Goal: Task Accomplishment & Management: Manage account settings

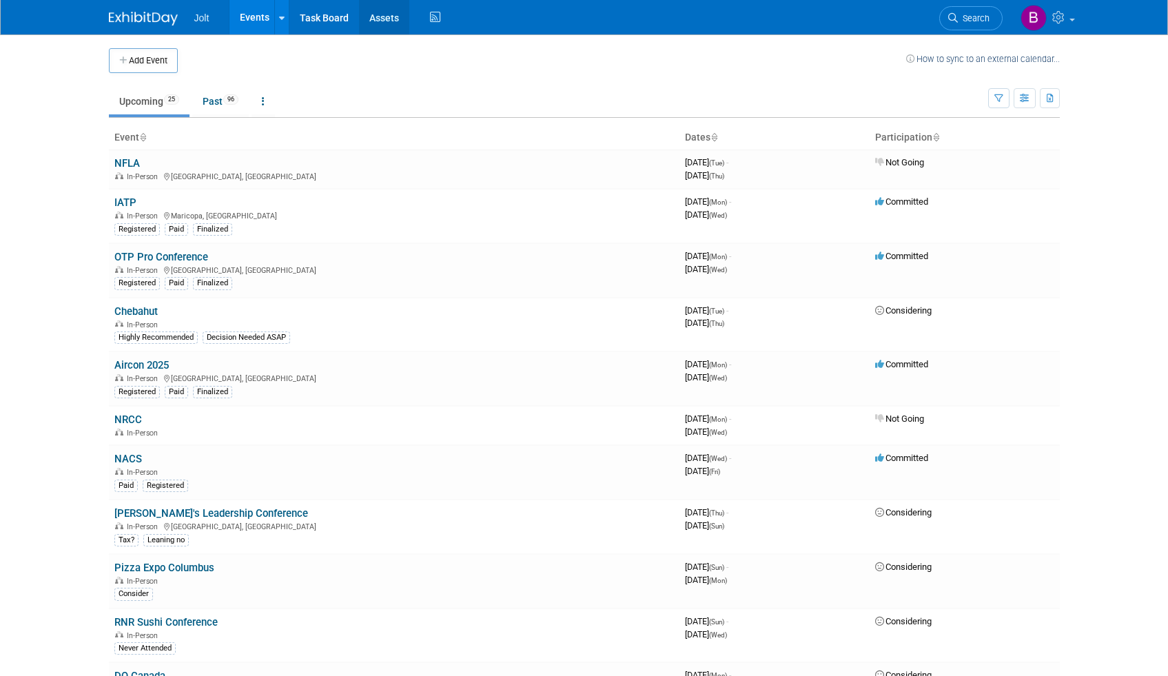
click at [387, 20] on link "Assets" at bounding box center [384, 17] width 50 height 34
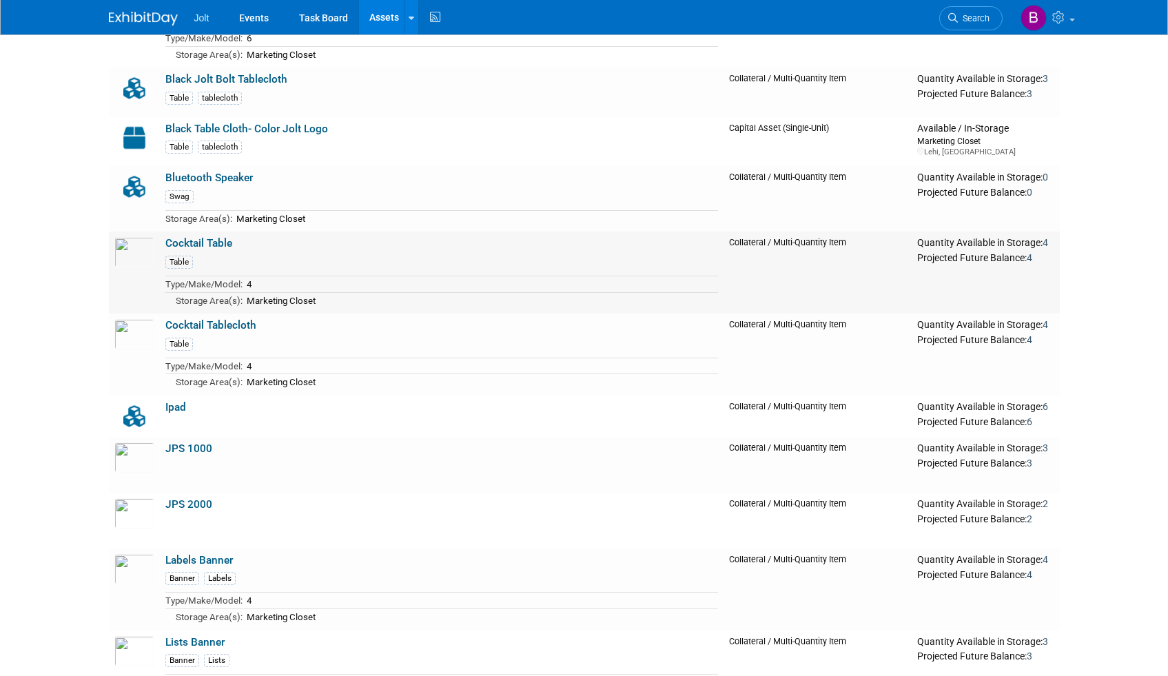
scroll to position [380, 0]
click at [138, 248] on img at bounding box center [134, 251] width 40 height 30
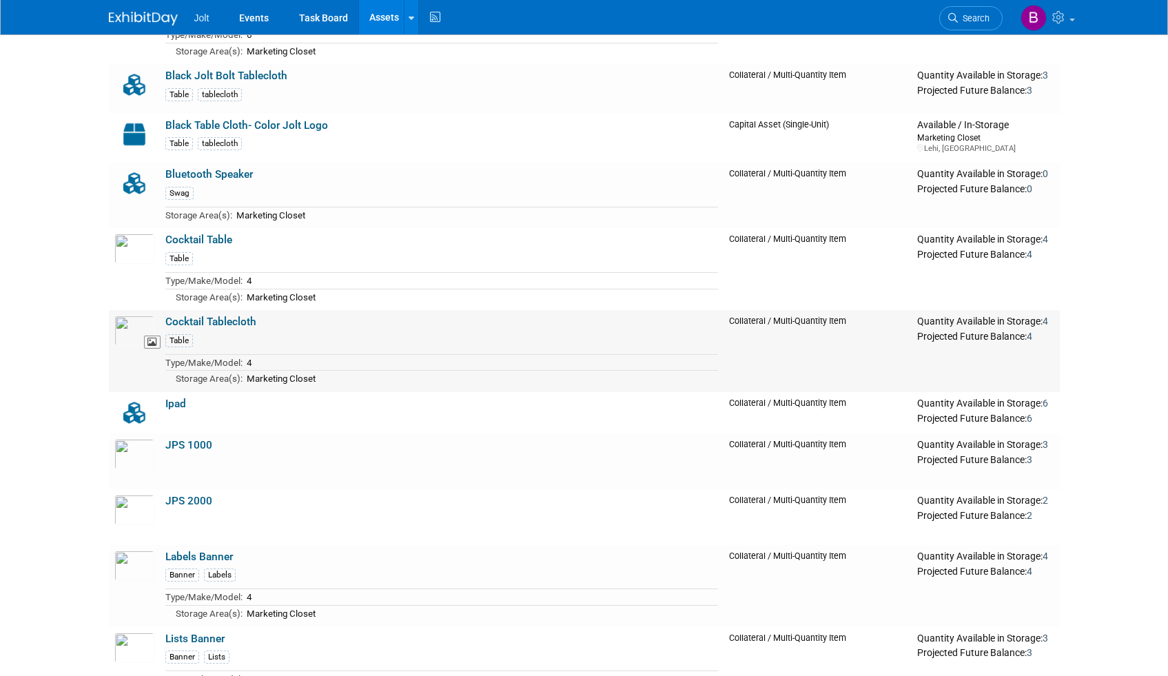
click at [135, 325] on img at bounding box center [134, 331] width 40 height 30
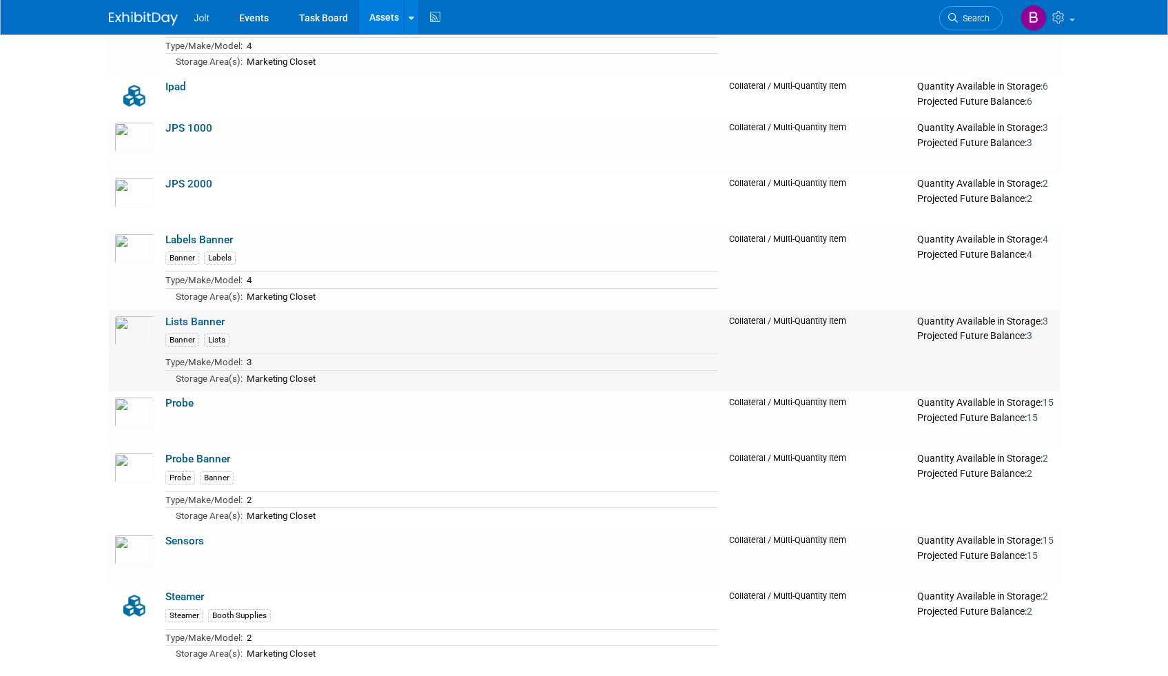
scroll to position [700, 0]
click at [198, 129] on link "JPS 1000" at bounding box center [188, 127] width 47 height 12
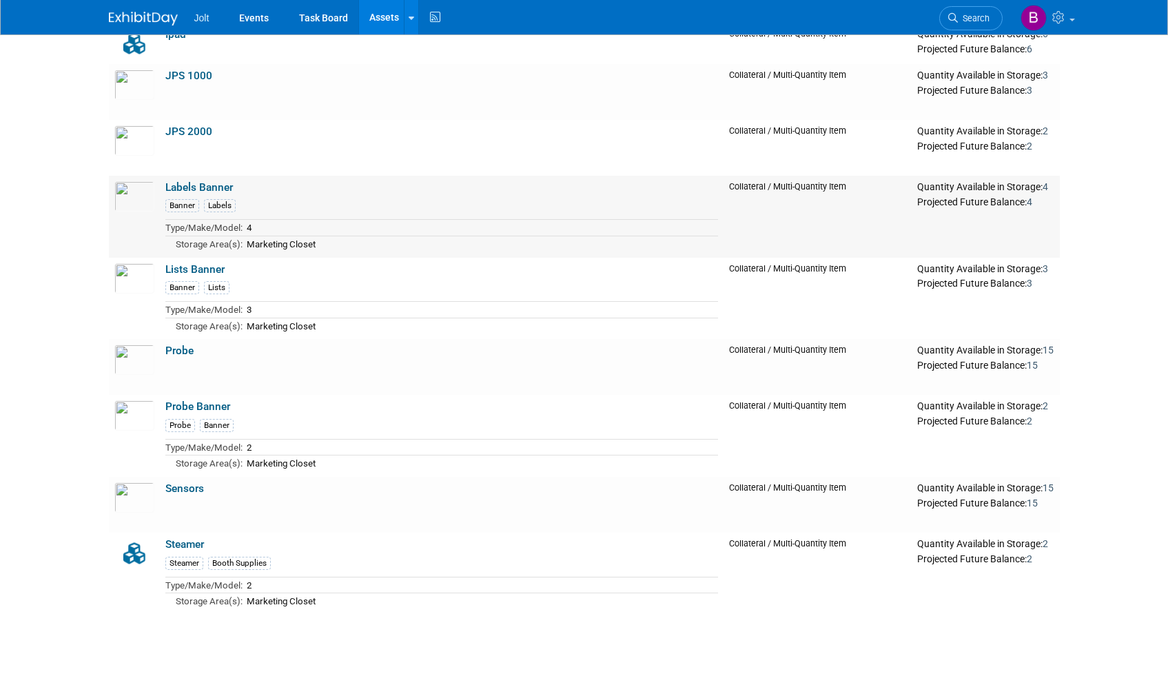
scroll to position [853, 0]
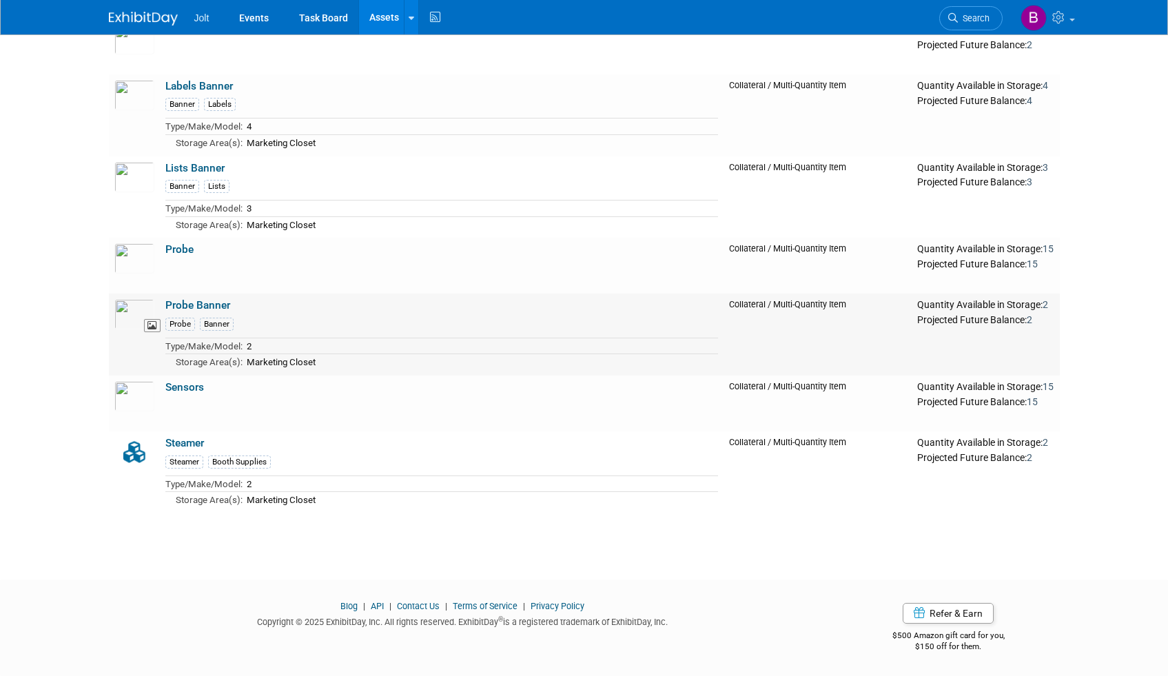
click at [133, 305] on img at bounding box center [134, 314] width 40 height 30
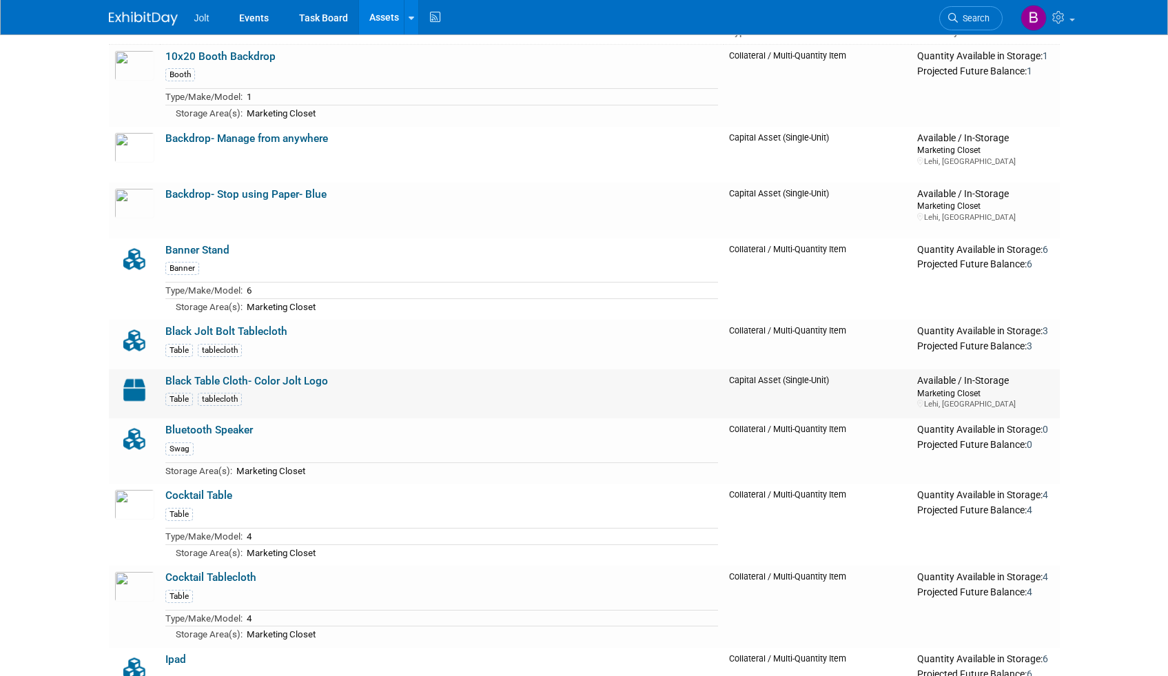
scroll to position [0, 0]
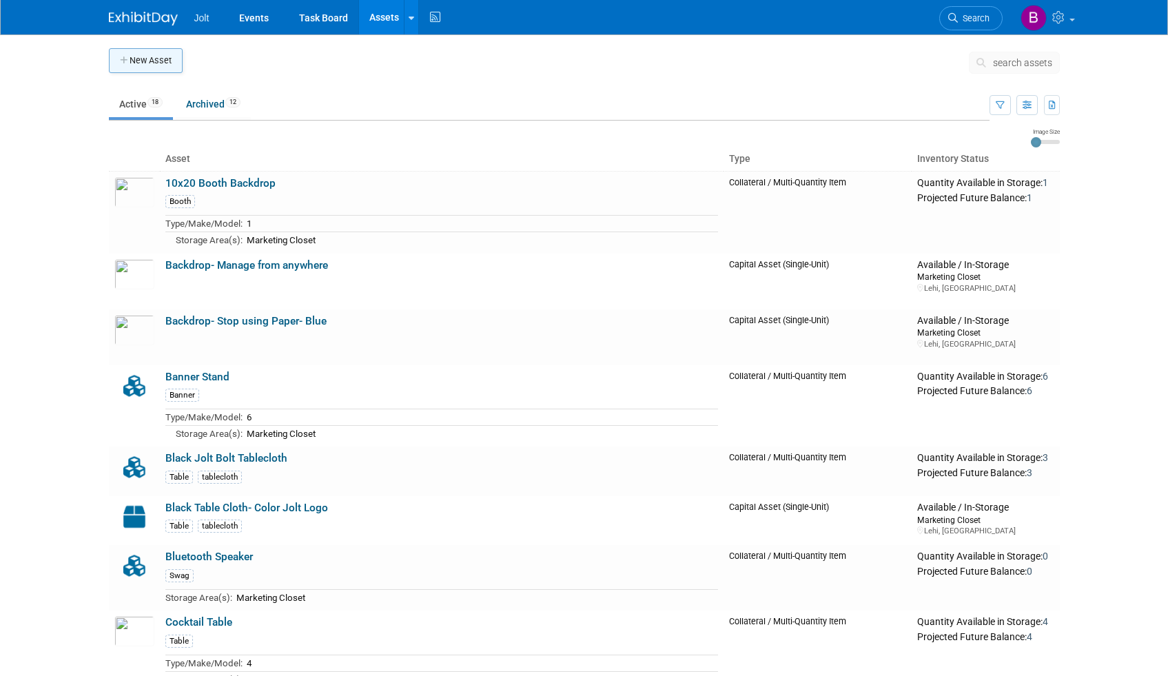
click at [154, 61] on button "New Asset" at bounding box center [146, 60] width 74 height 25
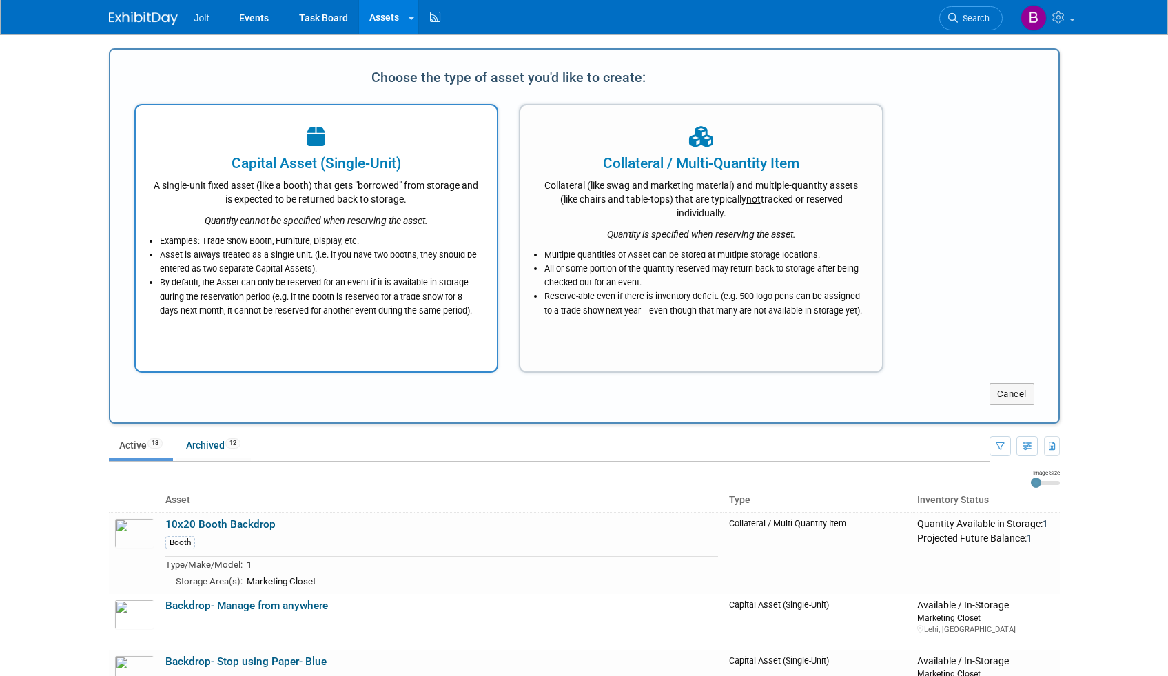
click at [349, 223] on icon "Quantity cannot be specified when reserving the asset." at bounding box center [316, 220] width 223 height 11
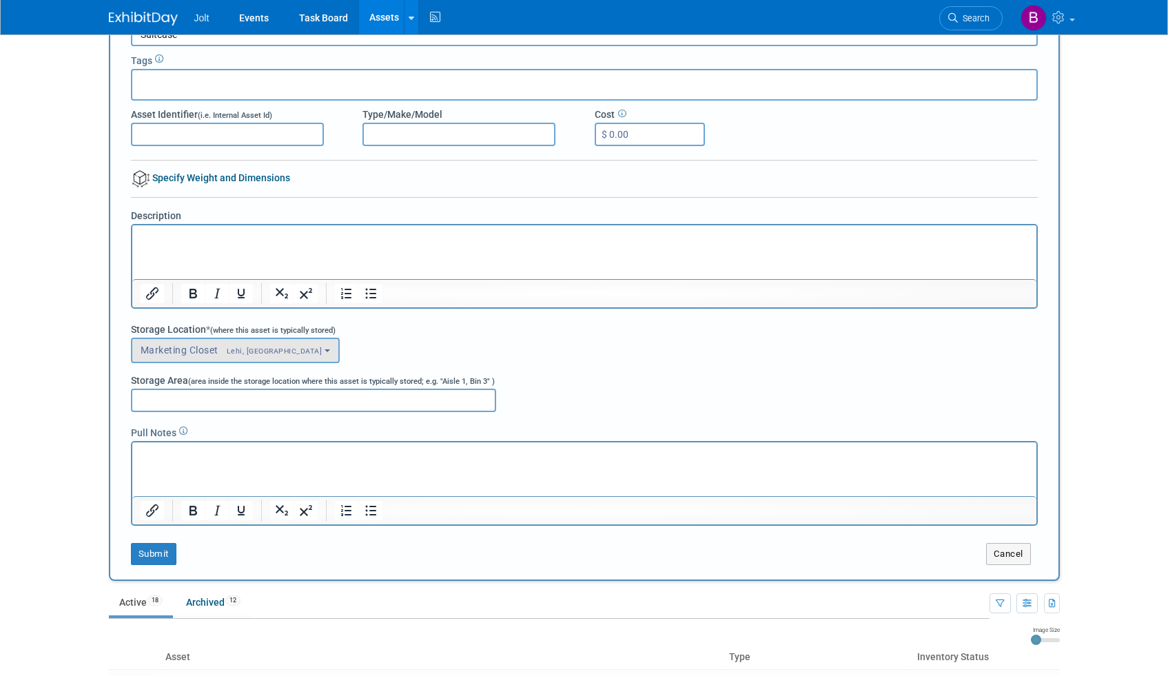
scroll to position [89, 0]
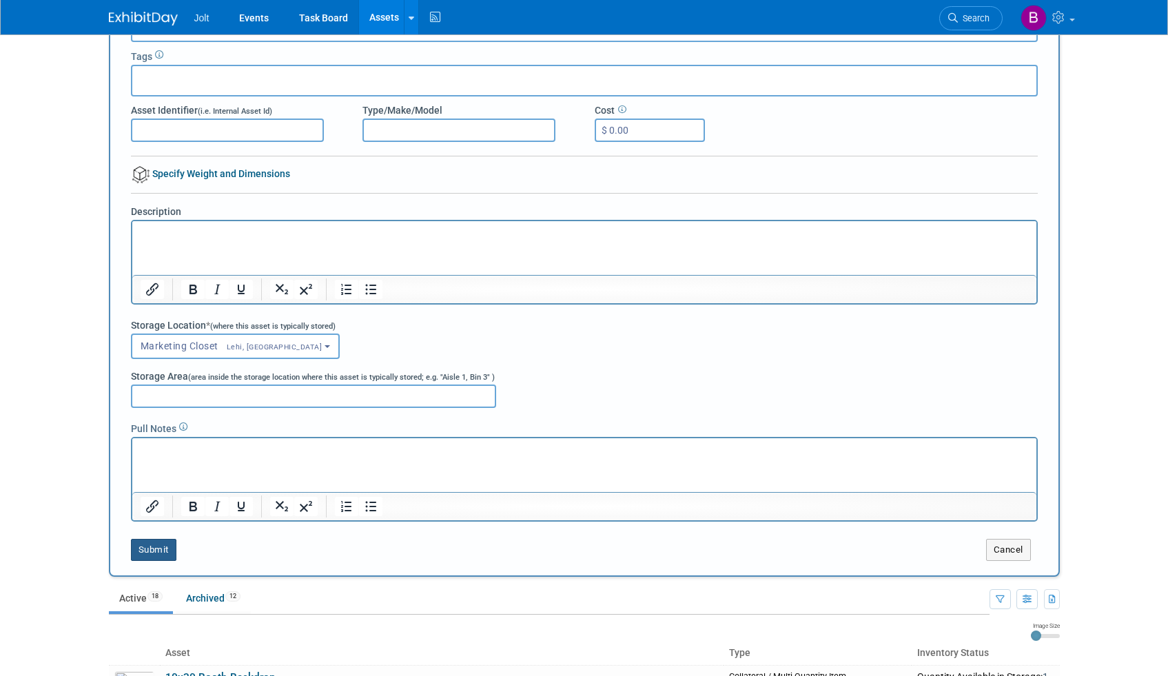
type input "Suitcase"
click at [161, 555] on button "Submit" at bounding box center [153, 550] width 45 height 22
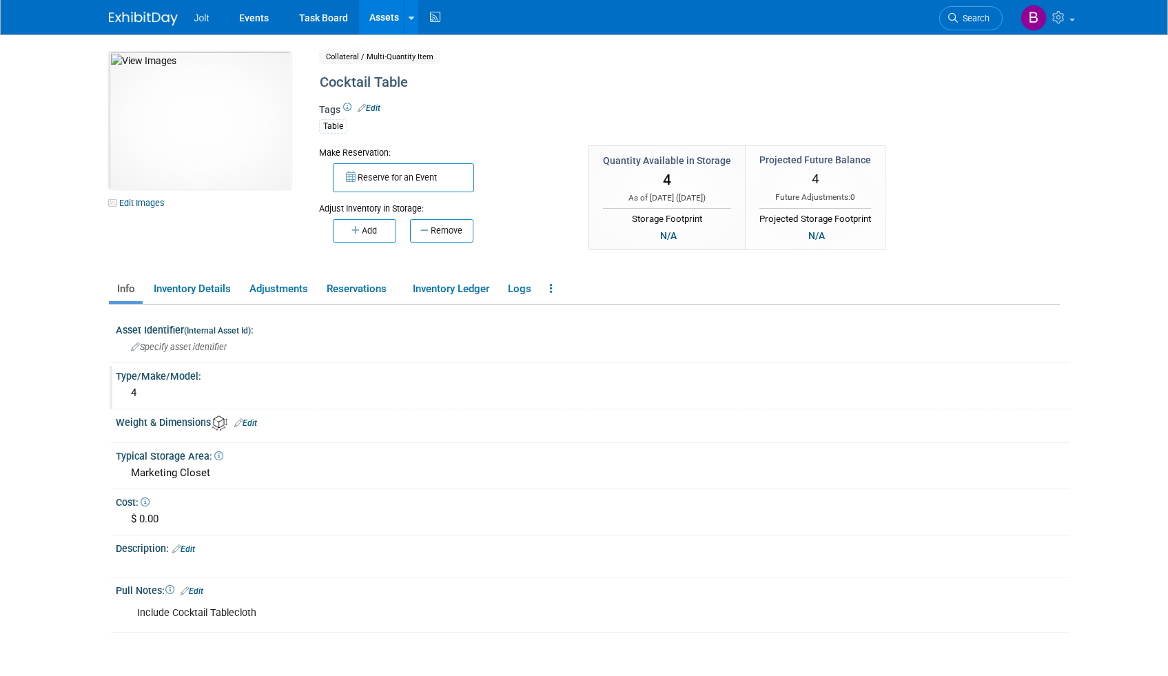
click at [139, 390] on div "4" at bounding box center [593, 392] width 934 height 21
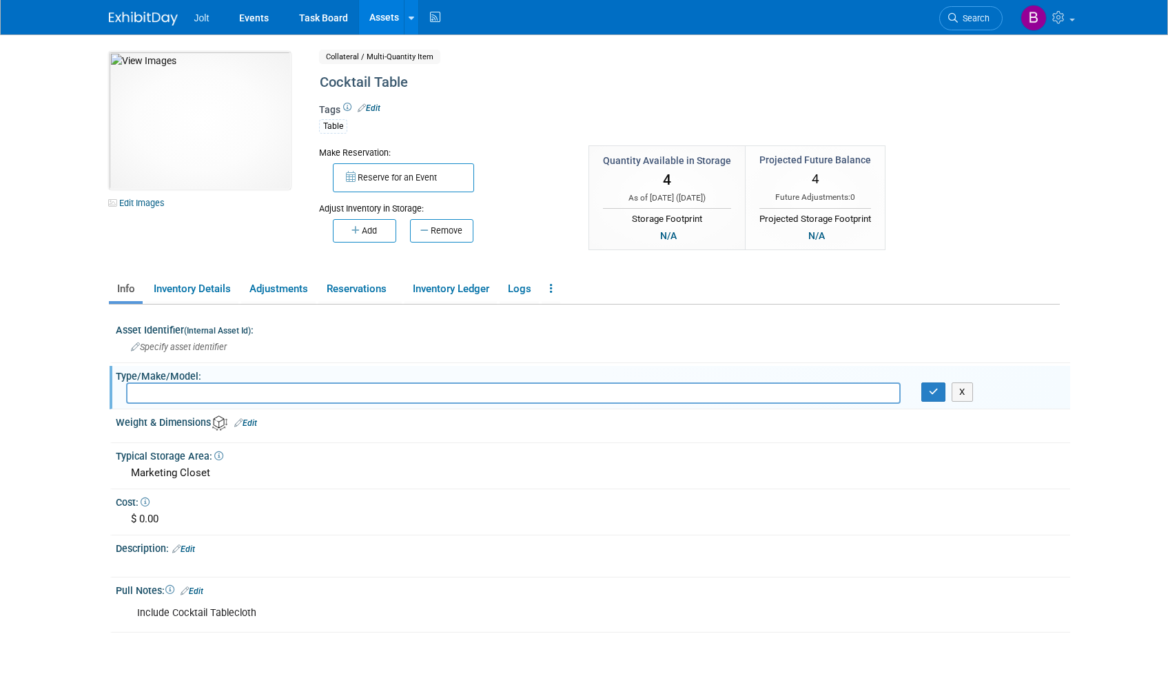
type input "1"
type input "4"
click at [934, 397] on button "button" at bounding box center [933, 391] width 25 height 19
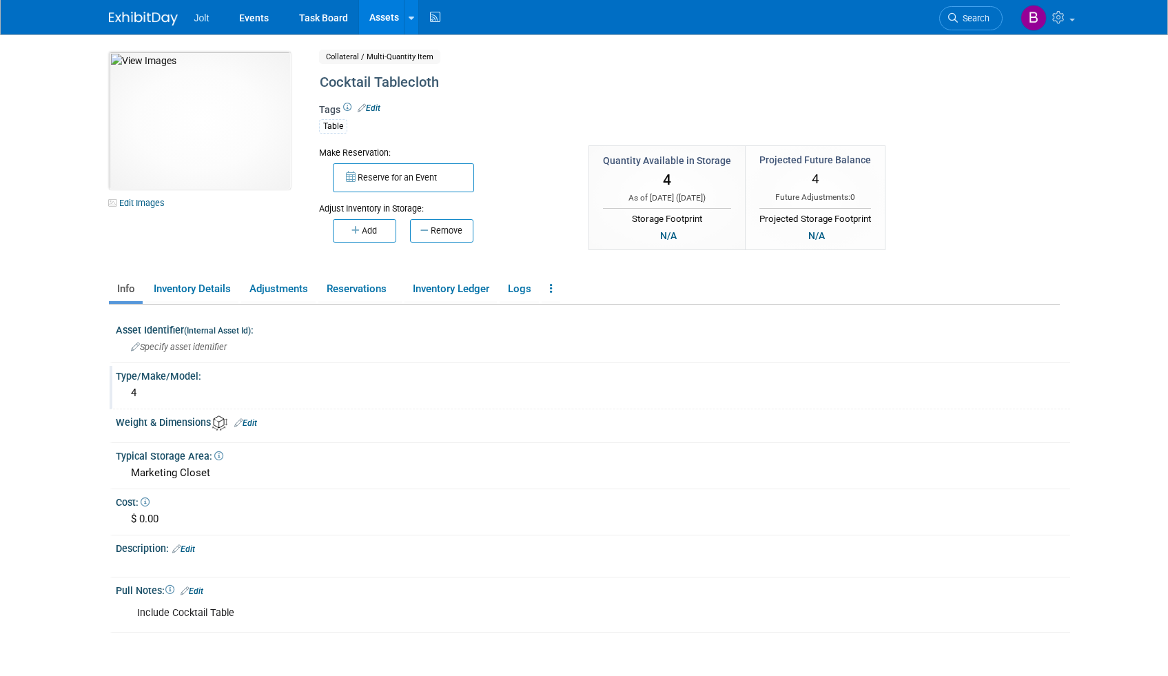
click at [153, 393] on div "4" at bounding box center [593, 392] width 934 height 21
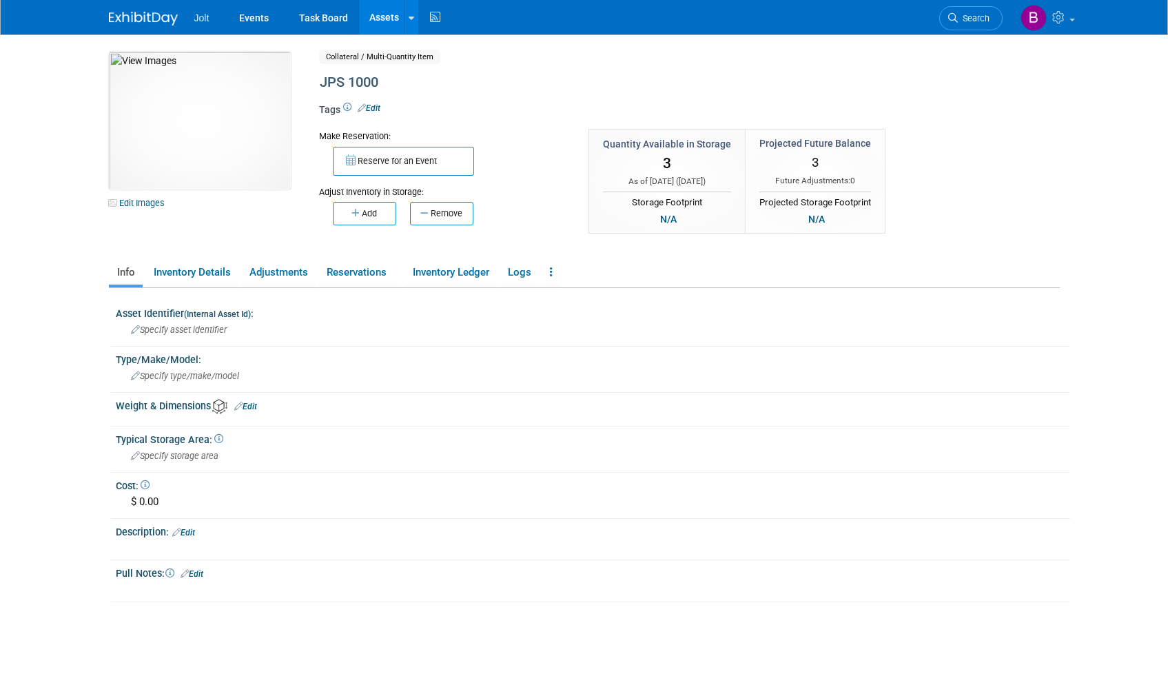
click at [667, 163] on span "3" at bounding box center [667, 163] width 8 height 17
drag, startPoint x: 685, startPoint y: 161, endPoint x: 626, endPoint y: 171, distance: 60.2
click at [655, 167] on div "3" at bounding box center [667, 163] width 128 height 25
click at [433, 217] on button "Remove" at bounding box center [441, 213] width 63 height 23
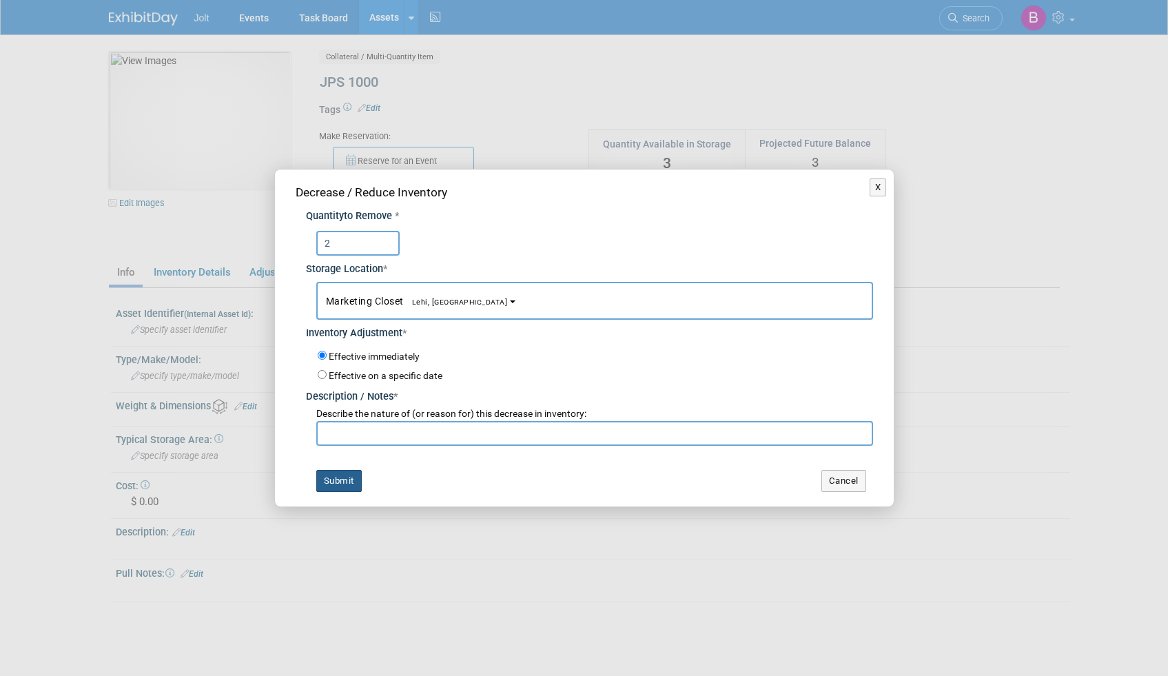
type input "2"
click at [342, 481] on button "Submit" at bounding box center [338, 481] width 45 height 22
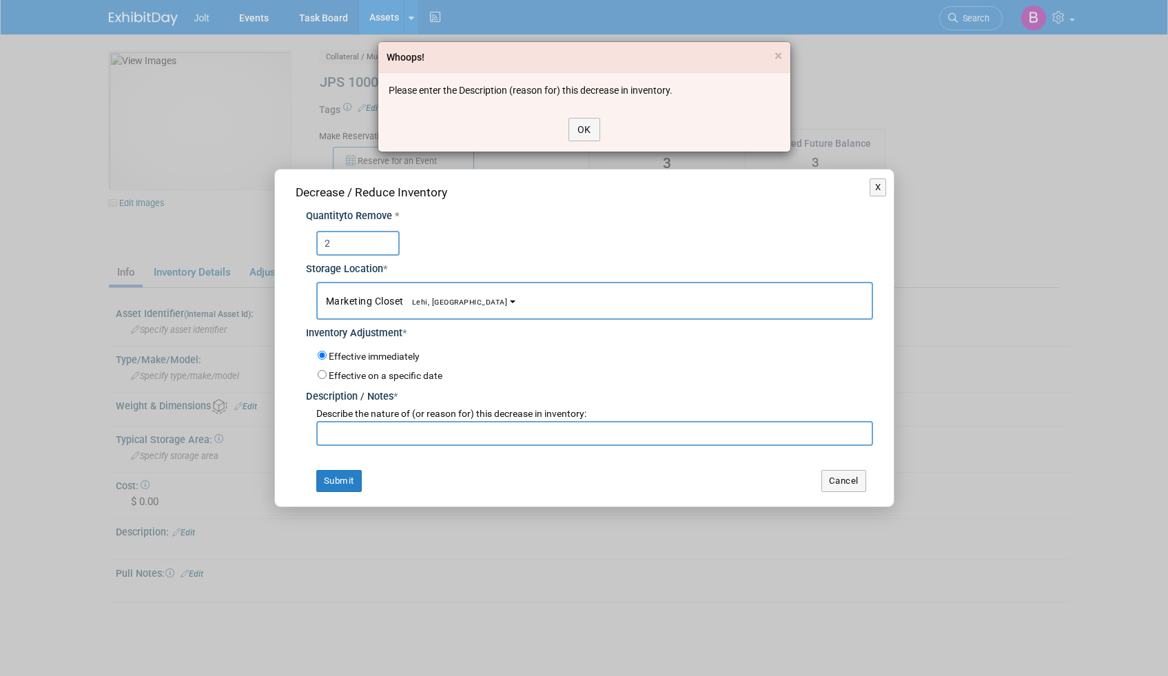
click at [360, 431] on div "Whoops! × Please enter the Description (reason for) this decrease in inventory.…" at bounding box center [584, 338] width 1168 height 676
click at [386, 444] on div "Whoops! × Please enter the Description (reason for) this decrease in inventory.…" at bounding box center [584, 338] width 1168 height 676
click at [578, 137] on button "OK" at bounding box center [584, 129] width 32 height 23
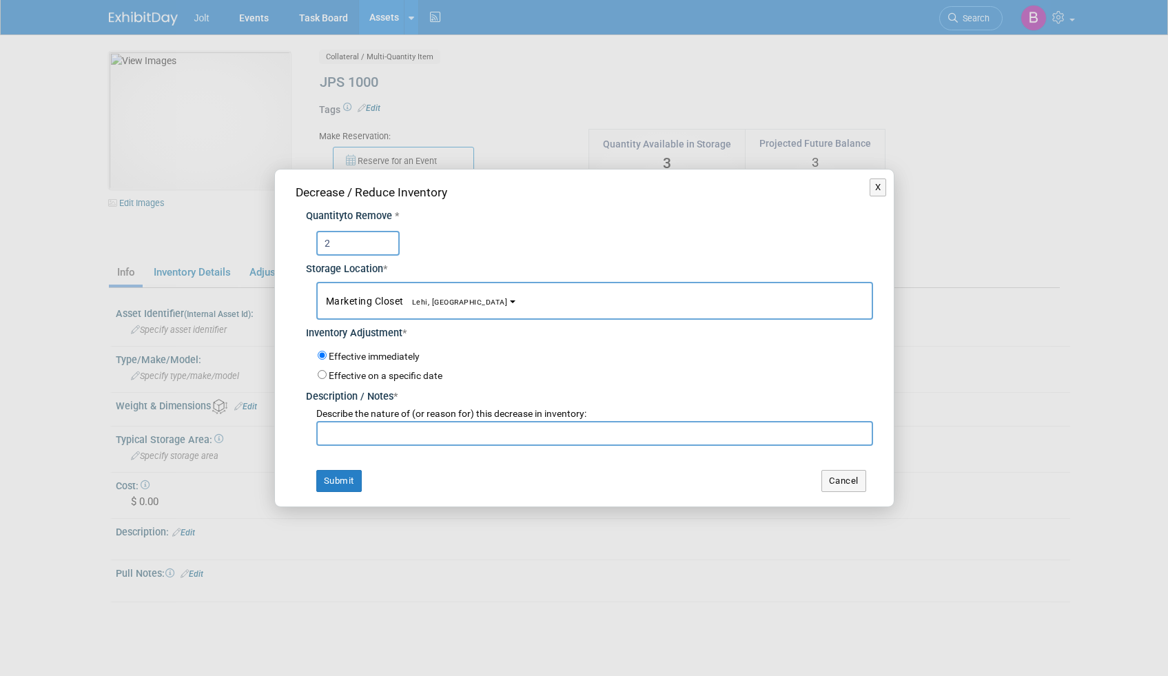
click at [389, 438] on input "text" at bounding box center [594, 433] width 557 height 25
click at [335, 435] on input "OLder model not as necessary" at bounding box center [594, 433] width 557 height 25
type input "Older model not as necessary"
click at [333, 478] on button "Submit" at bounding box center [338, 481] width 45 height 22
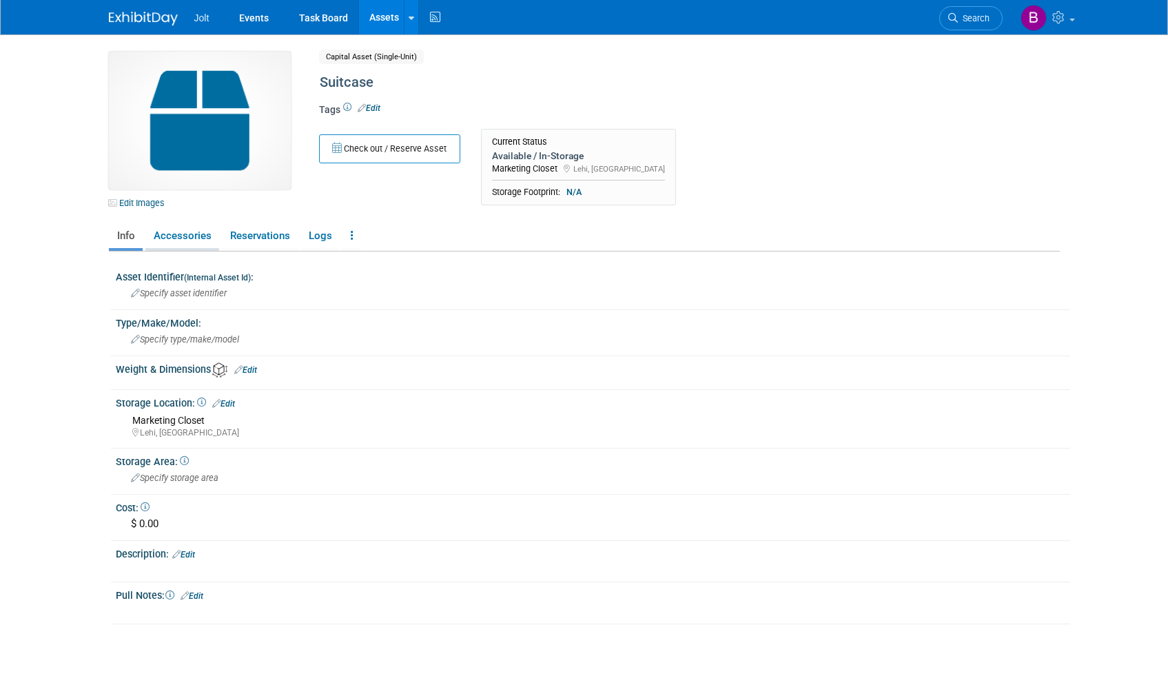
click at [209, 237] on link "Accessories" at bounding box center [182, 236] width 74 height 24
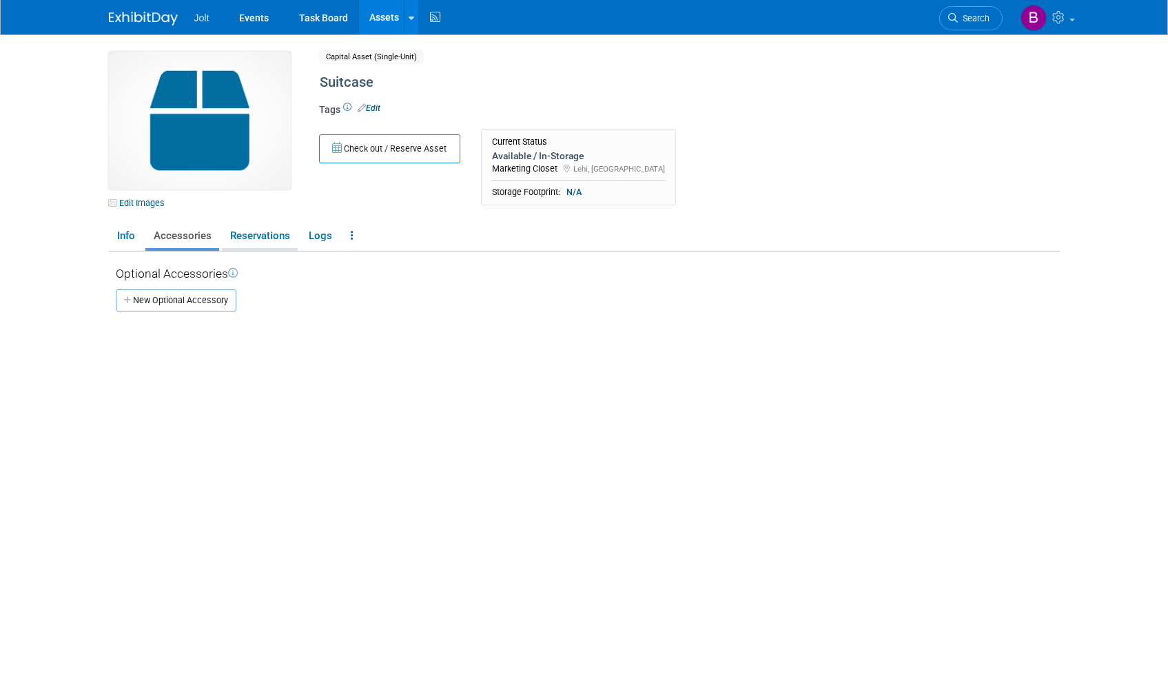
click at [267, 247] on link "Reservations" at bounding box center [260, 236] width 76 height 24
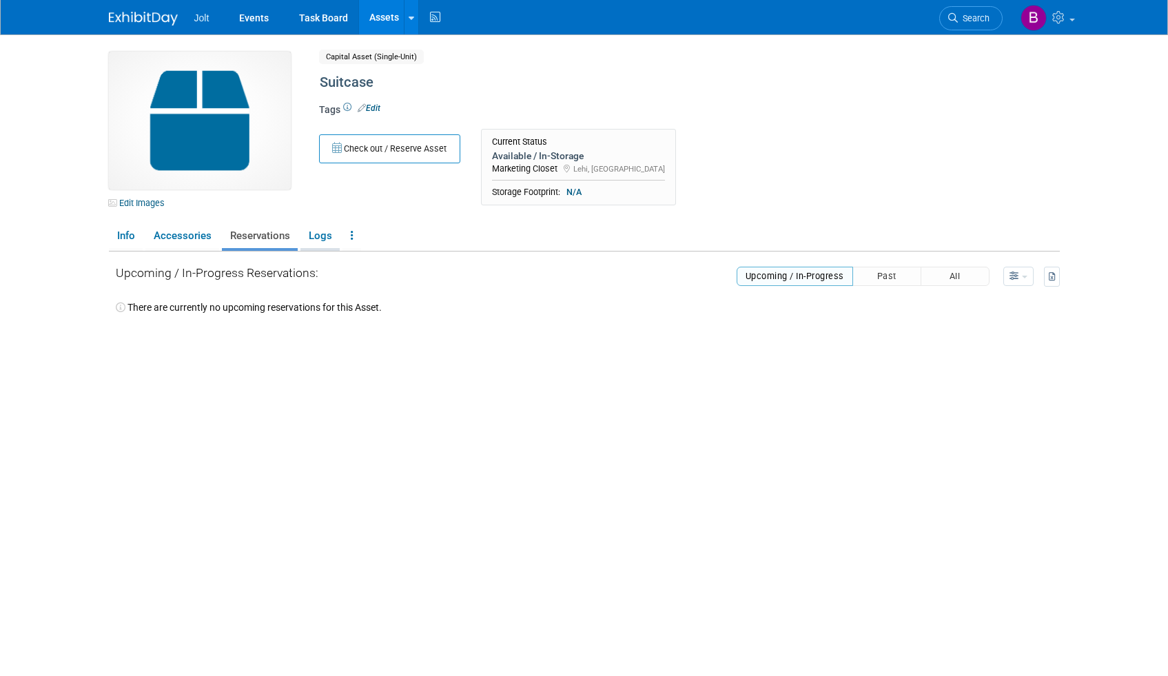
click at [316, 240] on link "Logs" at bounding box center [319, 236] width 39 height 24
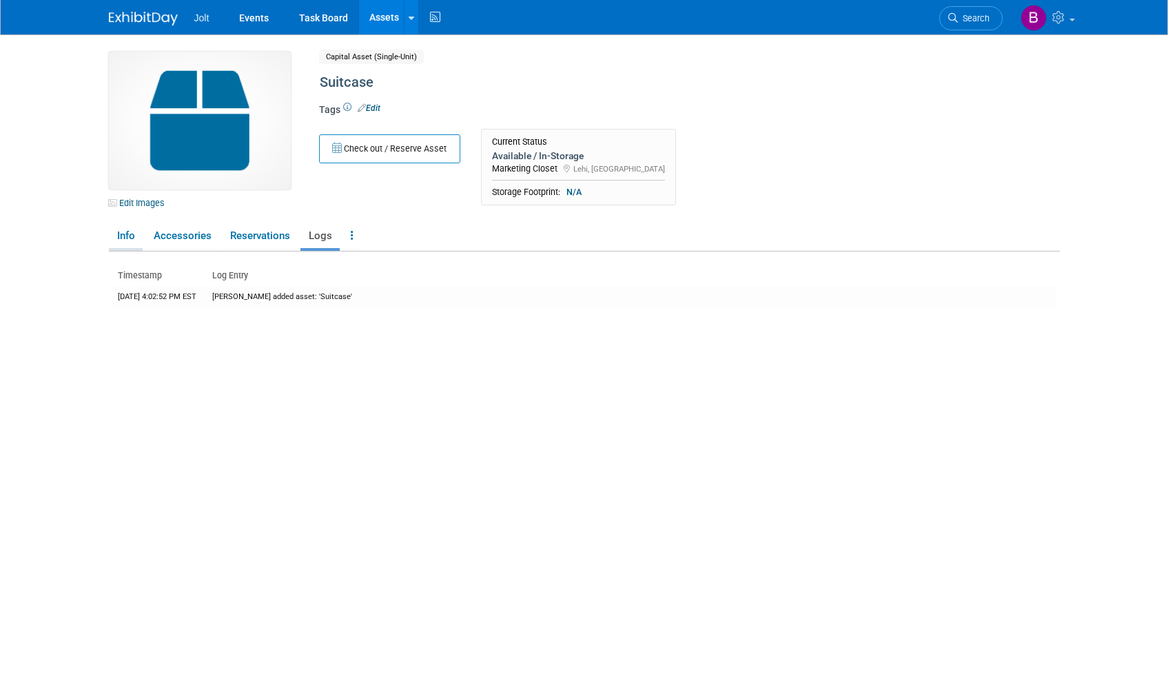
click at [125, 240] on link "Info" at bounding box center [126, 236] width 34 height 24
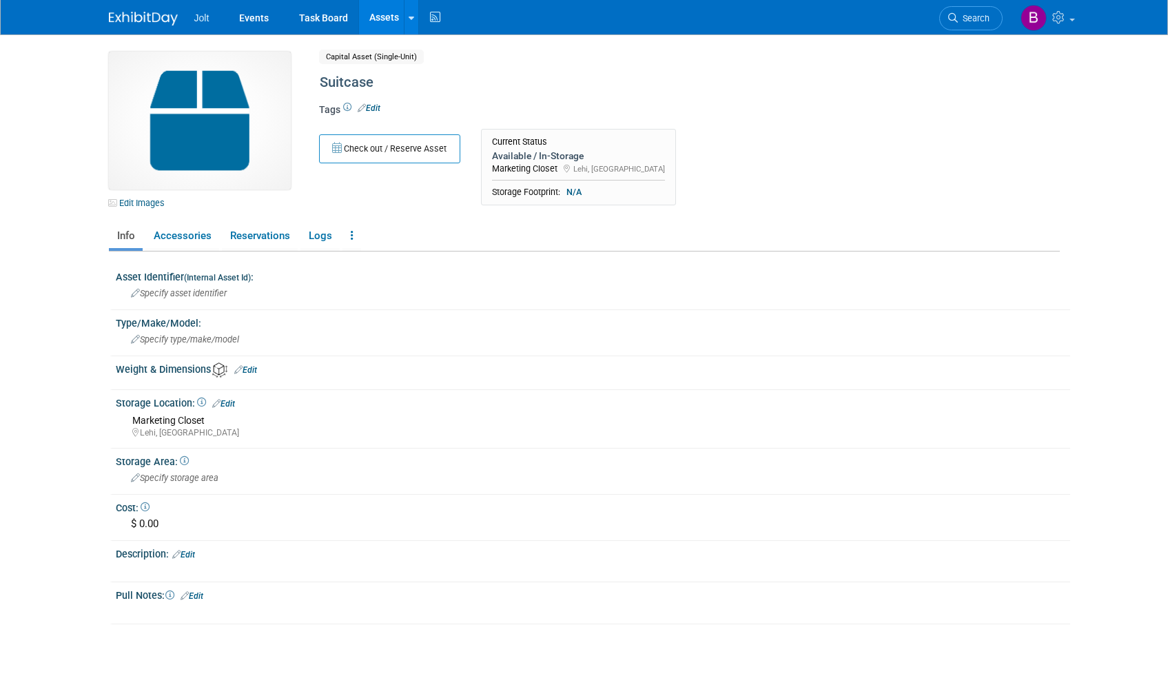
click at [146, 20] on img at bounding box center [143, 19] width 69 height 14
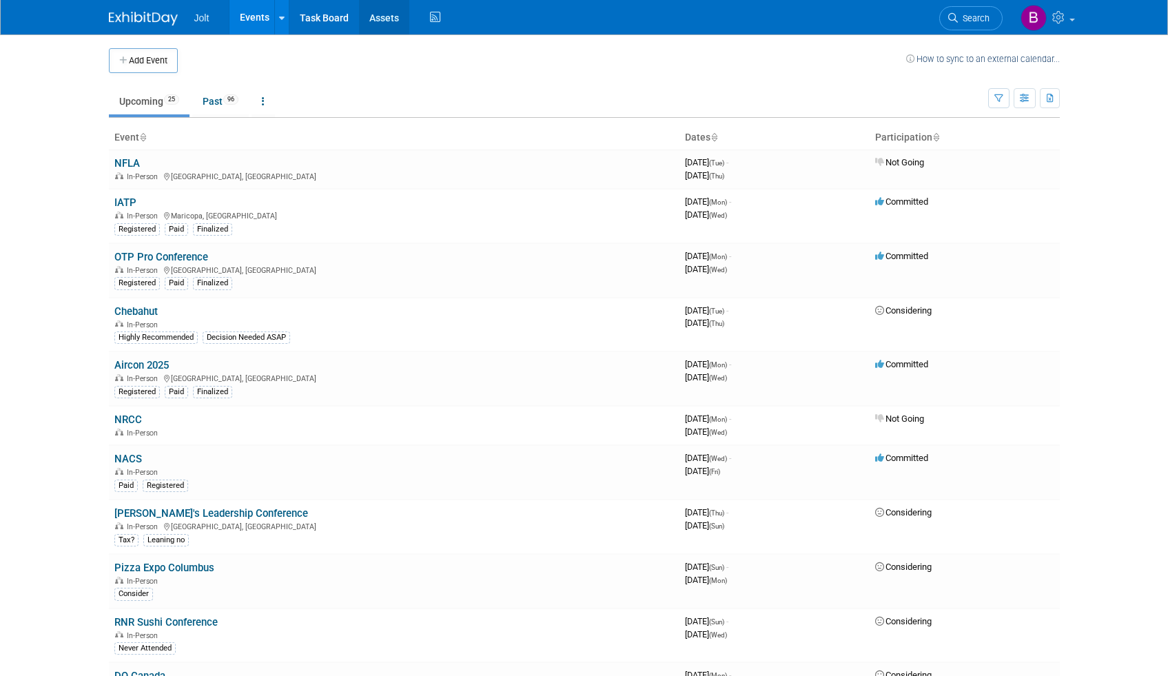
click at [389, 10] on link "Assets" at bounding box center [384, 17] width 50 height 34
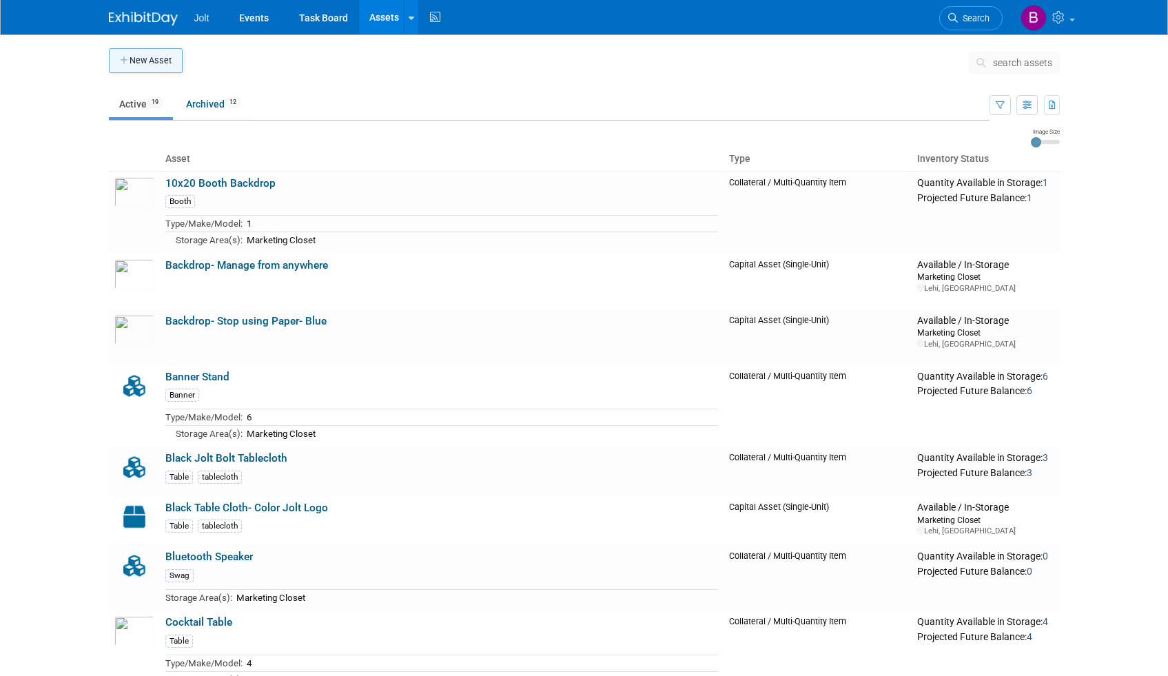
click at [163, 58] on button "New Asset" at bounding box center [146, 60] width 74 height 25
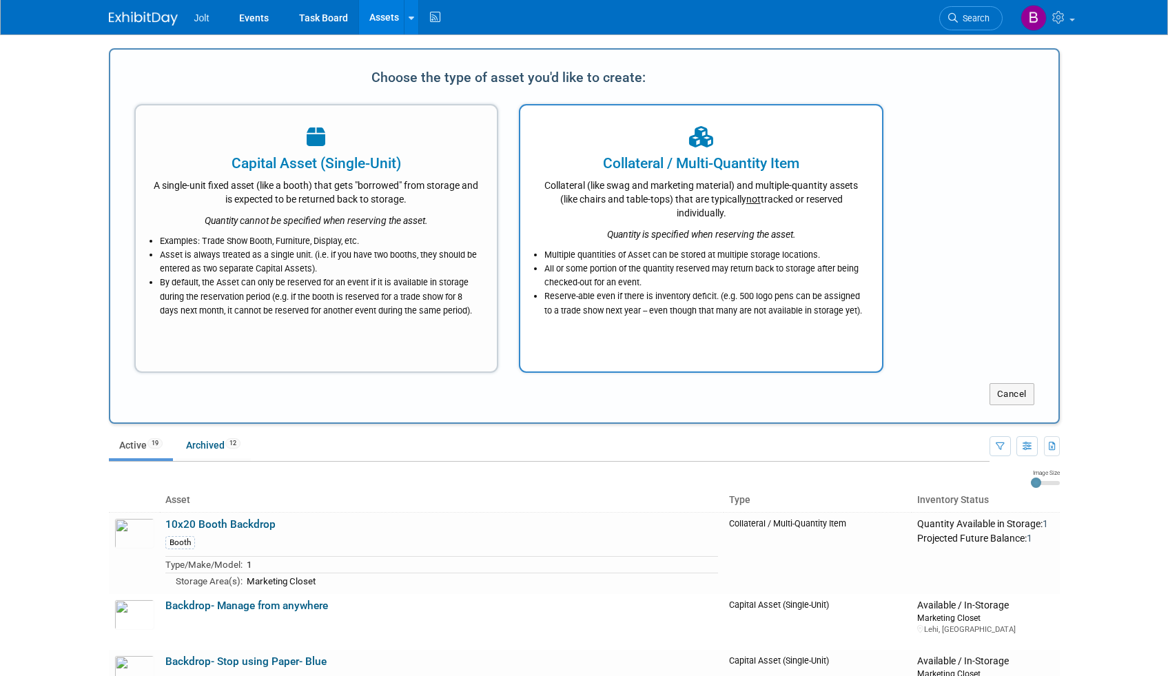
click at [728, 254] on li "Multiple quantities of Asset can be stored at multiple storage locations." at bounding box center [704, 255] width 320 height 14
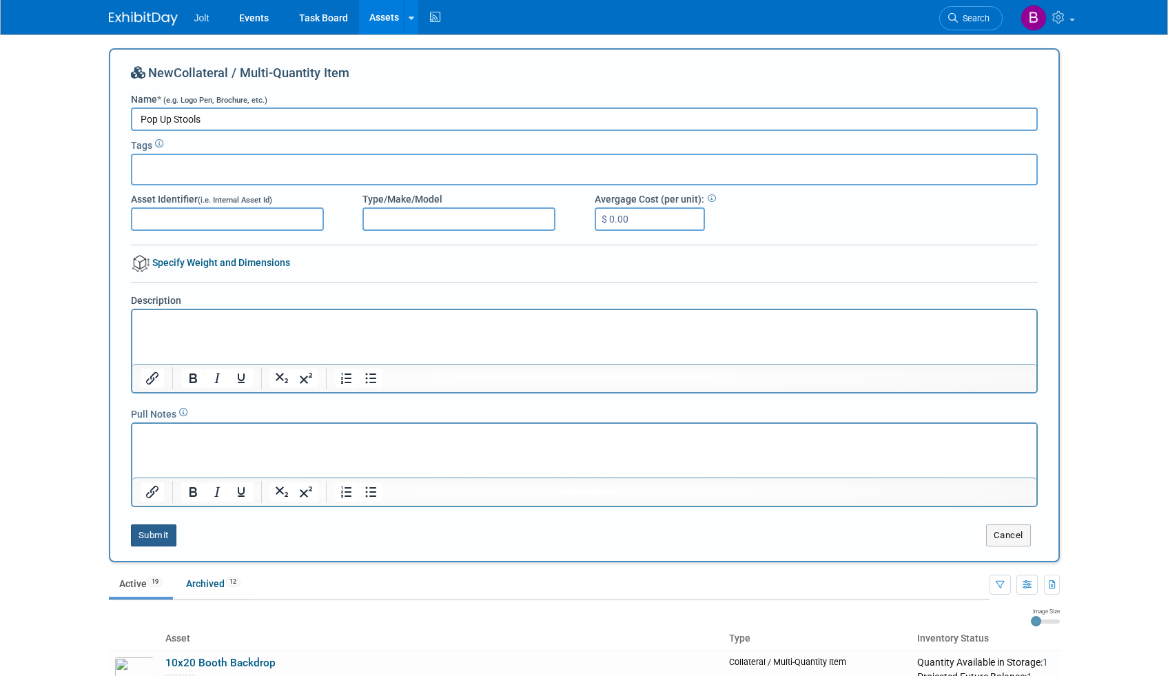
type input "Pop Up Stools"
click at [154, 533] on button "Submit" at bounding box center [153, 535] width 45 height 22
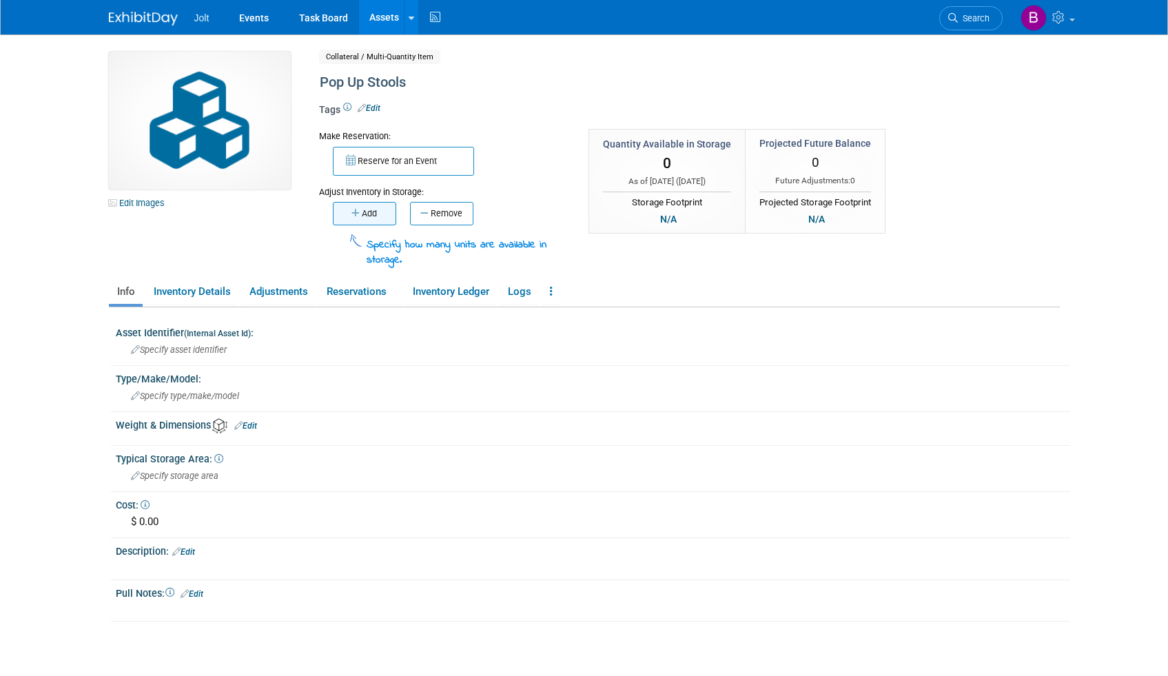
click at [367, 215] on button "Add" at bounding box center [364, 213] width 63 height 23
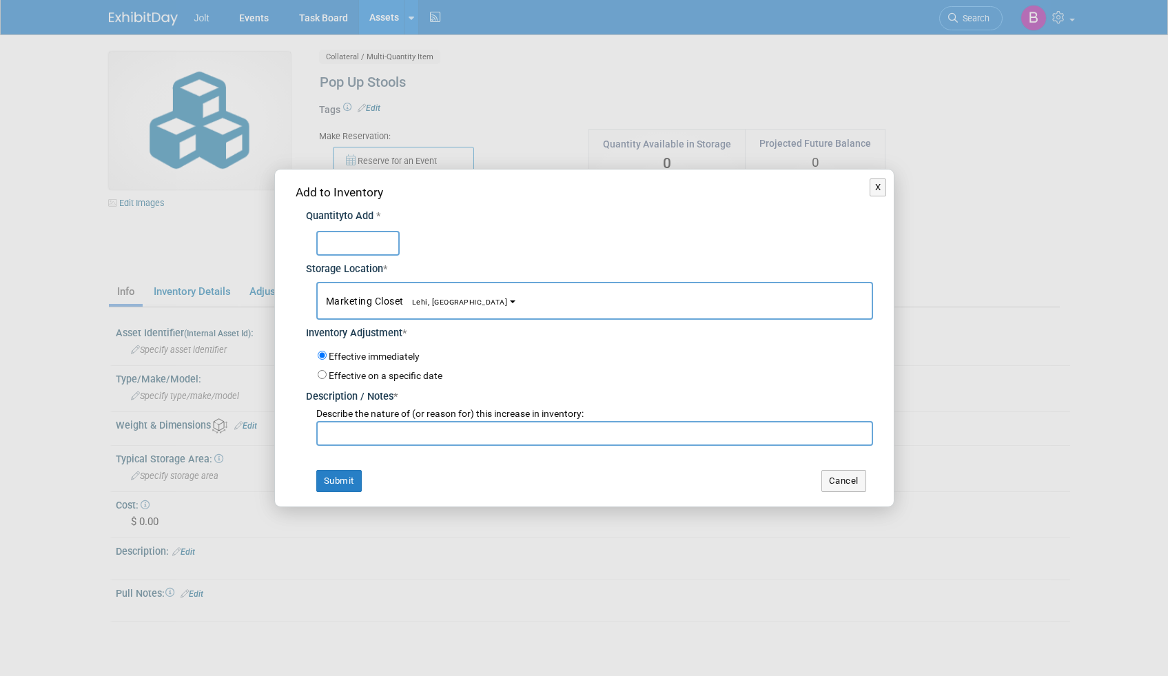
type input "3"
type input "4"
click at [342, 484] on button "Submit" at bounding box center [338, 481] width 45 height 22
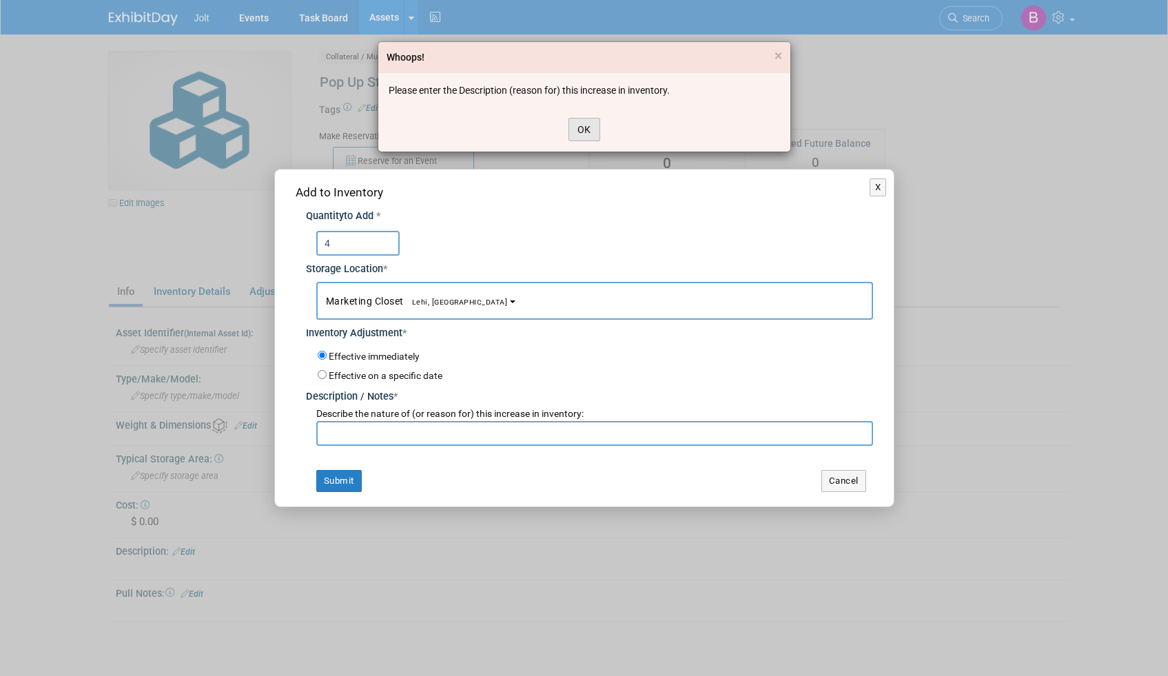
click at [577, 131] on button "OK" at bounding box center [584, 129] width 32 height 23
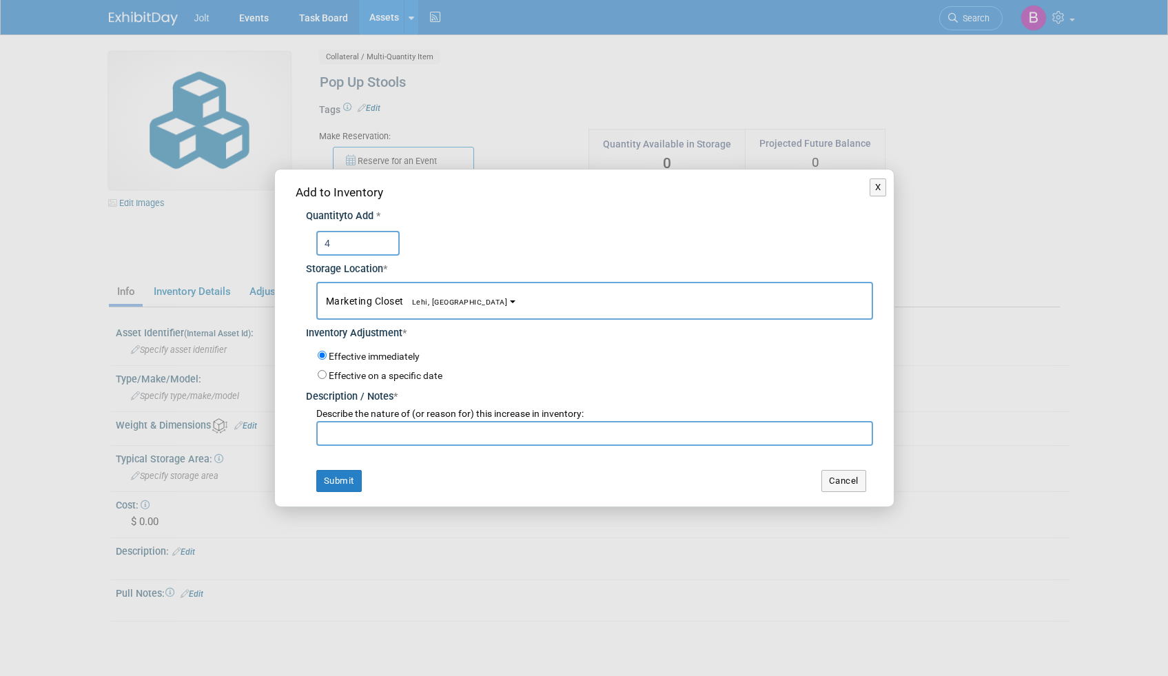
click at [355, 434] on input "text" at bounding box center [594, 433] width 557 height 25
type input "Stools Added"
click at [344, 484] on button "Submit" at bounding box center [338, 481] width 45 height 22
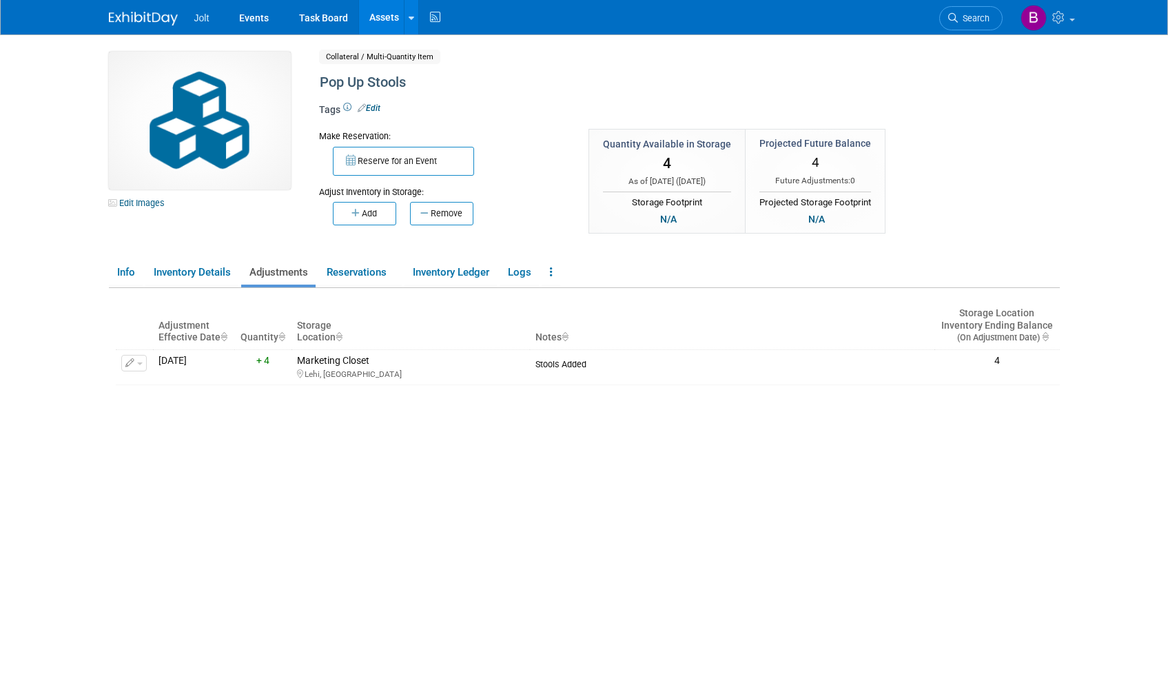
click at [382, 14] on link "Assets" at bounding box center [384, 17] width 50 height 34
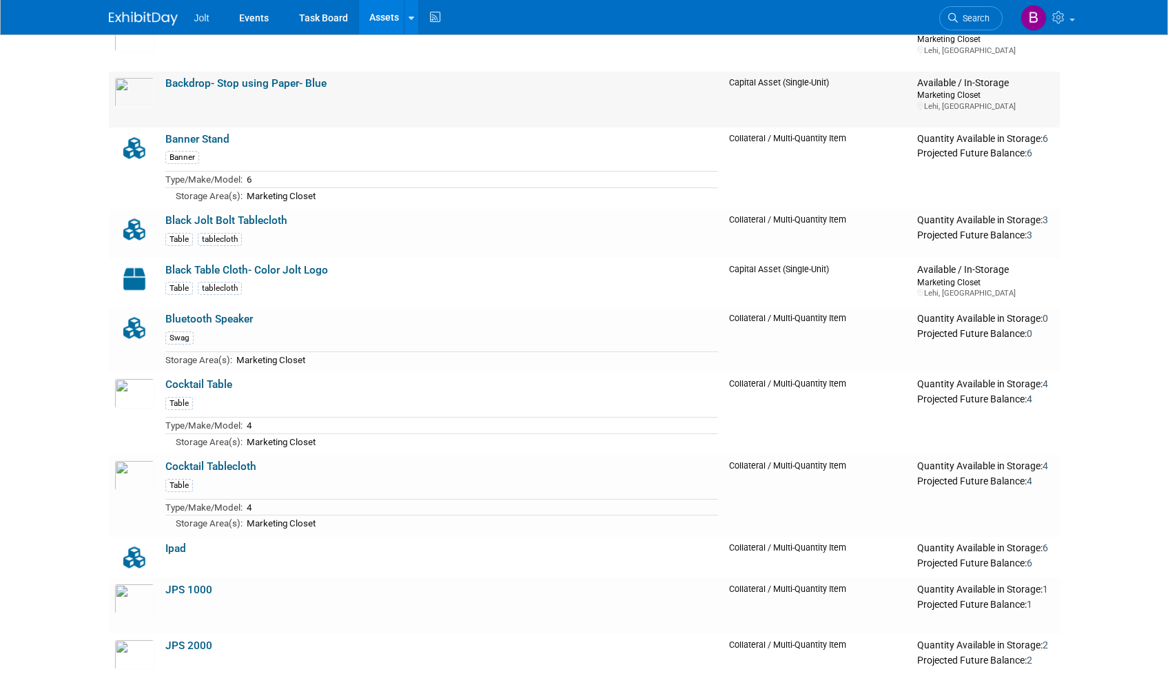
scroll to position [316, 0]
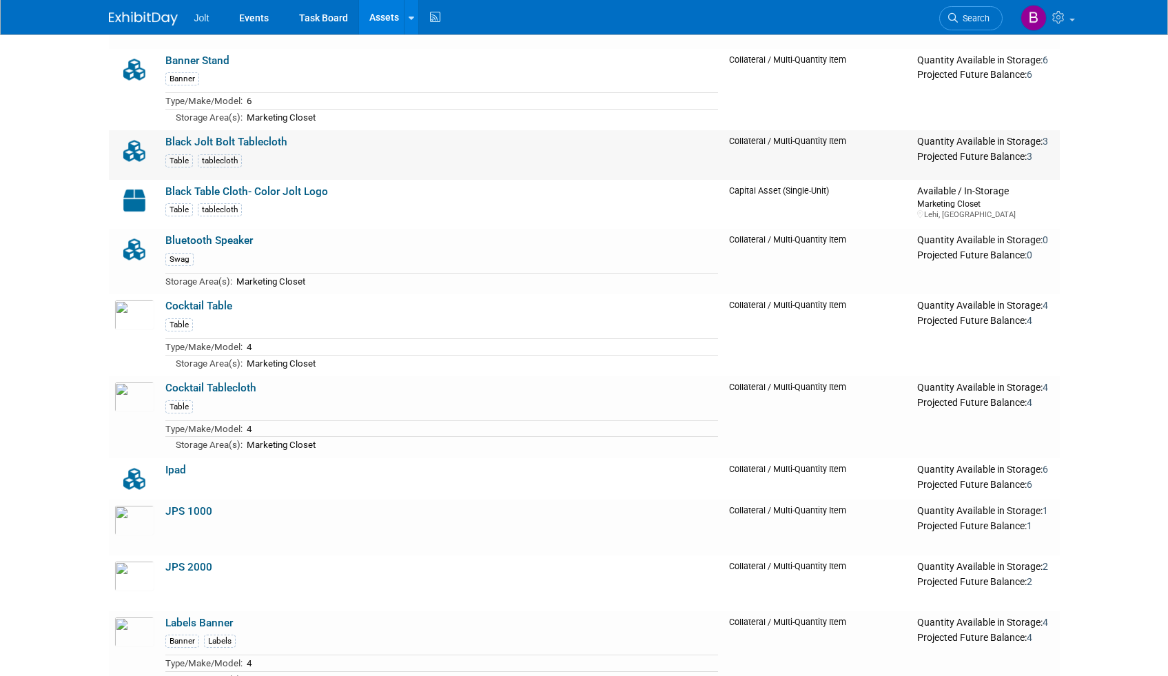
click at [269, 141] on link "Black Jolt Bolt Tablecloth" at bounding box center [226, 142] width 122 height 12
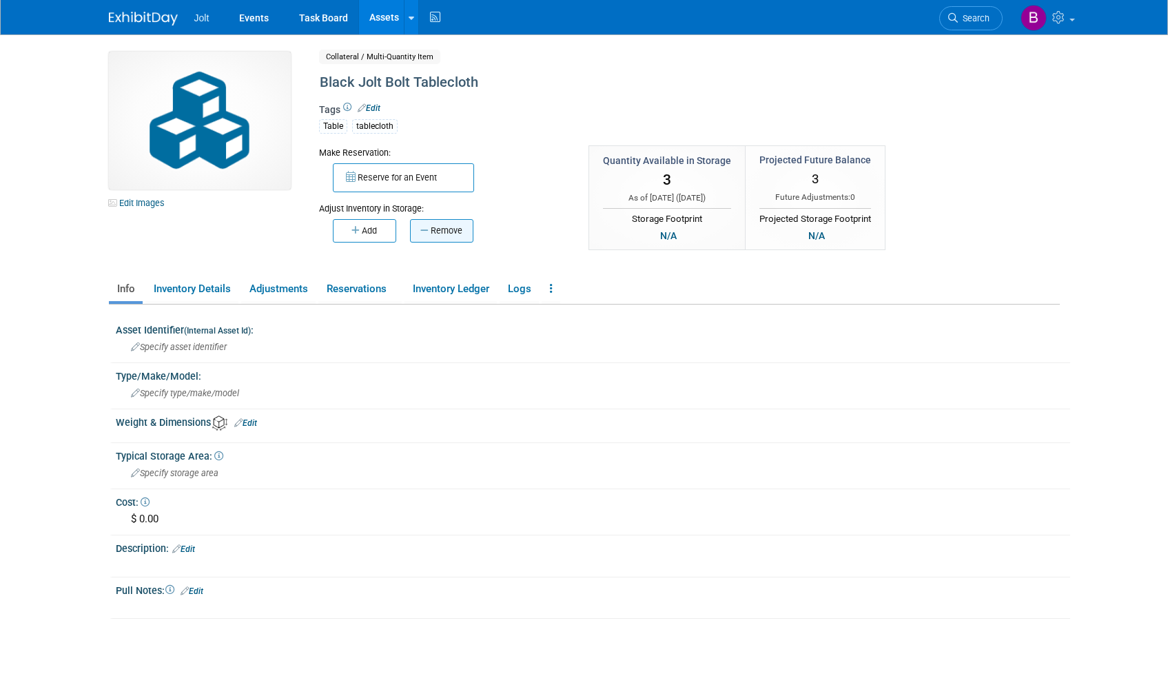
click at [433, 232] on button "Remove" at bounding box center [441, 230] width 63 height 23
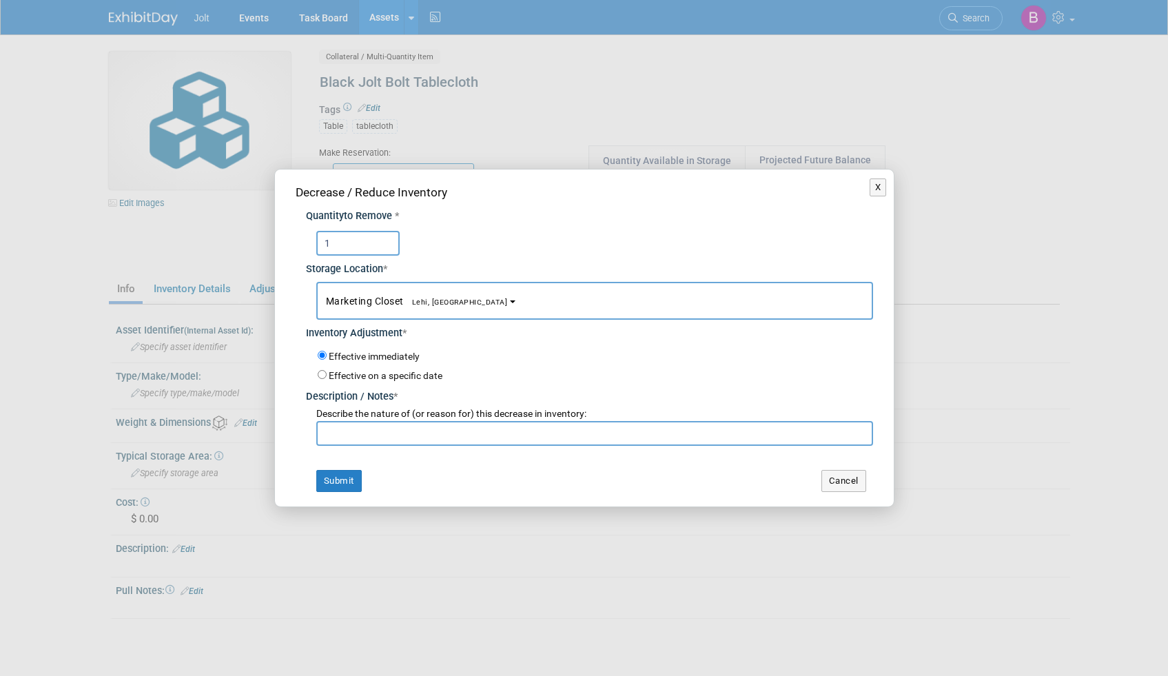
type input "1"
click at [377, 437] on input "text" at bounding box center [594, 433] width 557 height 25
type input "Missing"
click at [342, 479] on button "Submit" at bounding box center [338, 481] width 45 height 22
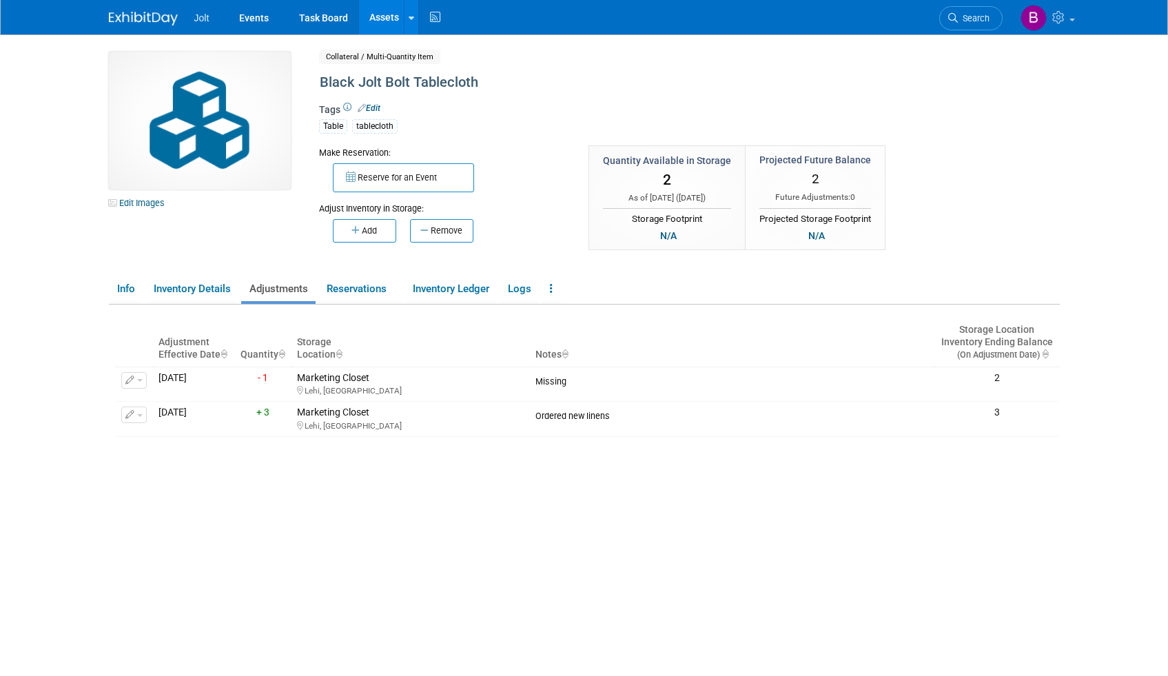
click at [380, 16] on link "Assets" at bounding box center [384, 17] width 50 height 34
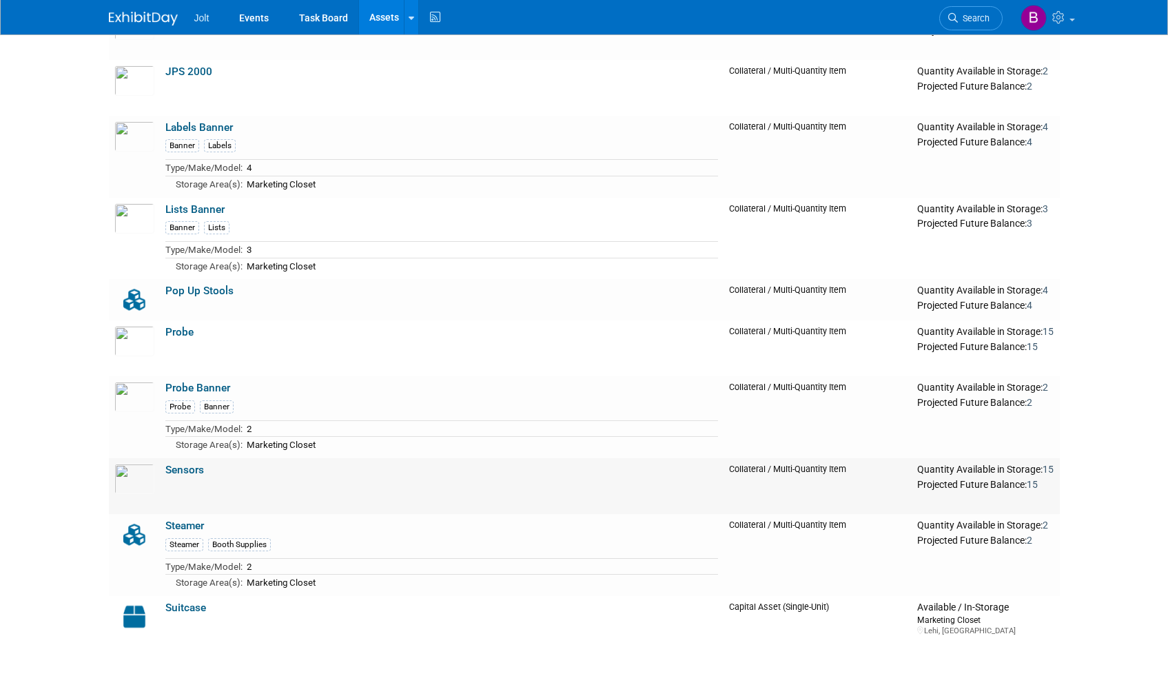
scroll to position [640, 0]
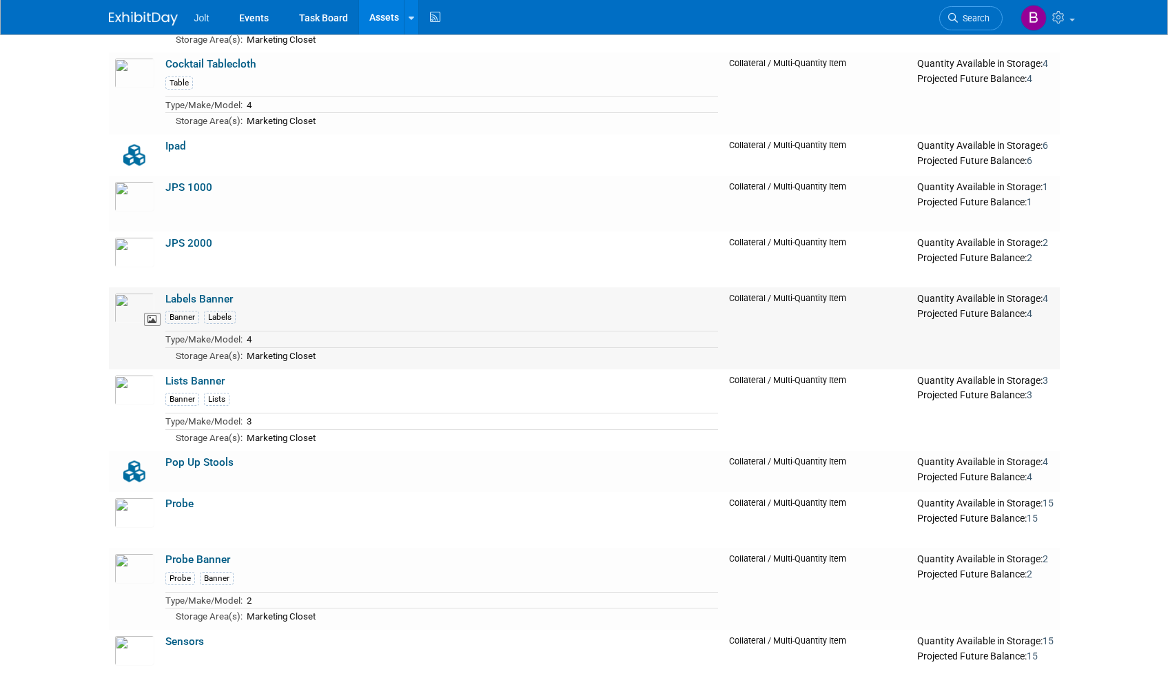
click at [141, 302] on img at bounding box center [134, 308] width 40 height 30
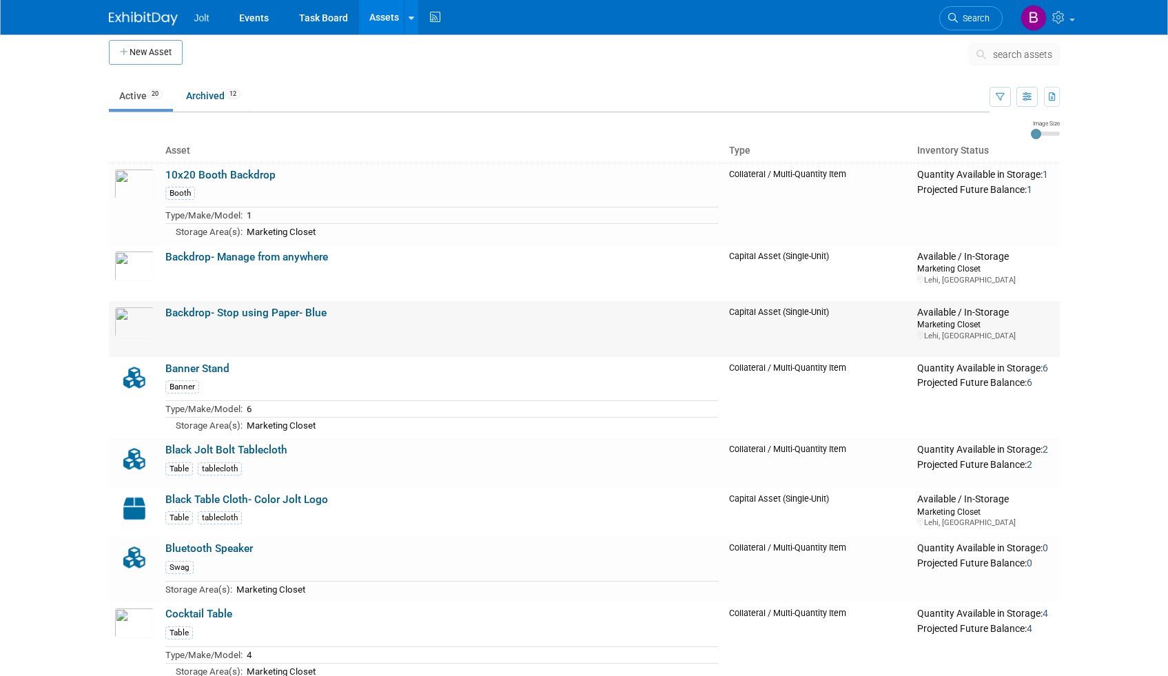
scroll to position [0, 0]
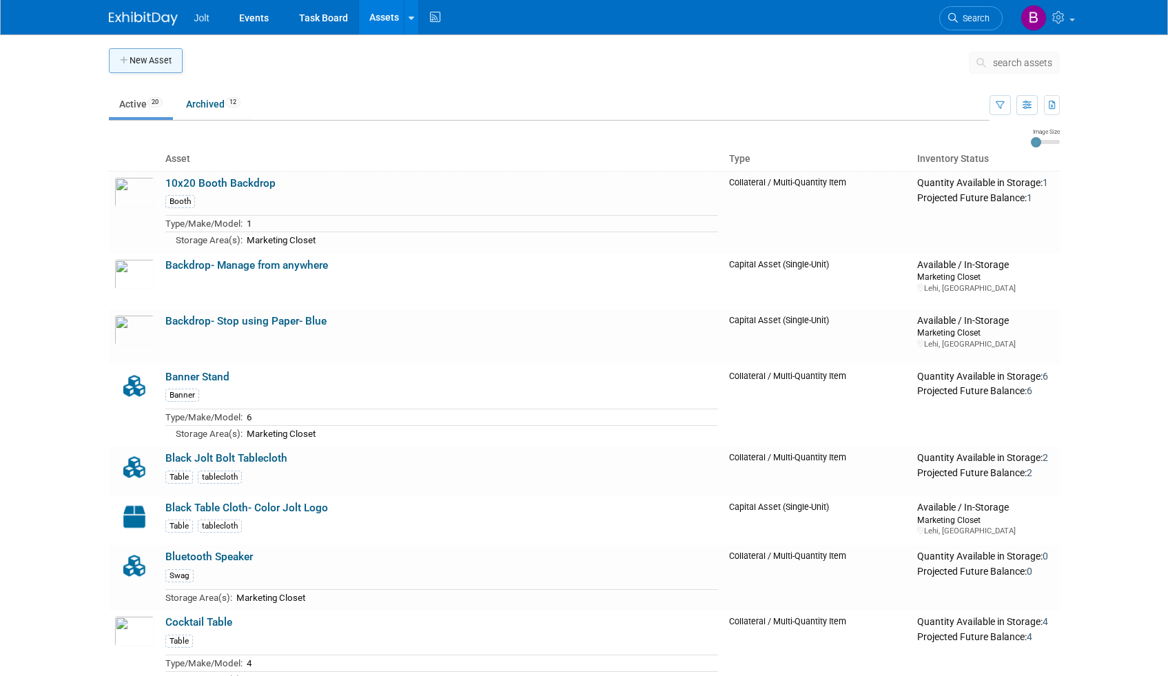
click at [169, 64] on button "New Asset" at bounding box center [146, 60] width 74 height 25
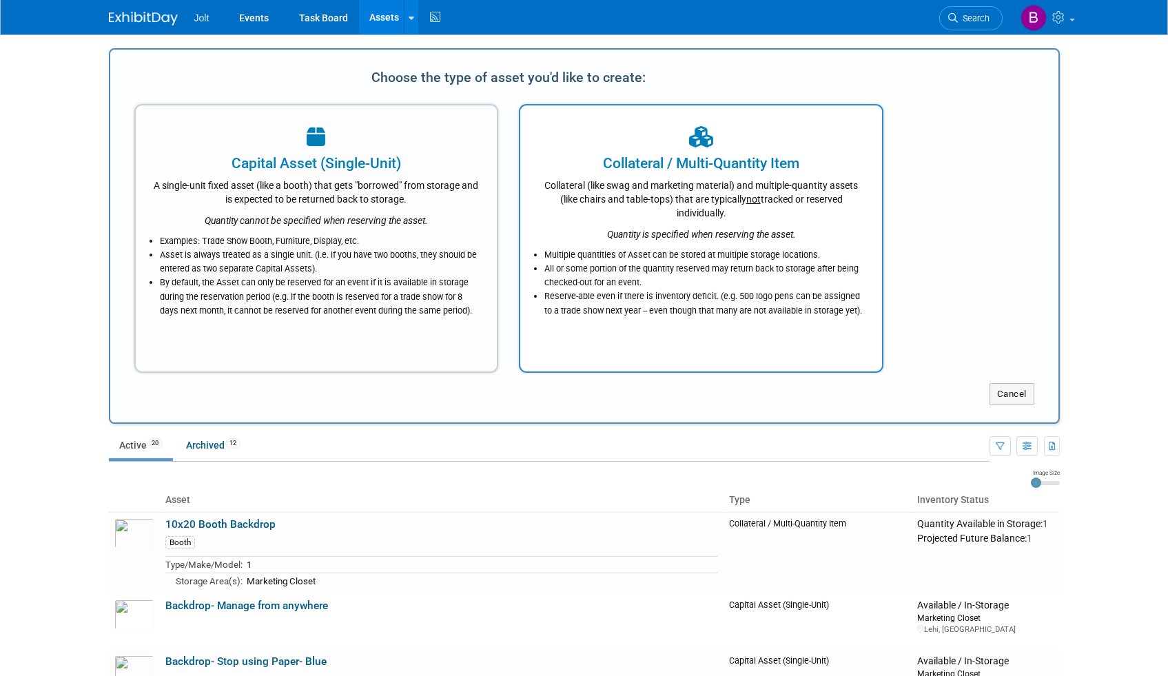
click at [639, 243] on div "Multiple quantities of Asset can be stored at multiple storage locations. All o…" at bounding box center [700, 279] width 327 height 76
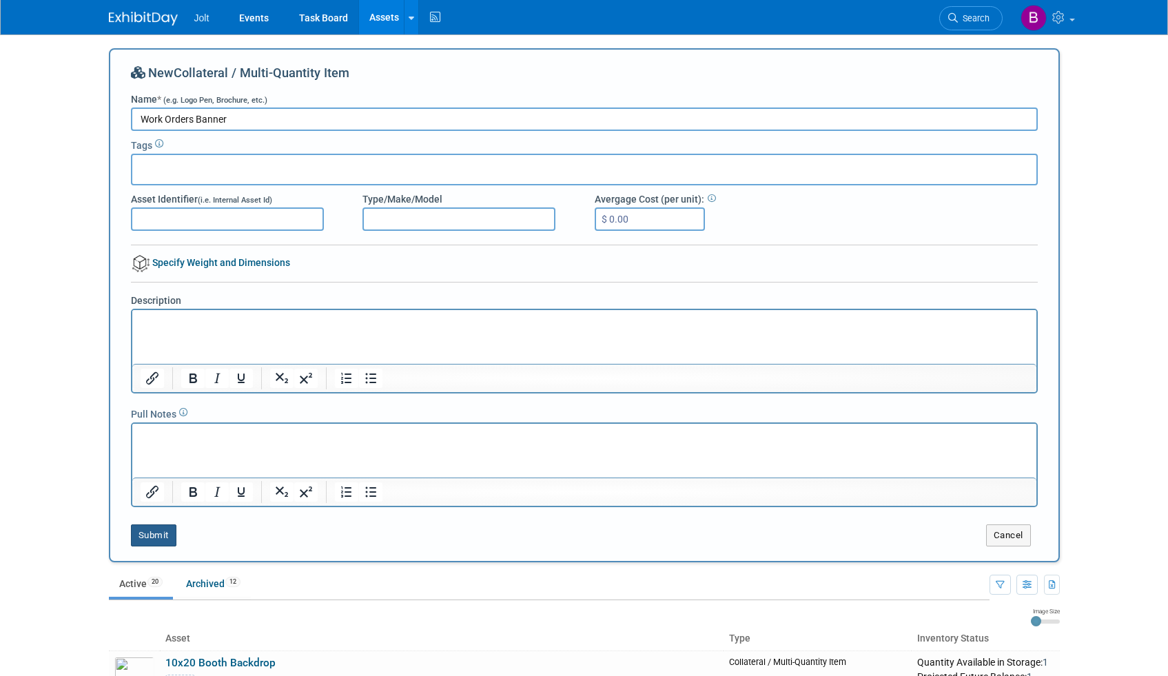
type input "Work Orders Banner"
click at [152, 537] on button "Submit" at bounding box center [153, 535] width 45 height 22
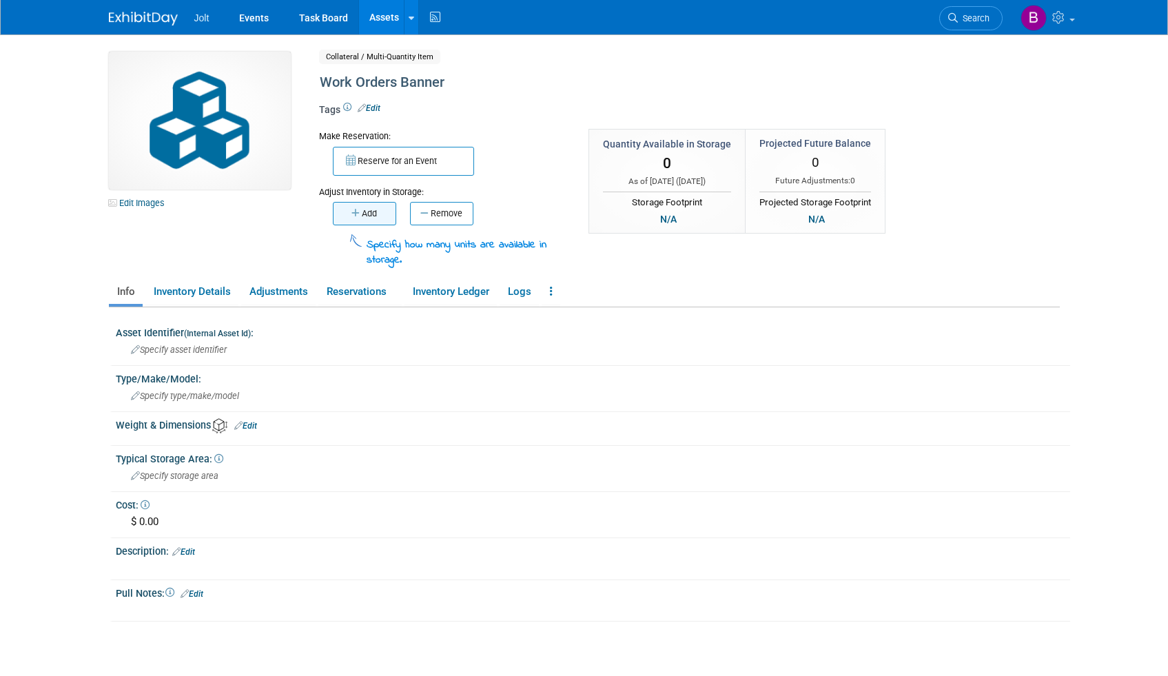
click at [362, 213] on button "Add" at bounding box center [364, 213] width 63 height 23
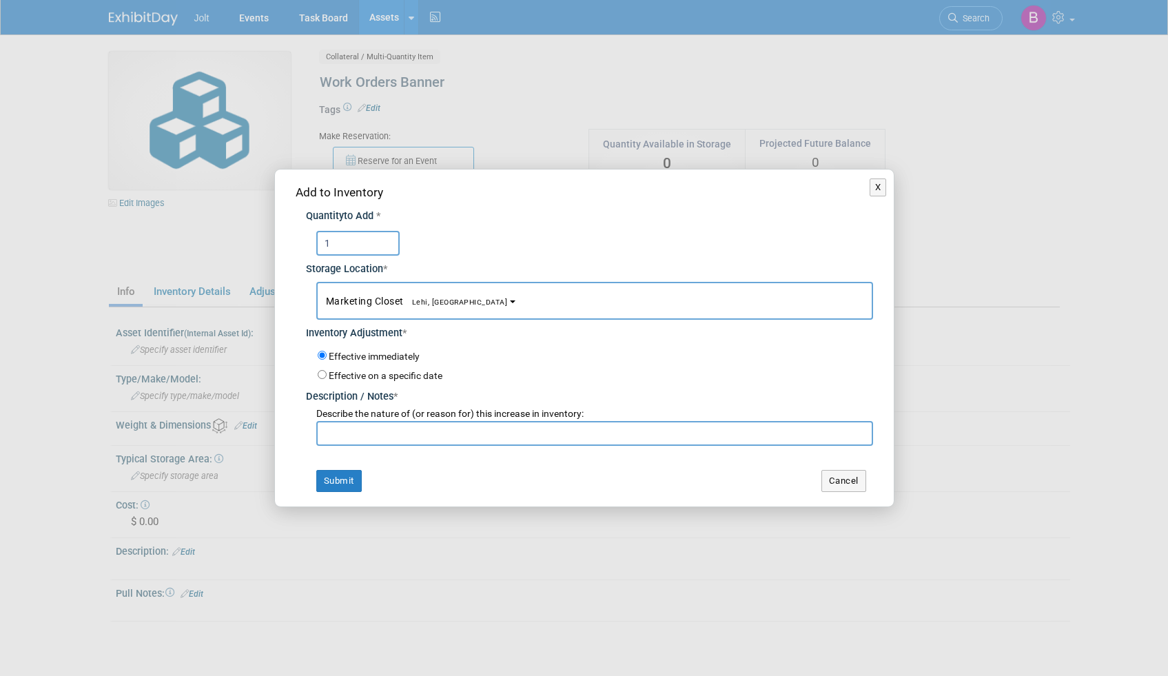
type input "1"
click at [390, 424] on input "text" at bounding box center [594, 433] width 557 height 25
type input "Added"
click at [351, 477] on button "Submit" at bounding box center [338, 481] width 45 height 22
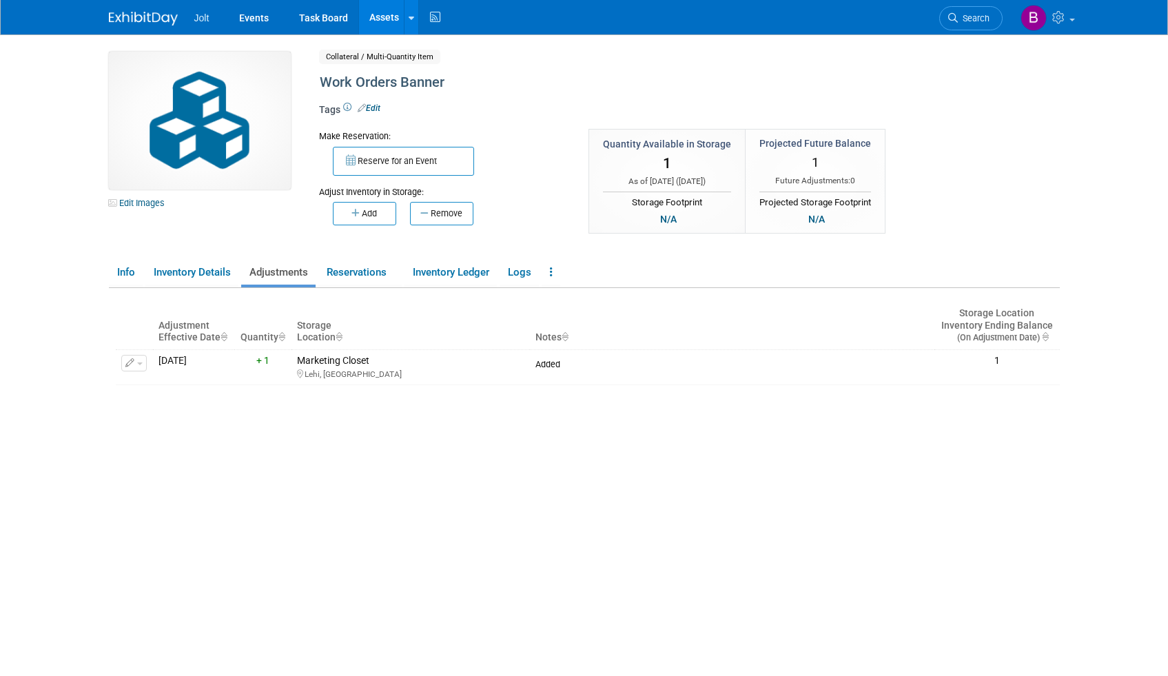
click at [382, 19] on link "Assets" at bounding box center [384, 17] width 50 height 34
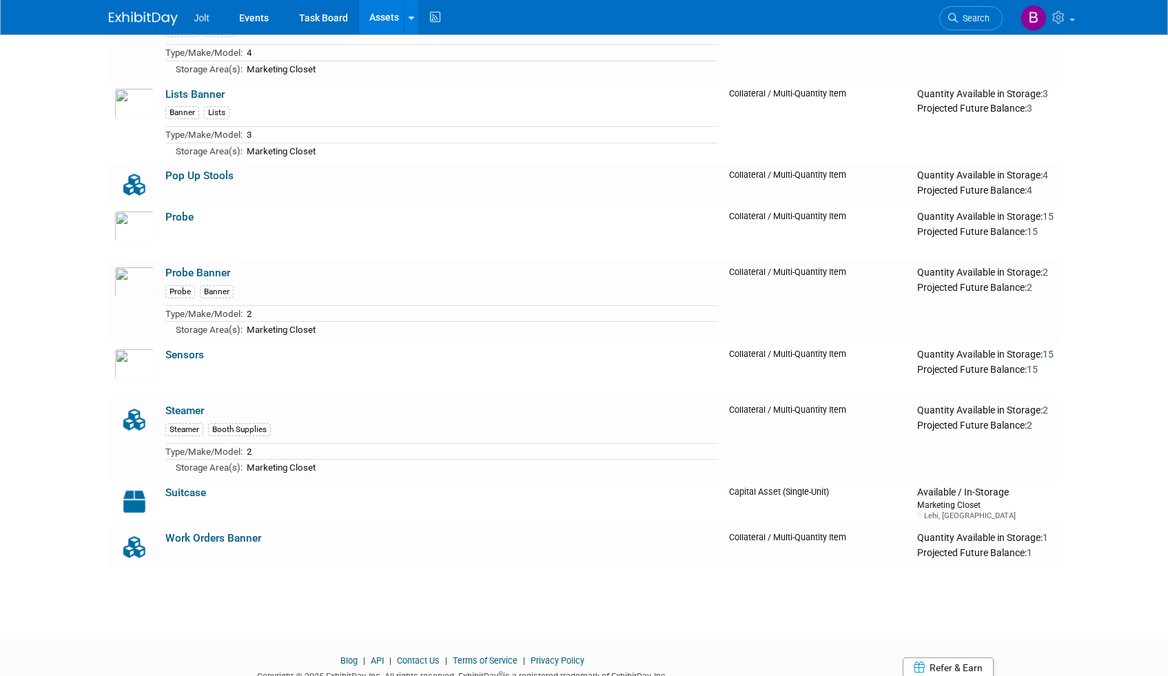
scroll to position [981, 0]
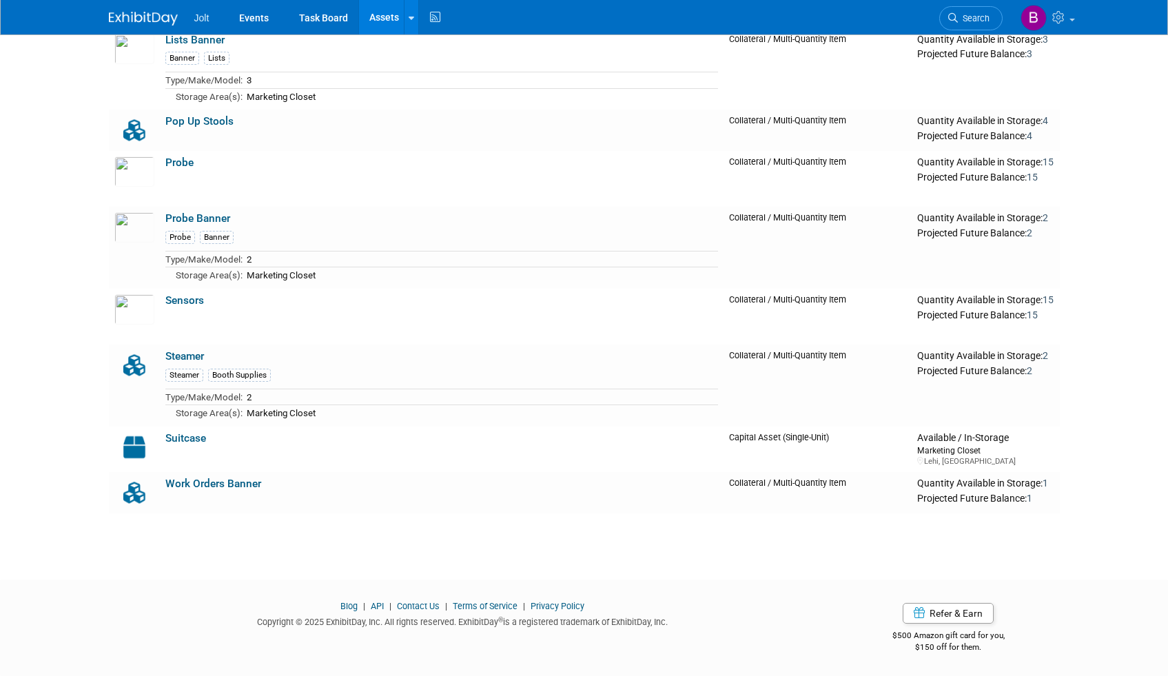
click at [180, 440] on link "Suitcase" at bounding box center [185, 438] width 41 height 12
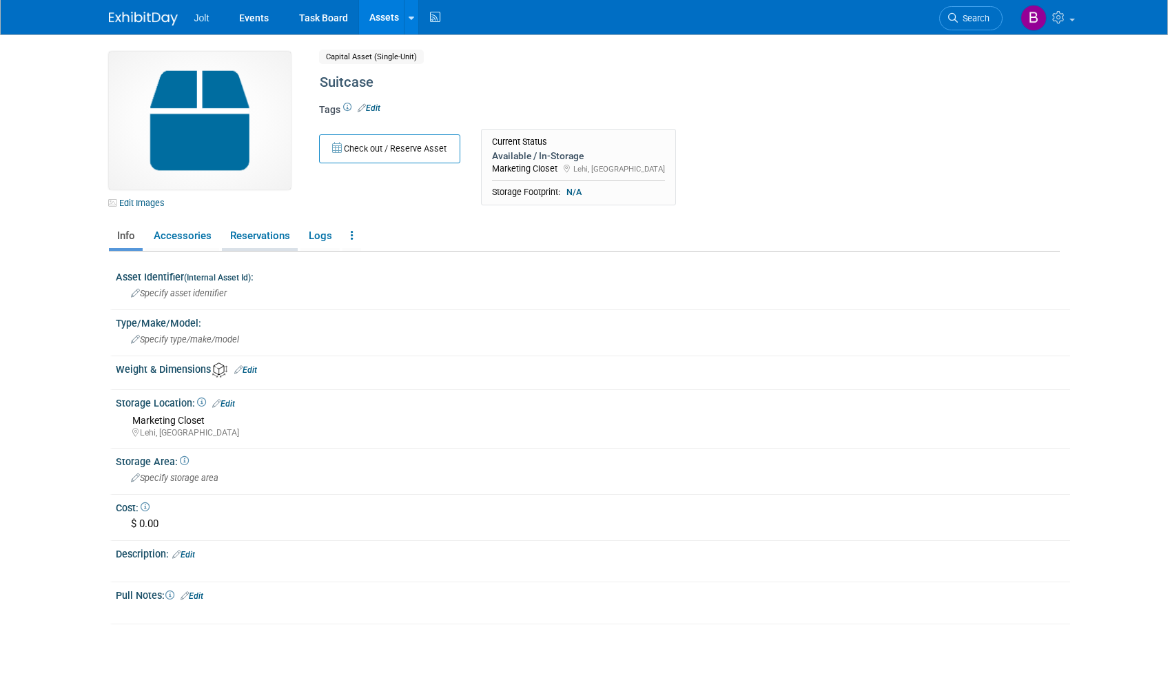
click at [257, 242] on link "Reservations" at bounding box center [260, 236] width 76 height 24
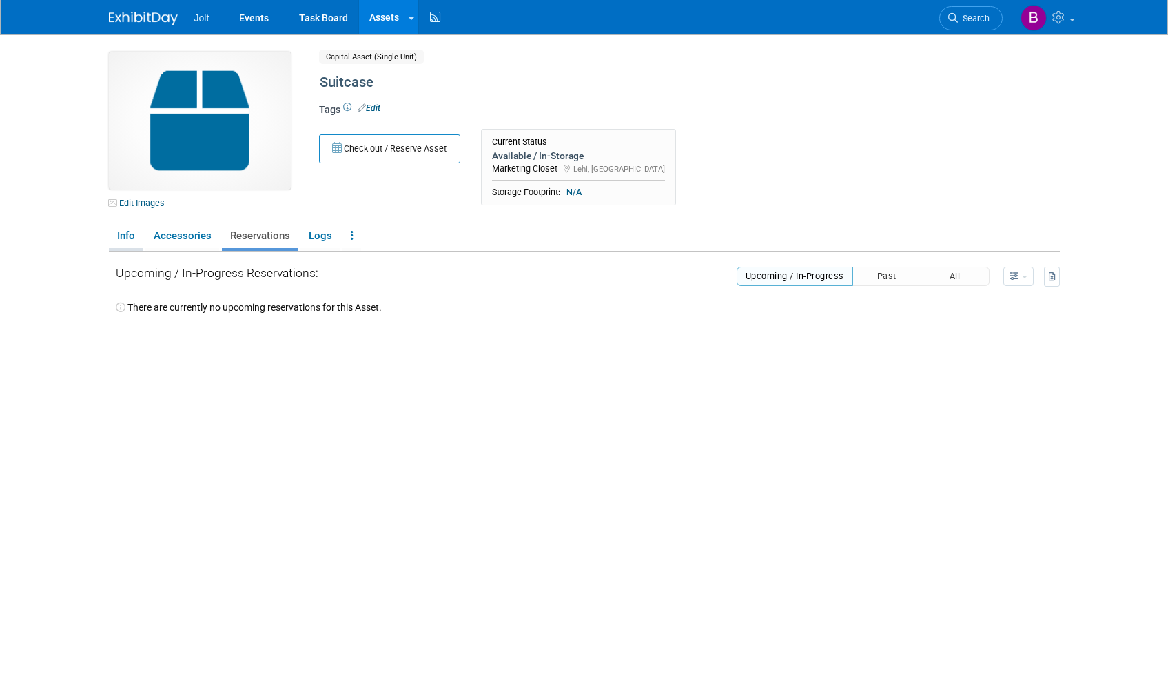
click at [124, 236] on link "Info" at bounding box center [126, 236] width 34 height 24
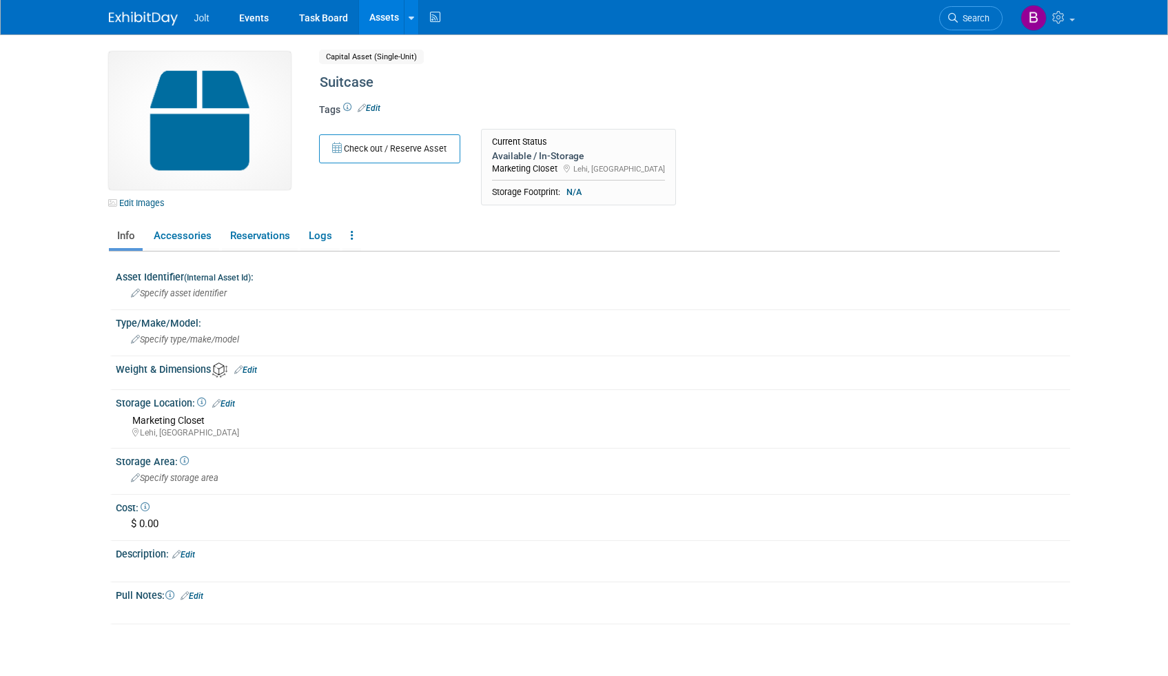
click at [368, 105] on link "Edit" at bounding box center [369, 108] width 23 height 10
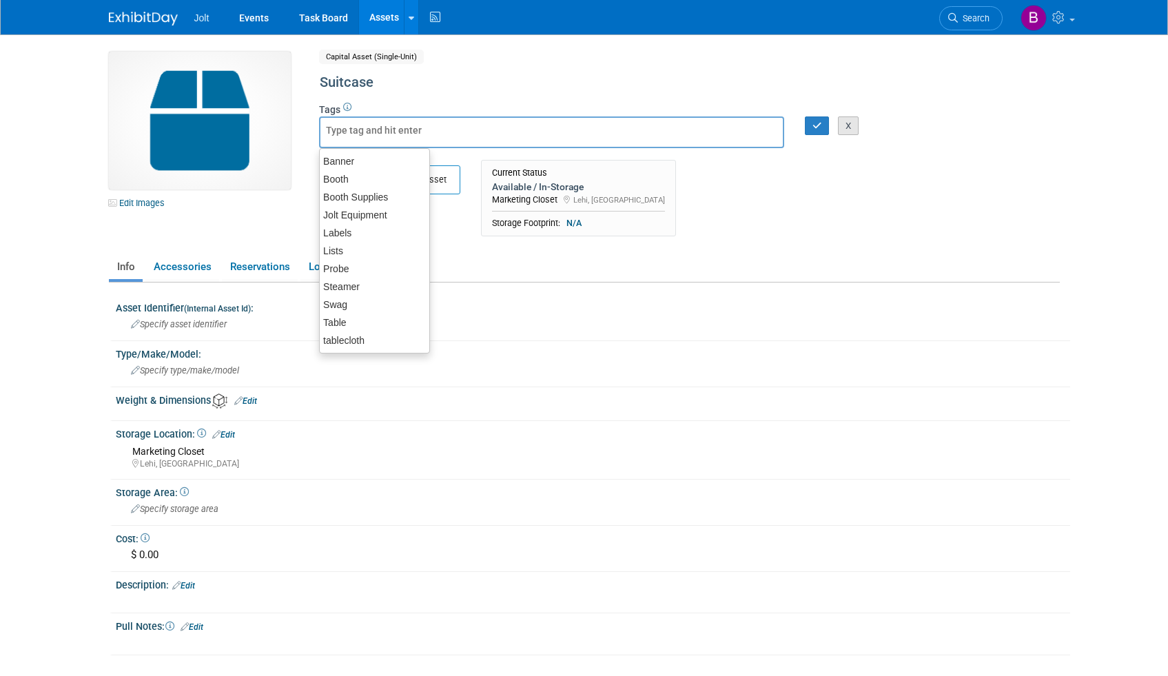
click at [852, 126] on button "X" at bounding box center [848, 125] width 21 height 19
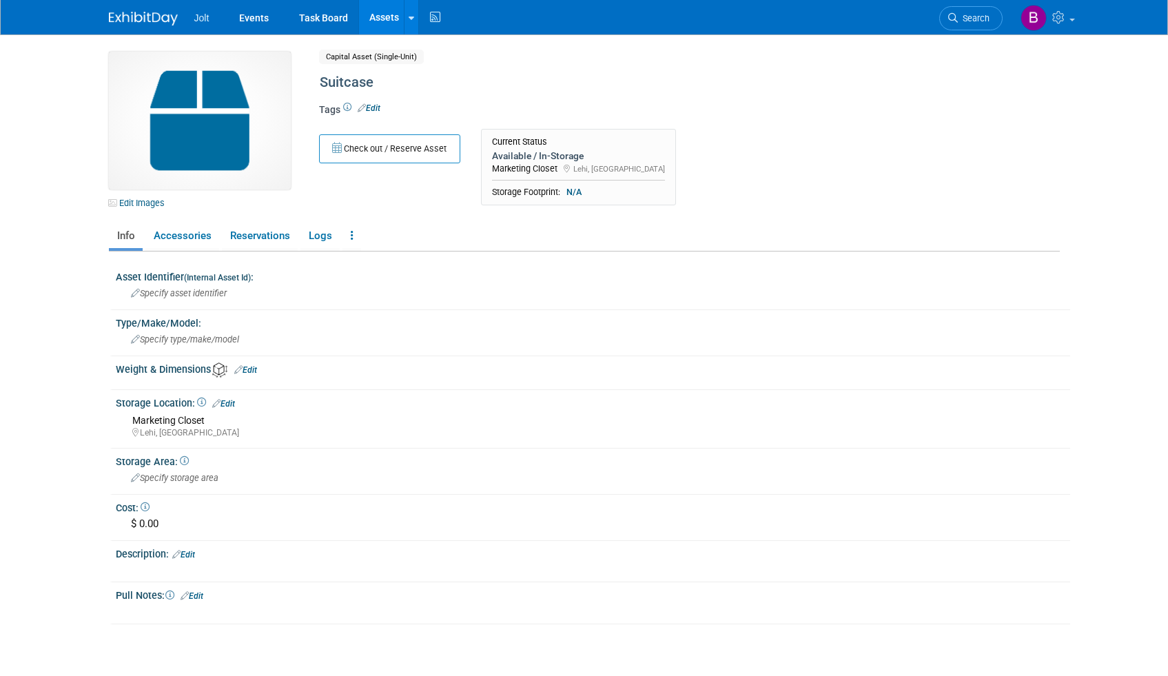
click at [391, 13] on link "Assets" at bounding box center [384, 17] width 50 height 34
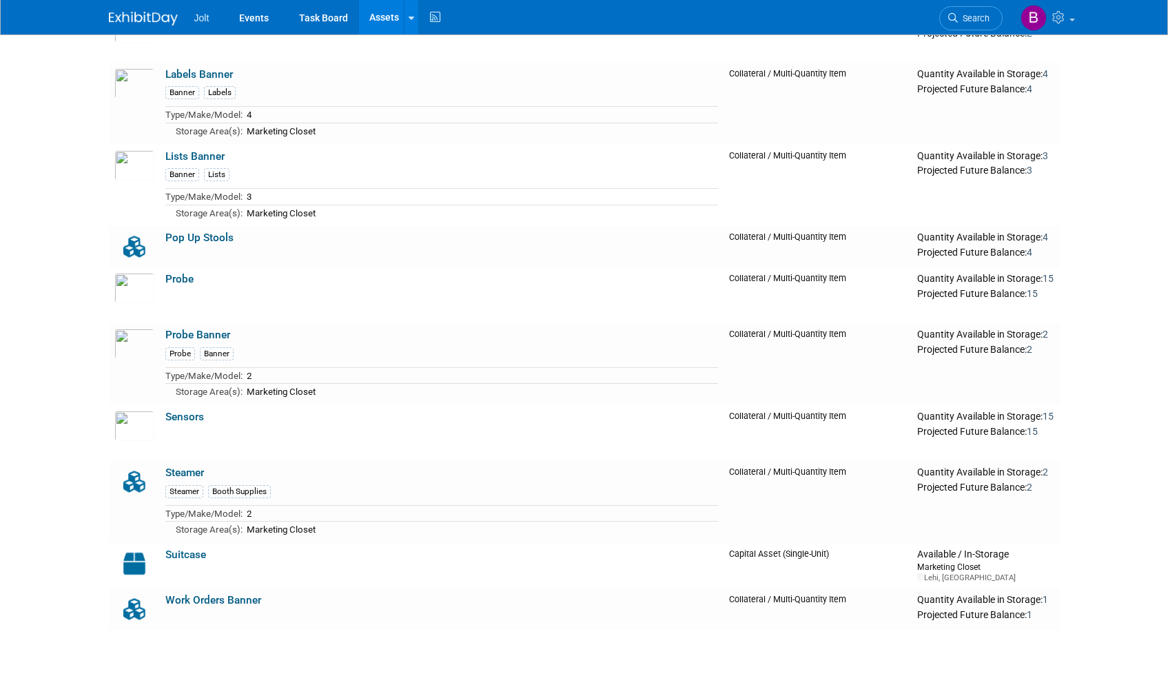
scroll to position [981, 0]
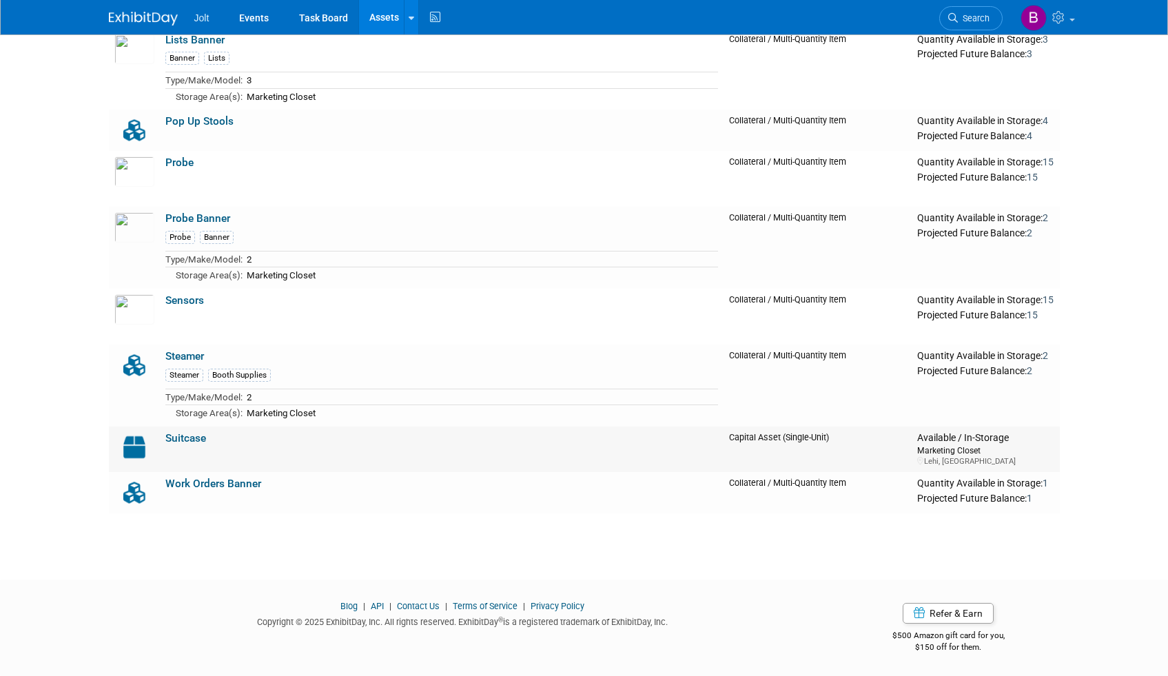
click at [169, 440] on link "Suitcase" at bounding box center [185, 438] width 41 height 12
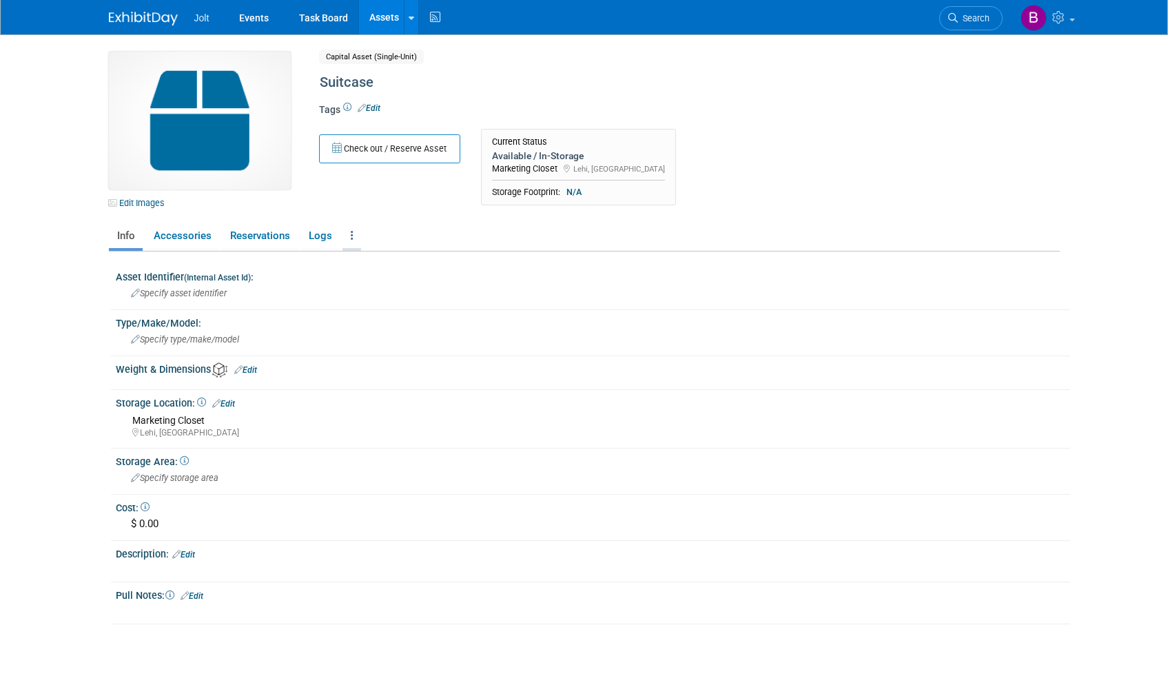
click at [348, 240] on link at bounding box center [351, 236] width 19 height 24
click at [404, 288] on link "Copy/Duplicate Asset" at bounding box center [402, 285] width 120 height 23
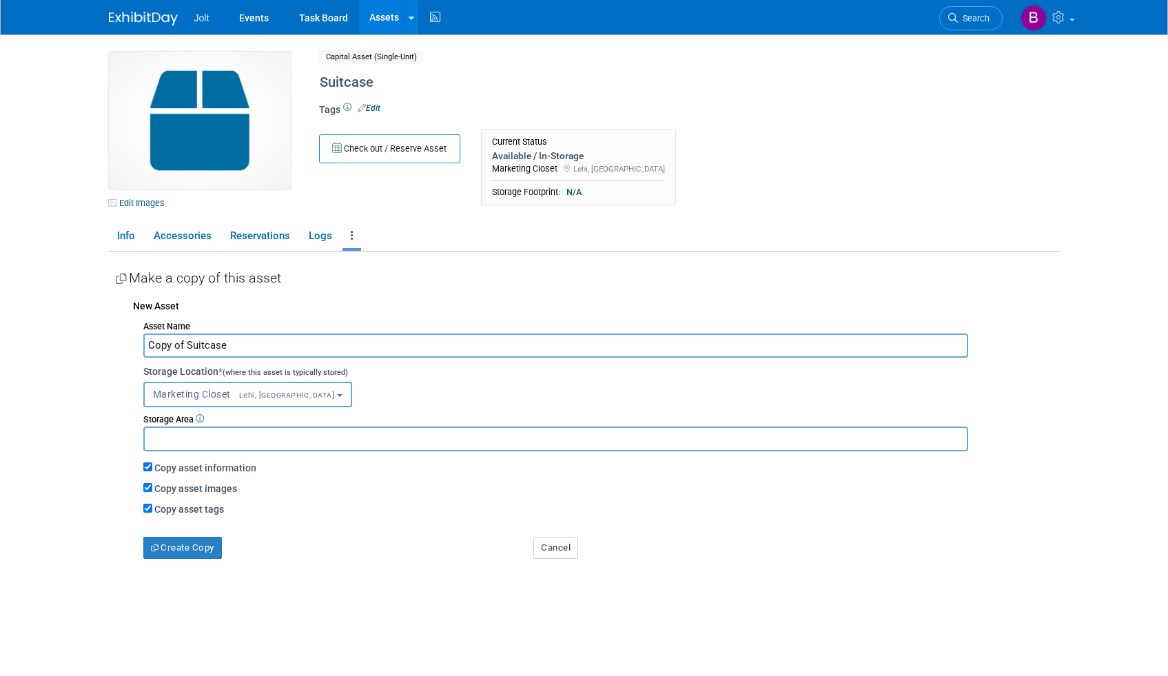
drag, startPoint x: 230, startPoint y: 348, endPoint x: 147, endPoint y: 344, distance: 82.8
click at [147, 344] on input "Copy of Suitcase" at bounding box center [555, 345] width 825 height 24
type input "Suitcase Grey"
click at [201, 552] on button "Create Copy" at bounding box center [182, 548] width 79 height 22
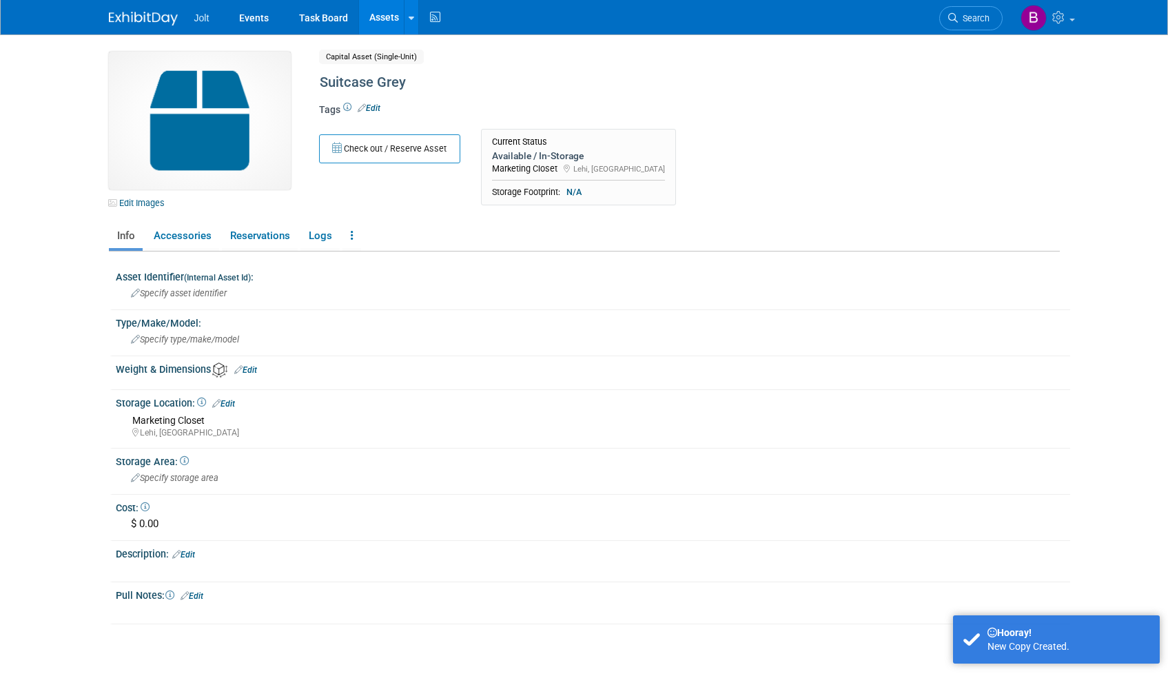
click at [391, 18] on link "Assets" at bounding box center [384, 17] width 50 height 34
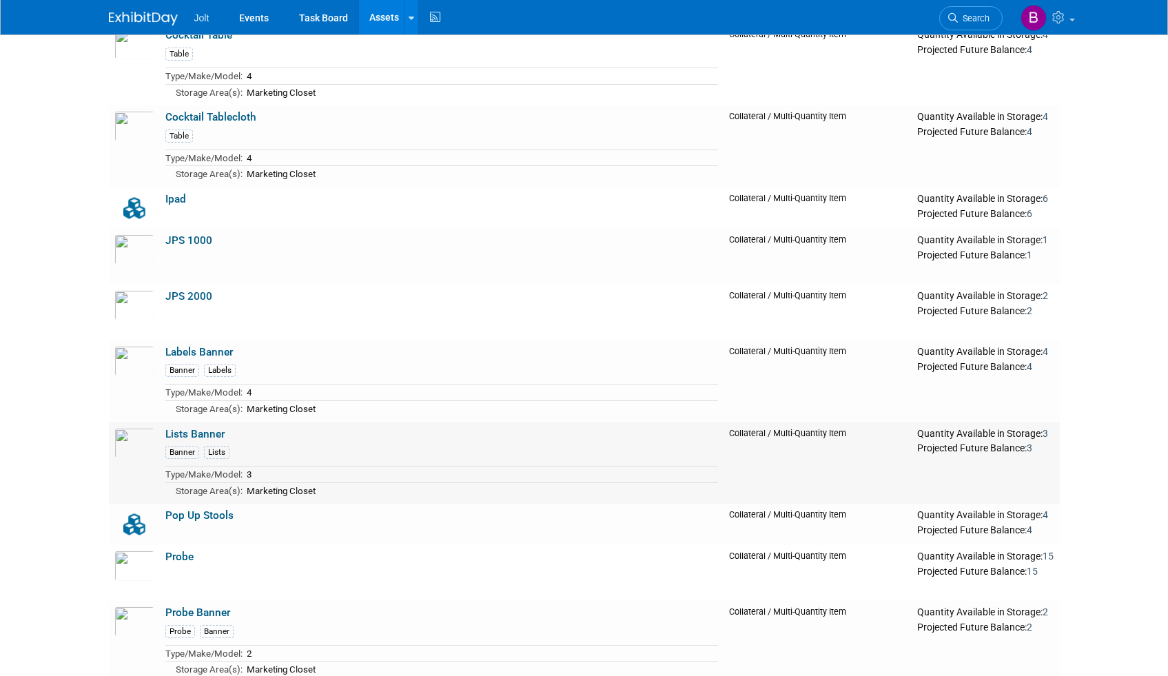
scroll to position [1027, 0]
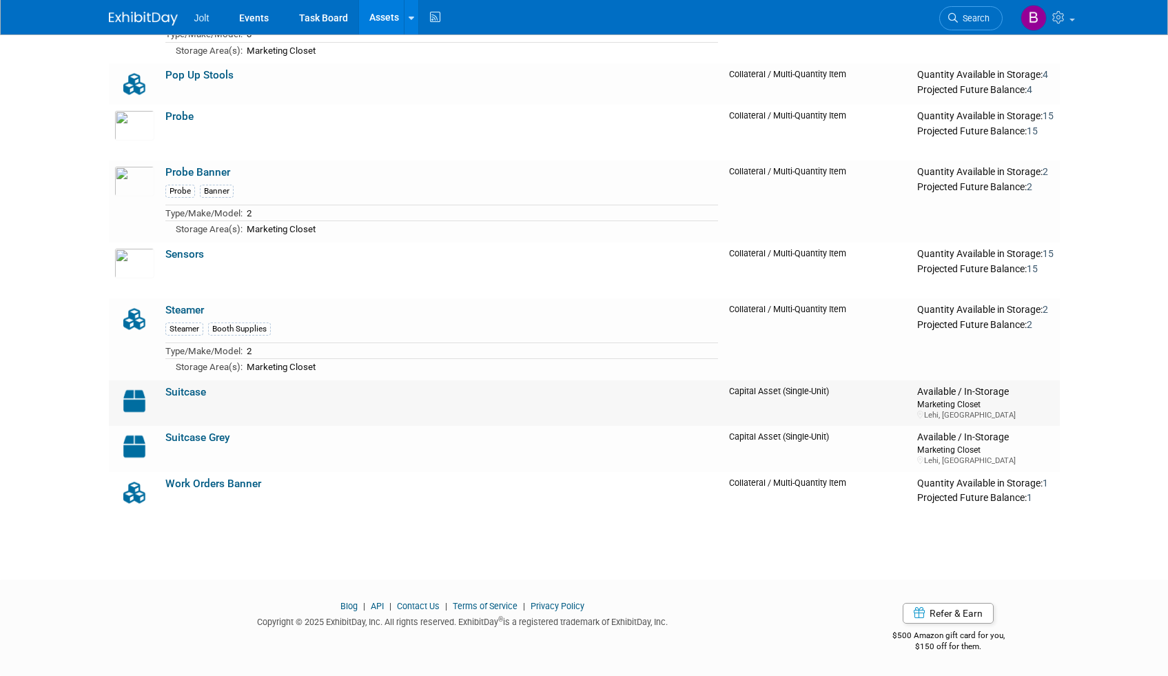
click at [191, 390] on link "Suitcase" at bounding box center [185, 392] width 41 height 12
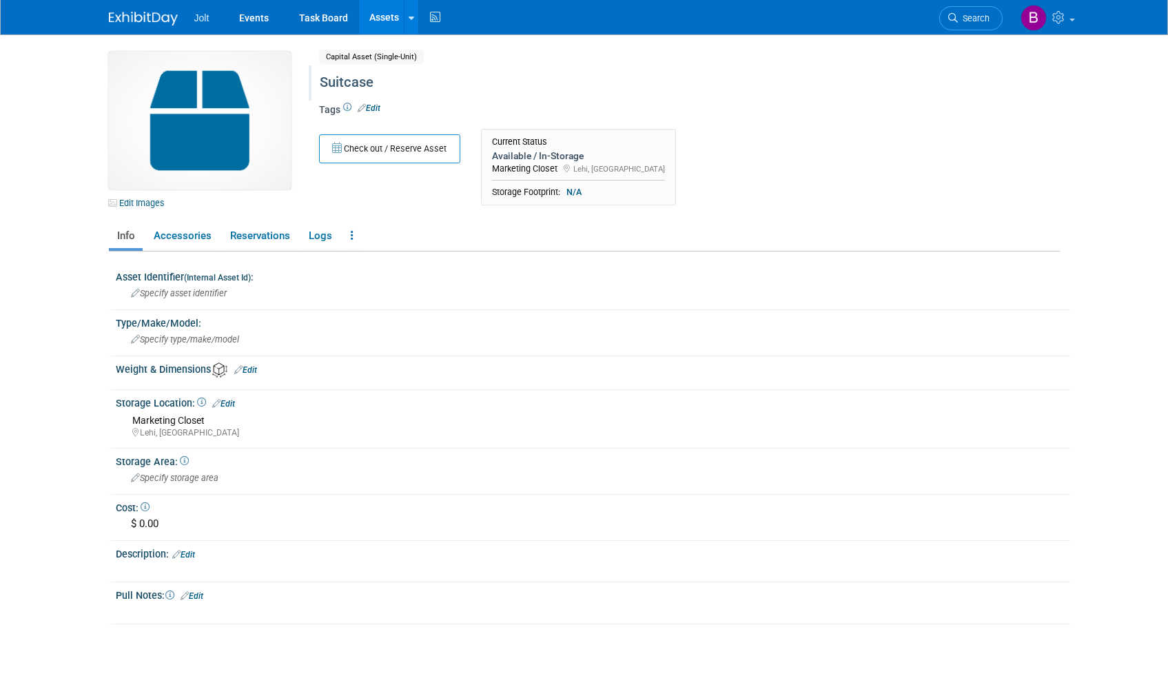
click at [366, 80] on div "Suitcase" at bounding box center [630, 82] width 631 height 25
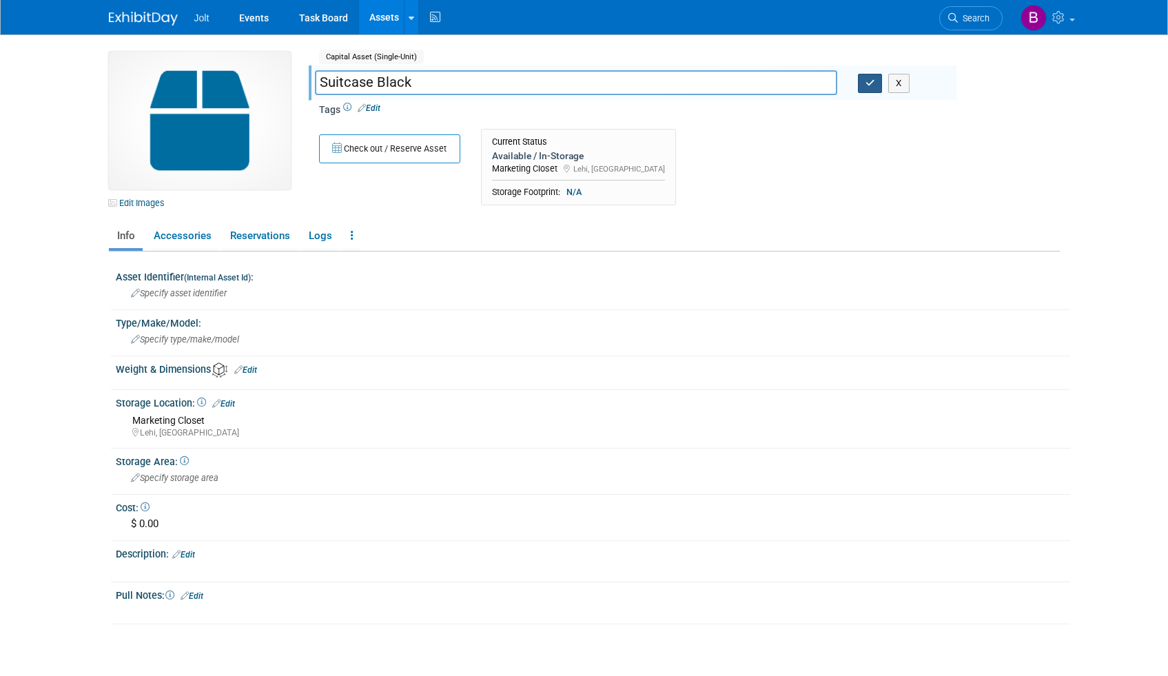
type input "Suitcase Black"
click at [876, 85] on button "button" at bounding box center [870, 83] width 25 height 19
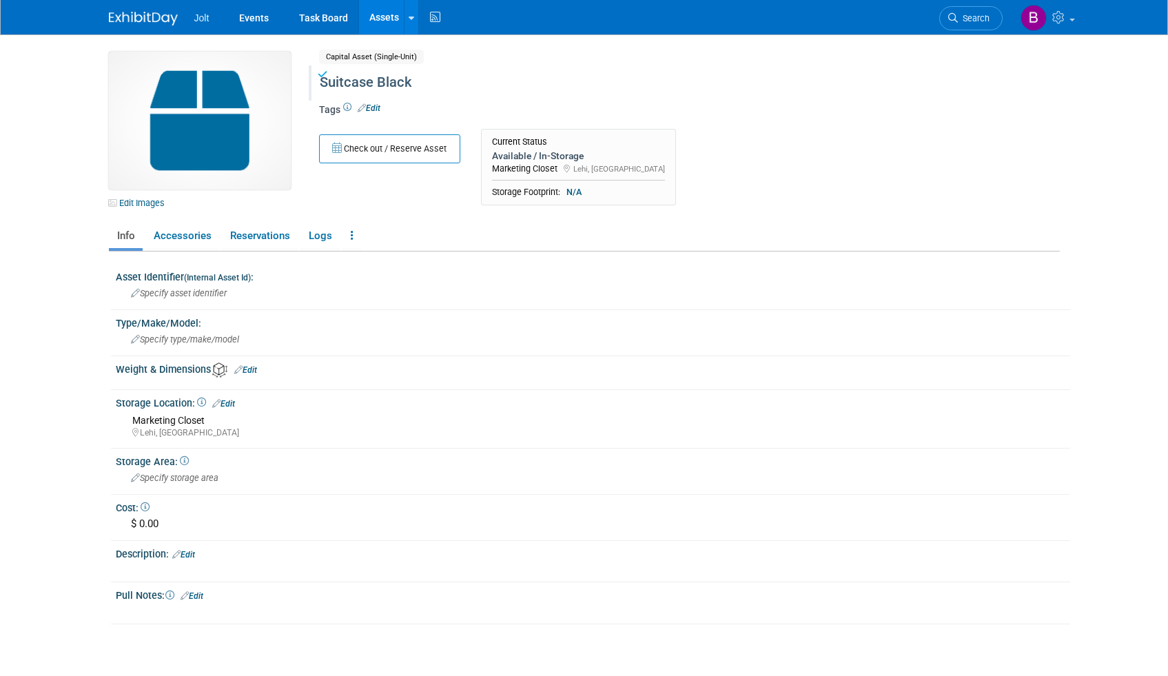
click at [383, 17] on link "Assets" at bounding box center [384, 17] width 50 height 34
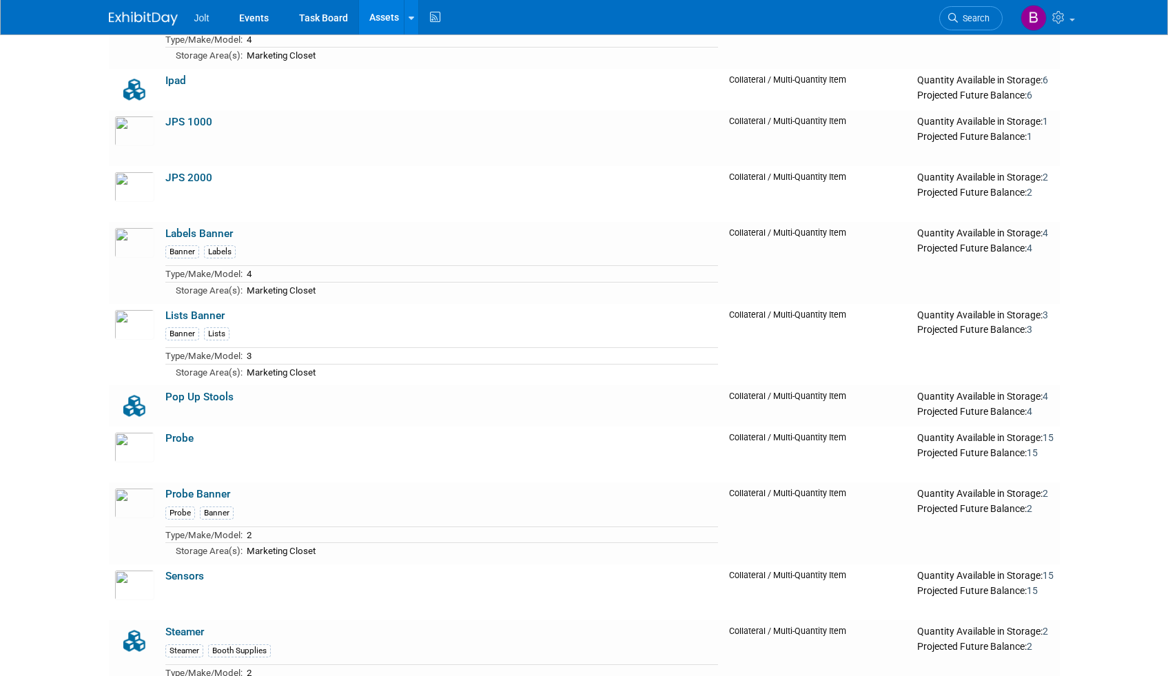
scroll to position [706, 0]
click at [196, 314] on link "Lists Banner" at bounding box center [194, 315] width 59 height 12
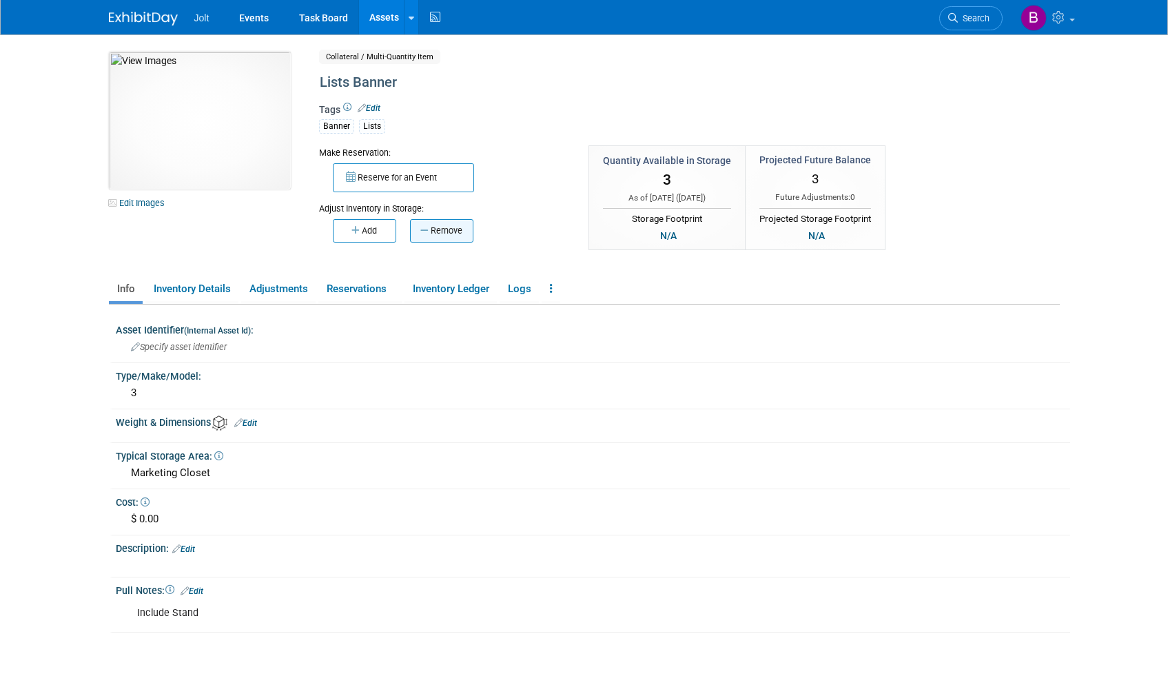
click at [440, 236] on button "Remove" at bounding box center [441, 230] width 63 height 23
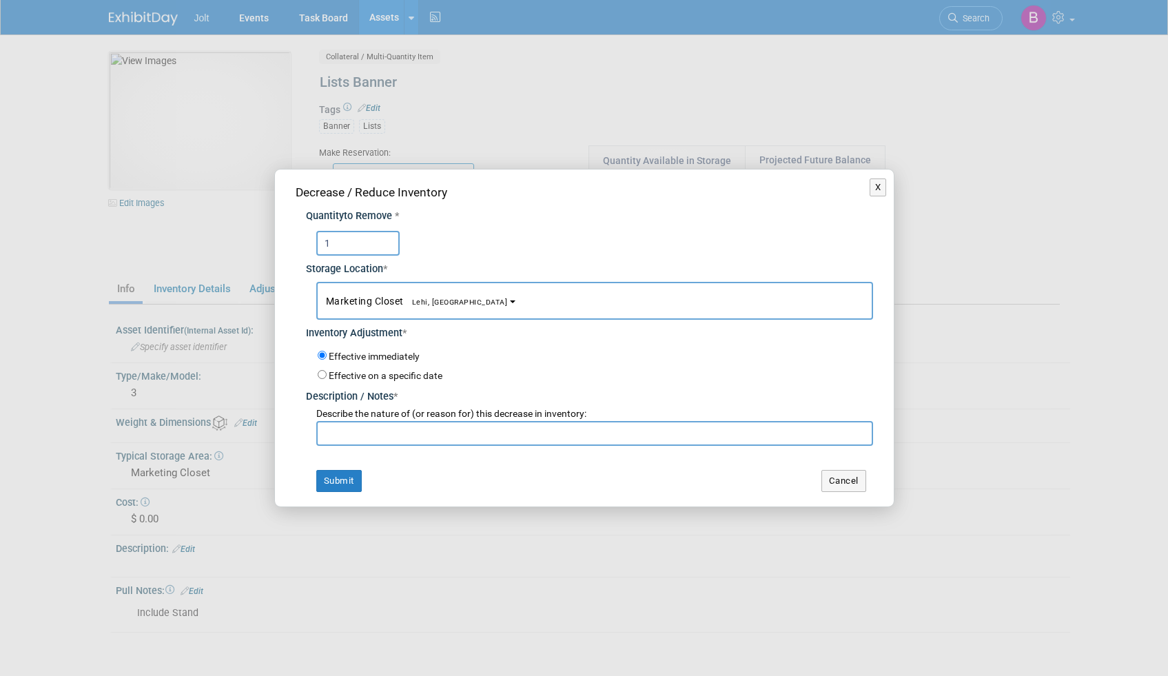
type input "1"
click at [396, 433] on input "text" at bounding box center [594, 433] width 557 height 25
type input "Moved Out"
click at [334, 476] on button "Submit" at bounding box center [338, 481] width 45 height 22
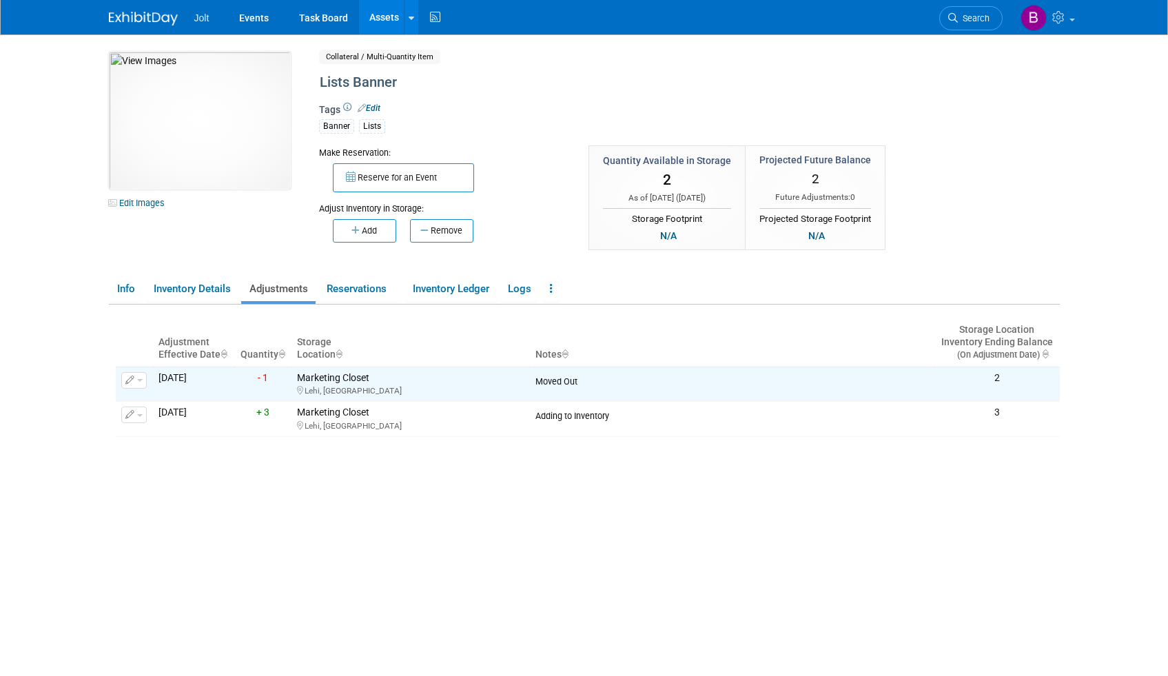
click at [383, 17] on link "Assets" at bounding box center [384, 17] width 50 height 34
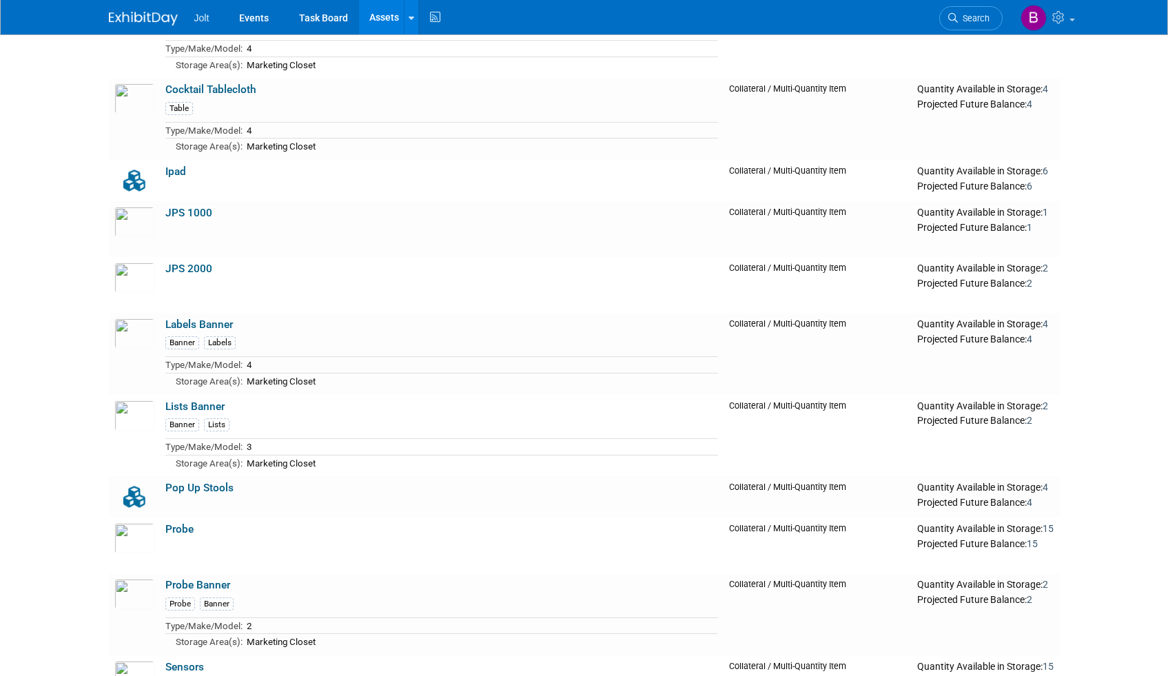
scroll to position [626, 0]
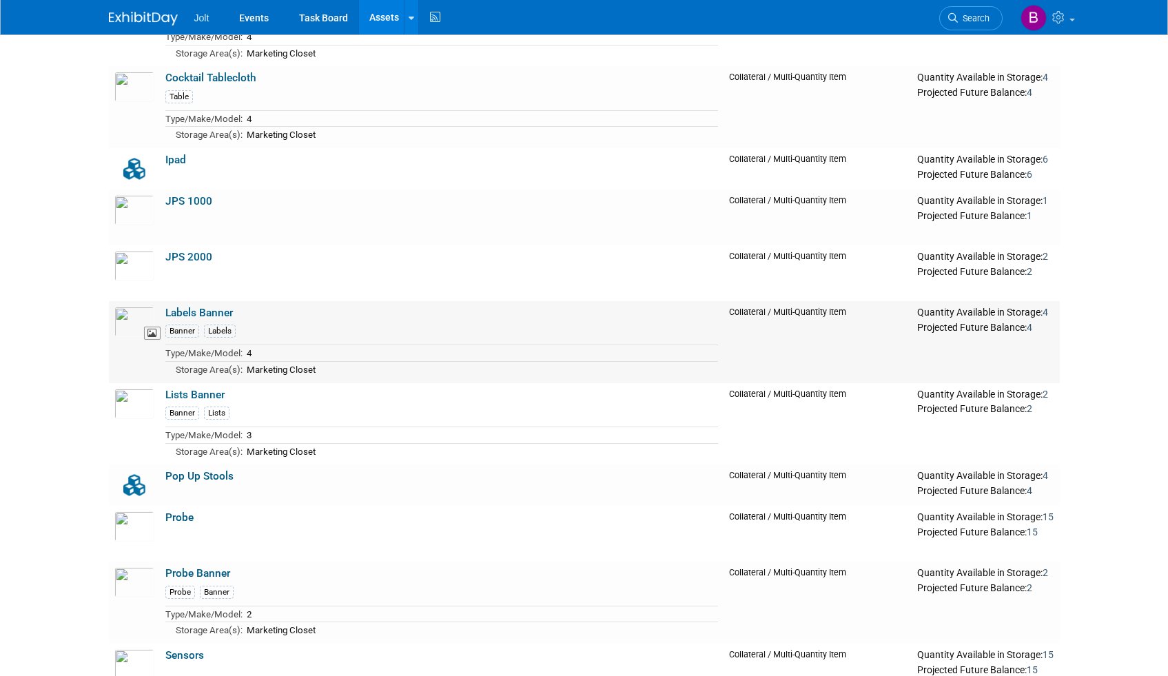
click at [135, 324] on img at bounding box center [134, 322] width 40 height 30
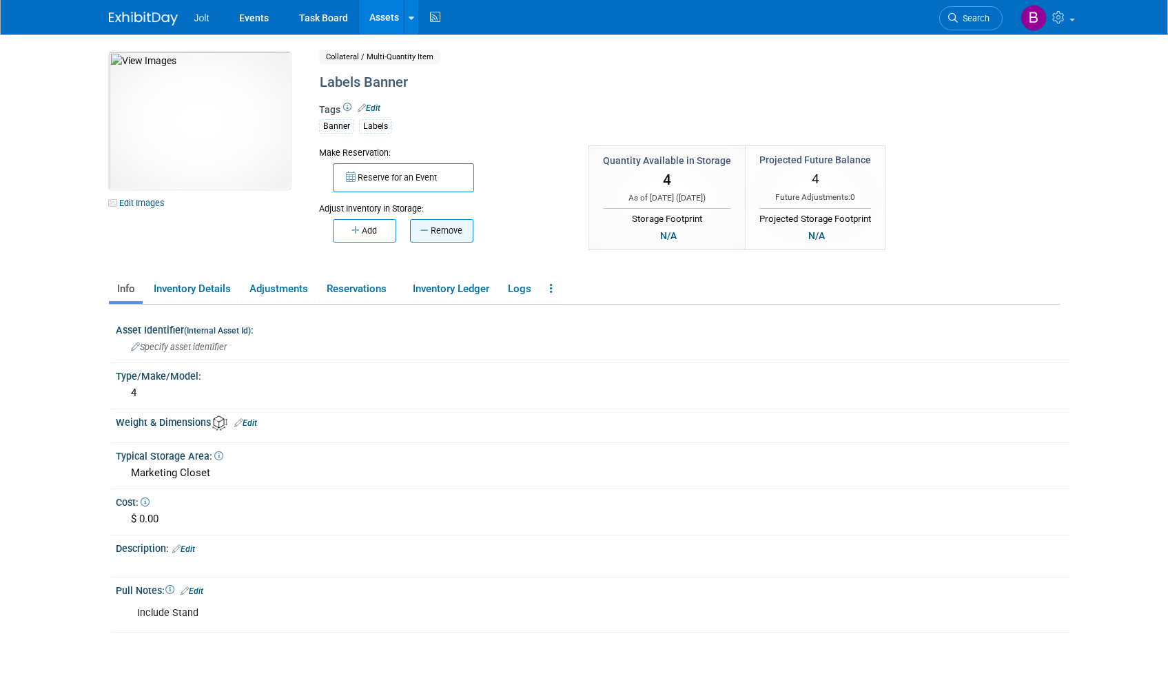
click at [451, 232] on button "Remove" at bounding box center [441, 230] width 63 height 23
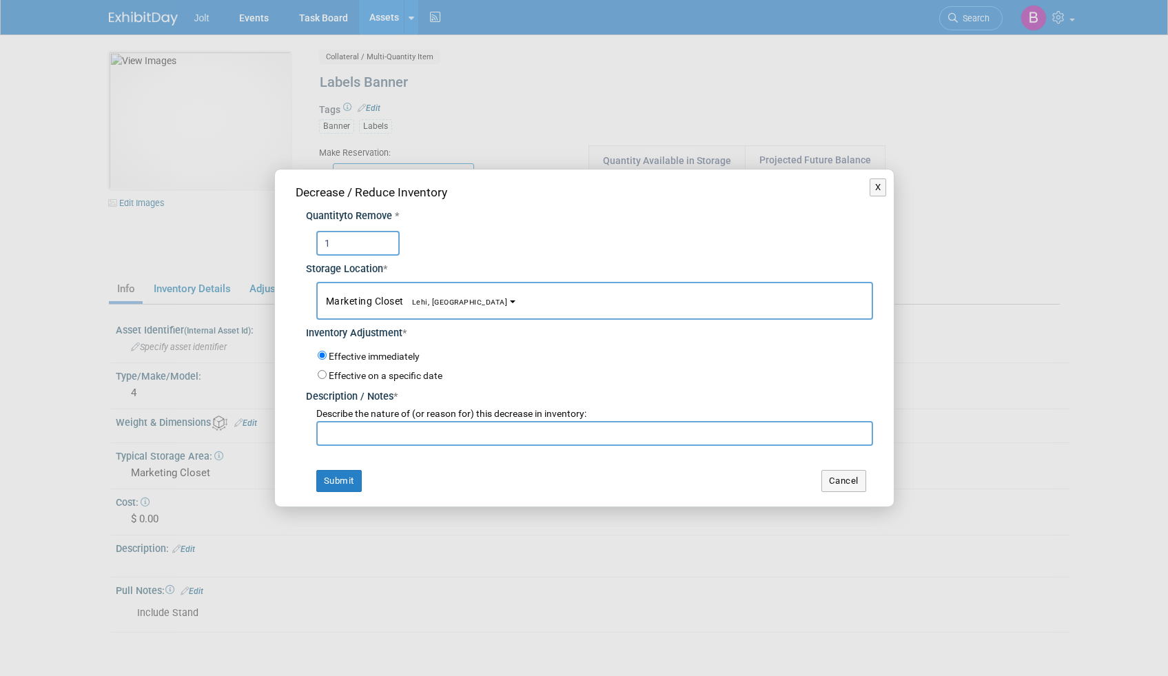
type input "1"
click at [369, 430] on input "text" at bounding box center [594, 433] width 557 height 25
type input "Moved out"
click at [345, 482] on button "Submit" at bounding box center [338, 481] width 45 height 22
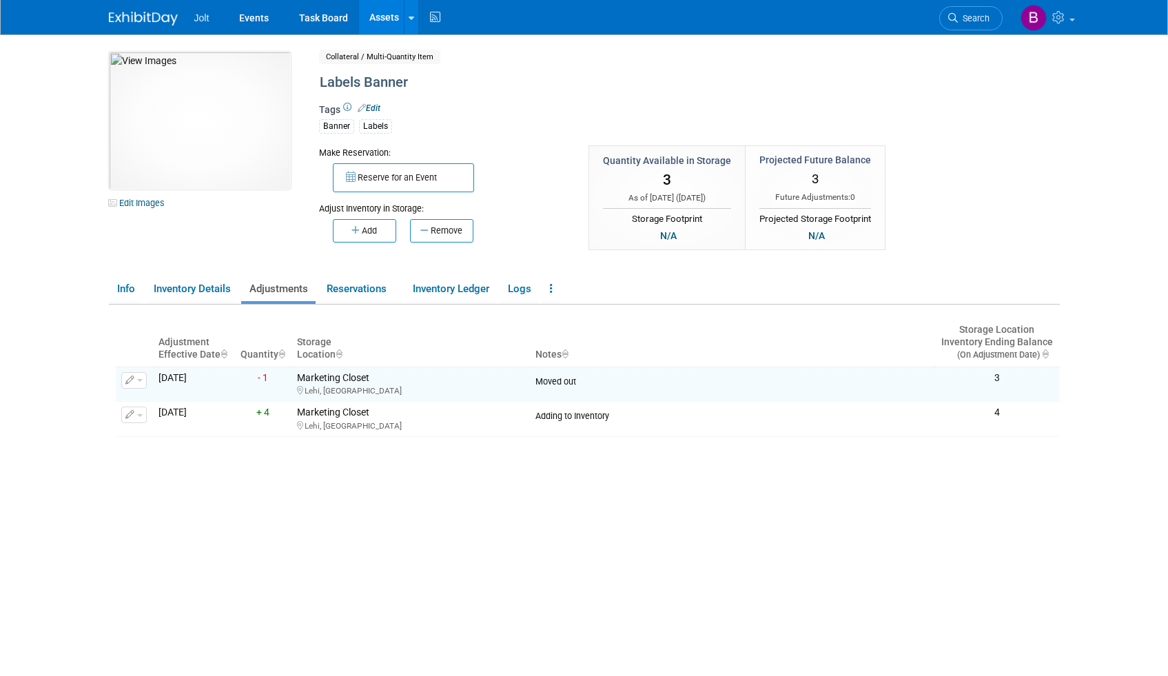
click at [381, 19] on link "Assets" at bounding box center [384, 17] width 50 height 34
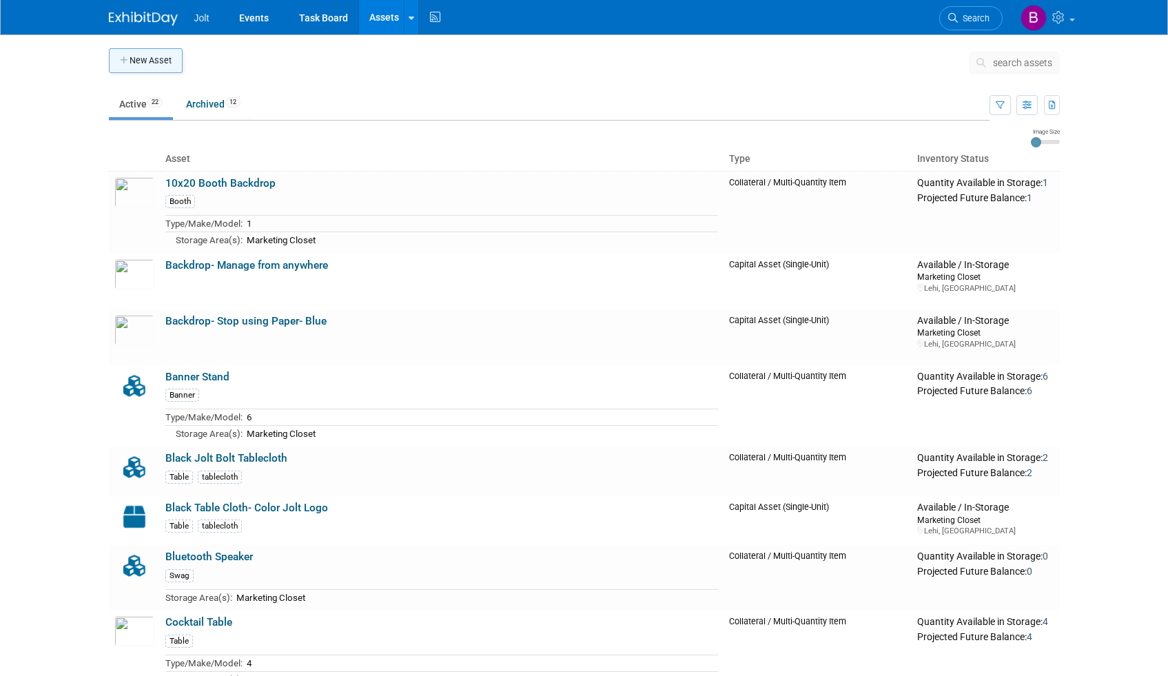
click at [164, 63] on button "New Asset" at bounding box center [146, 60] width 74 height 25
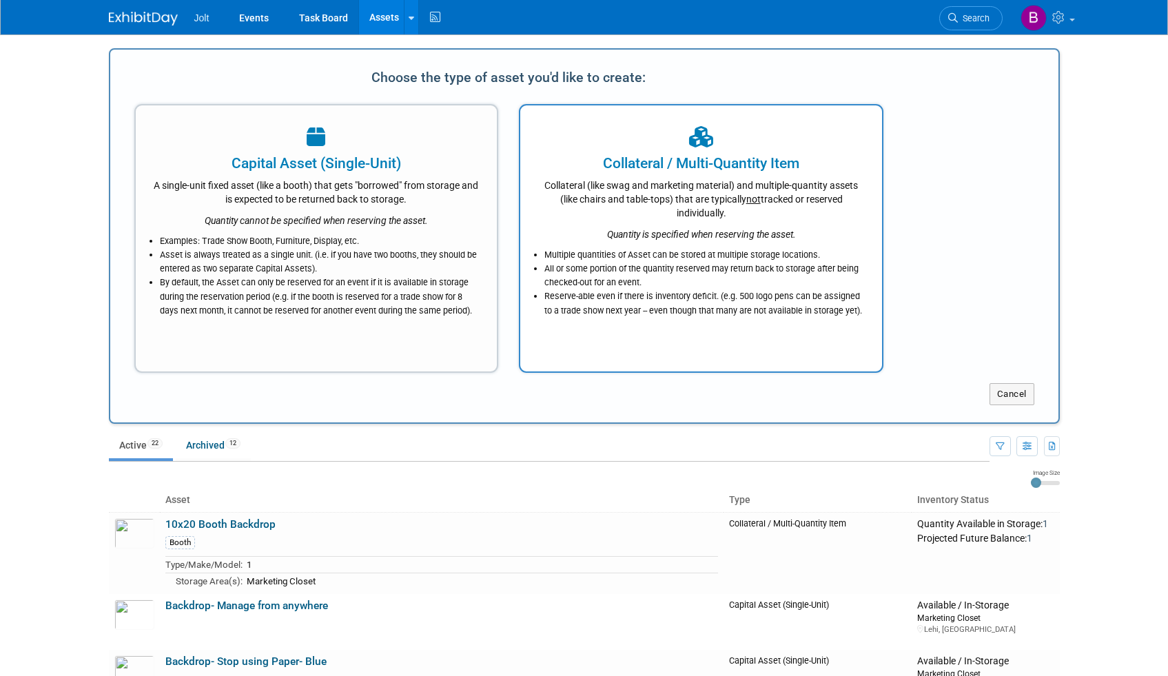
click at [626, 254] on li "Multiple quantities of Asset can be stored at multiple storage locations." at bounding box center [704, 255] width 320 height 14
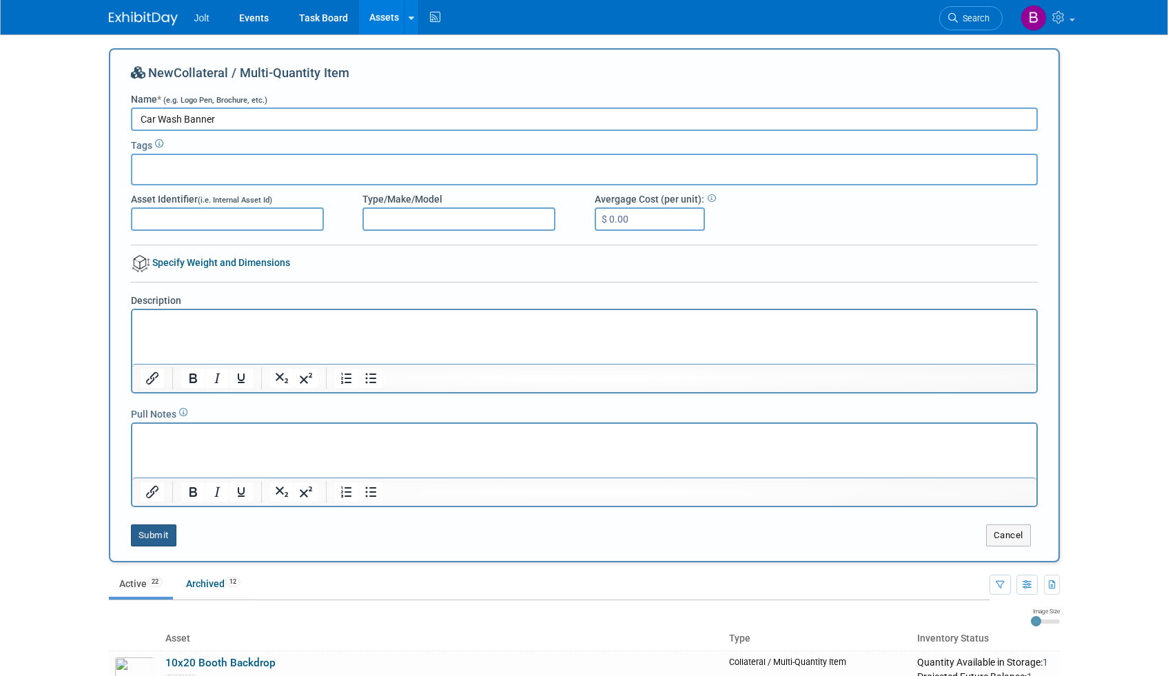
type input "Car Wash Banner"
click at [165, 535] on button "Submit" at bounding box center [153, 535] width 45 height 22
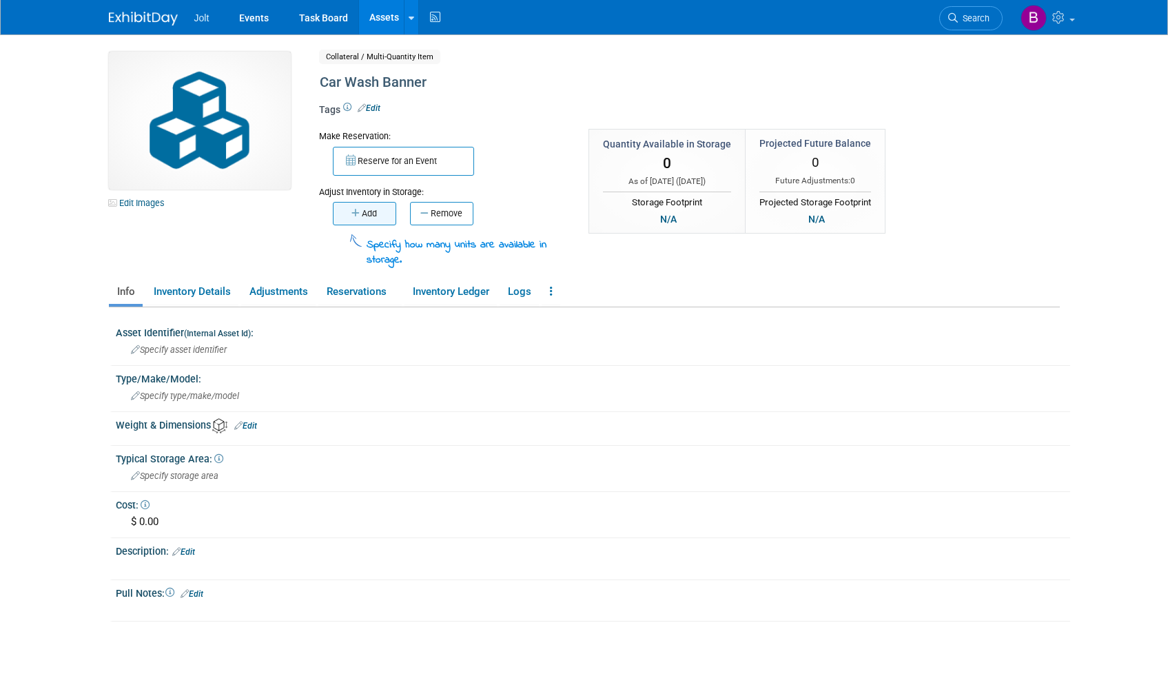
click at [381, 212] on button "Add" at bounding box center [364, 213] width 63 height 23
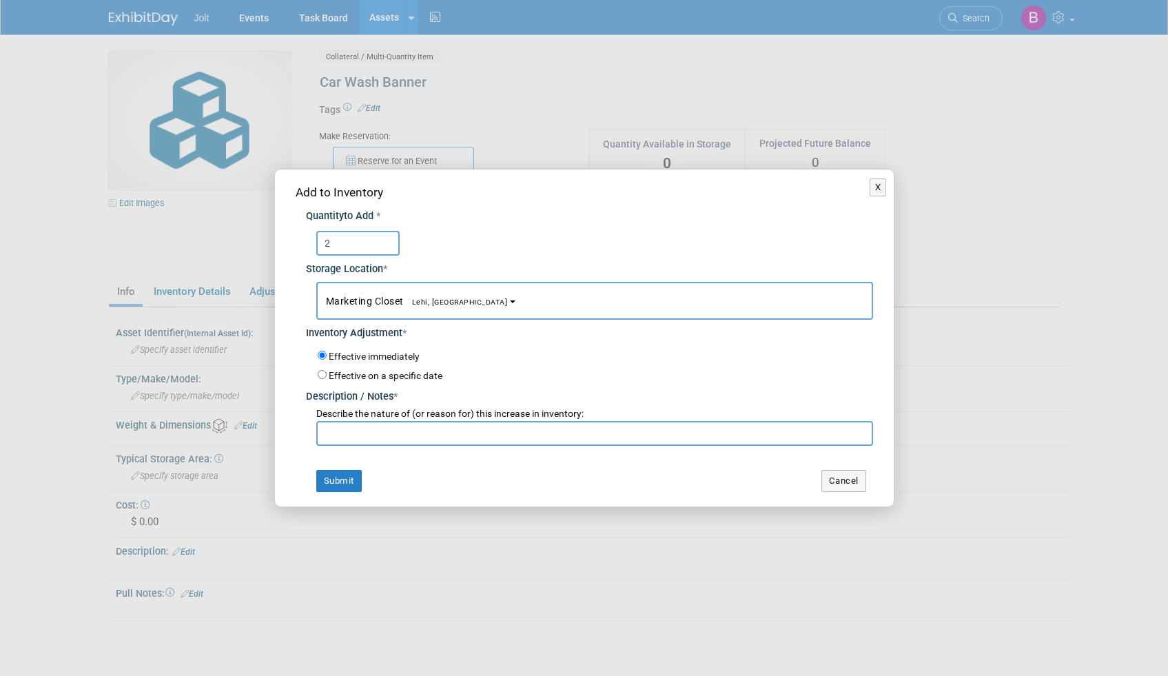
type input "2"
click at [406, 429] on input "text" at bounding box center [594, 433] width 557 height 25
type input "Added"
click at [346, 486] on button "Submit" at bounding box center [338, 481] width 45 height 22
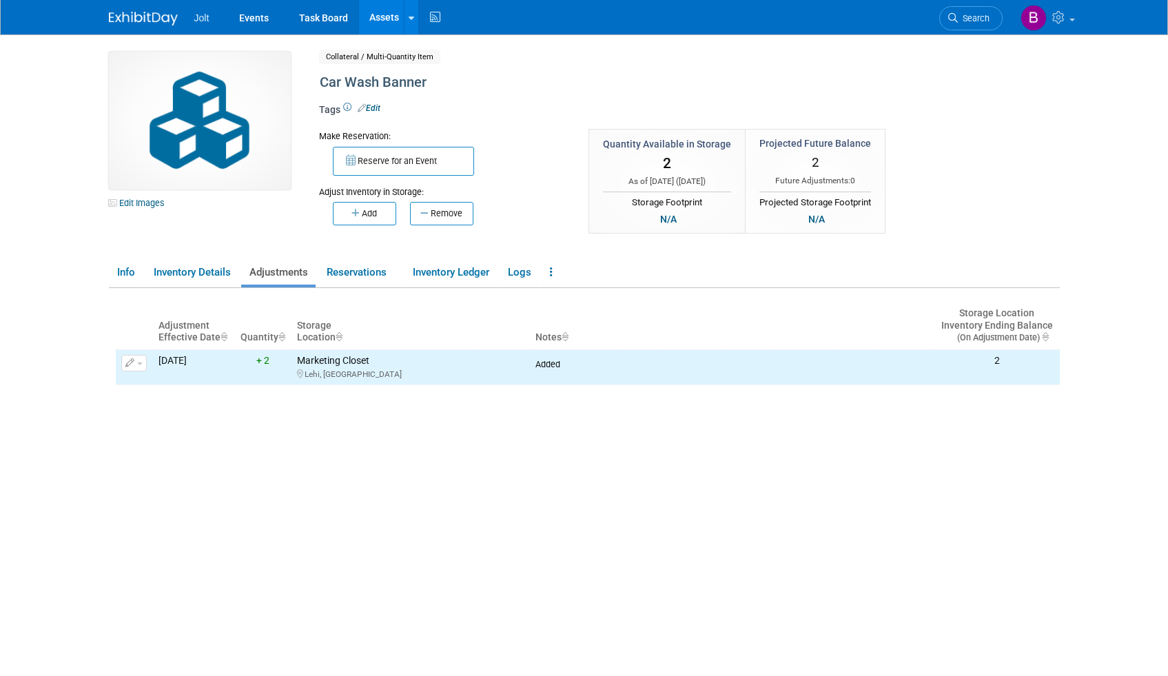
click at [371, 17] on link "Assets" at bounding box center [384, 17] width 50 height 34
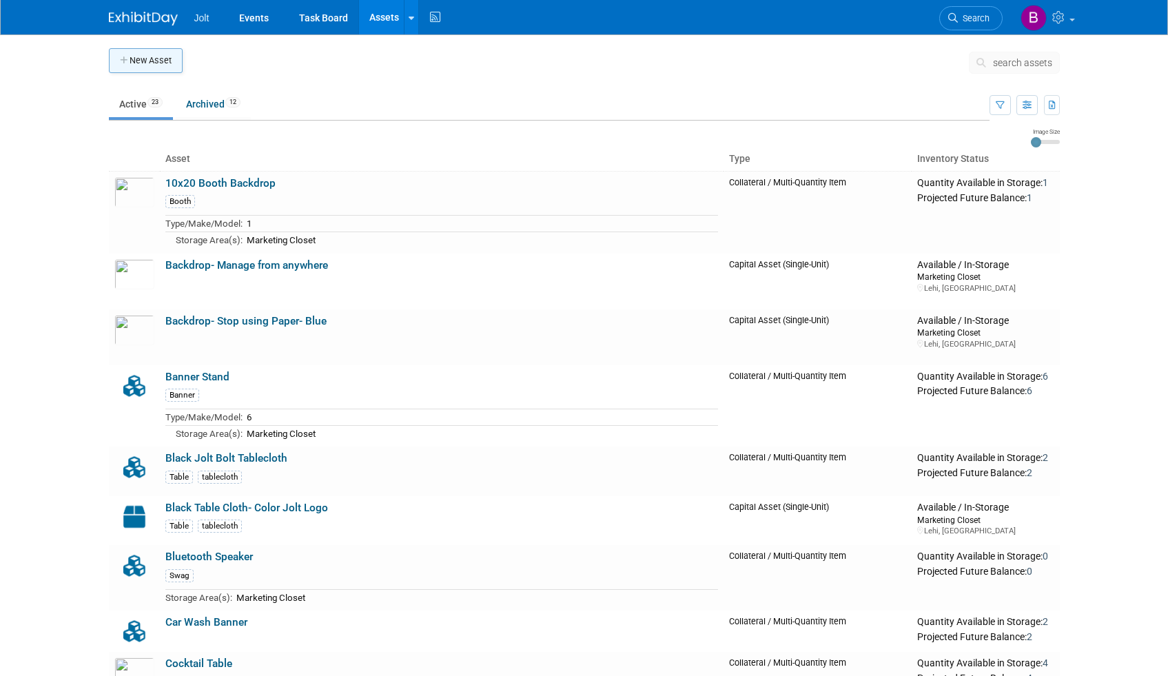
click at [153, 65] on button "New Asset" at bounding box center [146, 60] width 74 height 25
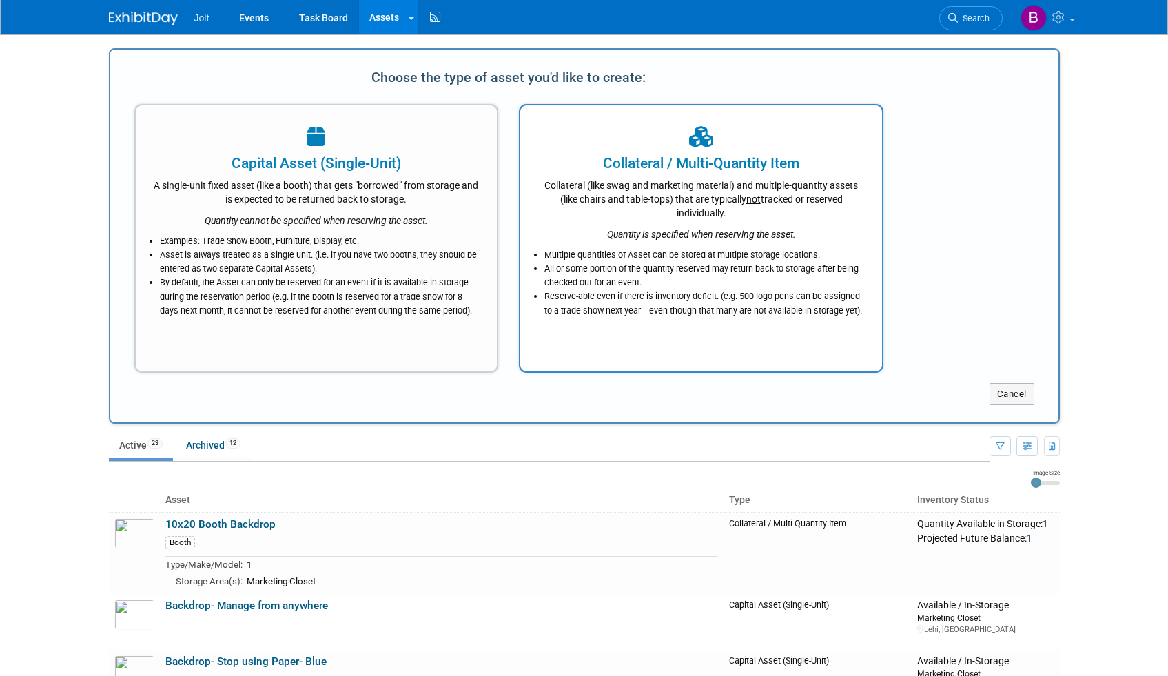
click at [650, 206] on div "Collateral (like swag and marketing material) and multiple-quantity assets (lik…" at bounding box center [700, 197] width 327 height 46
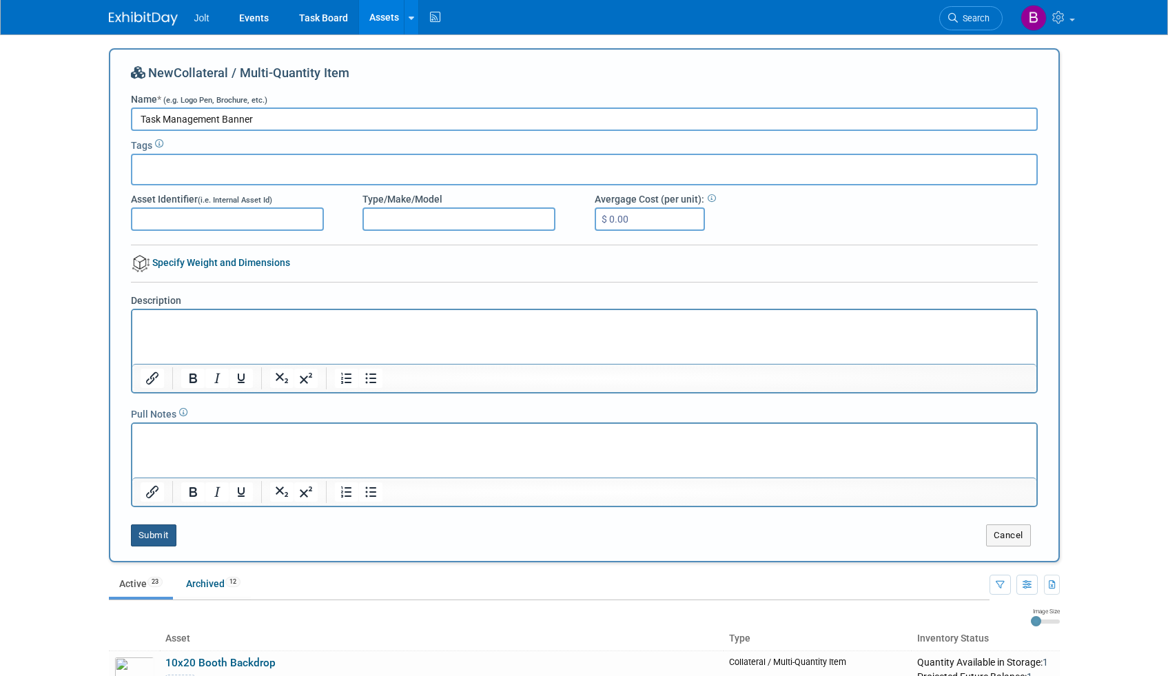
type input "Task Management Banner"
click at [168, 532] on button "Submit" at bounding box center [153, 535] width 45 height 22
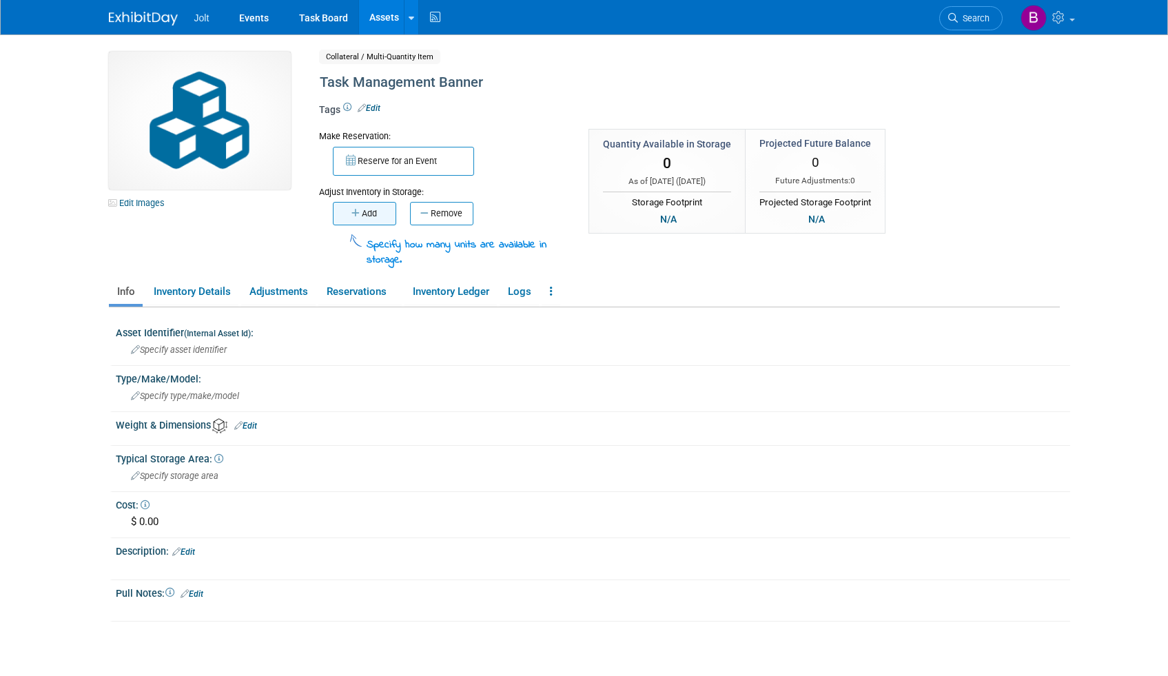
click at [367, 214] on button "Add" at bounding box center [364, 213] width 63 height 23
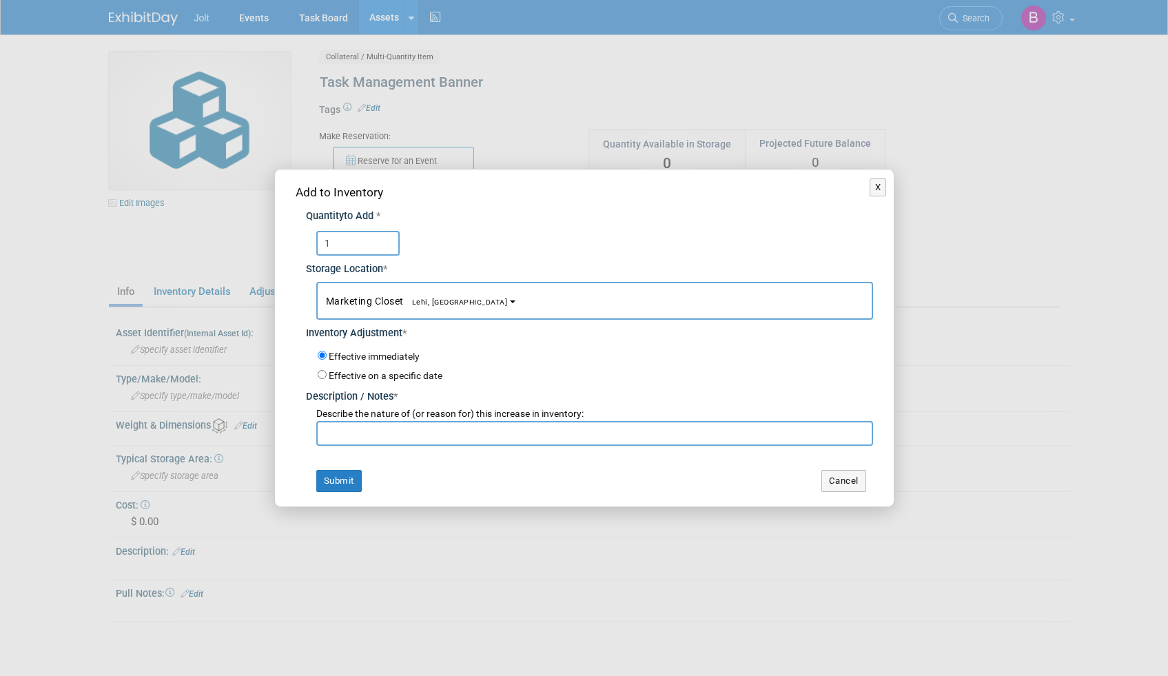
type input "1"
click at [392, 447] on div "Add to Inventory Quantity to Add * 1 Storage Location * Marketing Closet<span s…" at bounding box center [584, 338] width 619 height 337
click at [393, 440] on input "text" at bounding box center [594, 433] width 557 height 25
type input "Added"
click at [347, 478] on button "Submit" at bounding box center [338, 481] width 45 height 22
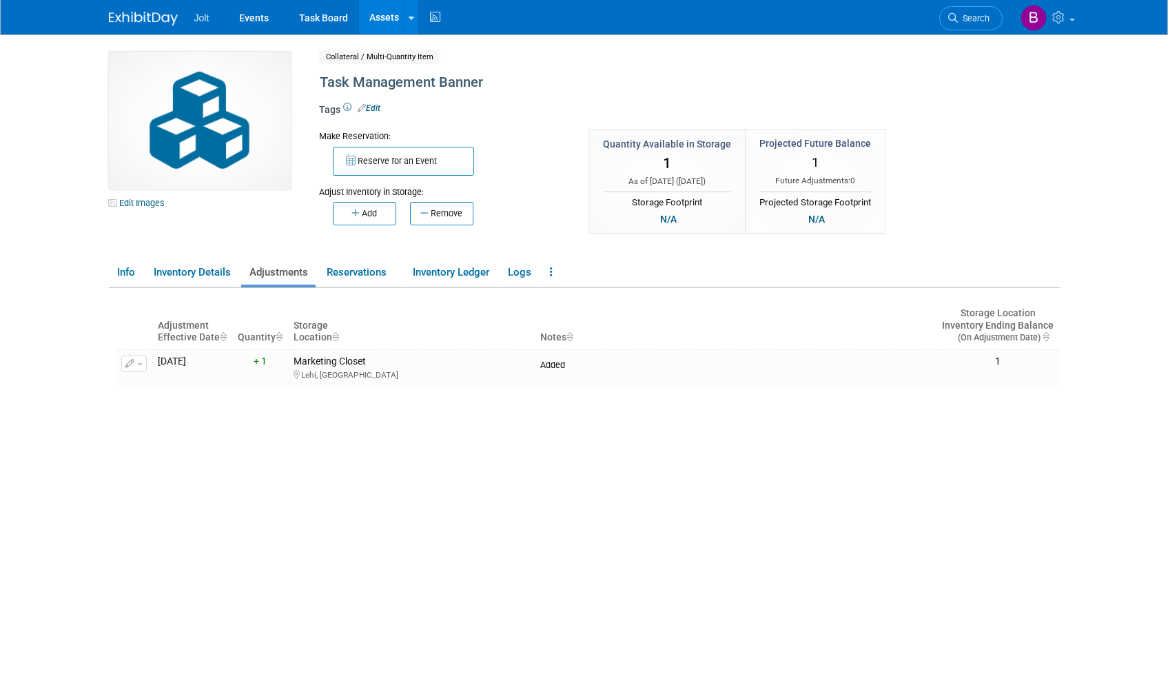
click at [385, 19] on link "Assets" at bounding box center [384, 17] width 50 height 34
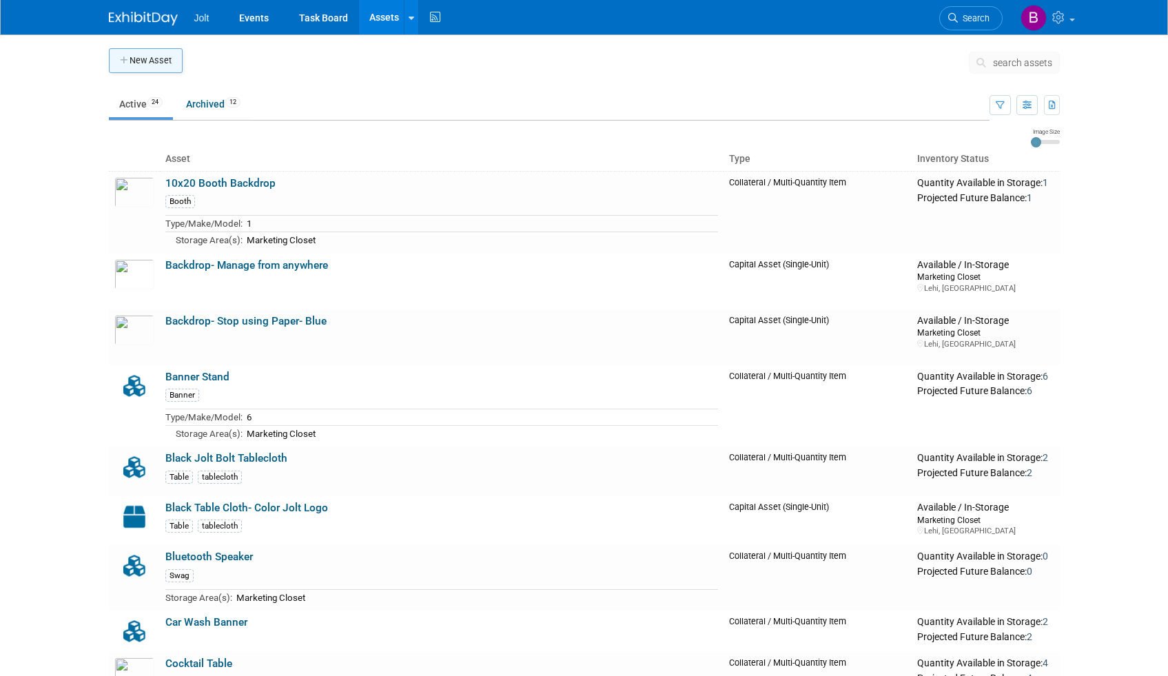
click at [138, 60] on button "New Asset" at bounding box center [146, 60] width 74 height 25
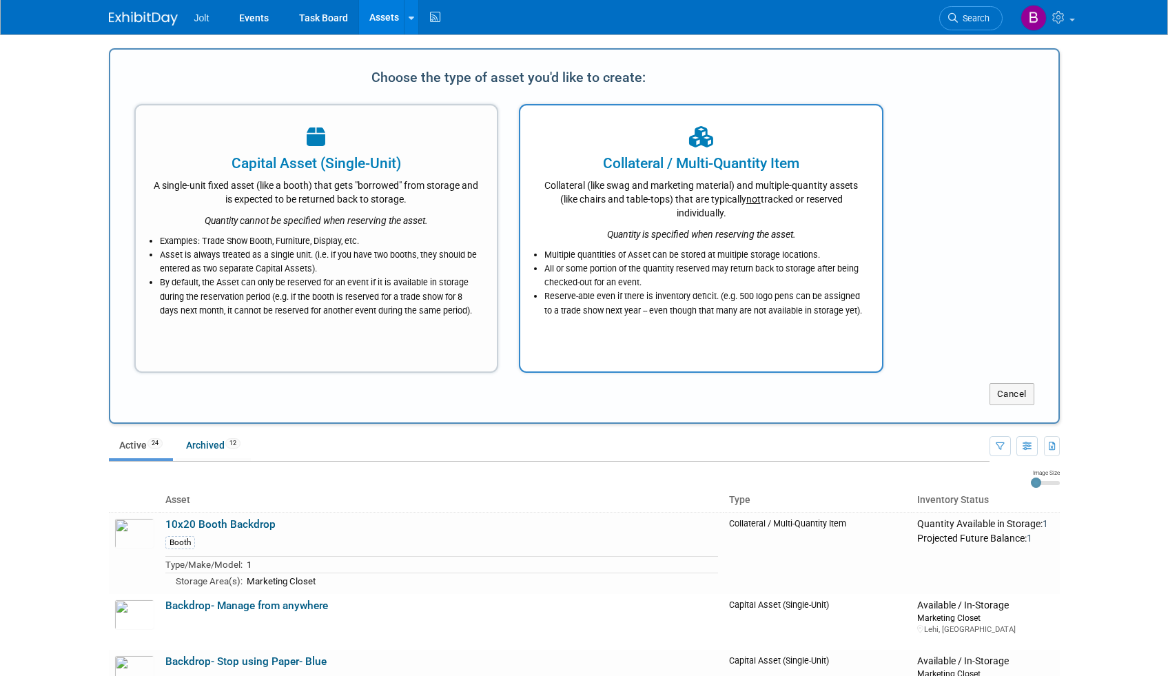
click at [683, 206] on div "Collateral (like swag and marketing material) and multiple-quantity assets (lik…" at bounding box center [700, 197] width 327 height 46
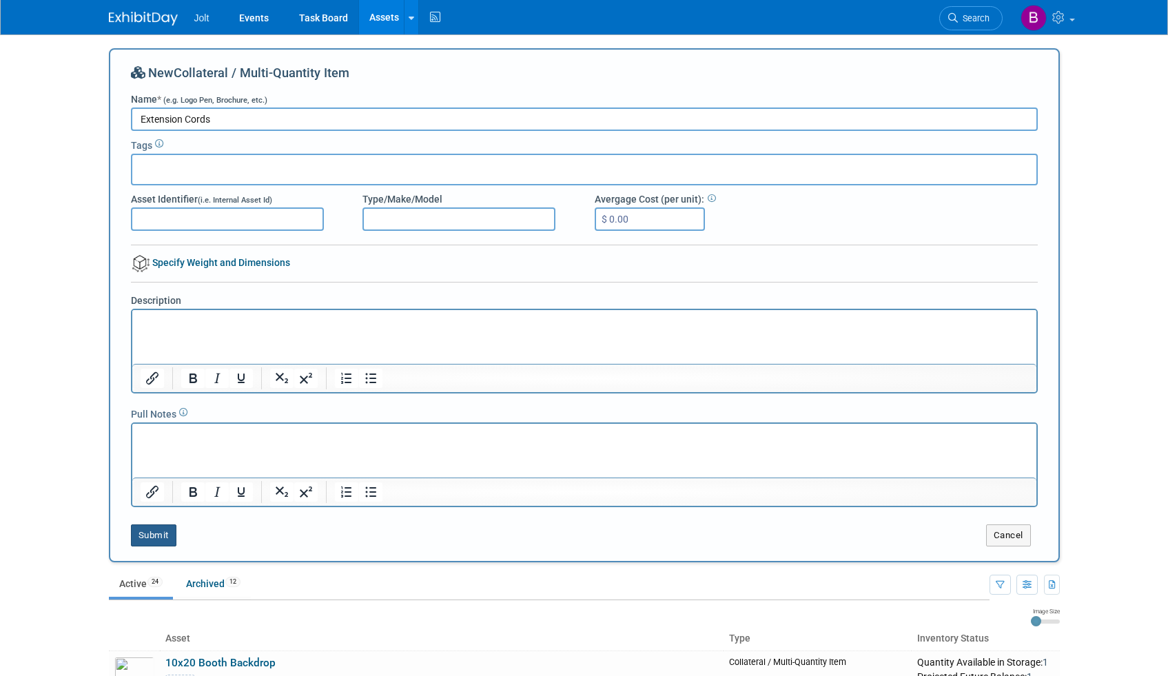
type input "Extension Cords"
click at [149, 533] on button "Submit" at bounding box center [153, 535] width 45 height 22
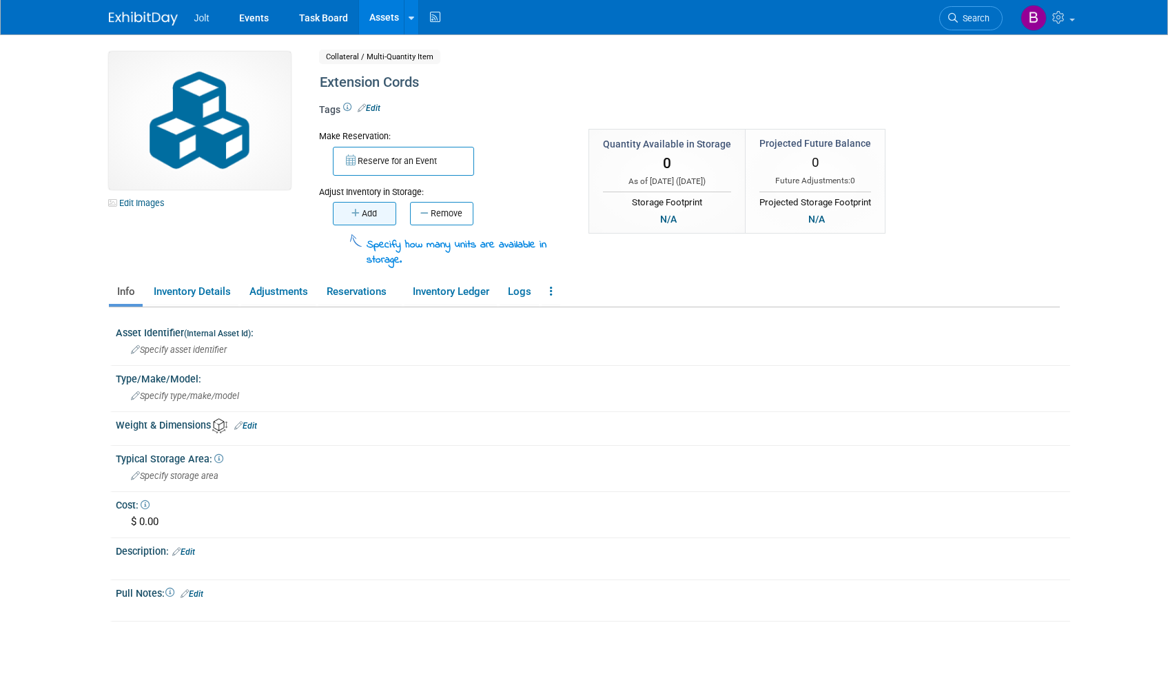
click at [382, 220] on button "Add" at bounding box center [364, 213] width 63 height 23
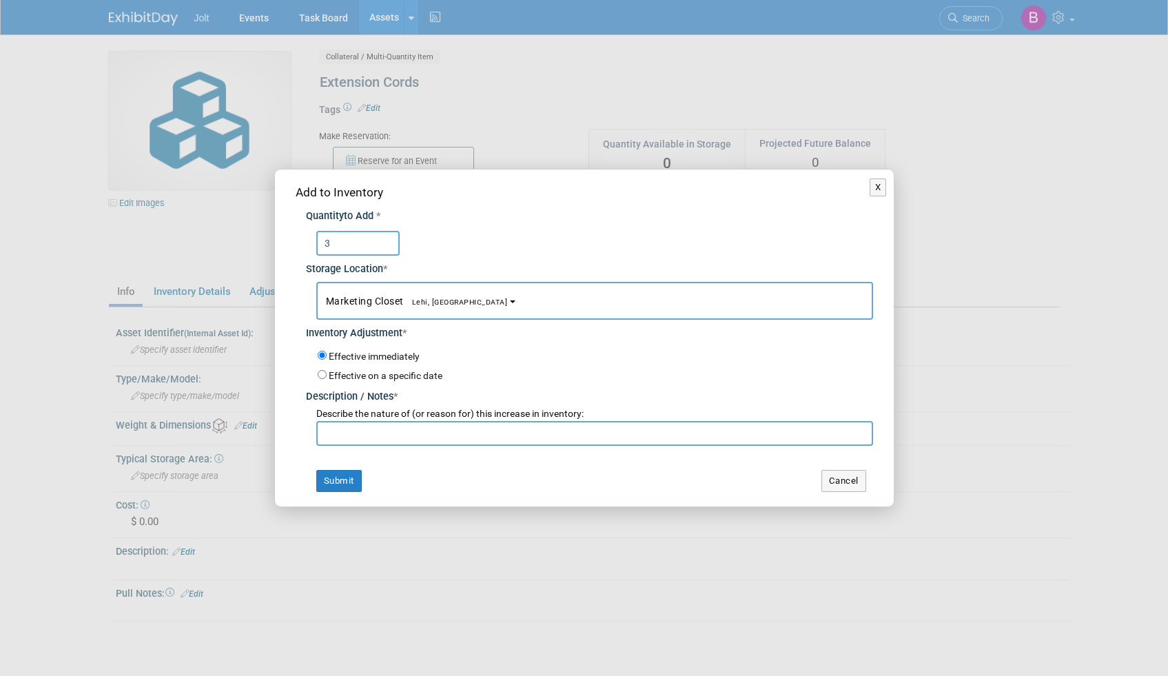
type input "3"
click at [369, 446] on div "Add to Inventory Quantity to Add * 3 Storage Location * Marketing Closet<span s…" at bounding box center [584, 338] width 619 height 337
click at [367, 437] on input "text" at bounding box center [594, 433] width 557 height 25
click at [369, 434] on input "text" at bounding box center [594, 433] width 557 height 25
click at [355, 433] on input "text" at bounding box center [594, 433] width 557 height 25
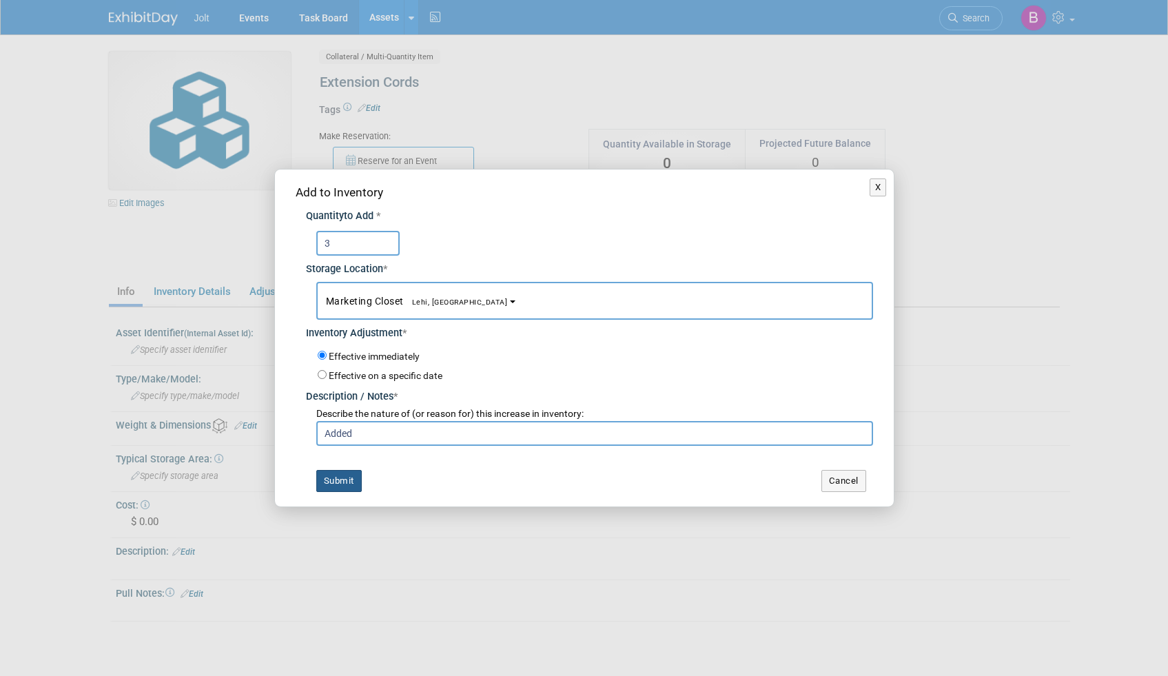
type input "Added"
click at [343, 480] on button "Submit" at bounding box center [338, 481] width 45 height 22
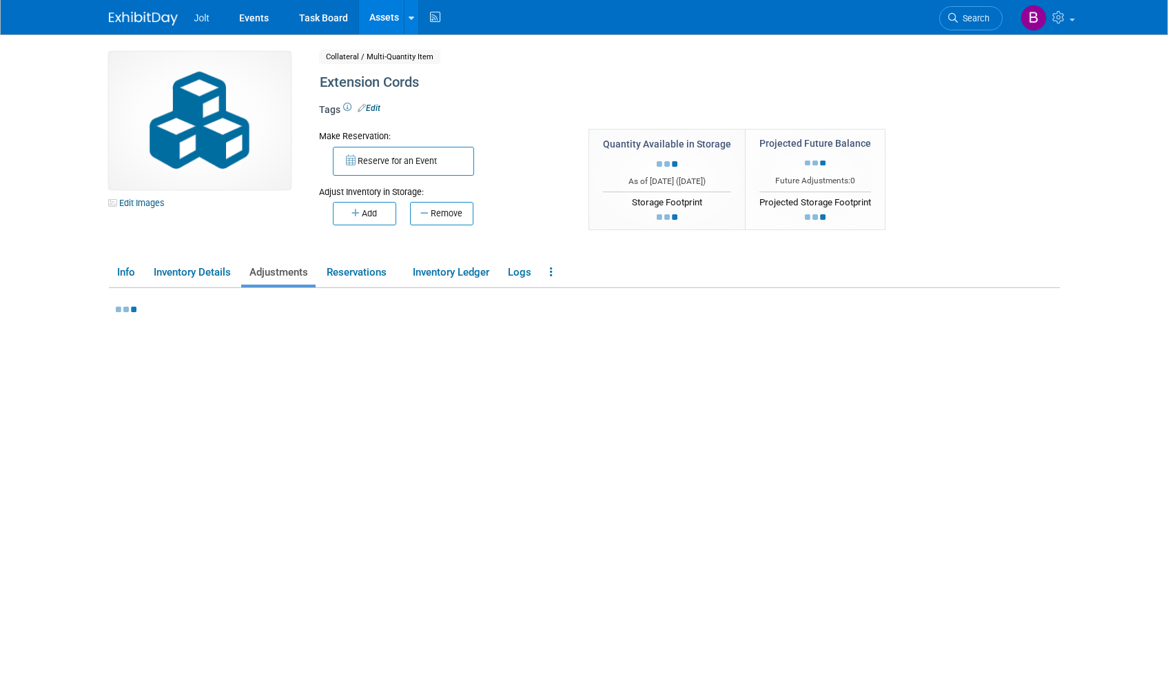
click at [388, 21] on link "Assets" at bounding box center [384, 17] width 50 height 34
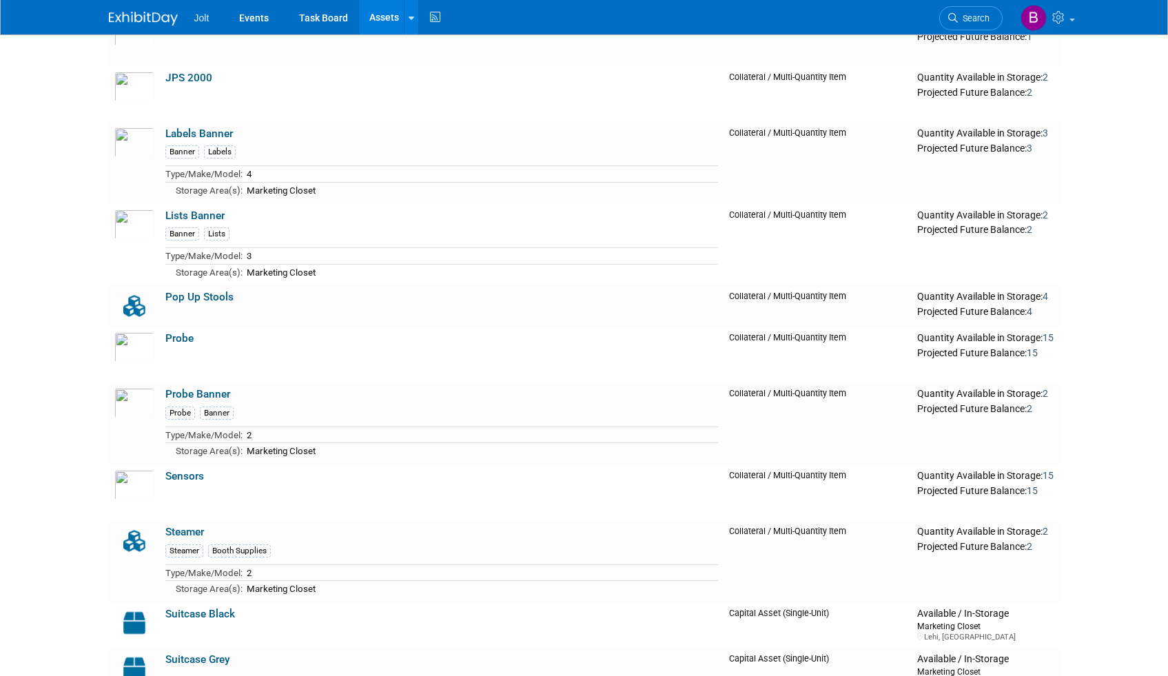
scroll to position [909, 0]
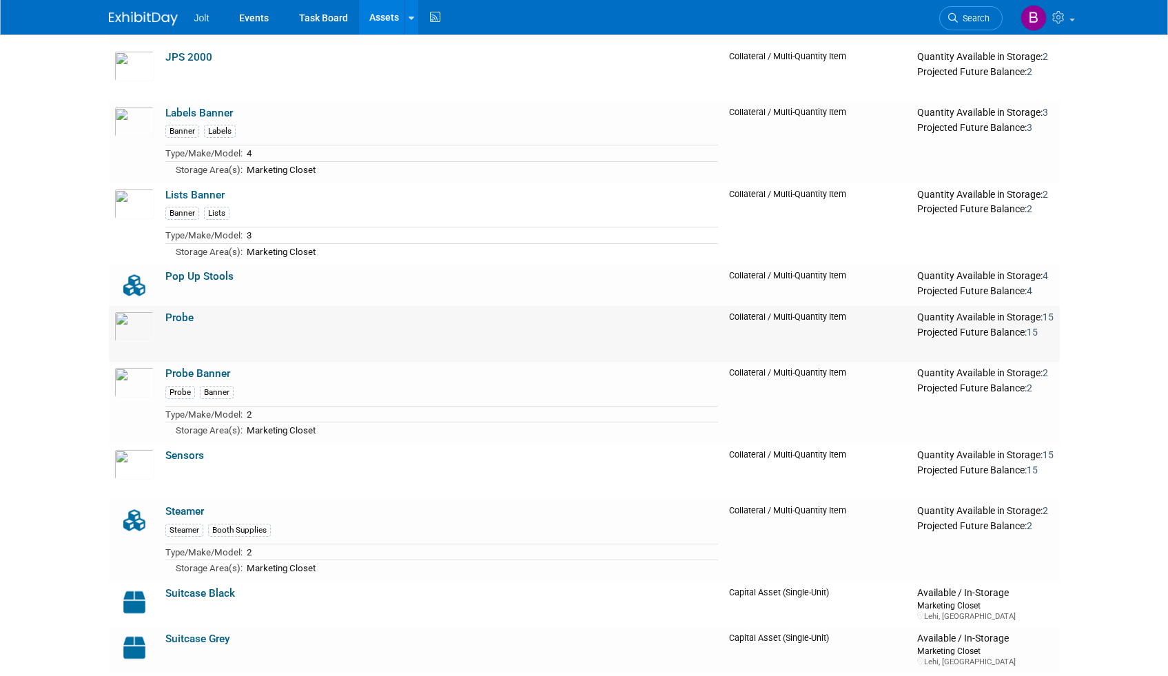
click at [185, 321] on link "Probe" at bounding box center [179, 317] width 28 height 12
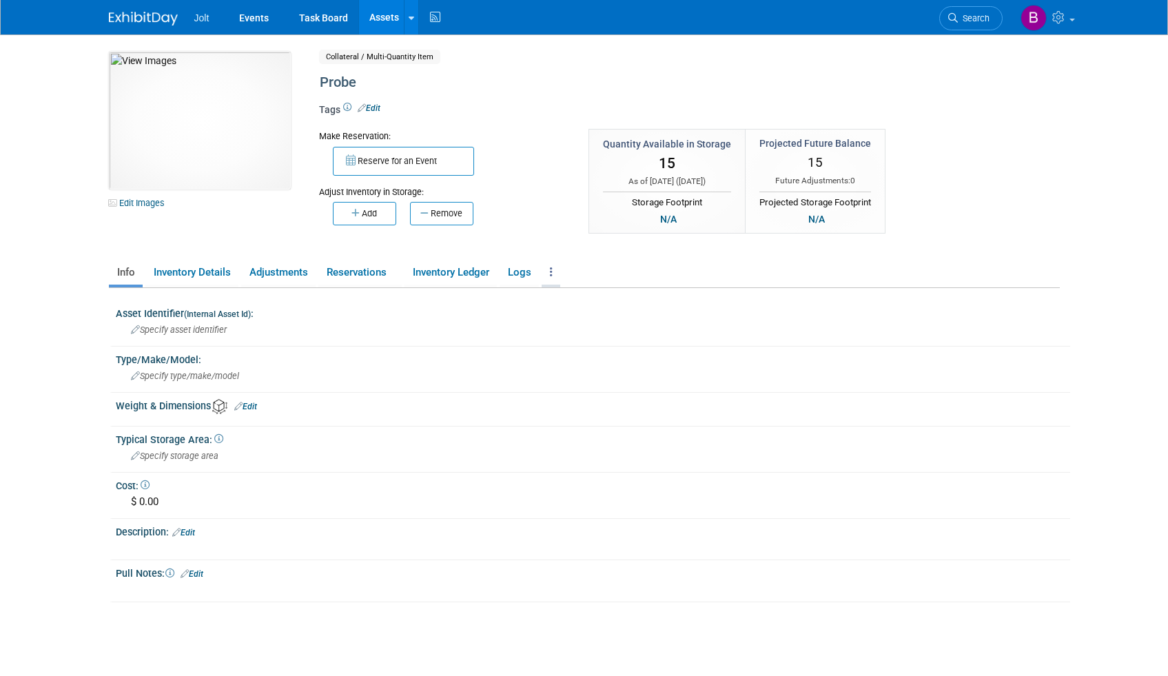
click at [558, 273] on link at bounding box center [551, 272] width 19 height 24
click at [593, 325] on link "Archive Asset" at bounding box center [602, 322] width 120 height 23
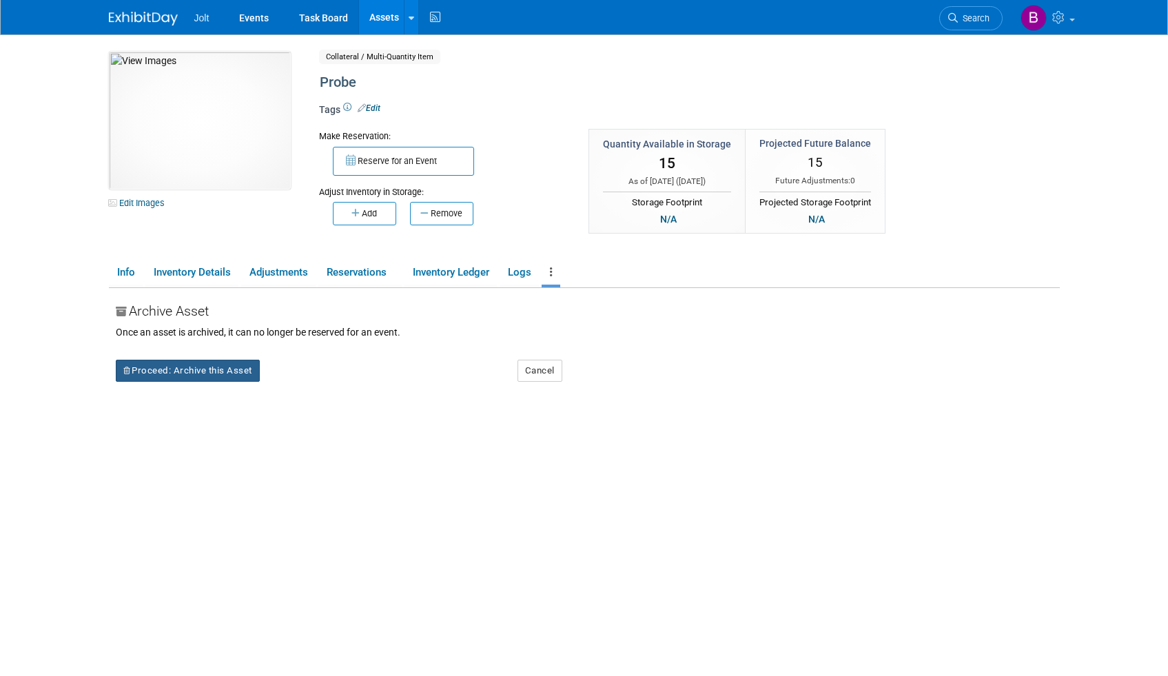
click at [203, 368] on button "Proceed: Archive this Asset" at bounding box center [188, 371] width 144 height 22
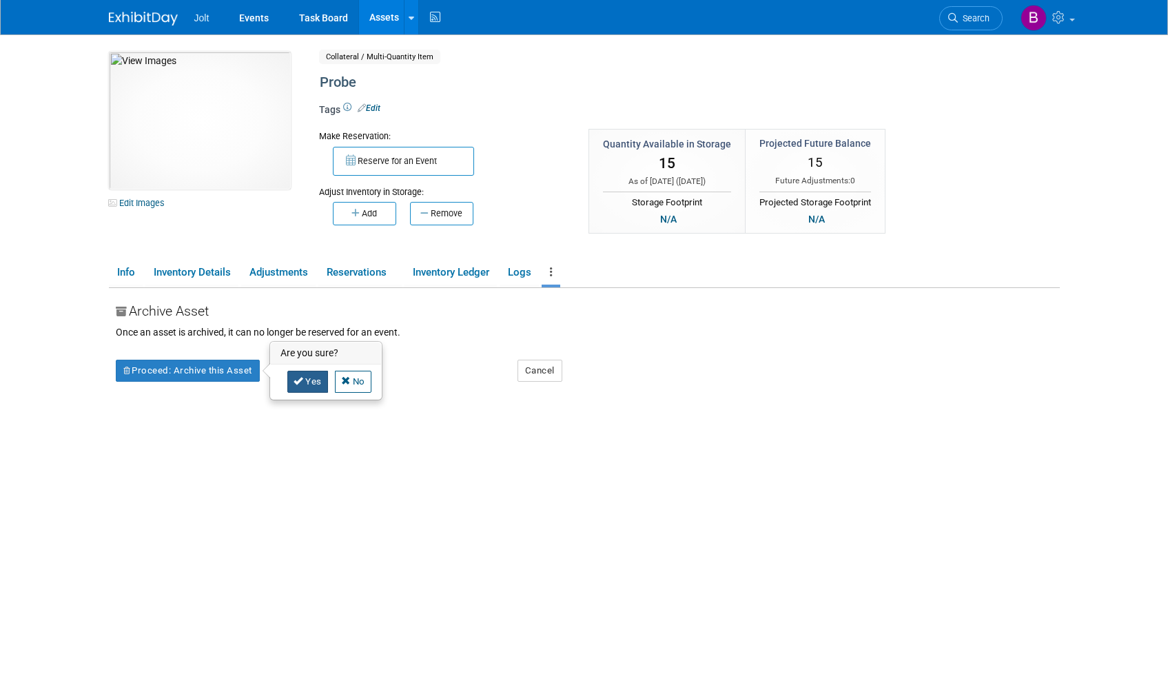
click at [307, 384] on link "Yes" at bounding box center [307, 382] width 41 height 22
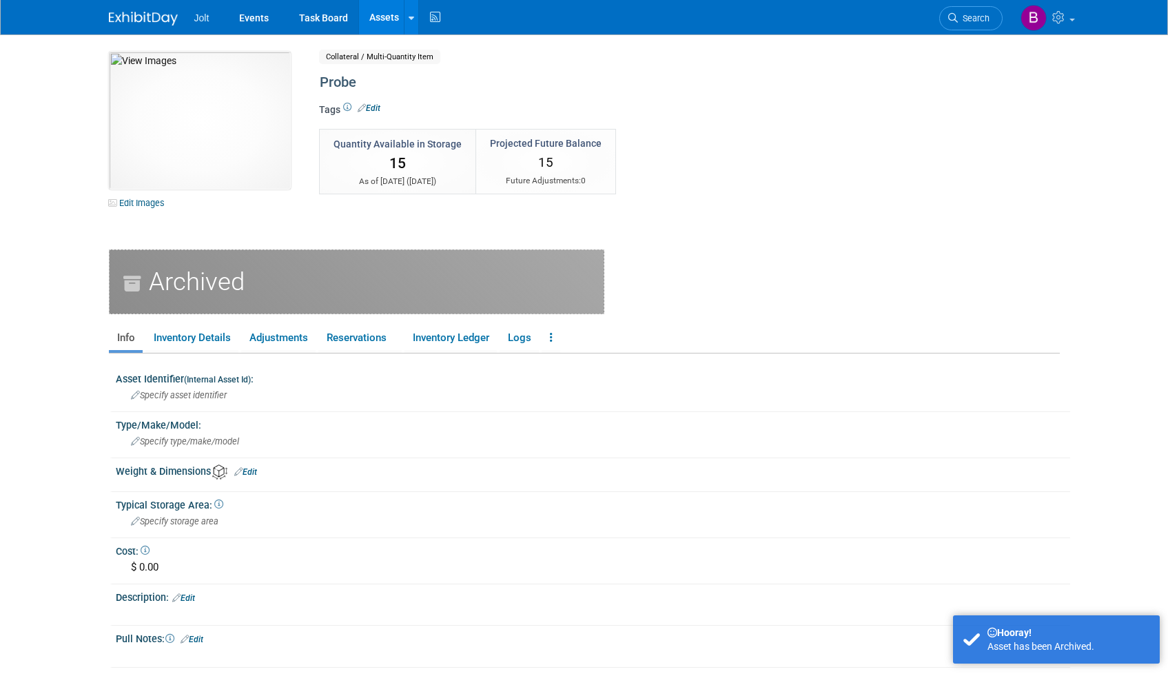
click at [377, 19] on link "Assets" at bounding box center [384, 17] width 50 height 34
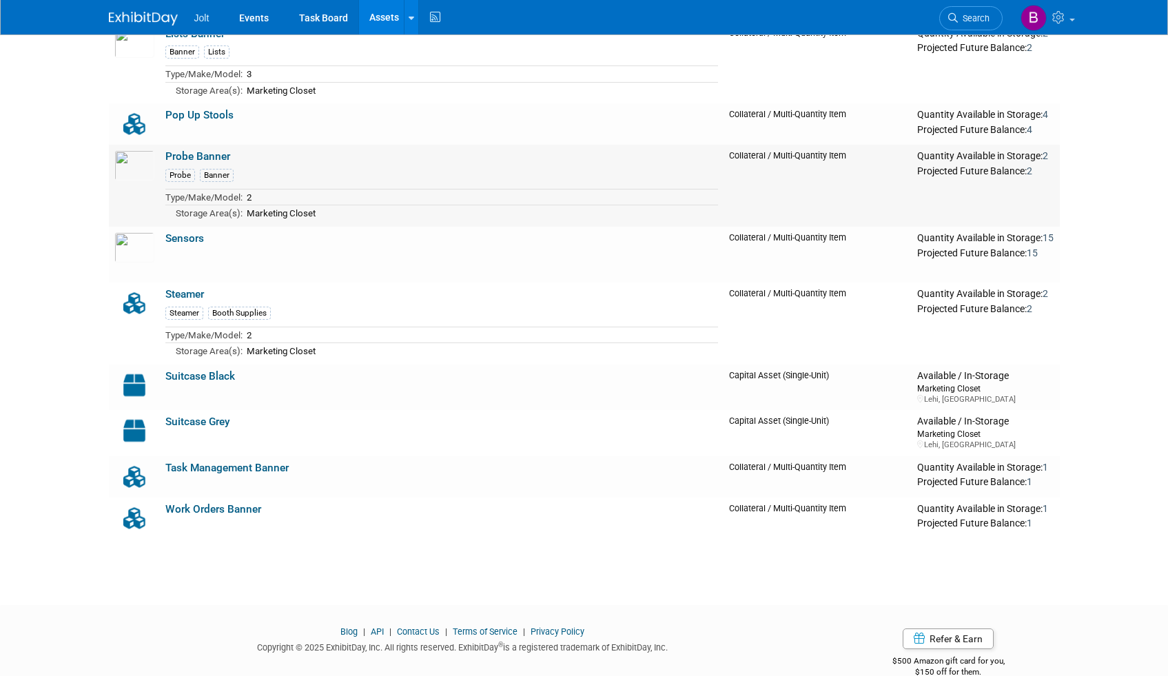
scroll to position [890, 0]
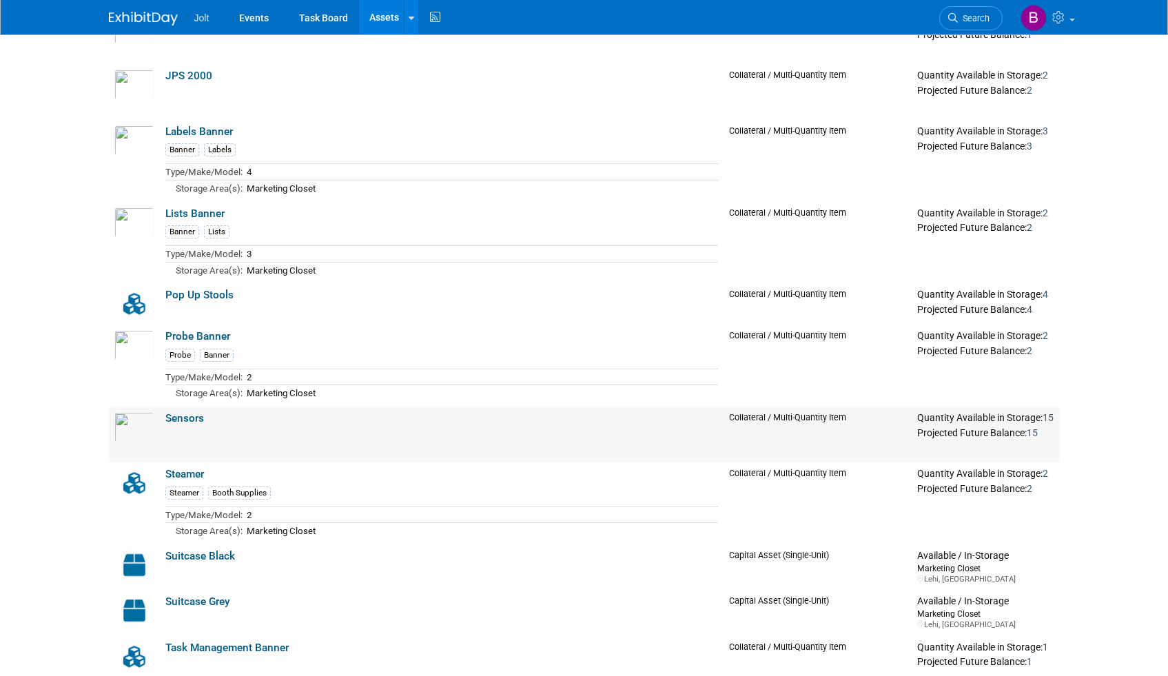
click at [186, 421] on link "Sensors" at bounding box center [184, 418] width 39 height 12
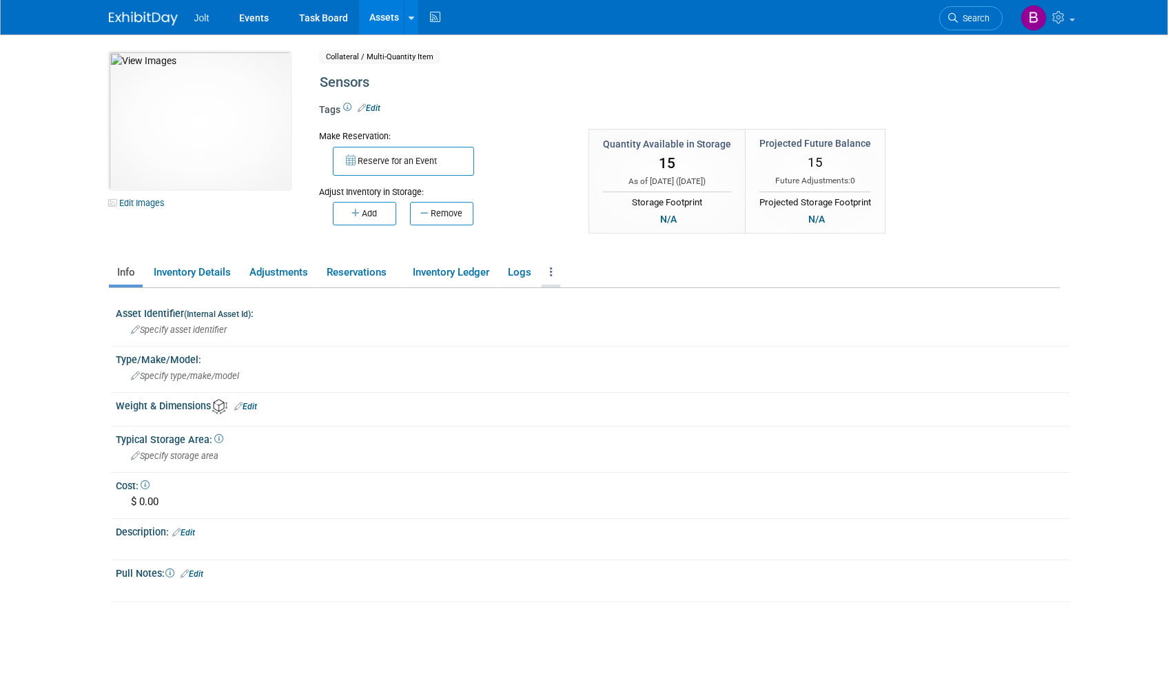
click at [548, 270] on link at bounding box center [551, 272] width 19 height 24
click at [568, 322] on link "Archive Asset" at bounding box center [602, 322] width 120 height 23
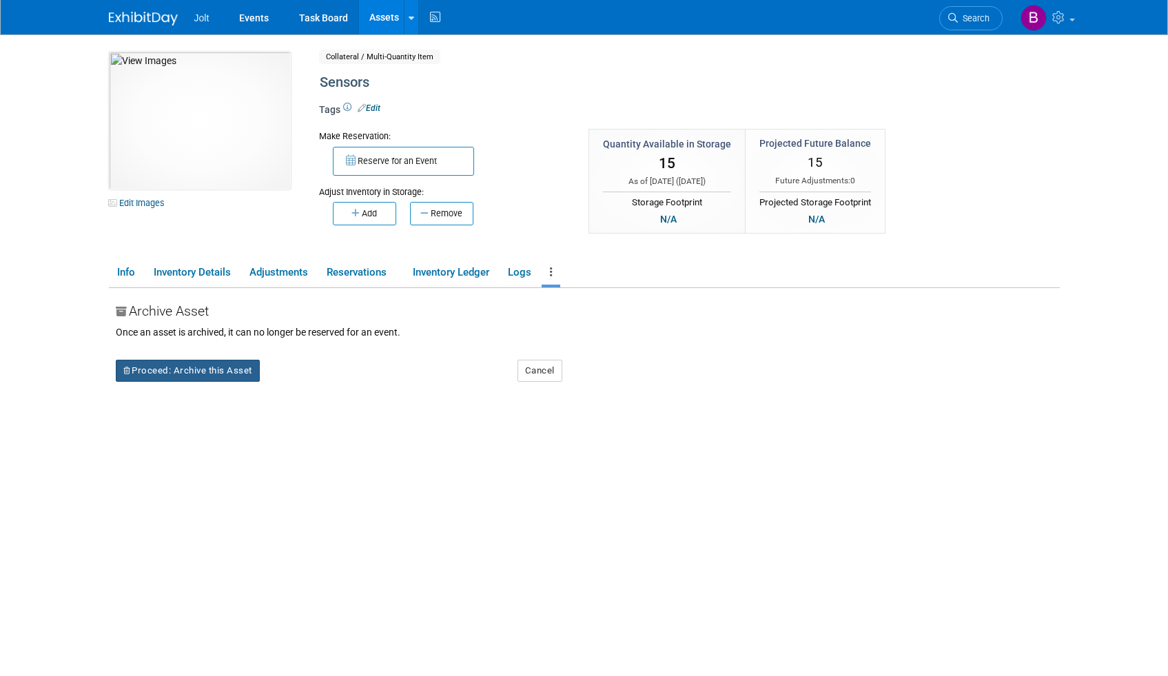
click at [242, 373] on button "Proceed: Archive this Asset" at bounding box center [188, 371] width 144 height 22
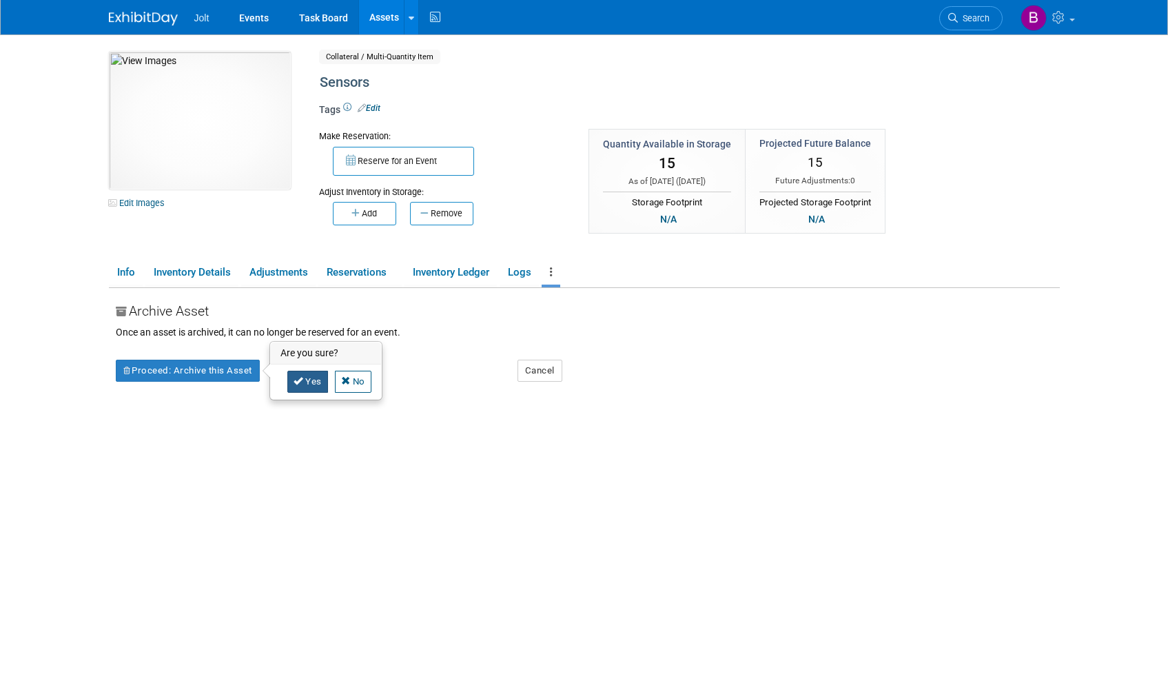
drag, startPoint x: 315, startPoint y: 378, endPoint x: 302, endPoint y: 354, distance: 27.1
click at [315, 378] on link "Yes" at bounding box center [307, 382] width 41 height 22
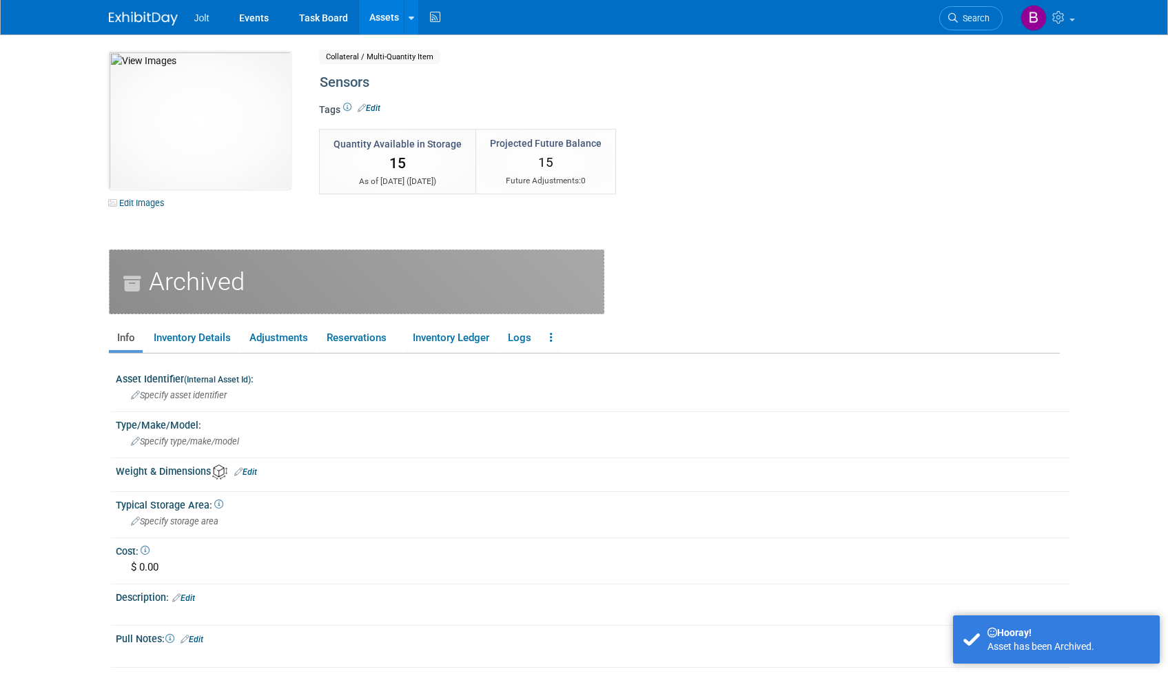
click at [386, 25] on link "Assets" at bounding box center [384, 17] width 50 height 34
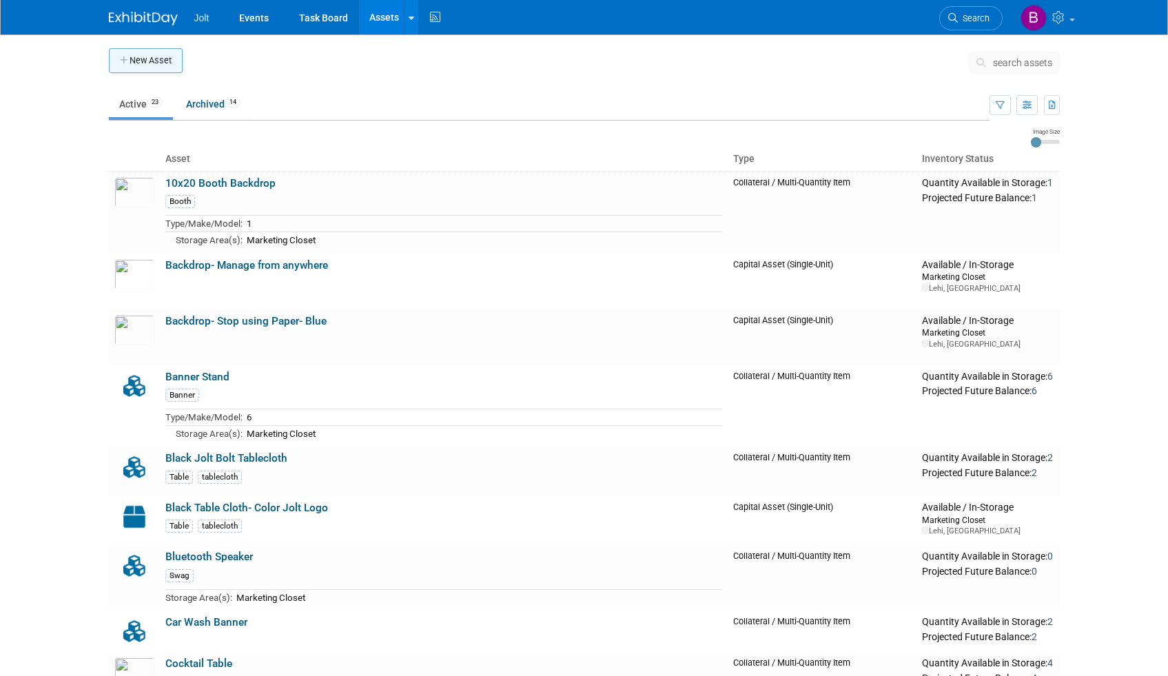
click at [161, 61] on button "New Asset" at bounding box center [146, 60] width 74 height 25
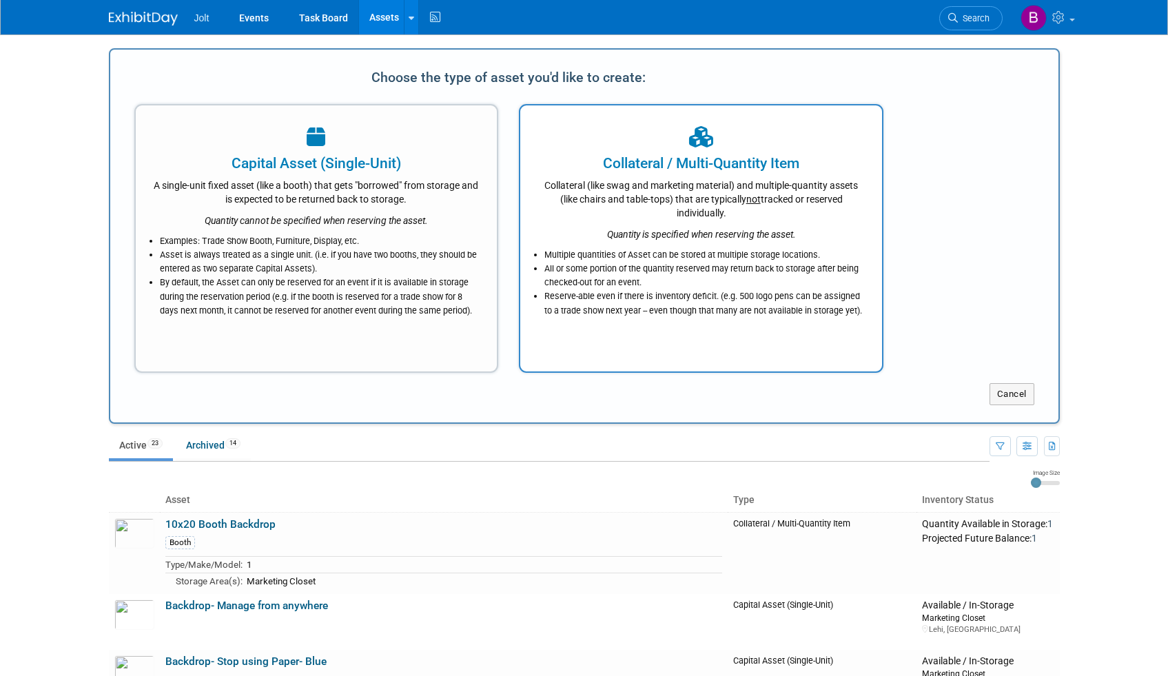
click at [652, 185] on div "Collateral (like swag and marketing material) and multiple-quantity assets (lik…" at bounding box center [700, 197] width 327 height 46
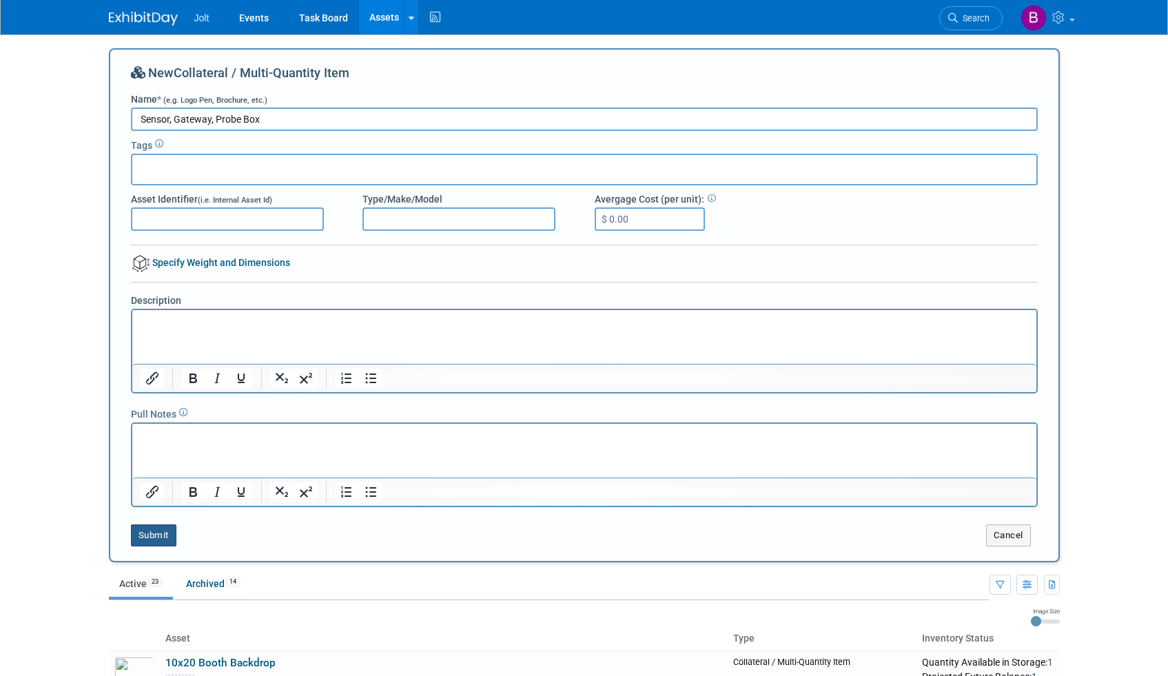
type input "Sensor, Gateway, Probe Box"
click at [162, 539] on button "Submit" at bounding box center [153, 535] width 45 height 22
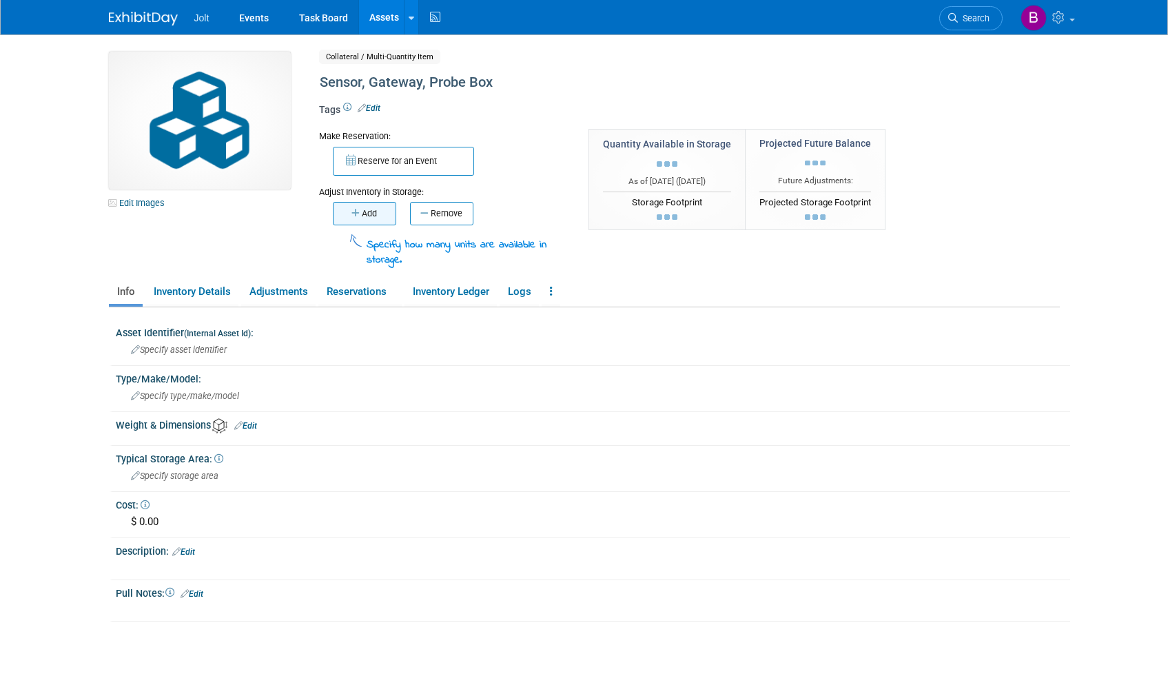
click at [369, 203] on button "Add" at bounding box center [364, 213] width 63 height 23
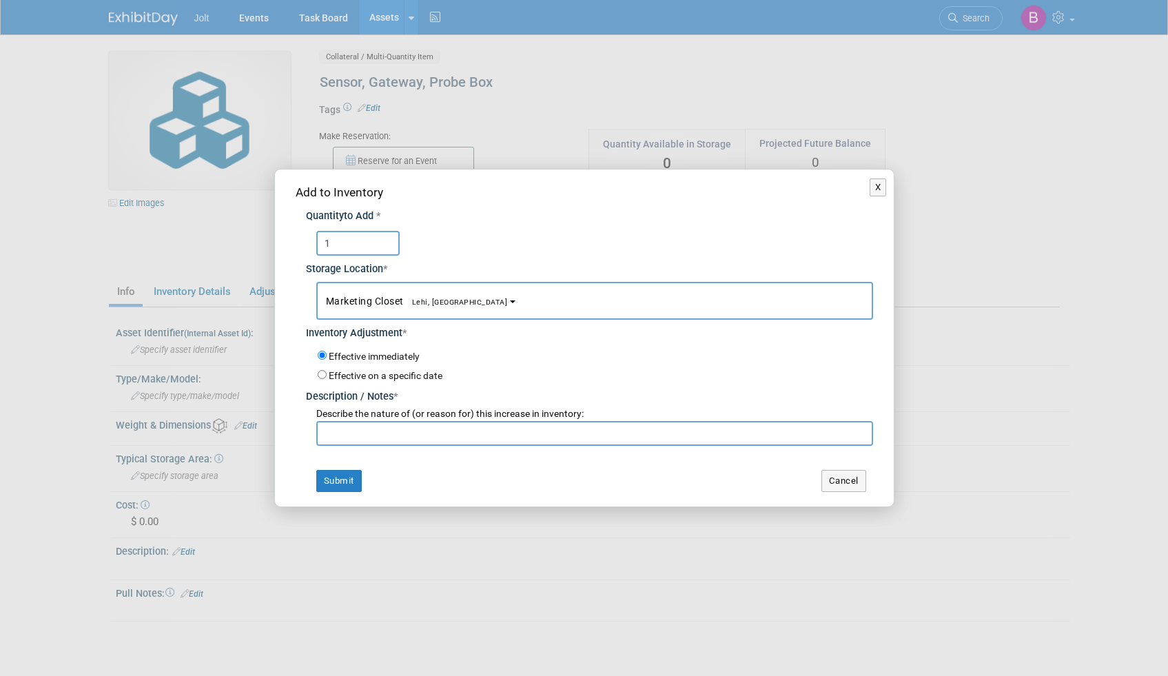
type input "1"
click at [409, 443] on input "text" at bounding box center [594, 433] width 557 height 25
type input "Added"
click at [351, 482] on button "Submit" at bounding box center [338, 481] width 45 height 22
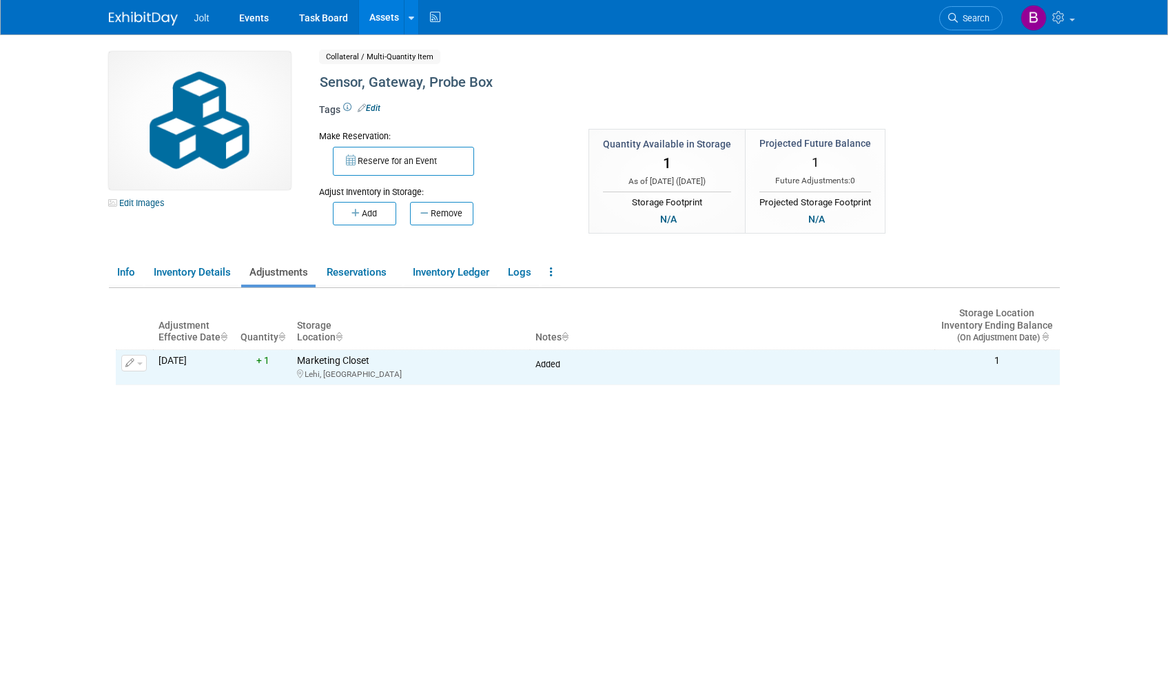
click at [380, 14] on link "Assets" at bounding box center [384, 17] width 50 height 34
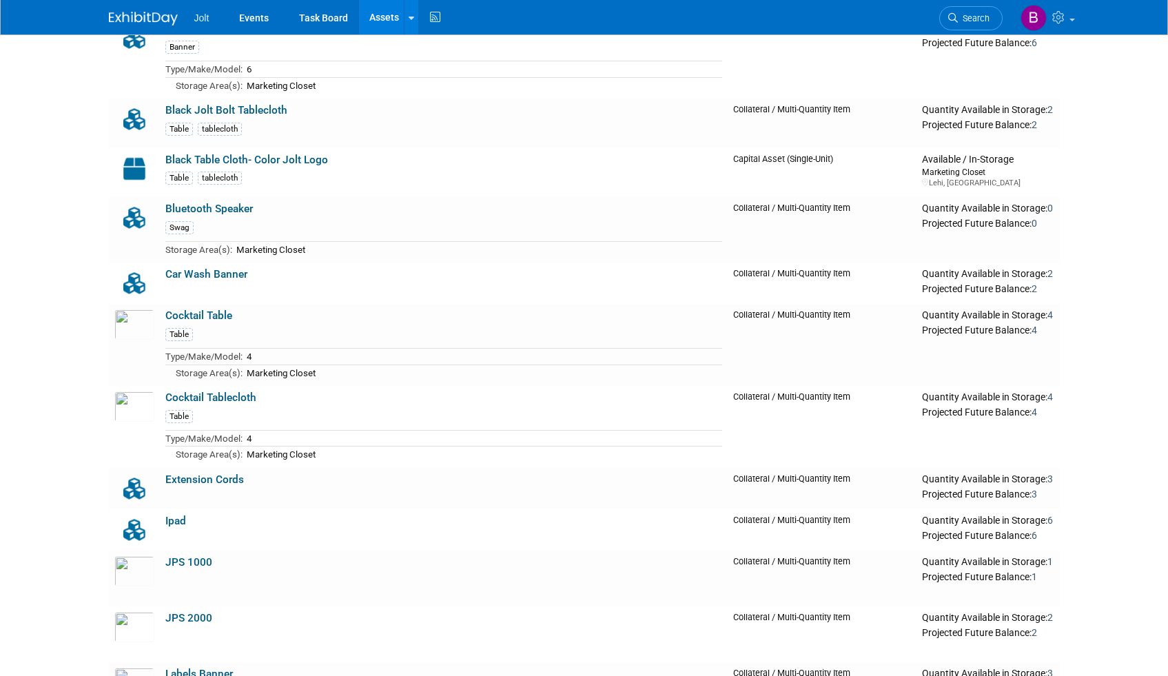
scroll to position [363, 0]
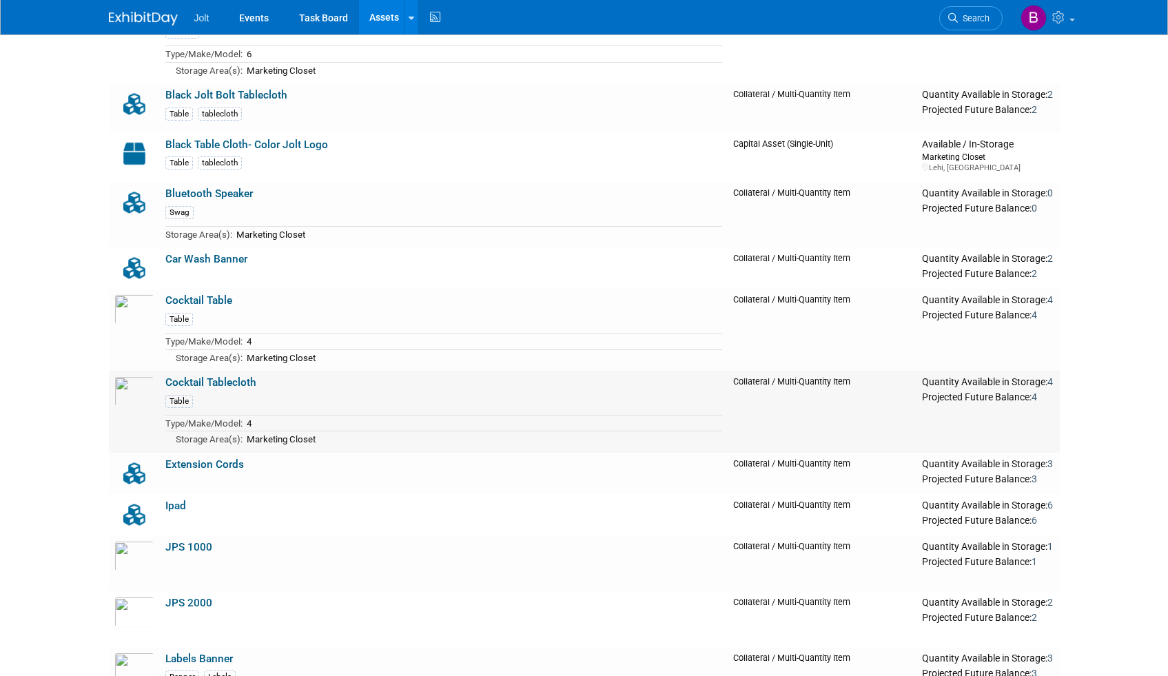
click at [230, 381] on link "Cocktail Tablecloth" at bounding box center [210, 382] width 91 height 12
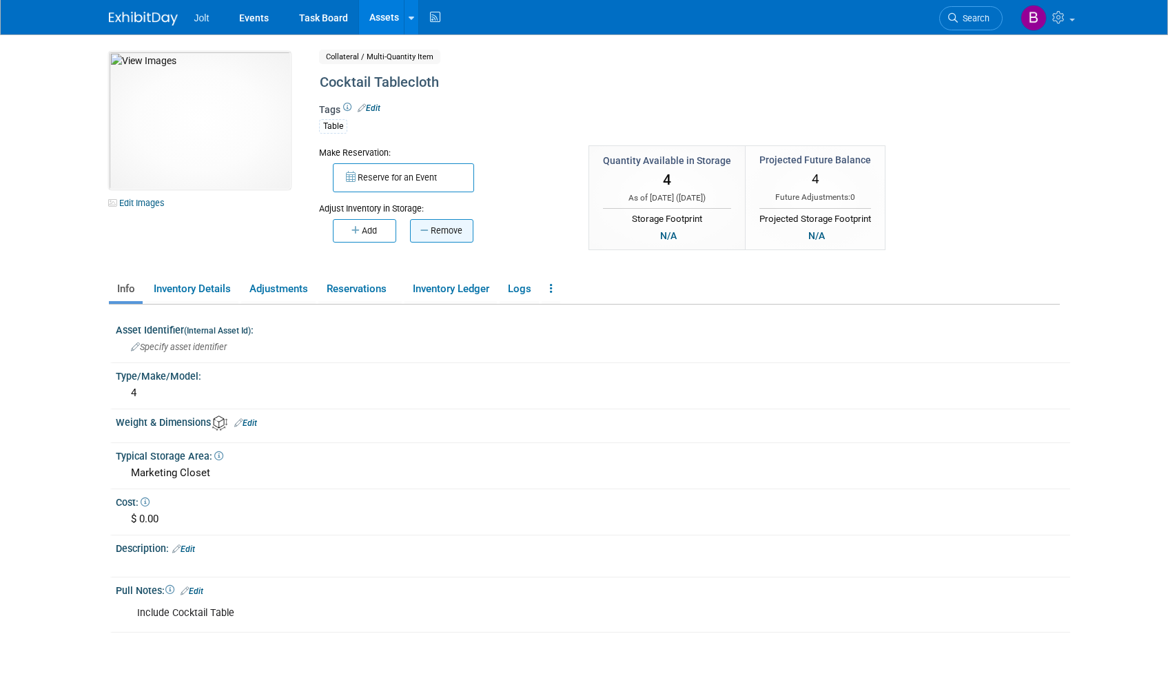
click at [427, 235] on button "Remove" at bounding box center [441, 230] width 63 height 23
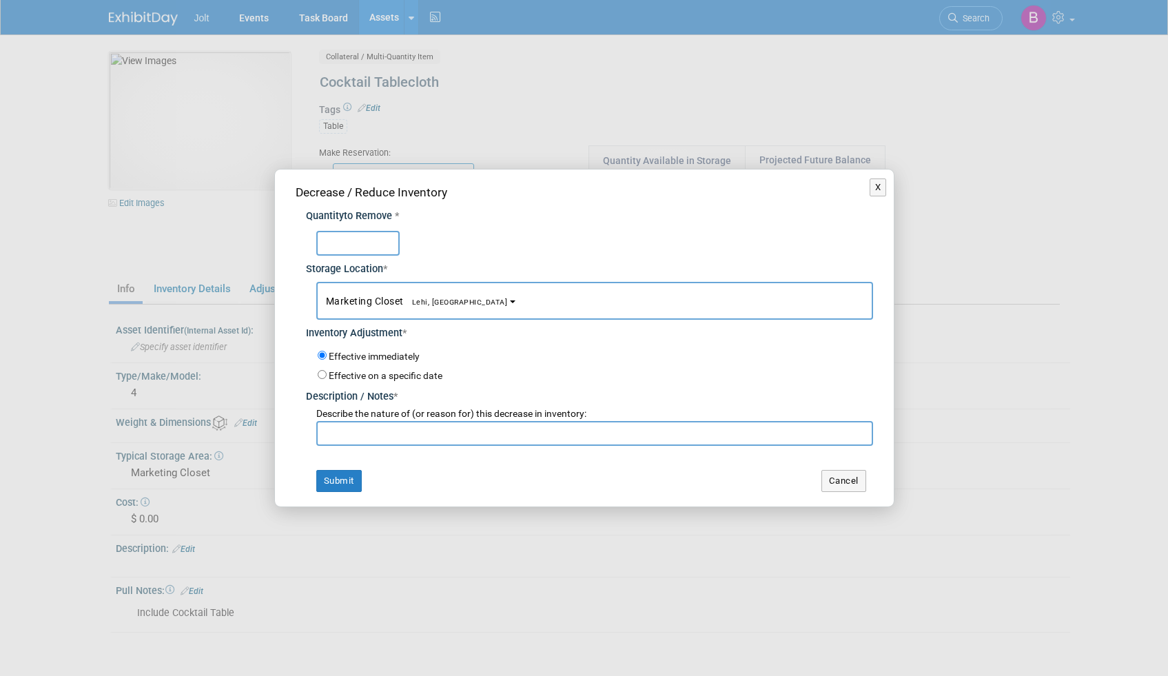
type input "1"
type input "3"
click at [414, 427] on input "text" at bounding box center [594, 433] width 557 height 25
type input "Changing Item"
click at [351, 485] on button "Submit" at bounding box center [338, 481] width 45 height 22
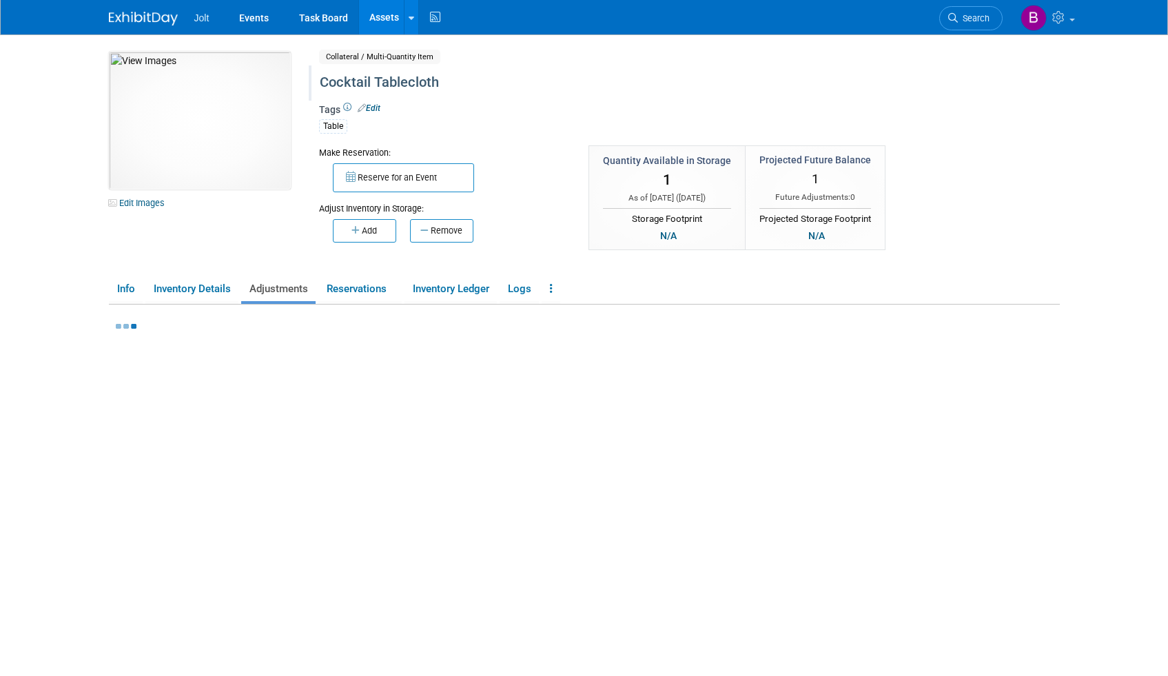
click at [455, 81] on div "Cocktail Tablecloth" at bounding box center [630, 82] width 631 height 25
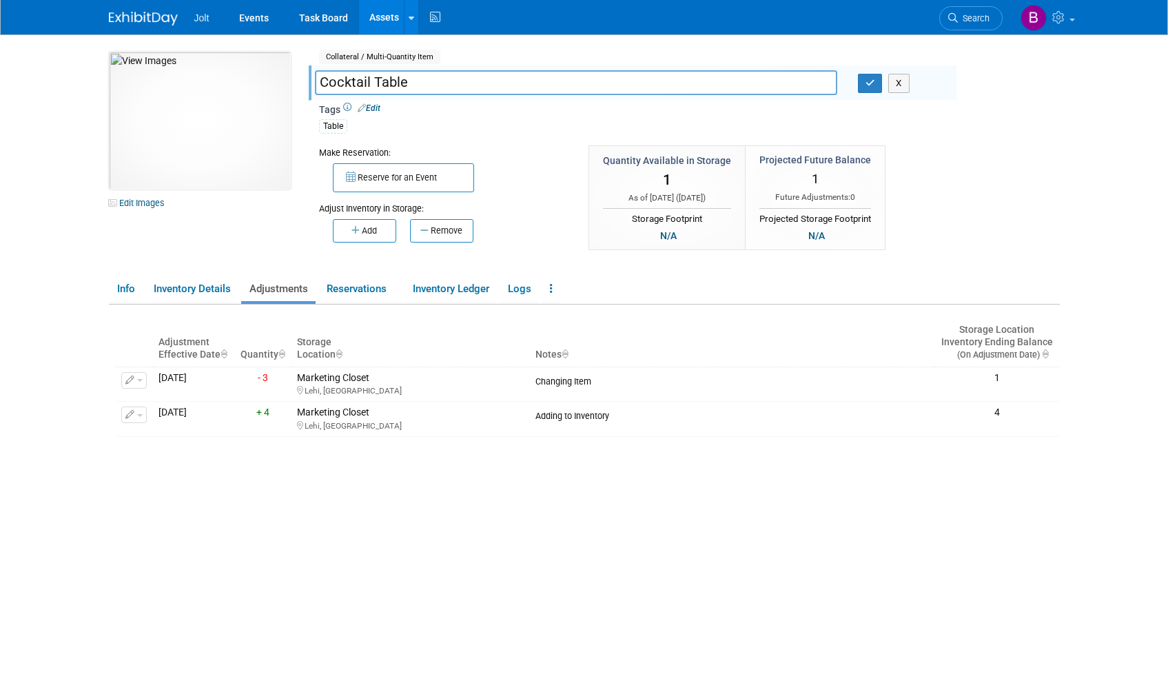
click at [322, 82] on input "Cocktail Table" at bounding box center [576, 82] width 522 height 24
type input "Packable Cocktail Table"
click at [866, 80] on icon "button" at bounding box center [870, 83] width 10 height 9
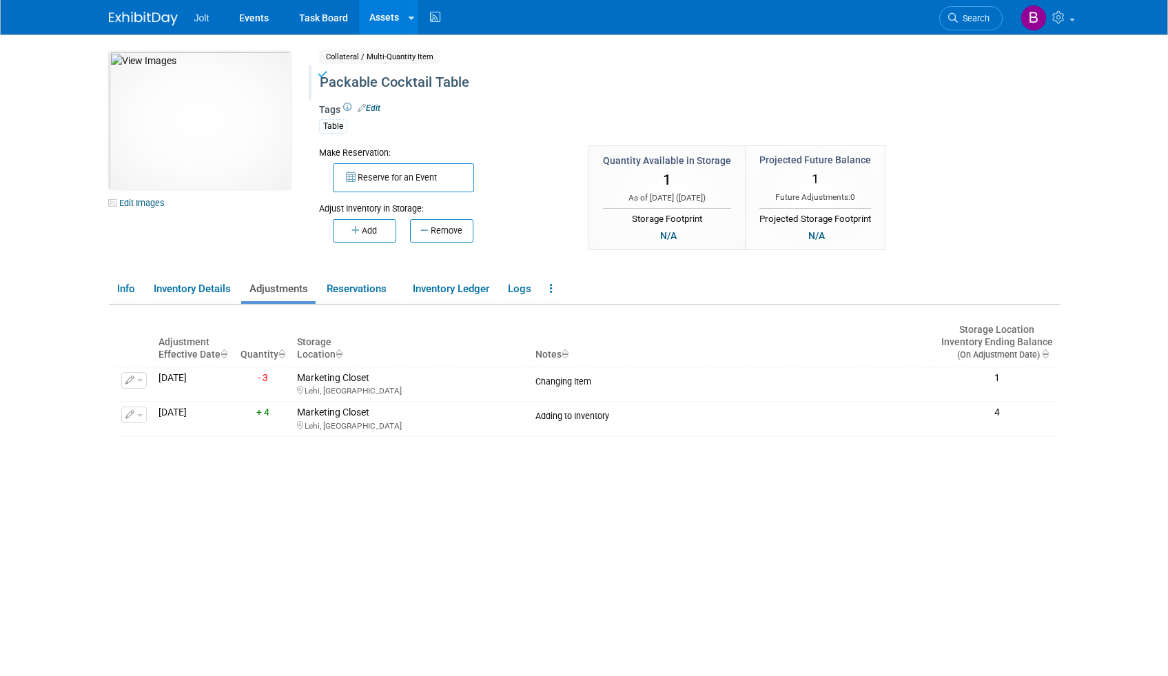
click at [385, 21] on link "Assets" at bounding box center [384, 17] width 50 height 34
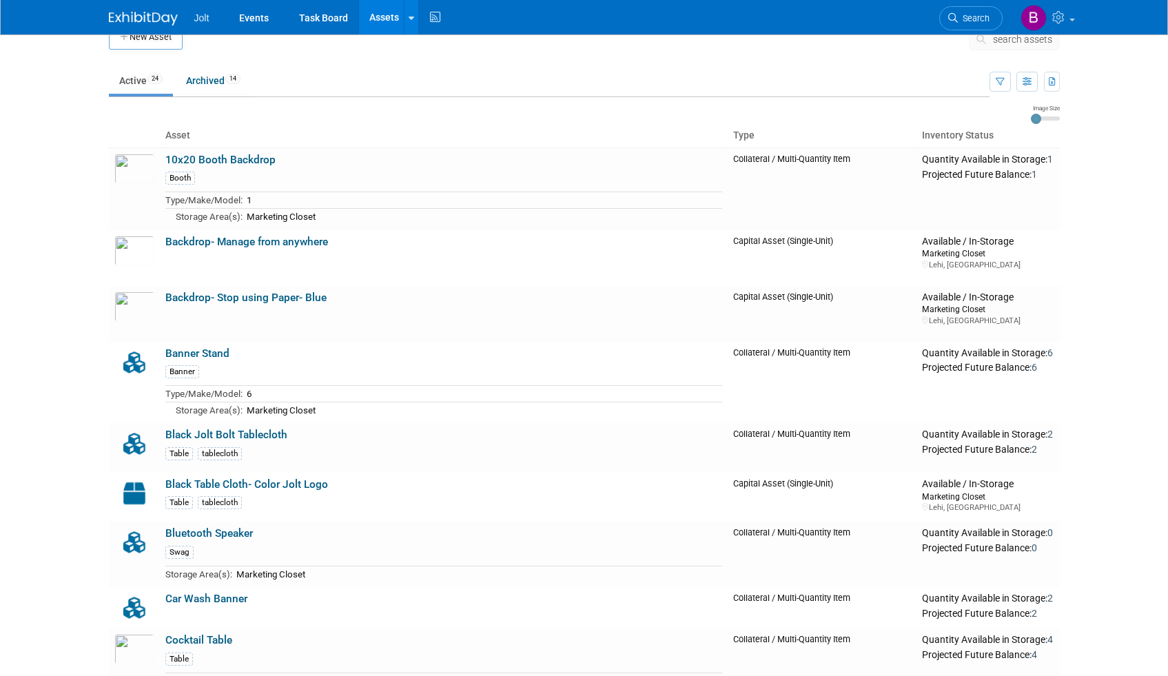
scroll to position [29, 0]
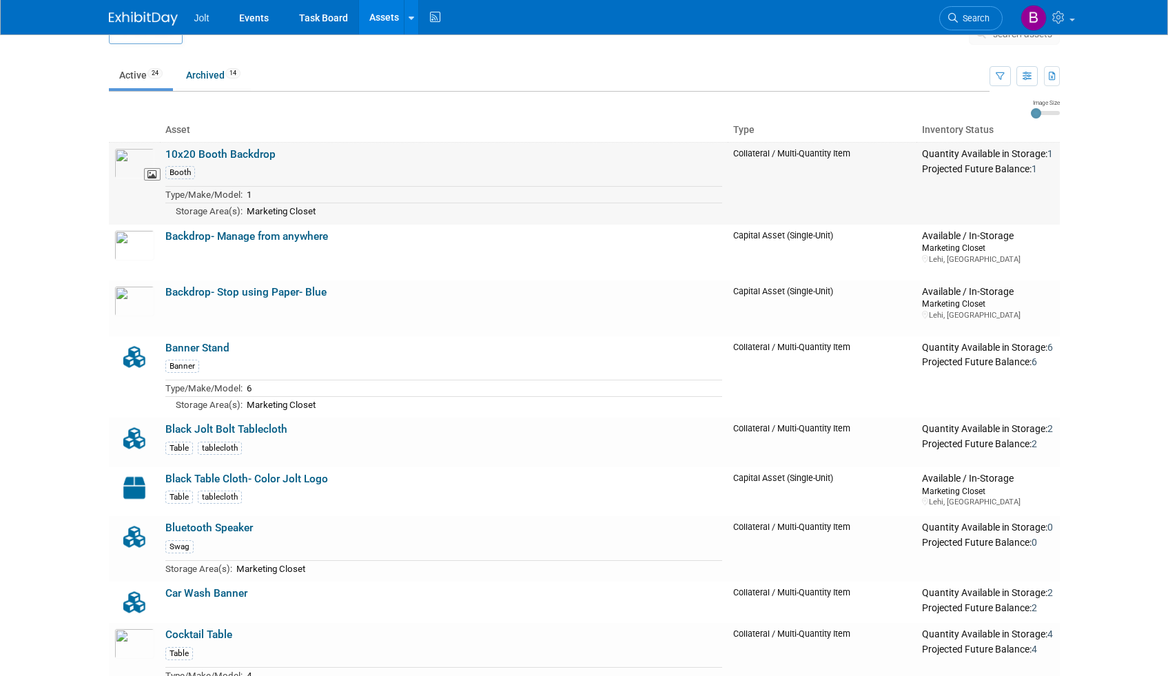
click at [132, 166] on img at bounding box center [134, 163] width 40 height 30
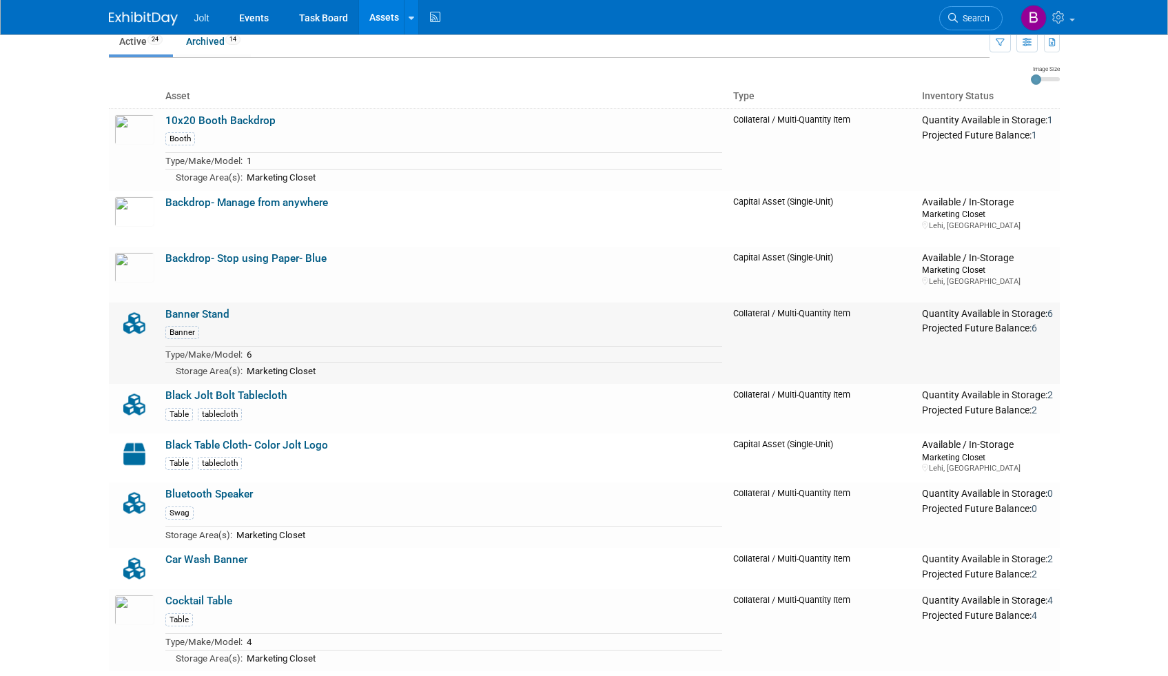
scroll to position [65, 0]
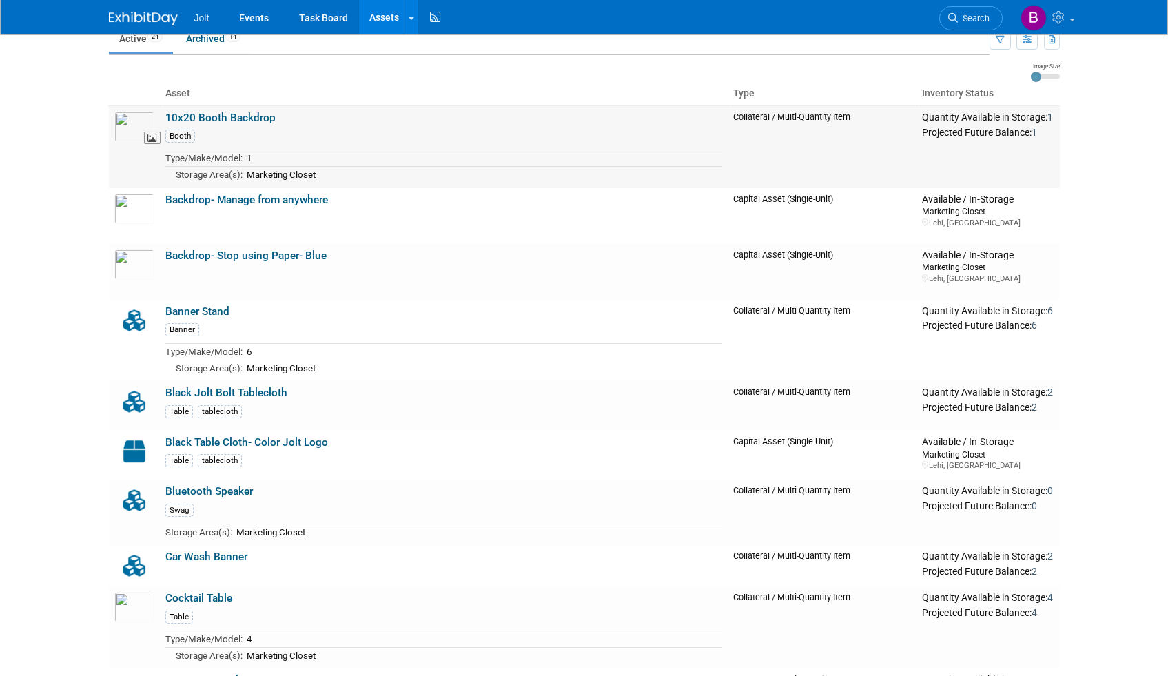
click at [136, 126] on img at bounding box center [134, 127] width 40 height 30
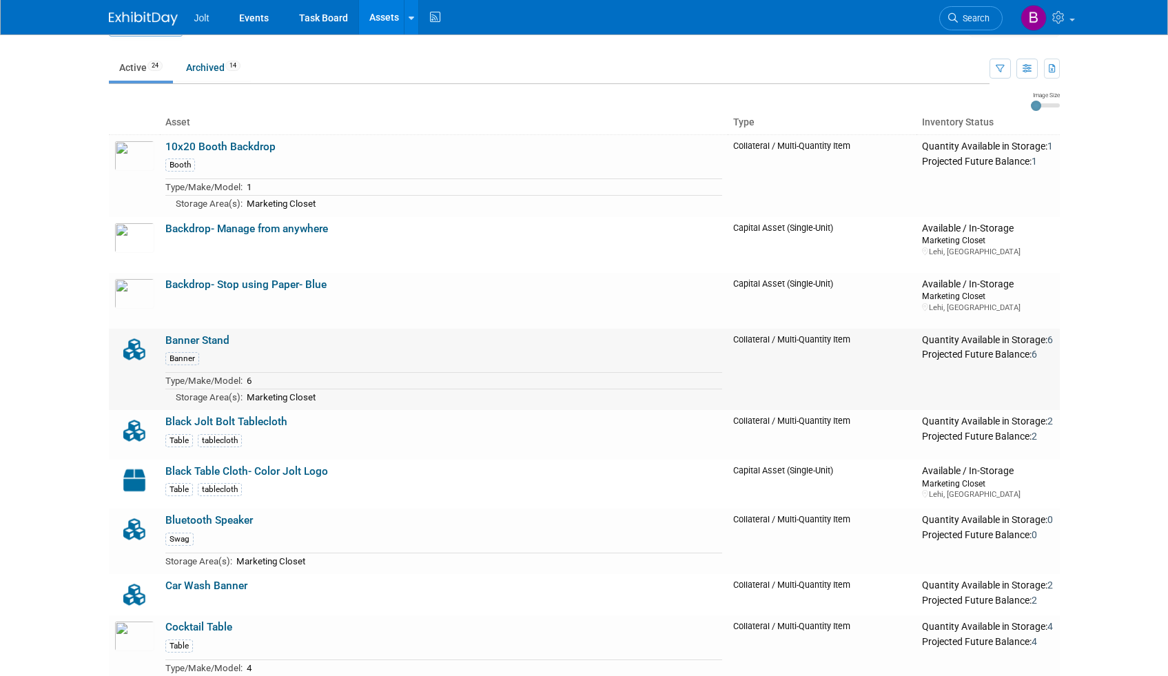
scroll to position [0, 0]
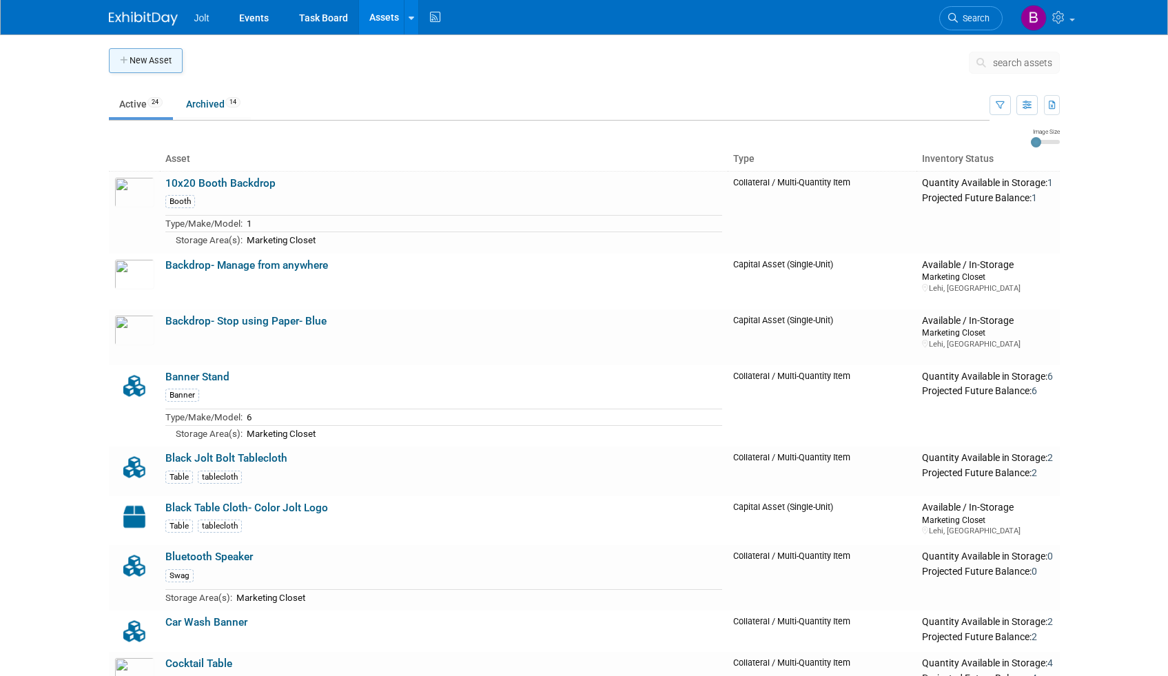
click at [172, 59] on button "New Asset" at bounding box center [146, 60] width 74 height 25
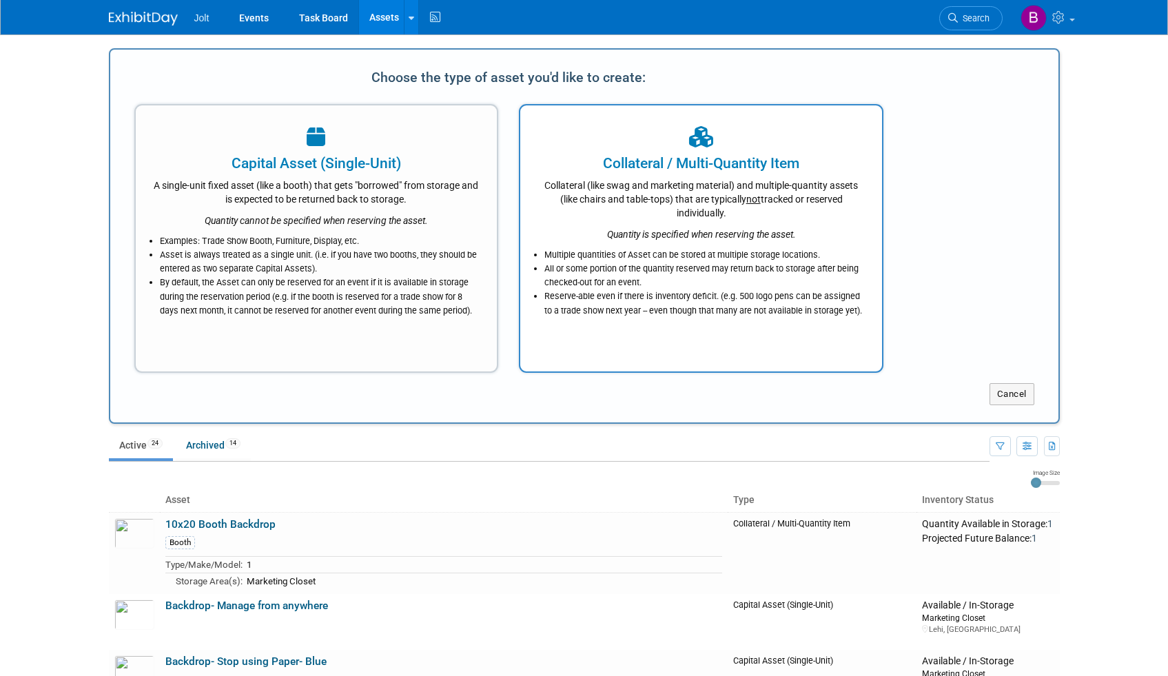
click at [603, 192] on div "Collateral (like swag and marketing material) and multiple-quantity assets (lik…" at bounding box center [700, 197] width 327 height 46
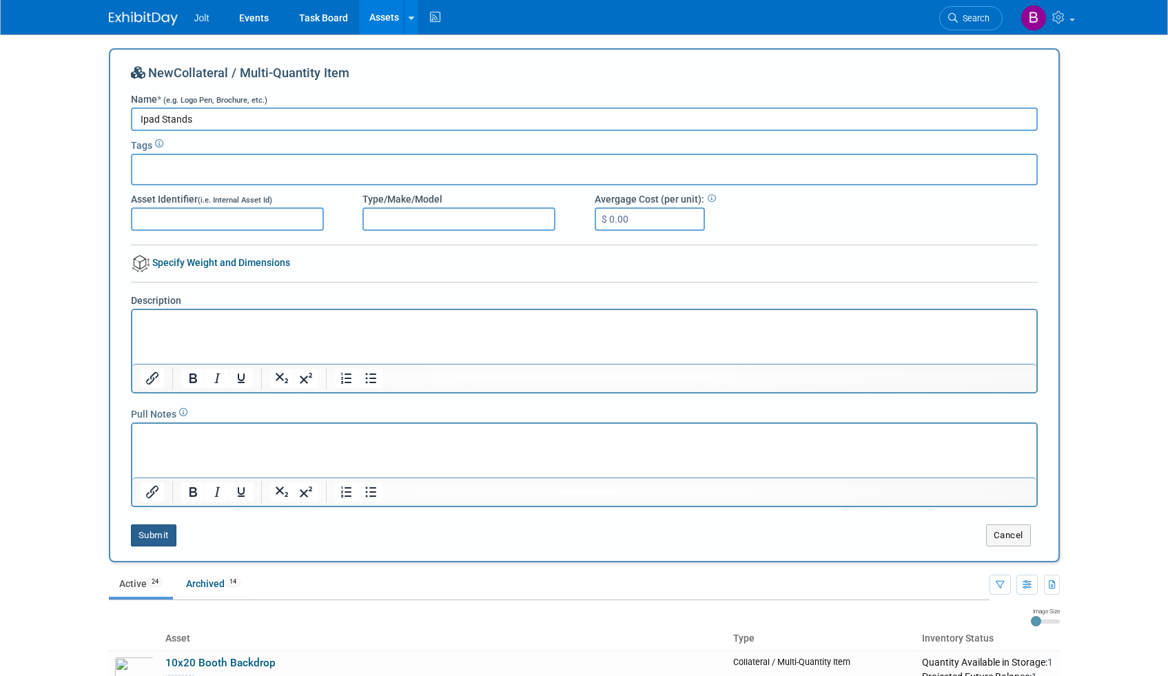
type input "Ipad Stands"
click at [152, 537] on button "Submit" at bounding box center [153, 535] width 45 height 22
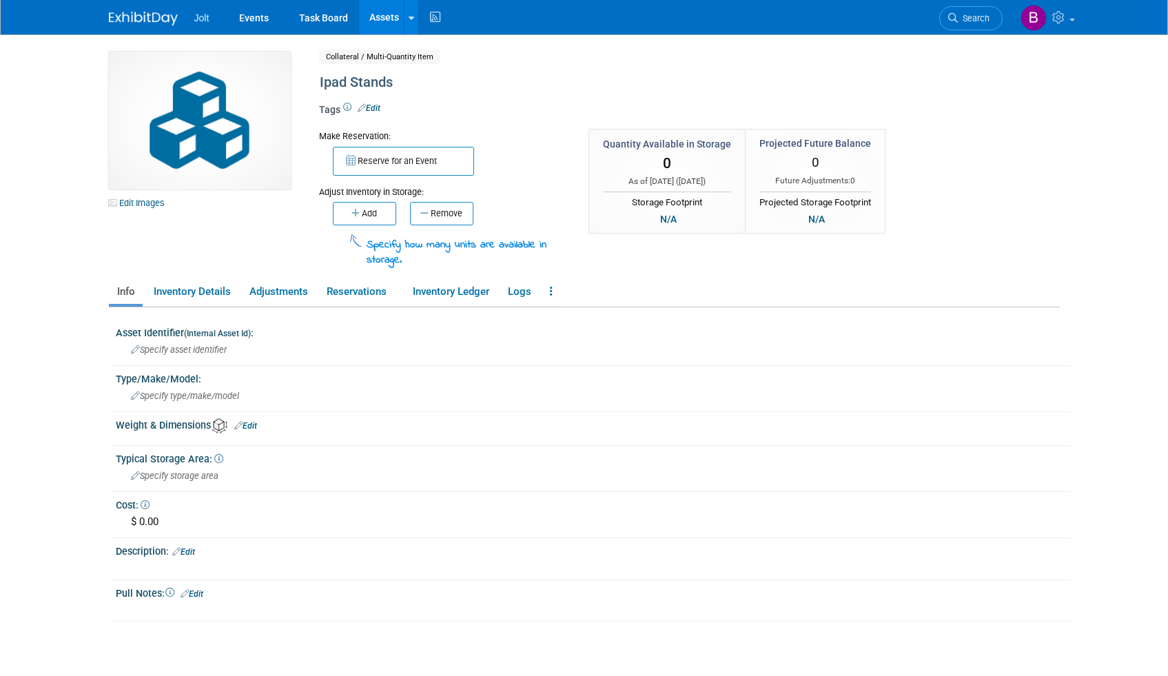
click at [378, 211] on button "Add" at bounding box center [364, 213] width 63 height 23
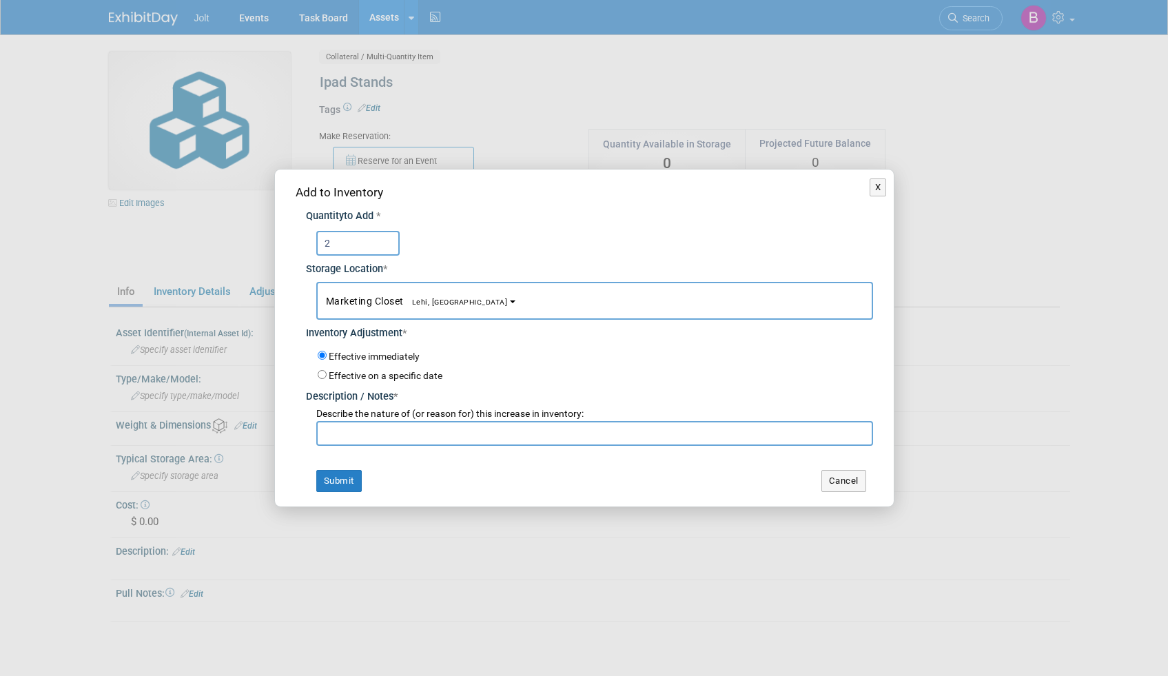
type input "2"
click at [382, 442] on input "text" at bounding box center [594, 433] width 557 height 25
type input "Added"
click at [342, 478] on button "Submit" at bounding box center [338, 481] width 45 height 22
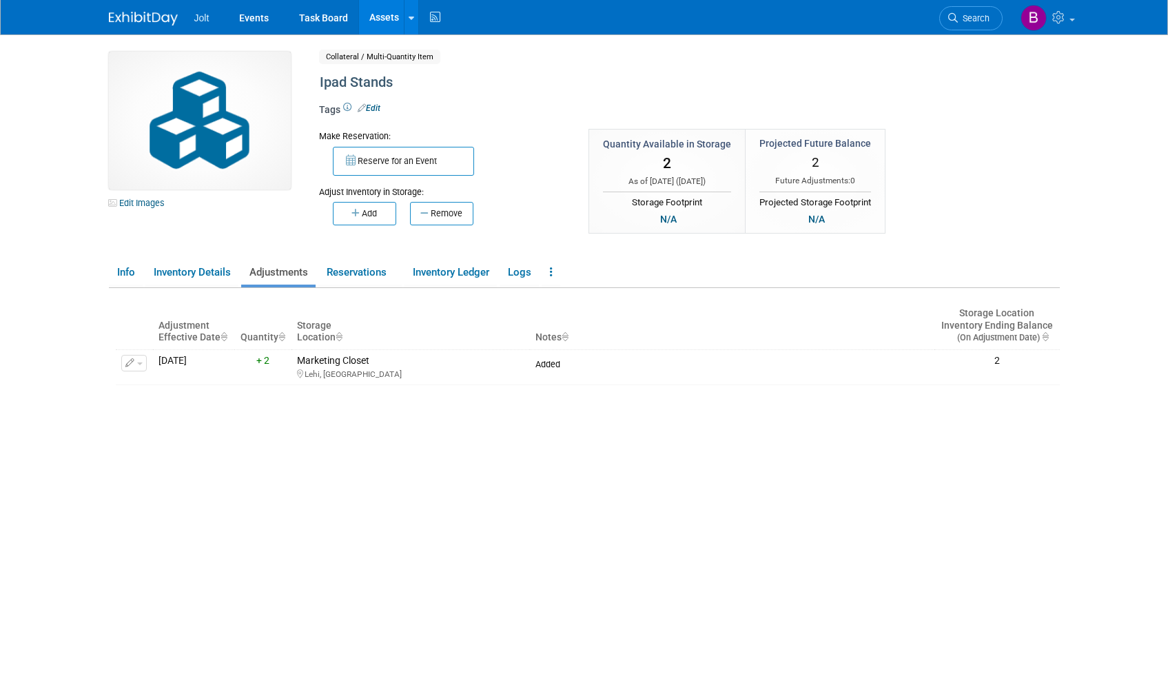
click at [391, 16] on link "Assets" at bounding box center [384, 17] width 50 height 34
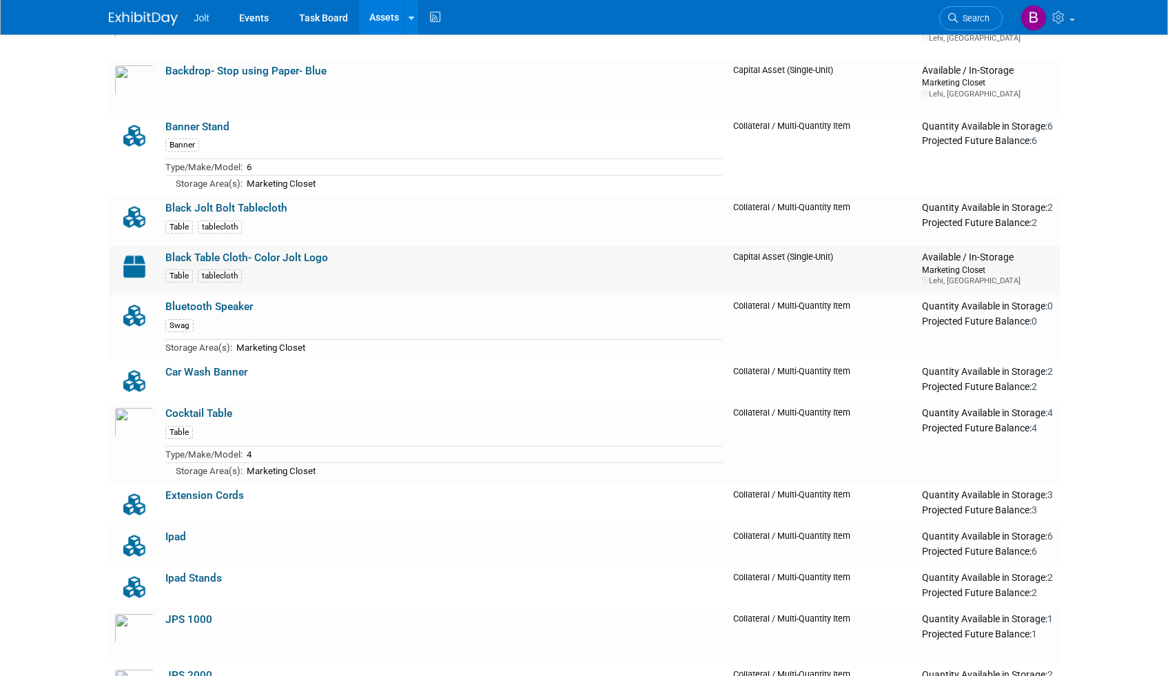
scroll to position [331, 0]
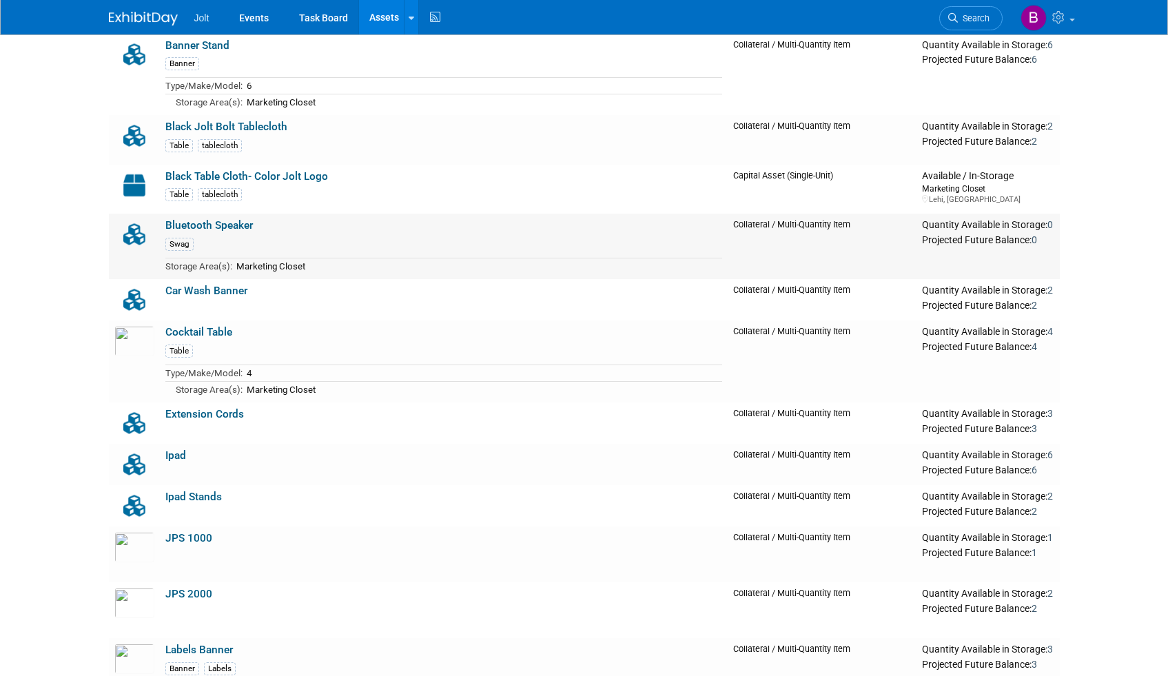
click at [236, 227] on link "Bluetooth Speaker" at bounding box center [209, 225] width 88 height 12
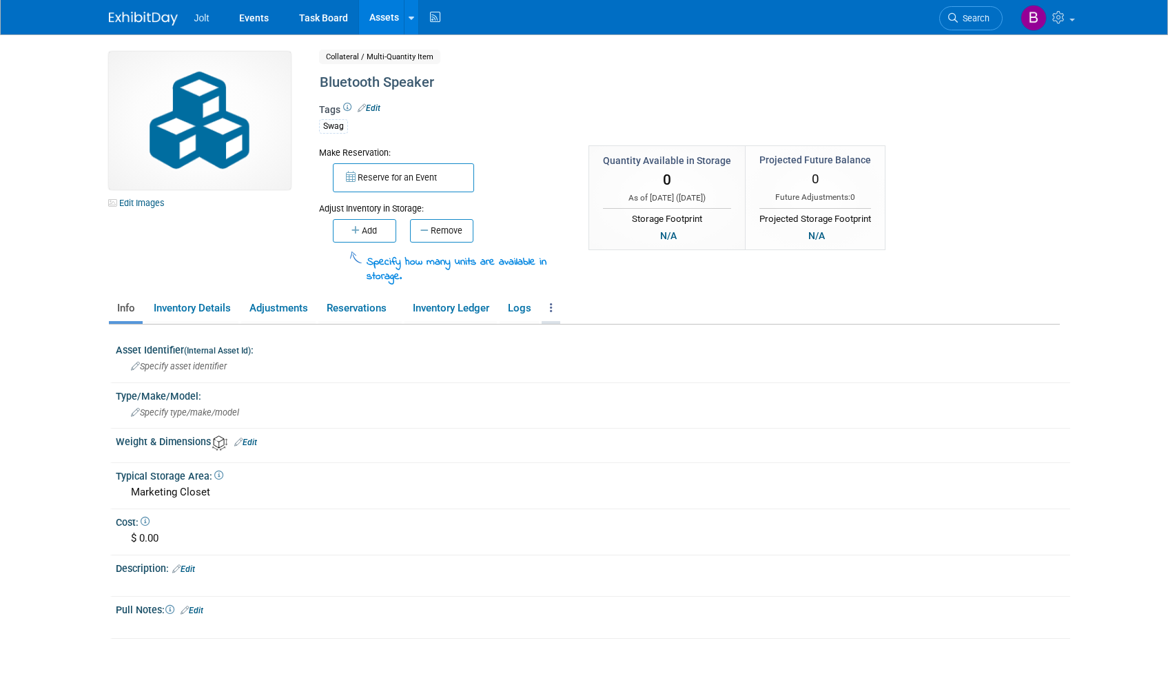
click at [549, 306] on link at bounding box center [551, 308] width 19 height 24
click at [583, 356] on link "Archive Asset" at bounding box center [602, 358] width 120 height 23
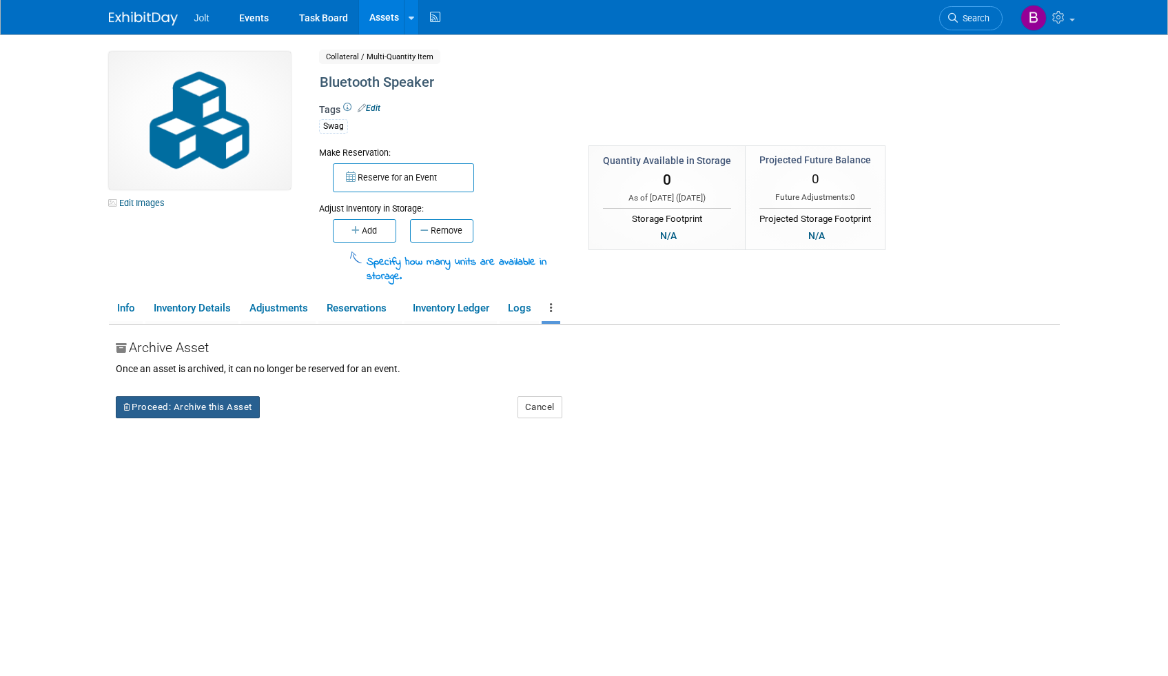
click at [240, 402] on button "Proceed: Archive this Asset" at bounding box center [188, 407] width 144 height 22
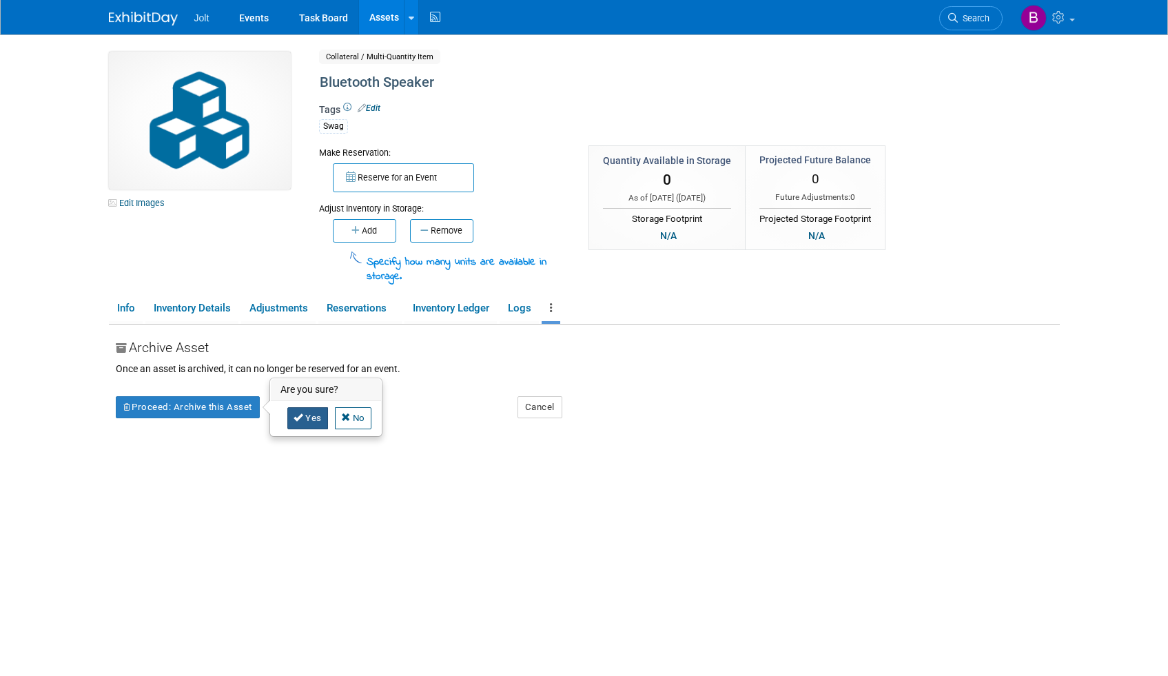
drag, startPoint x: 297, startPoint y: 424, endPoint x: 335, endPoint y: 214, distance: 212.9
click at [297, 423] on link "Yes" at bounding box center [307, 418] width 41 height 22
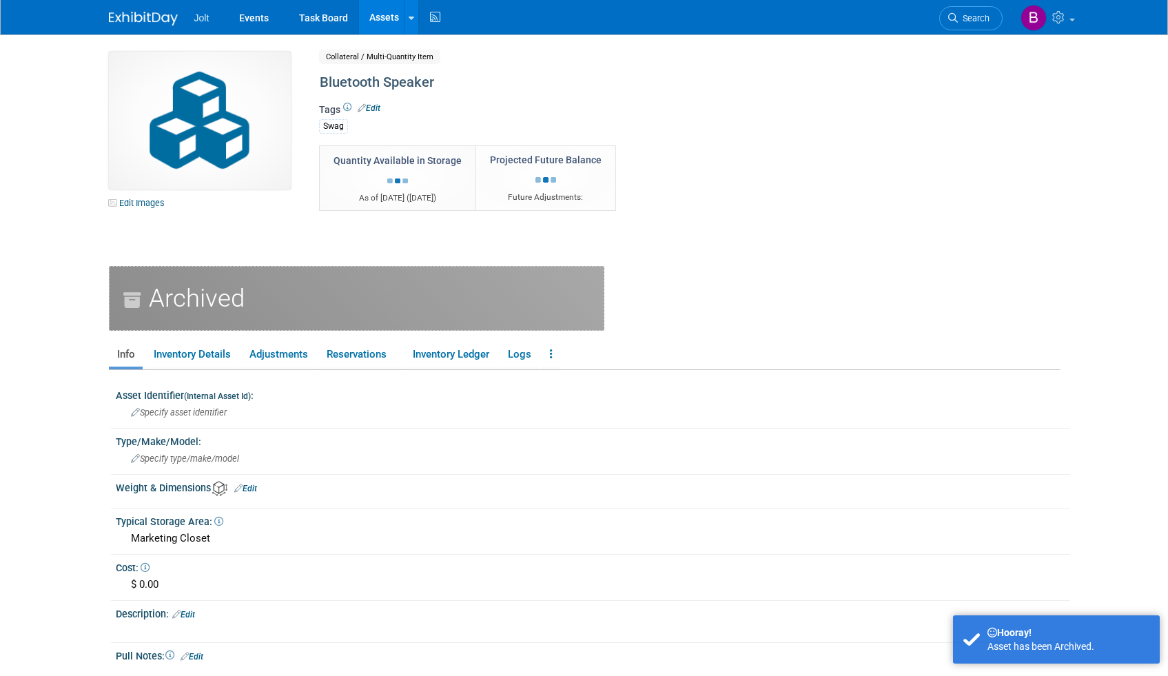
click at [387, 22] on link "Assets" at bounding box center [384, 17] width 50 height 34
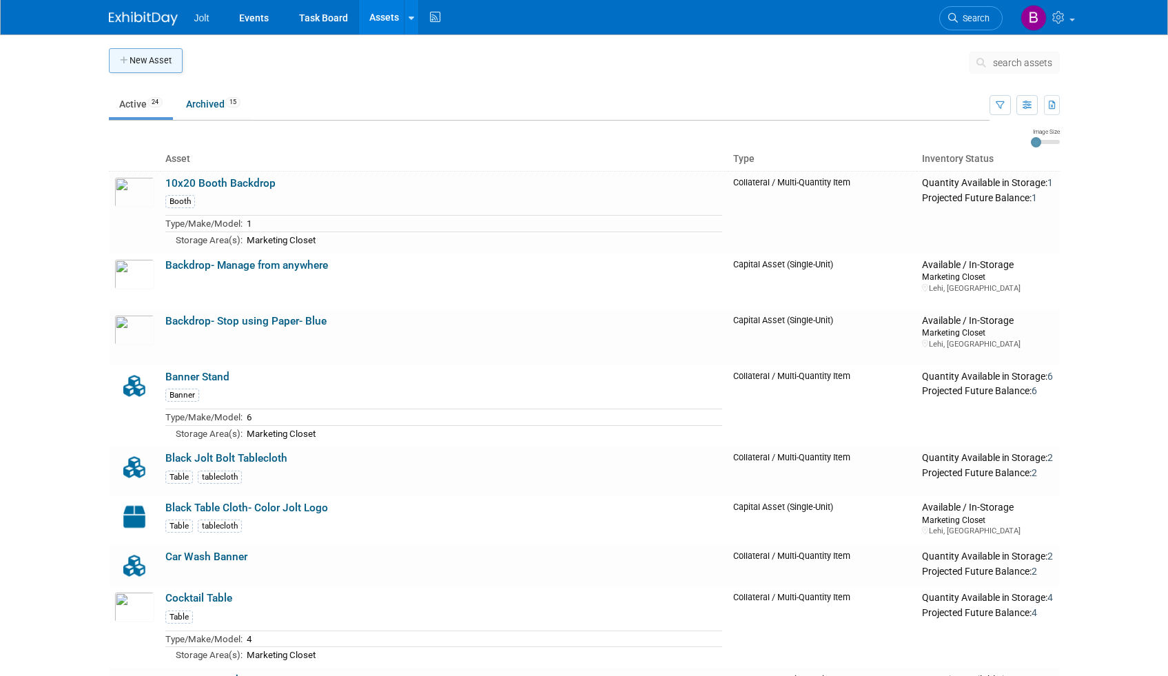
click at [141, 65] on button "New Asset" at bounding box center [146, 60] width 74 height 25
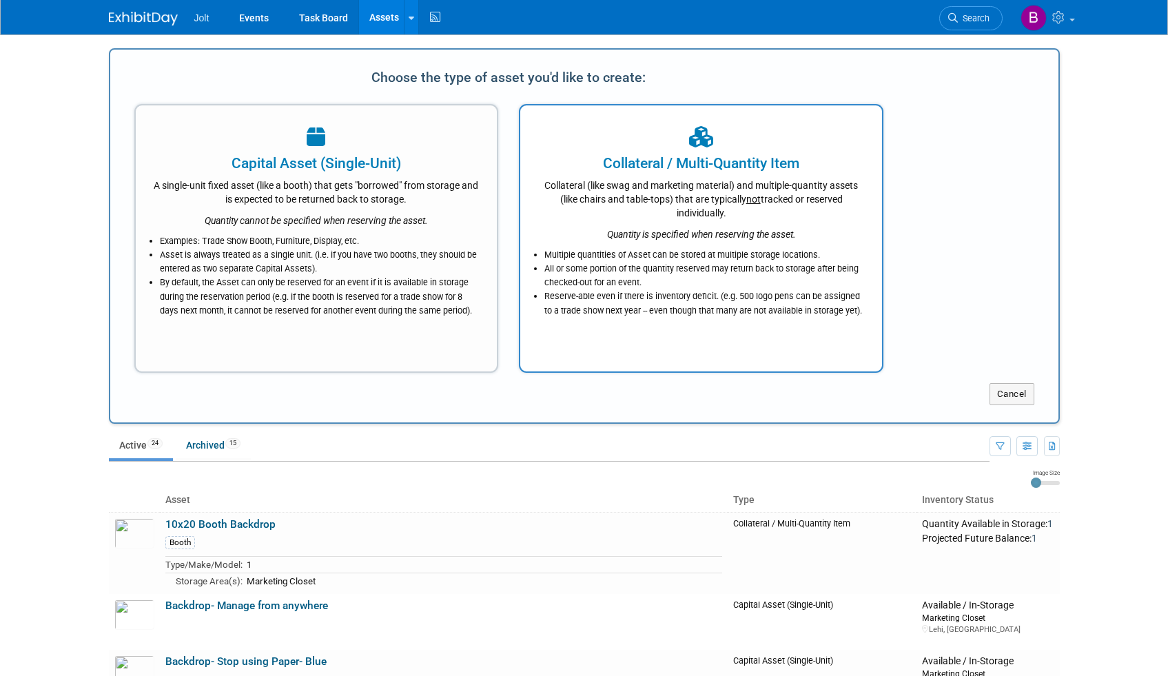
click at [749, 214] on div "Collateral (like swag and marketing material) and multiple-quantity assets (lik…" at bounding box center [700, 197] width 327 height 46
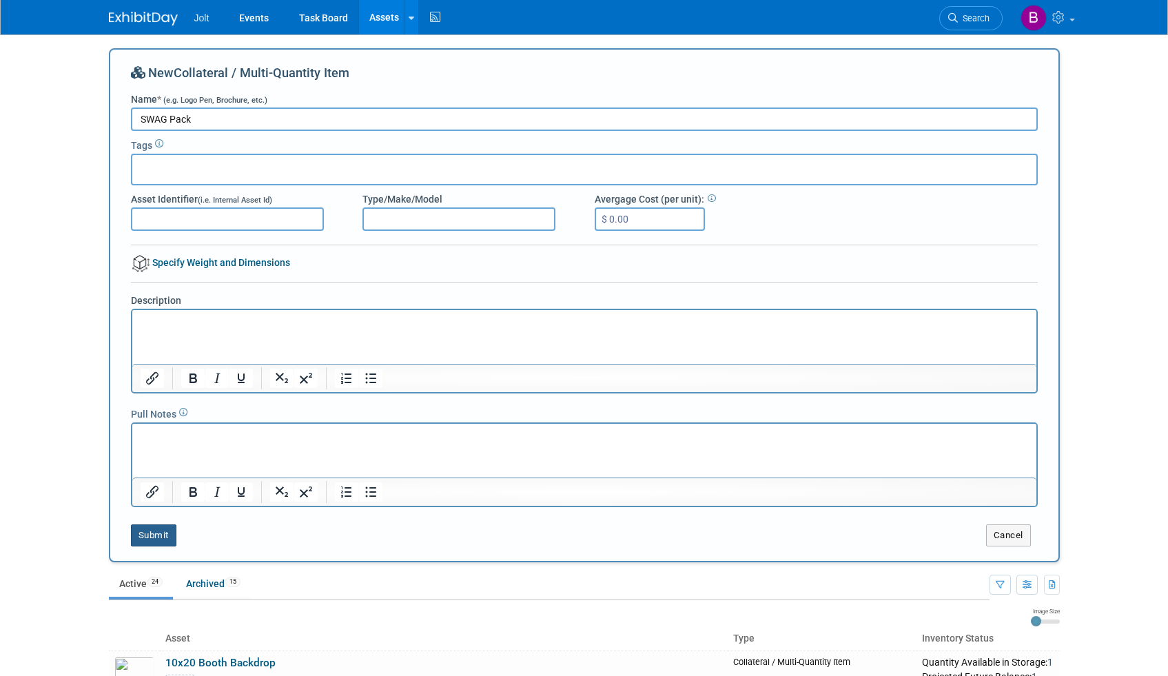
type input "SWAG Pack"
click at [152, 539] on button "Submit" at bounding box center [153, 535] width 45 height 22
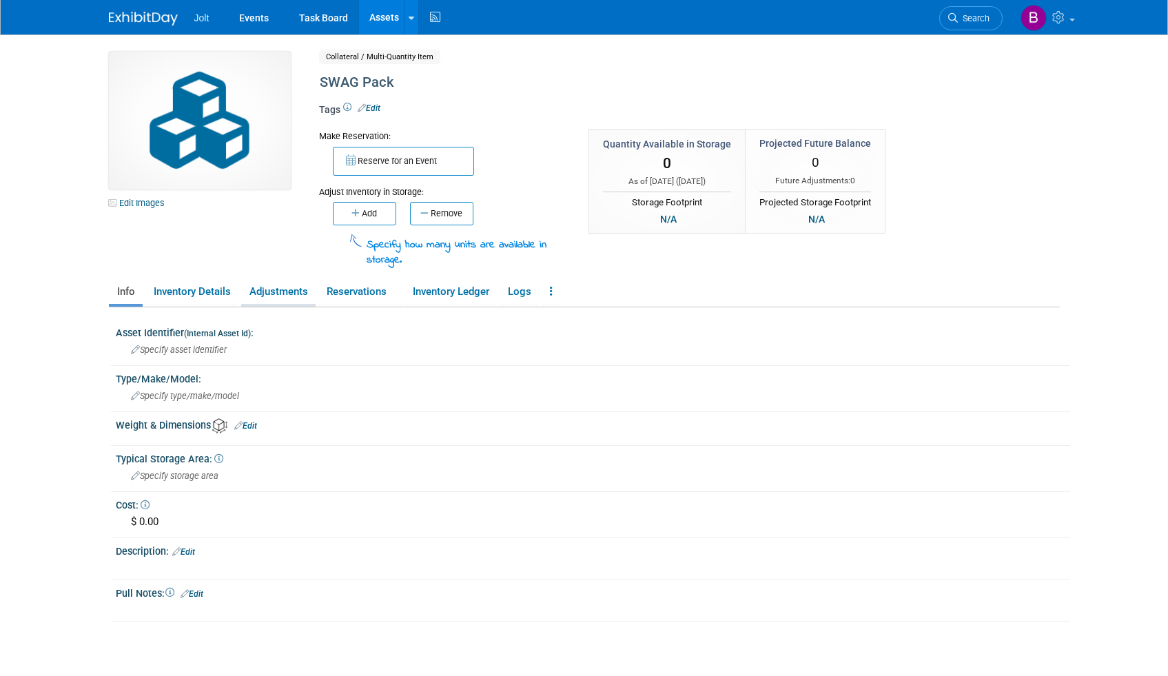
click at [277, 295] on link "Adjustments" at bounding box center [278, 292] width 74 height 24
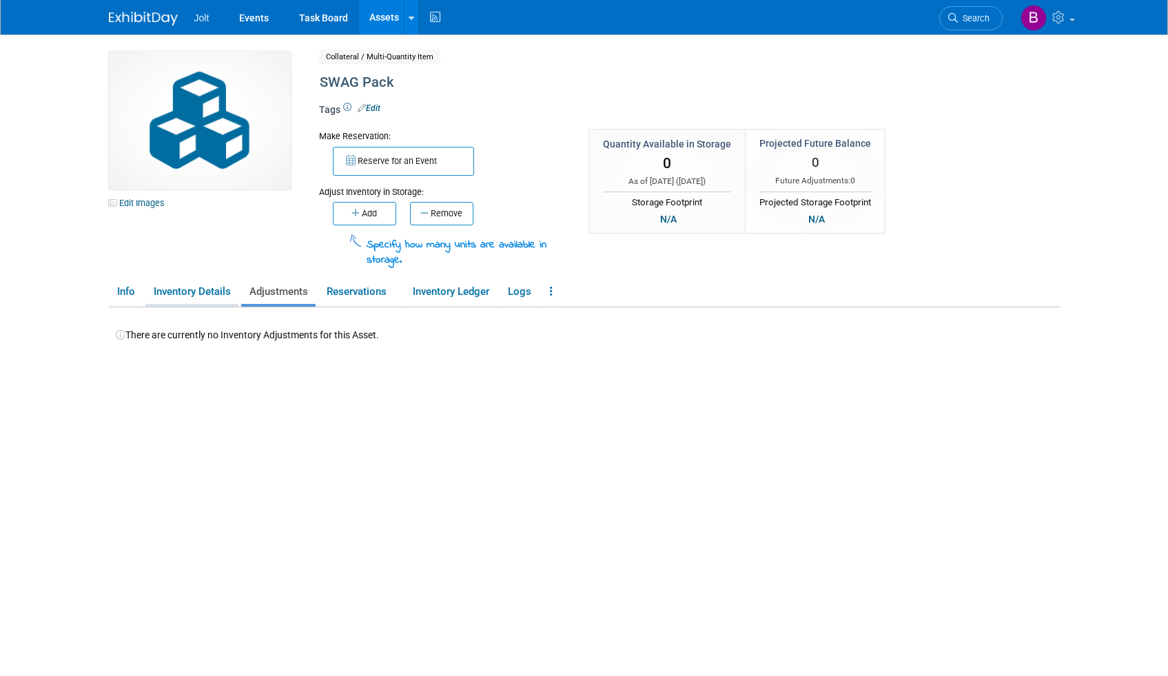
click at [167, 297] on link "Inventory Details" at bounding box center [191, 292] width 93 height 24
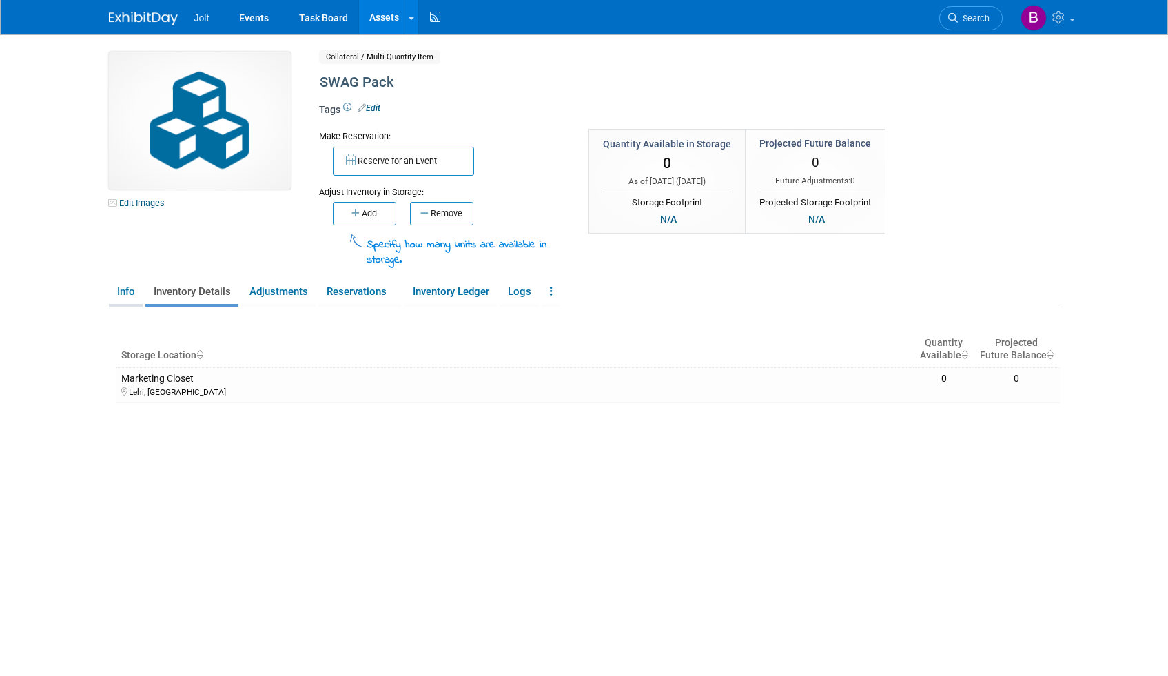
click at [134, 295] on link "Info" at bounding box center [126, 292] width 34 height 24
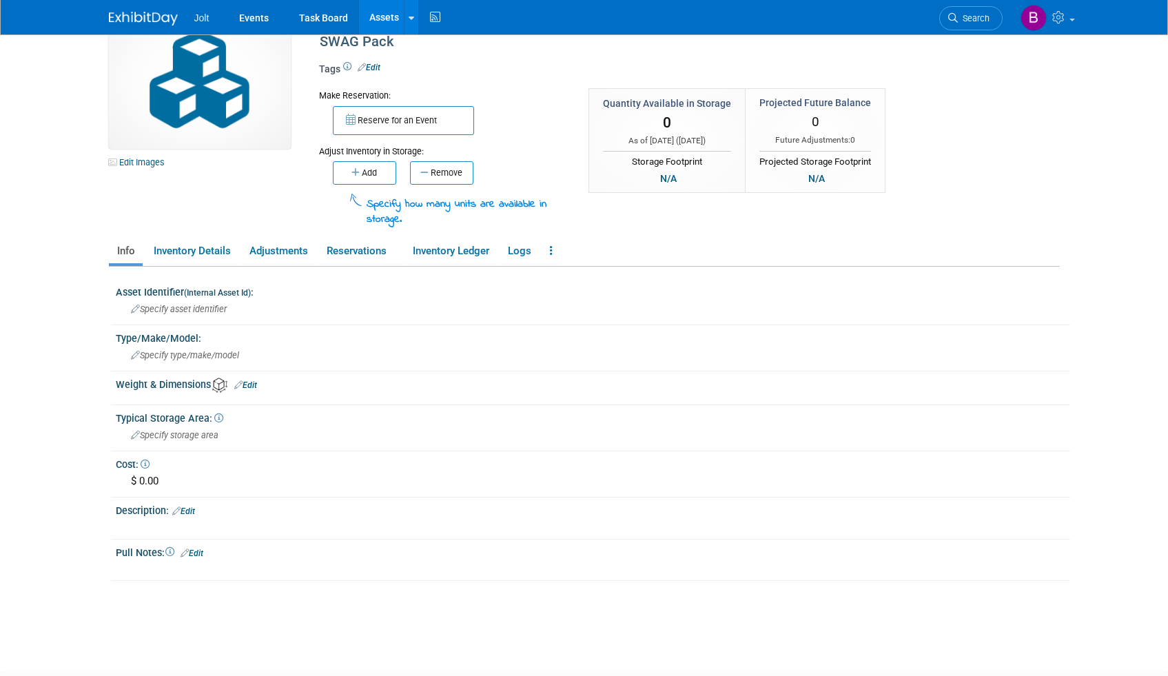
scroll to position [54, 0]
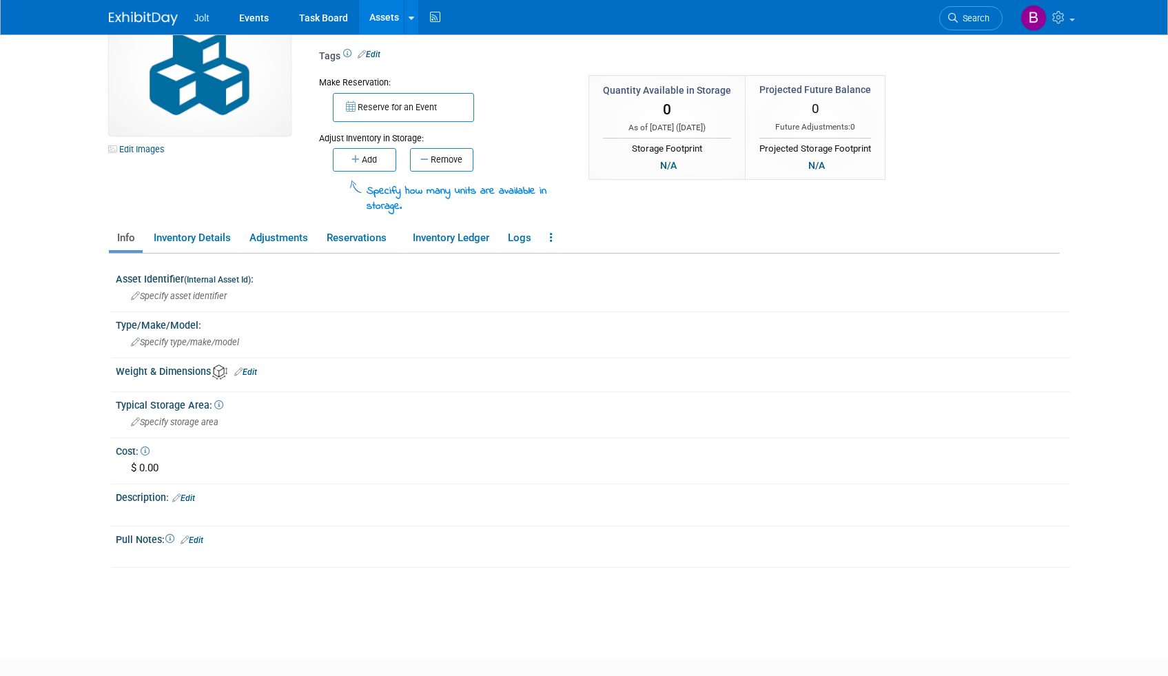
click at [192, 538] on link "Edit" at bounding box center [192, 540] width 23 height 10
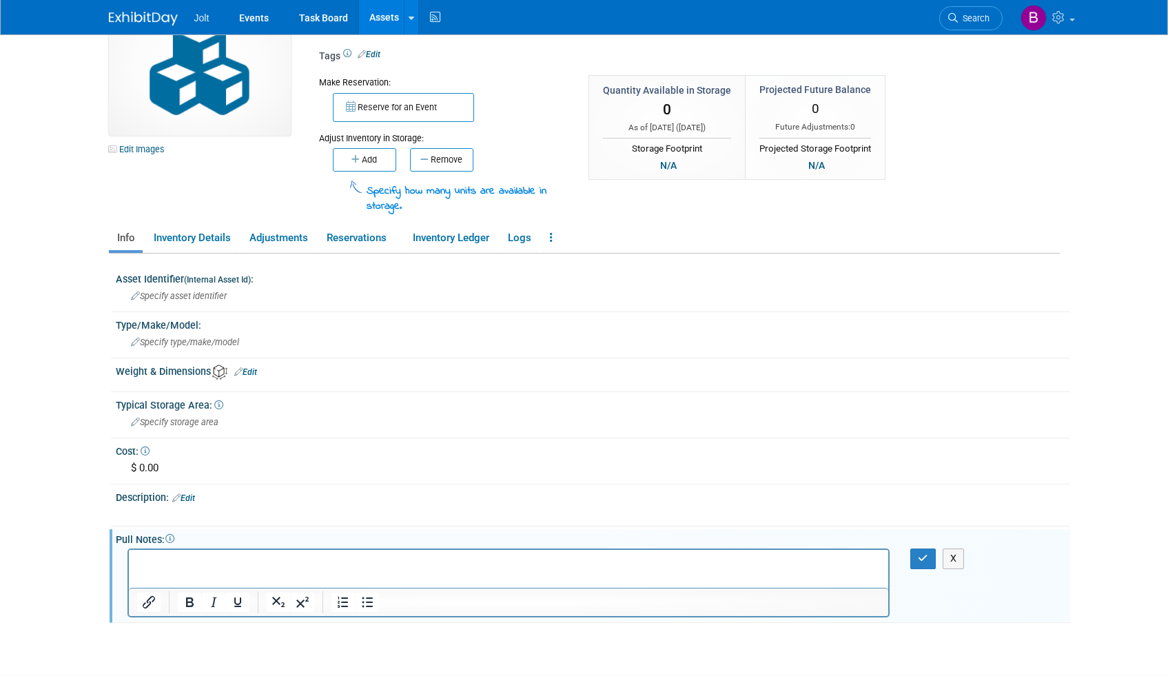
scroll to position [0, 0]
click at [948, 564] on button "X" at bounding box center [954, 558] width 22 height 20
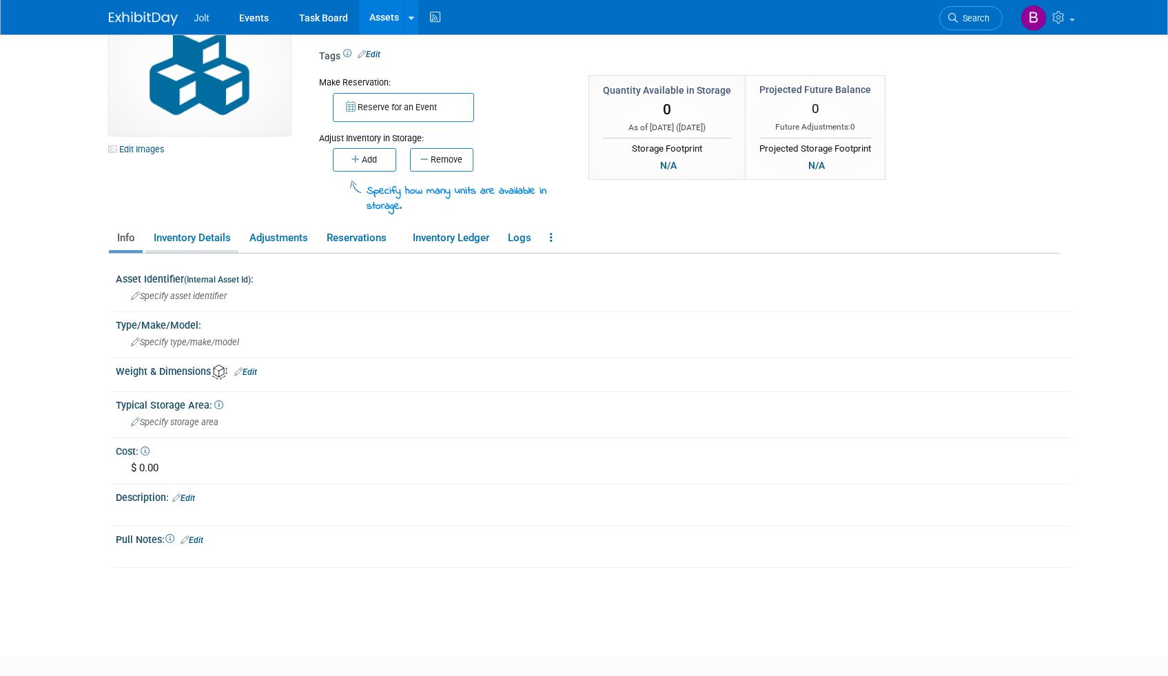
click at [200, 238] on link "Inventory Details" at bounding box center [191, 238] width 93 height 24
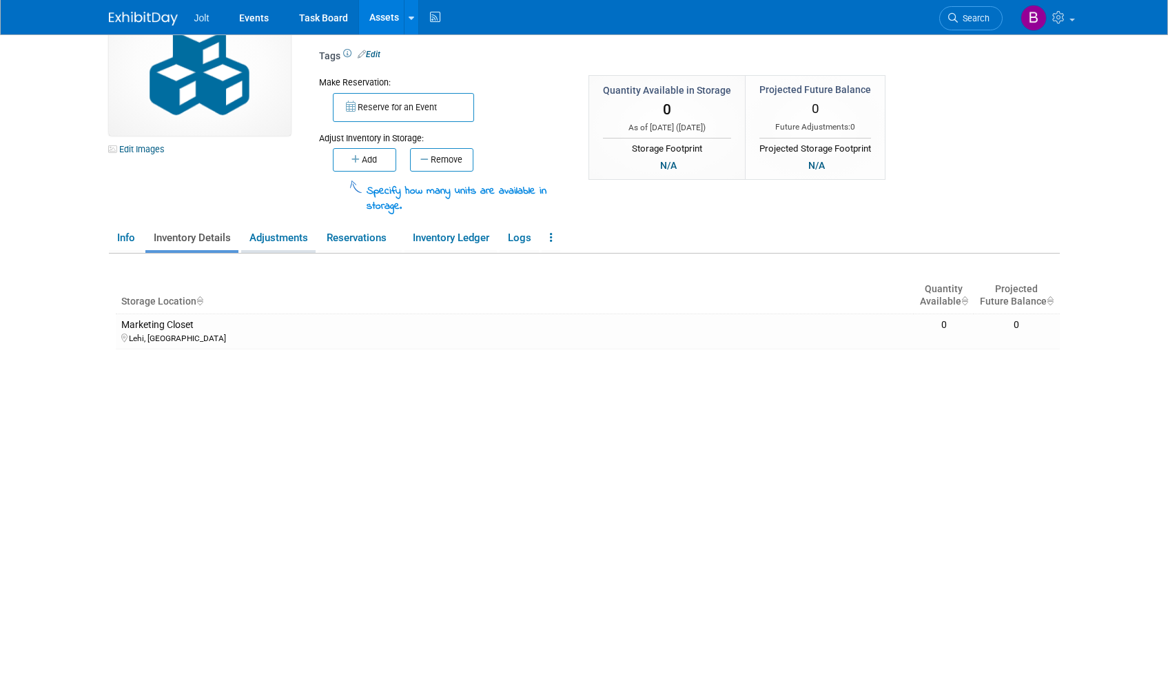
click at [267, 245] on link "Adjustments" at bounding box center [278, 238] width 74 height 24
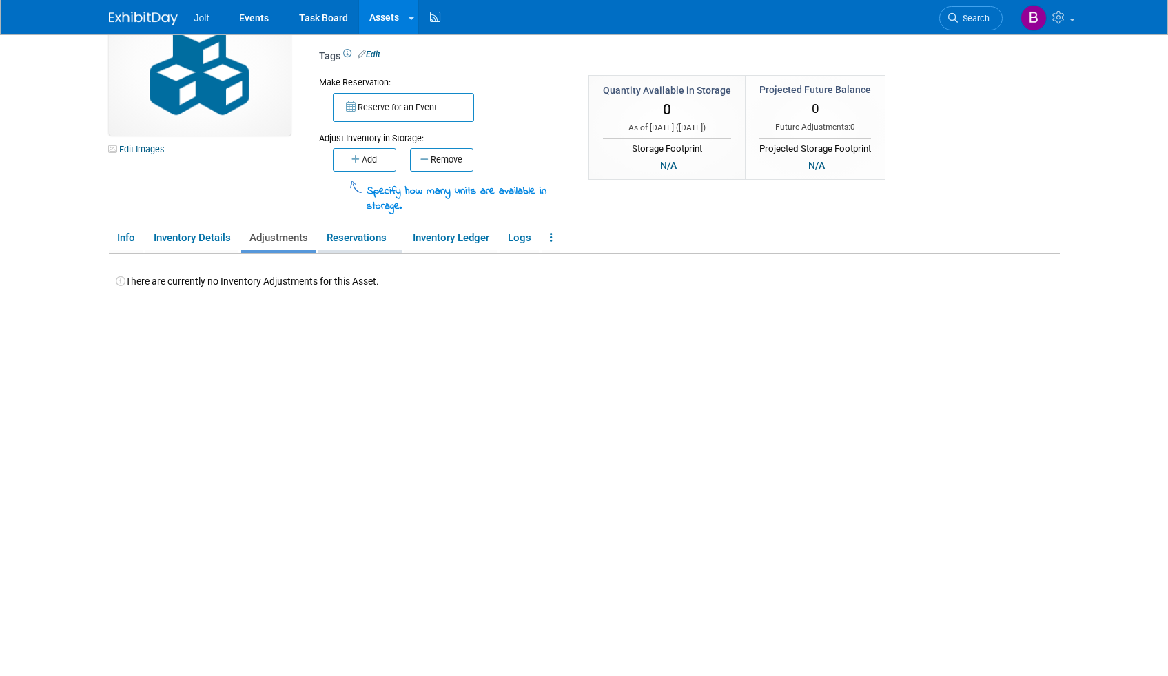
click at [359, 234] on link "Reservations" at bounding box center [359, 238] width 83 height 24
click at [443, 234] on link "Inventory Ledger" at bounding box center [450, 238] width 92 height 24
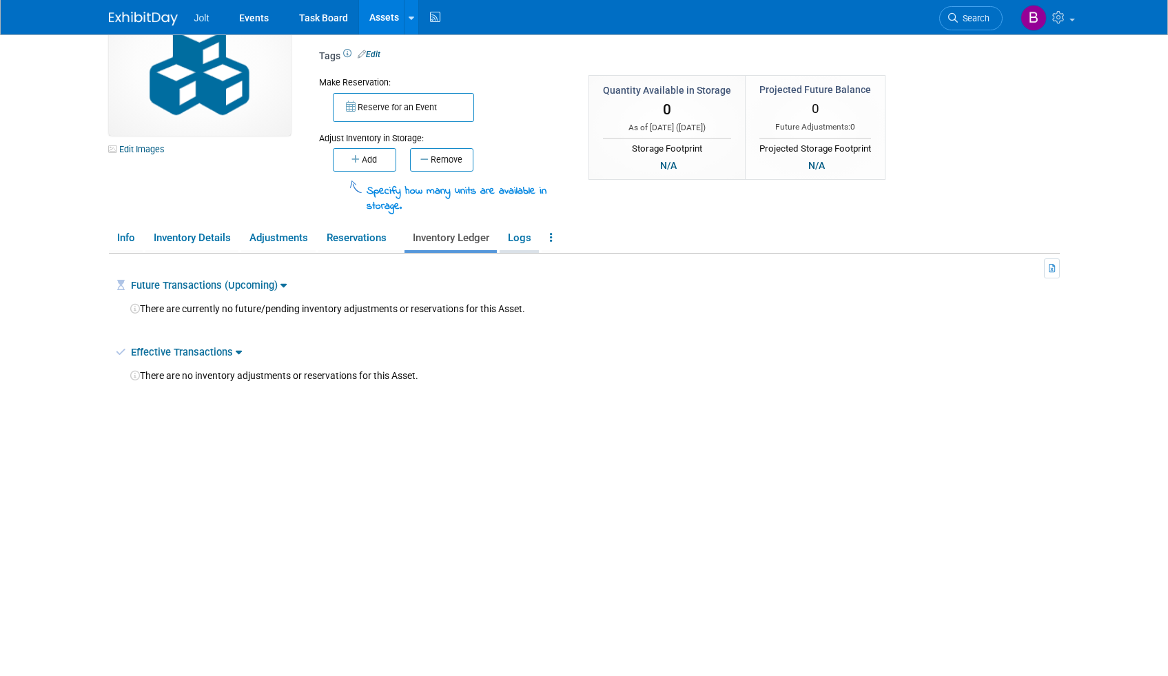
click at [519, 236] on link "Logs" at bounding box center [519, 238] width 39 height 24
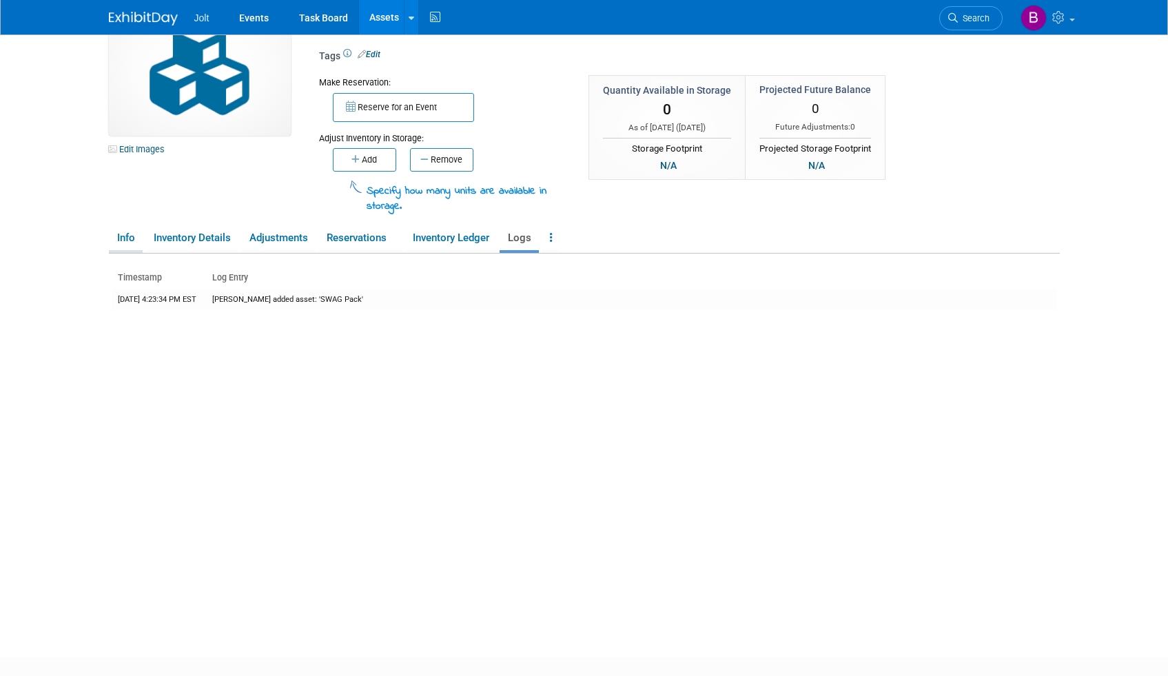
click at [132, 245] on link "Info" at bounding box center [126, 238] width 34 height 24
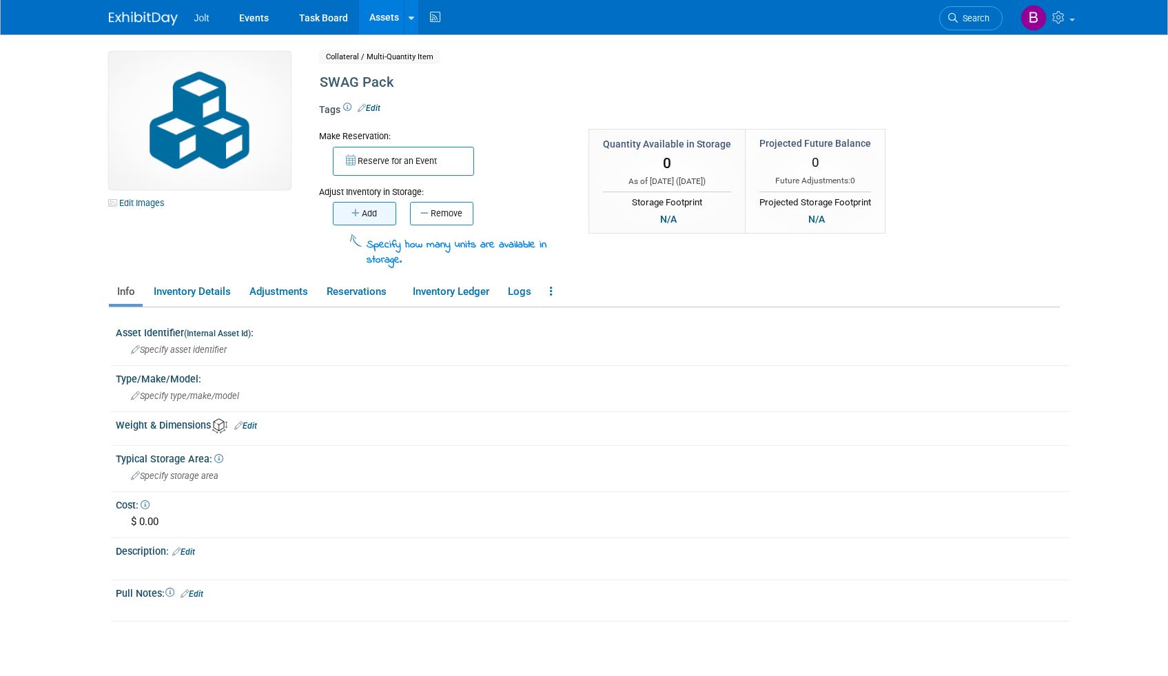
click at [358, 219] on button "Add" at bounding box center [364, 213] width 63 height 23
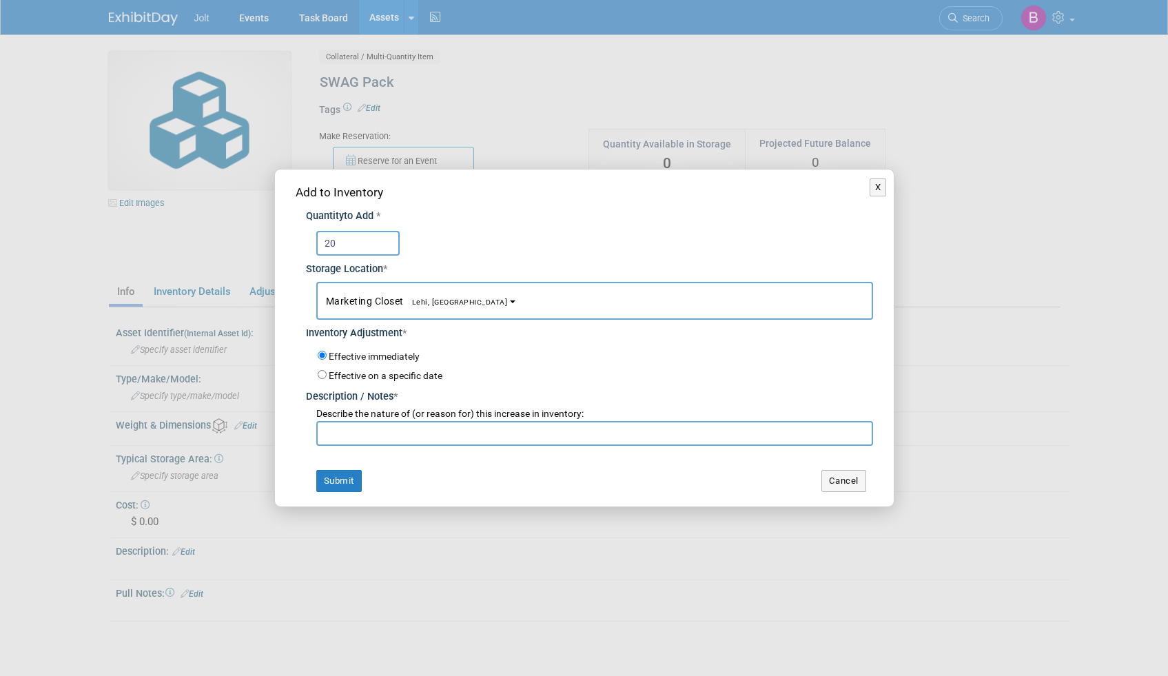
type input "20"
click at [383, 435] on input "text" at bounding box center [594, 433] width 557 height 25
type input "Added"
click at [331, 476] on button "Submit" at bounding box center [338, 481] width 45 height 22
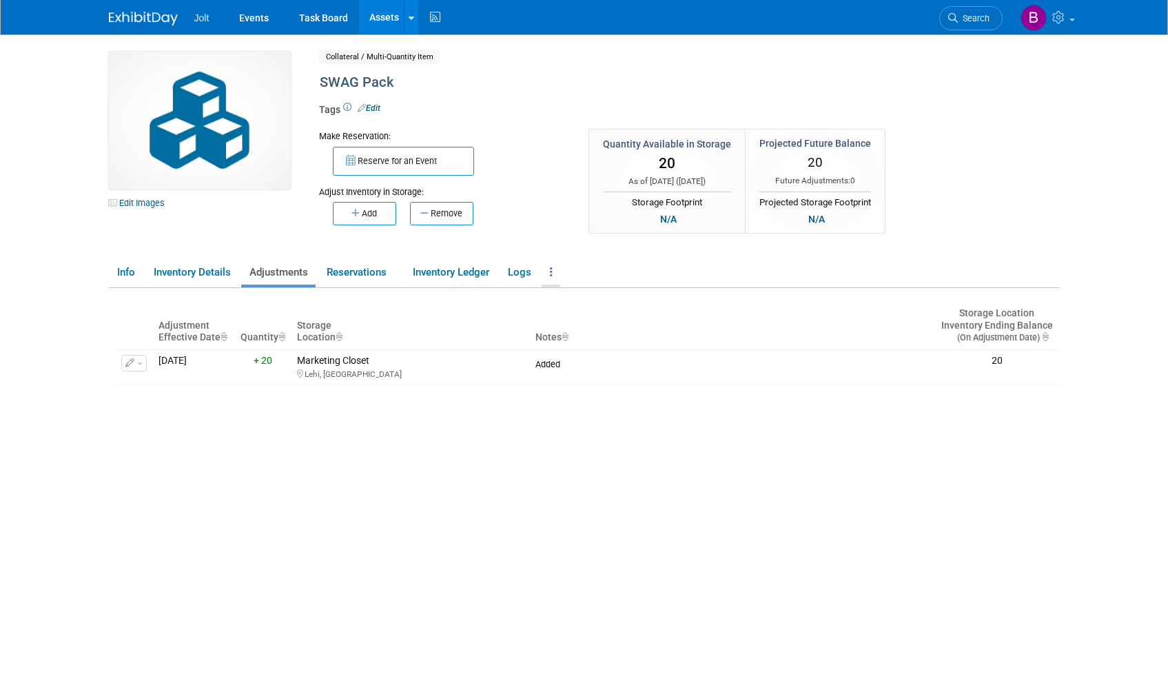
click at [546, 280] on link at bounding box center [551, 272] width 19 height 24
click at [594, 243] on div "Quantity Available in Storage 20 As of today ( Sep 4, 2025 ) N/A 20" at bounding box center [739, 189] width 303 height 121
click at [136, 273] on link "Info" at bounding box center [126, 272] width 34 height 24
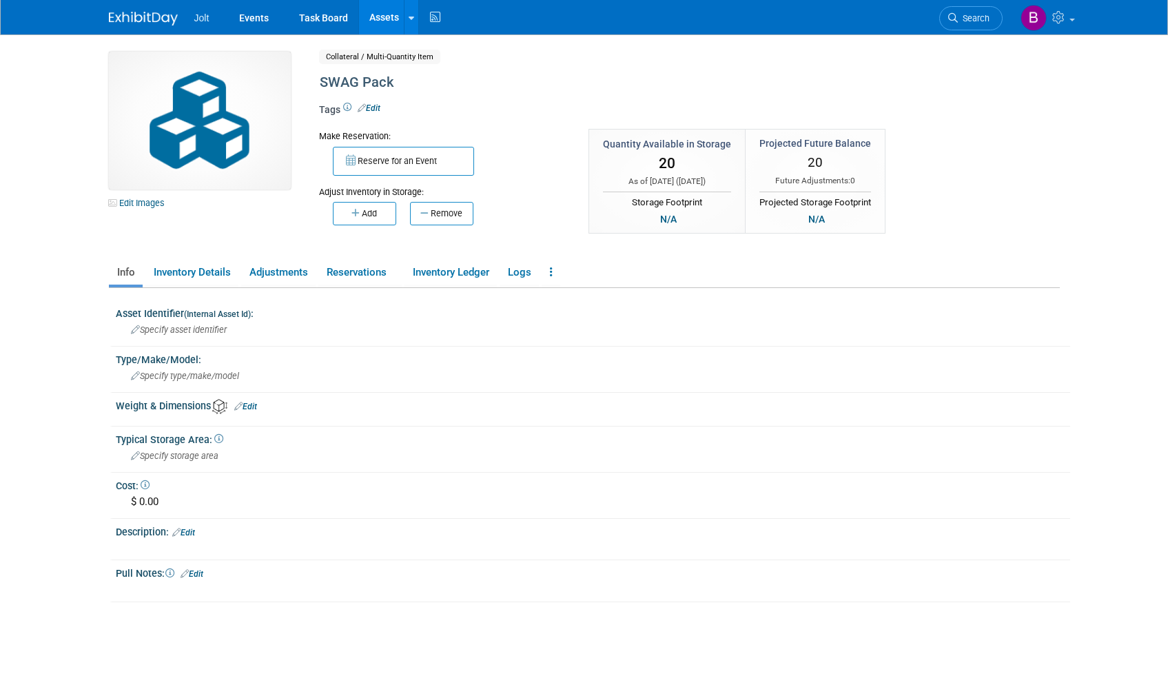
click at [372, 14] on link "Assets" at bounding box center [384, 17] width 50 height 34
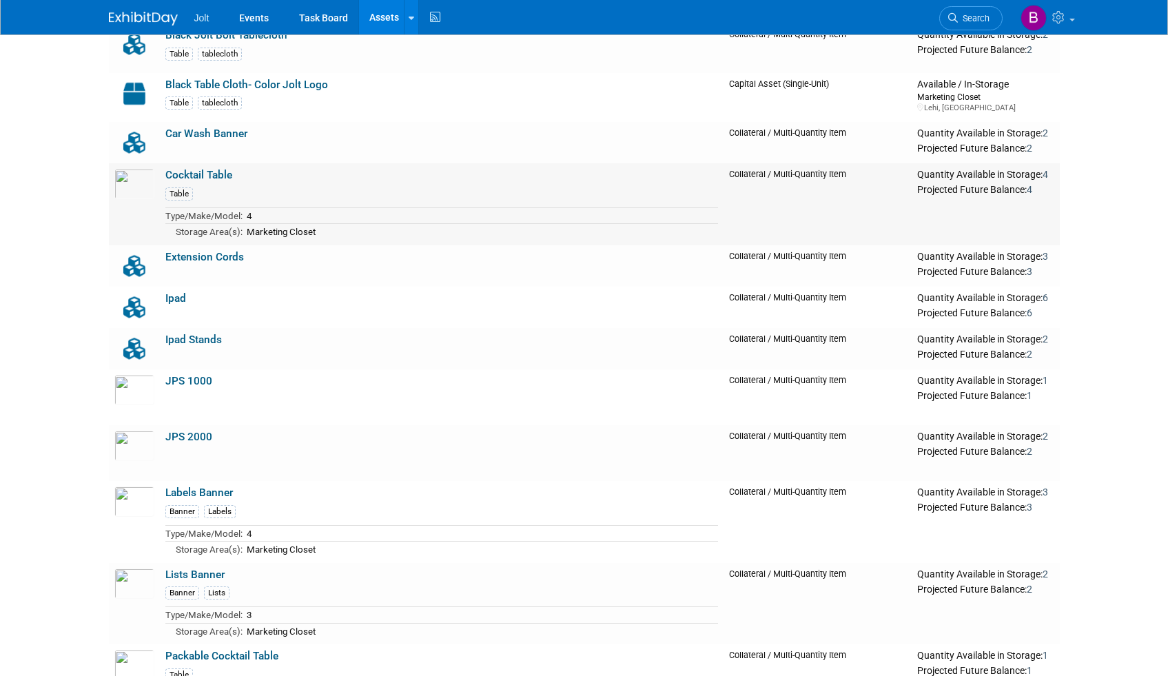
scroll to position [424, 0]
click at [199, 260] on link "Extension Cords" at bounding box center [204, 256] width 79 height 12
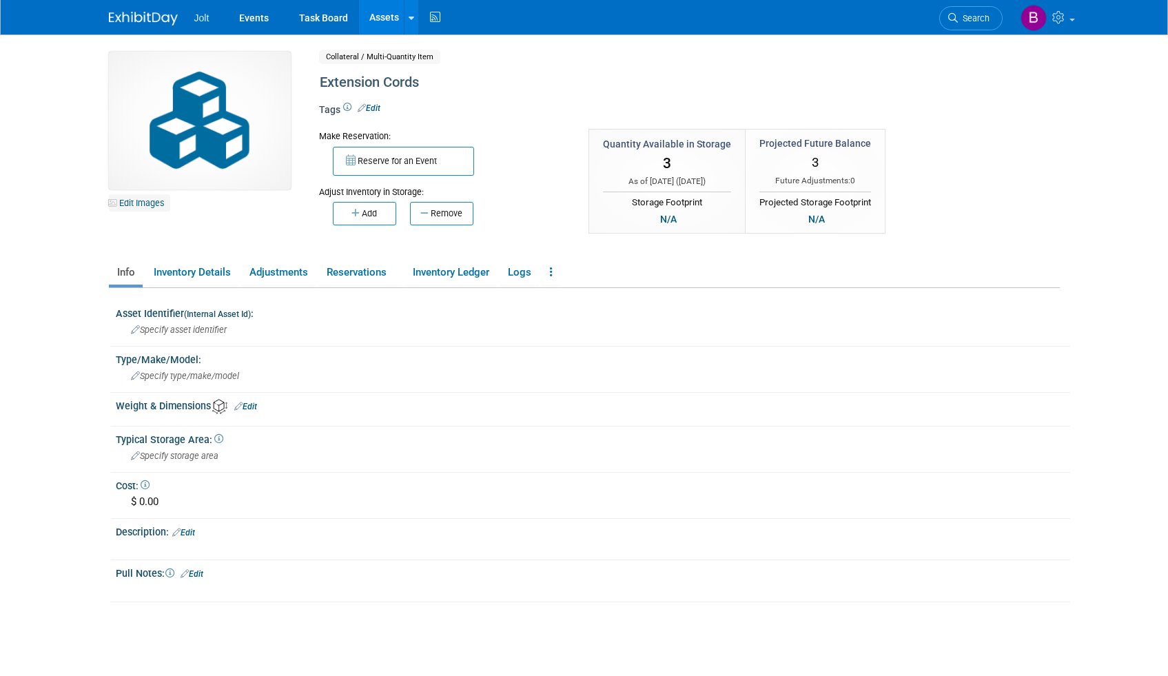
click at [138, 202] on link "Edit Images" at bounding box center [139, 202] width 61 height 17
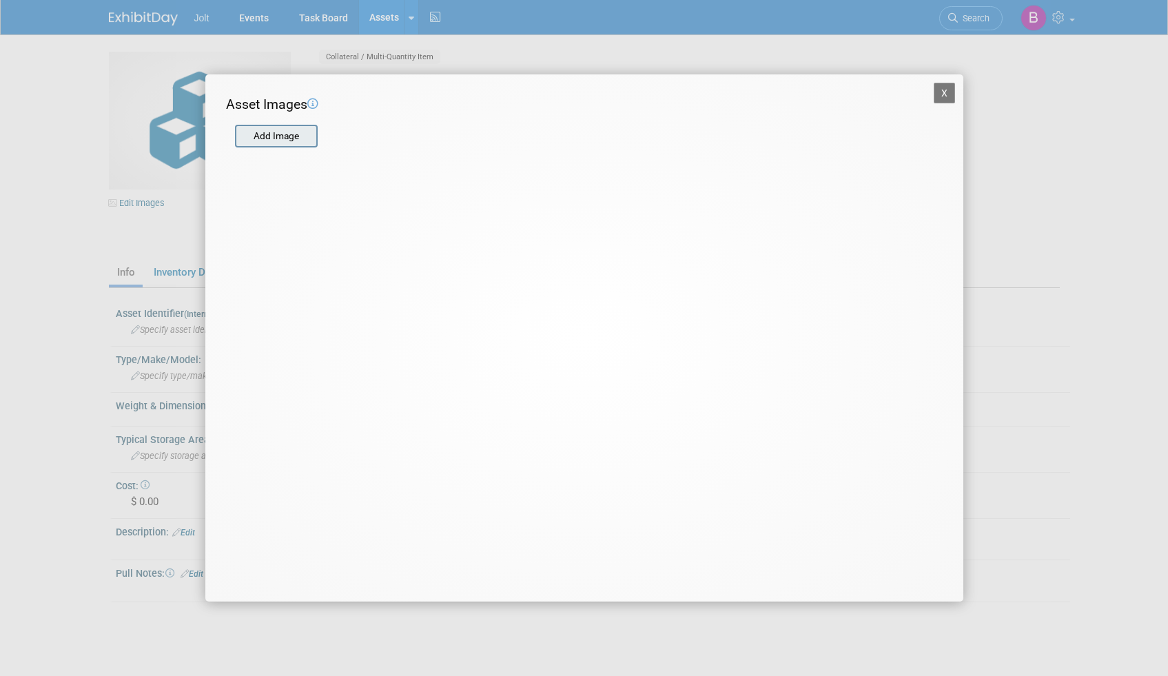
click at [285, 134] on input "file" at bounding box center [234, 136] width 164 height 21
click at [283, 138] on input "file" at bounding box center [234, 136] width 164 height 21
click at [937, 91] on button "X" at bounding box center [945, 93] width 22 height 21
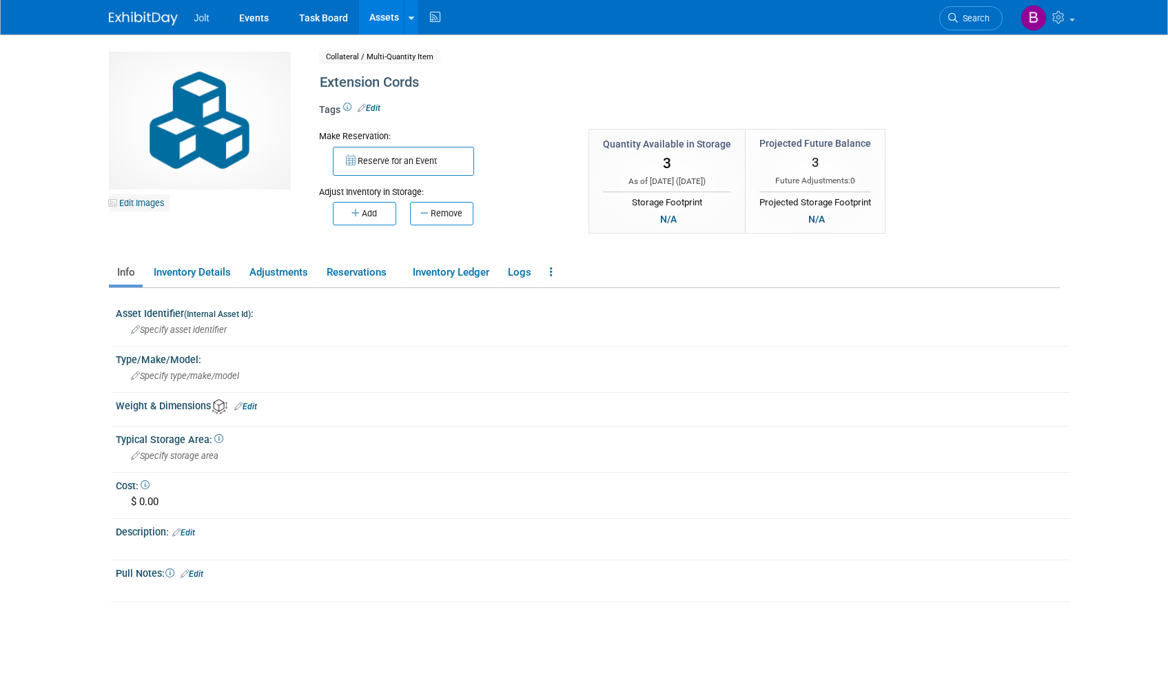
click at [125, 198] on link "Edit Images" at bounding box center [139, 202] width 61 height 17
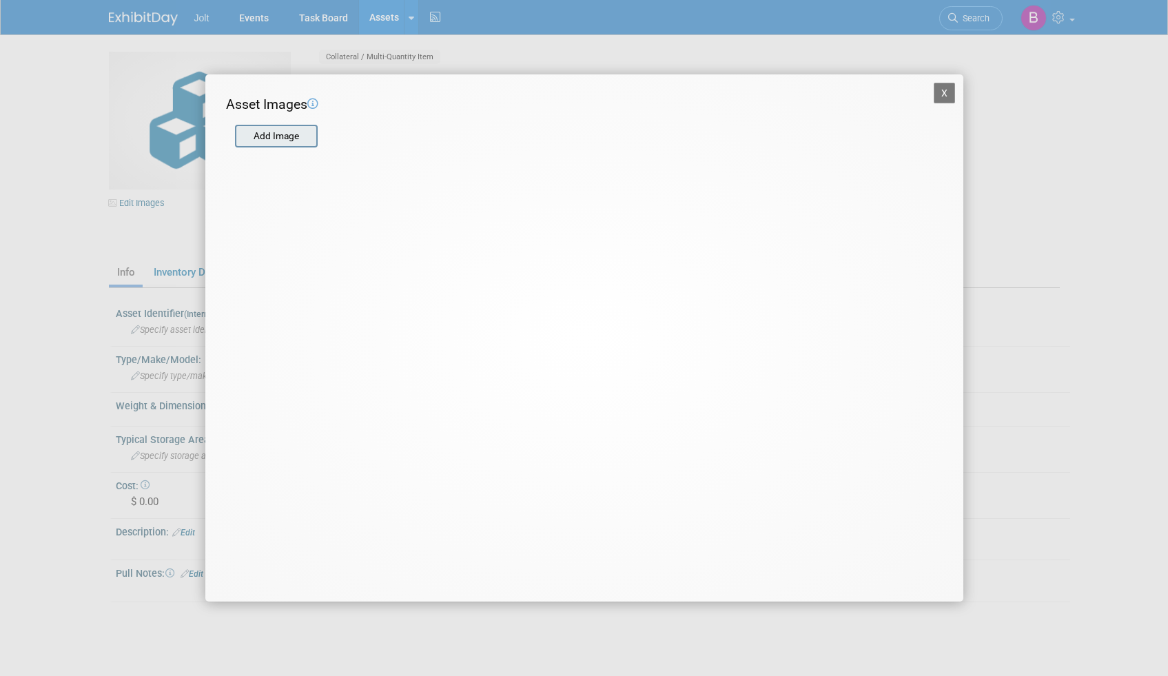
click at [294, 139] on input "file" at bounding box center [234, 136] width 164 height 21
click at [252, 127] on input "file" at bounding box center [234, 136] width 164 height 21
click at [272, 142] on input "file" at bounding box center [234, 136] width 164 height 21
click at [944, 93] on button "X" at bounding box center [945, 93] width 22 height 21
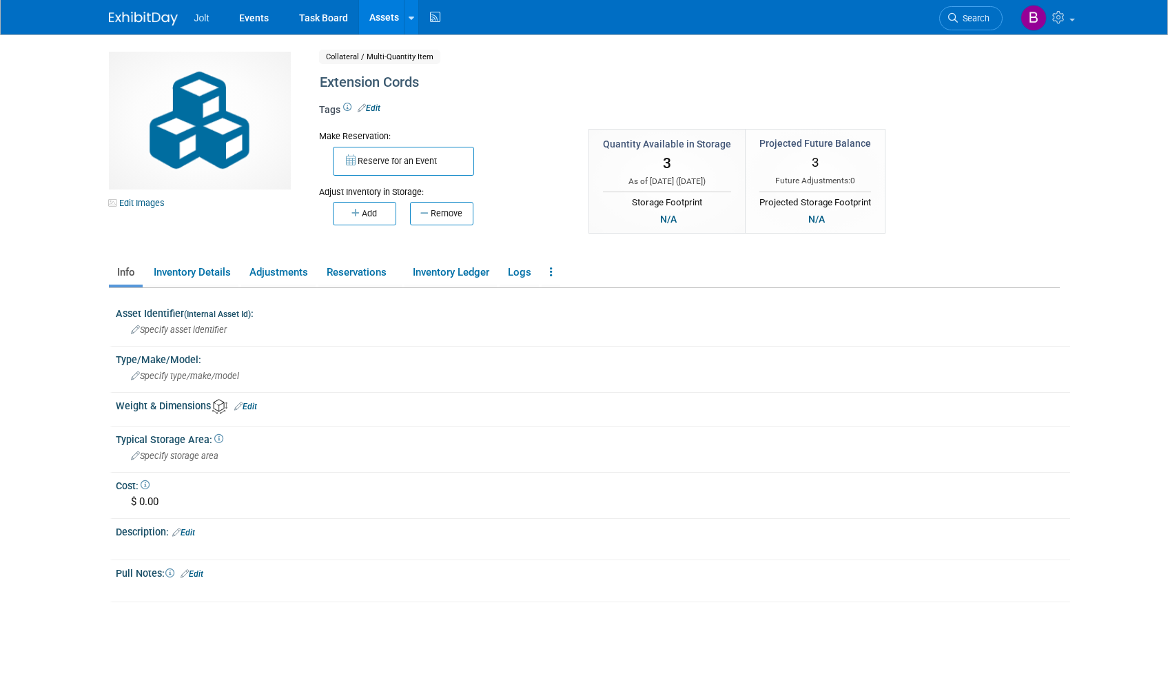
click at [208, 130] on img at bounding box center [200, 121] width 182 height 138
click at [185, 155] on img at bounding box center [200, 121] width 182 height 138
click at [134, 197] on link "Edit Images" at bounding box center [139, 202] width 61 height 17
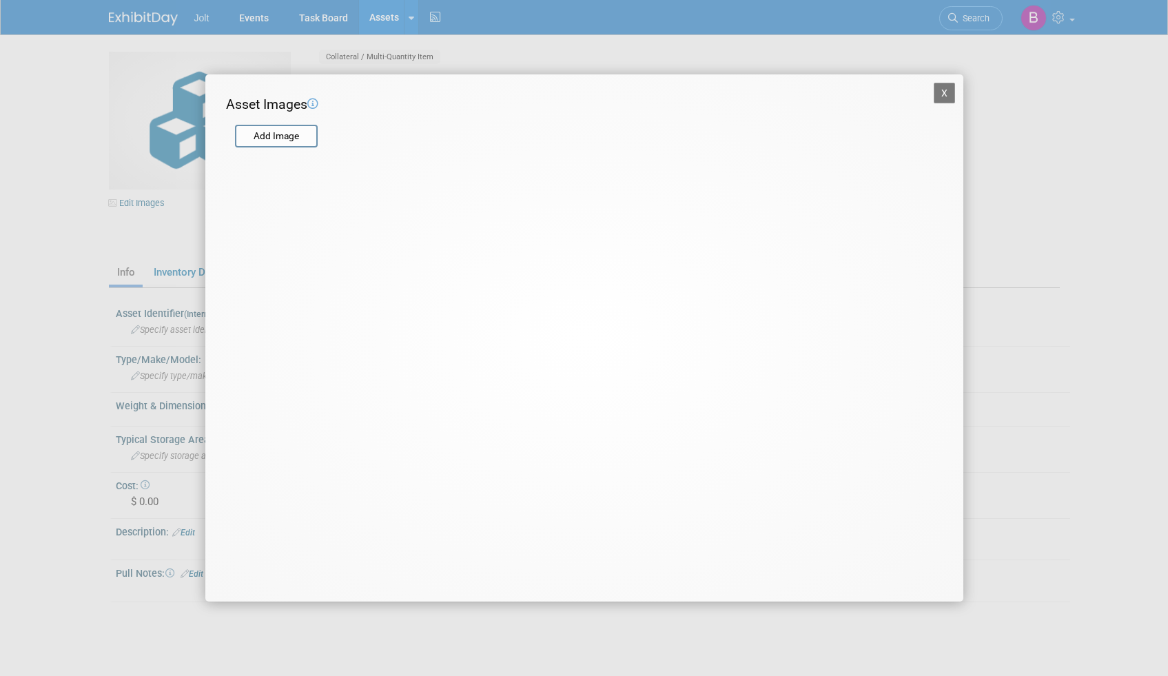
click at [936, 96] on button "X" at bounding box center [945, 93] width 22 height 21
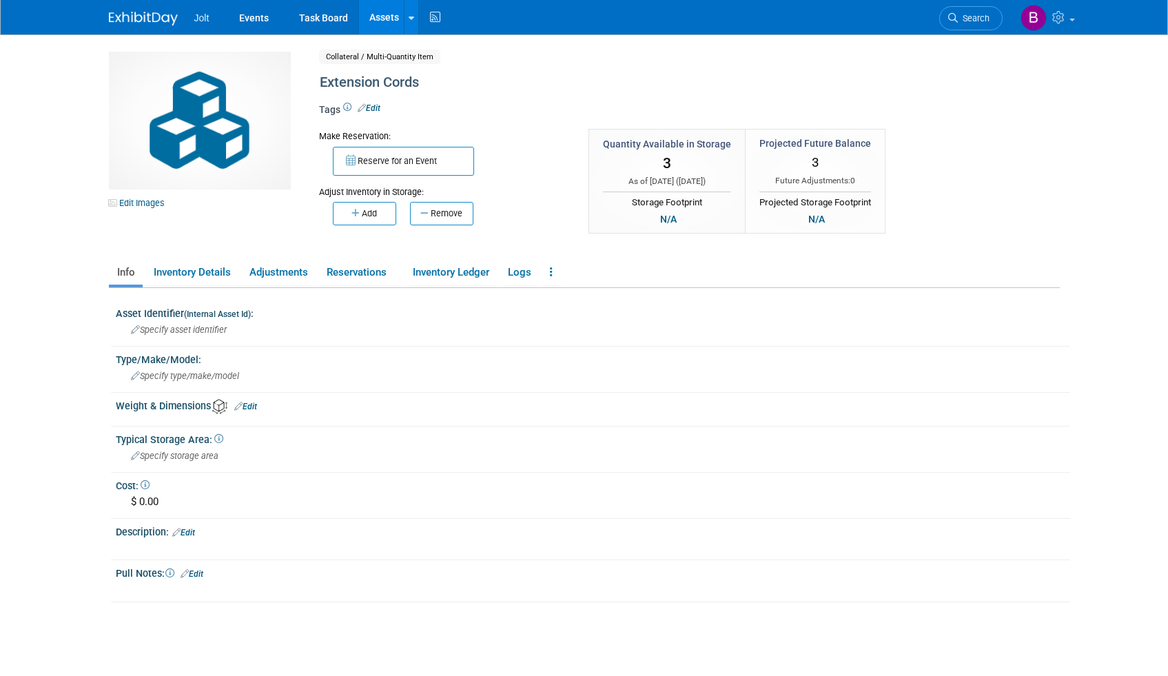
click at [143, 17] on img at bounding box center [143, 19] width 69 height 14
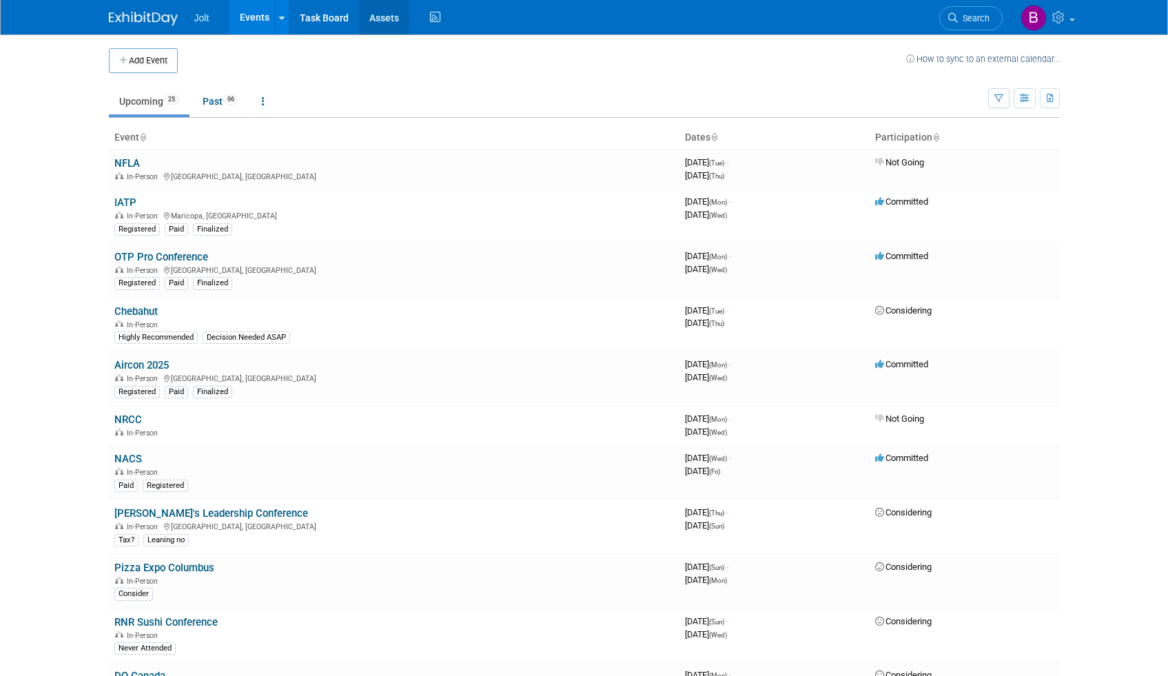
click at [382, 17] on link "Assets" at bounding box center [384, 17] width 50 height 34
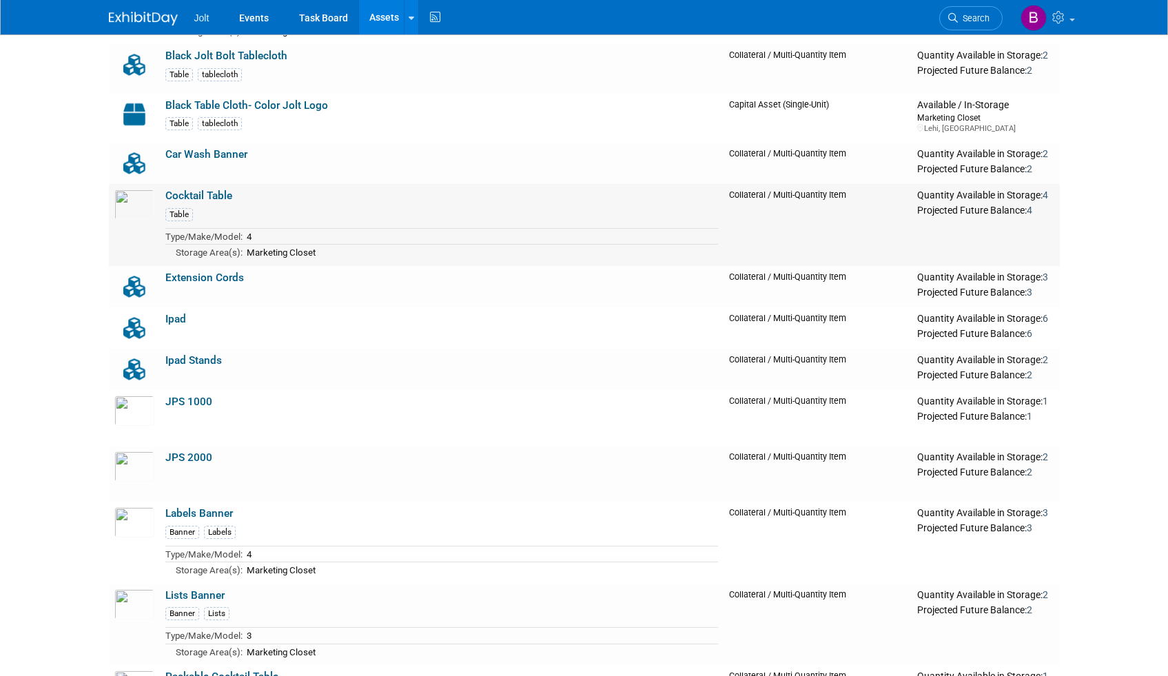
scroll to position [466, 0]
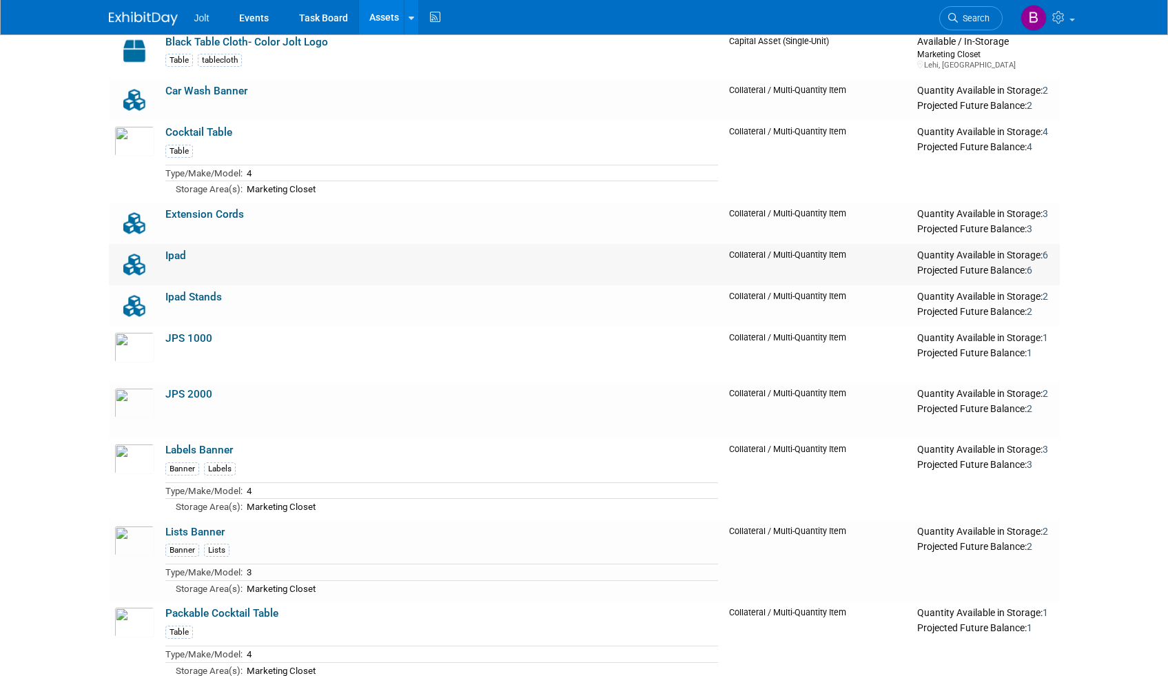
click at [181, 257] on link "Ipad" at bounding box center [175, 255] width 21 height 12
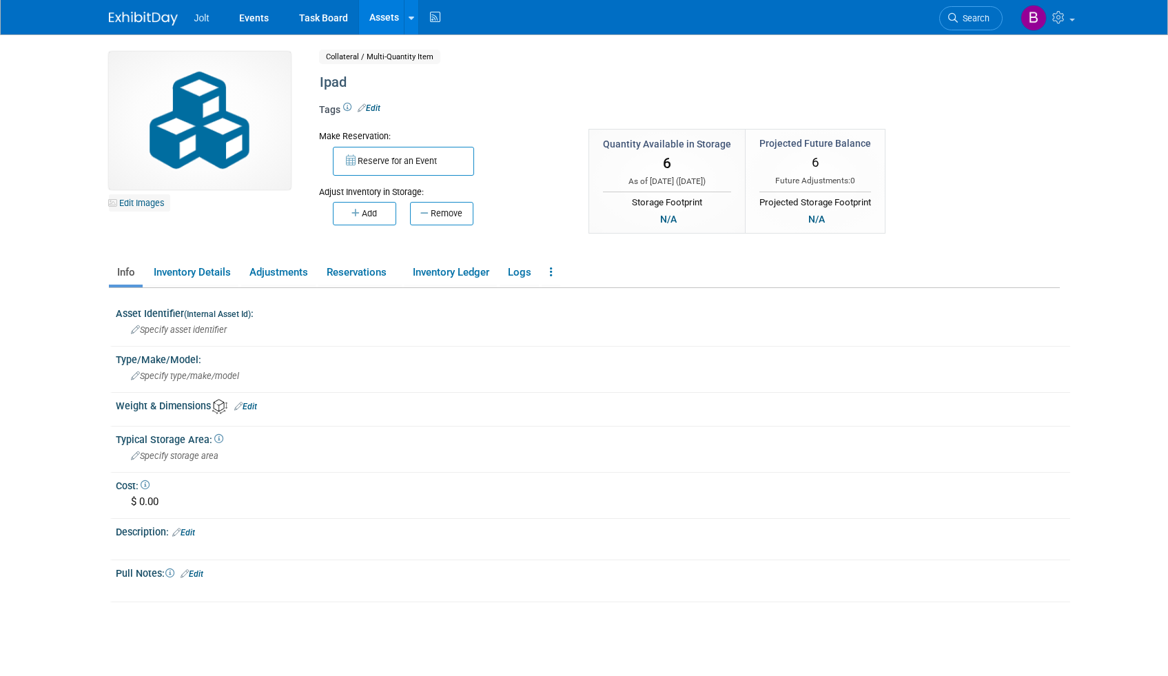
click at [150, 201] on link "Edit Images" at bounding box center [139, 202] width 61 height 17
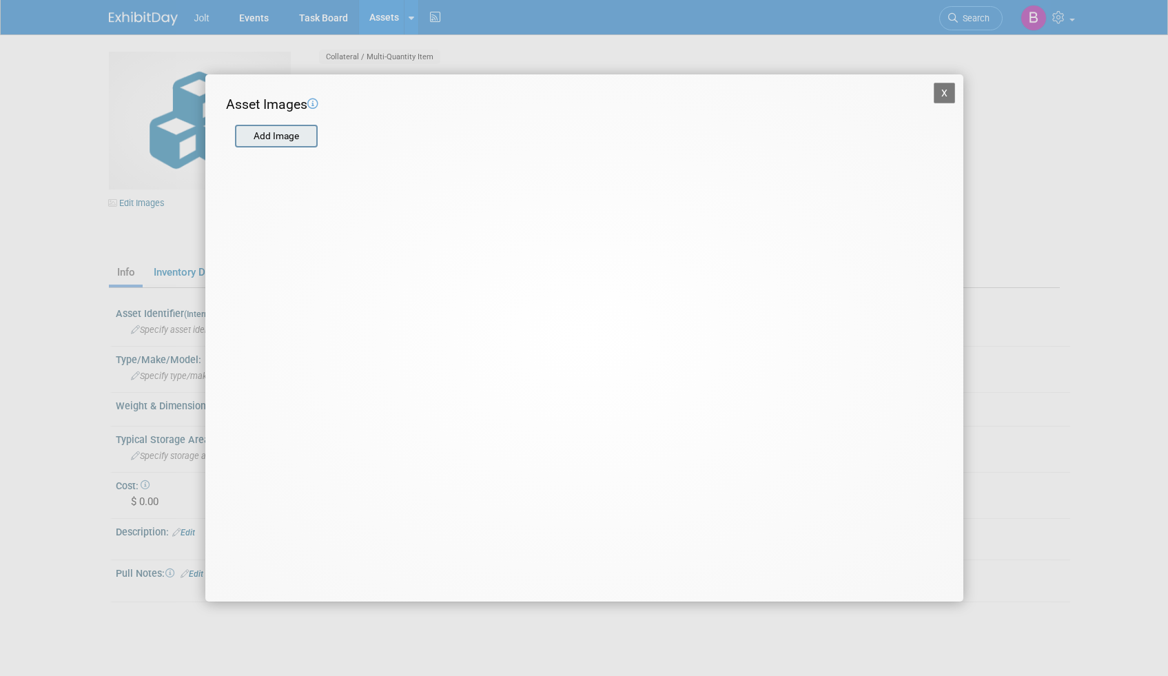
click at [254, 137] on input "file" at bounding box center [234, 136] width 164 height 21
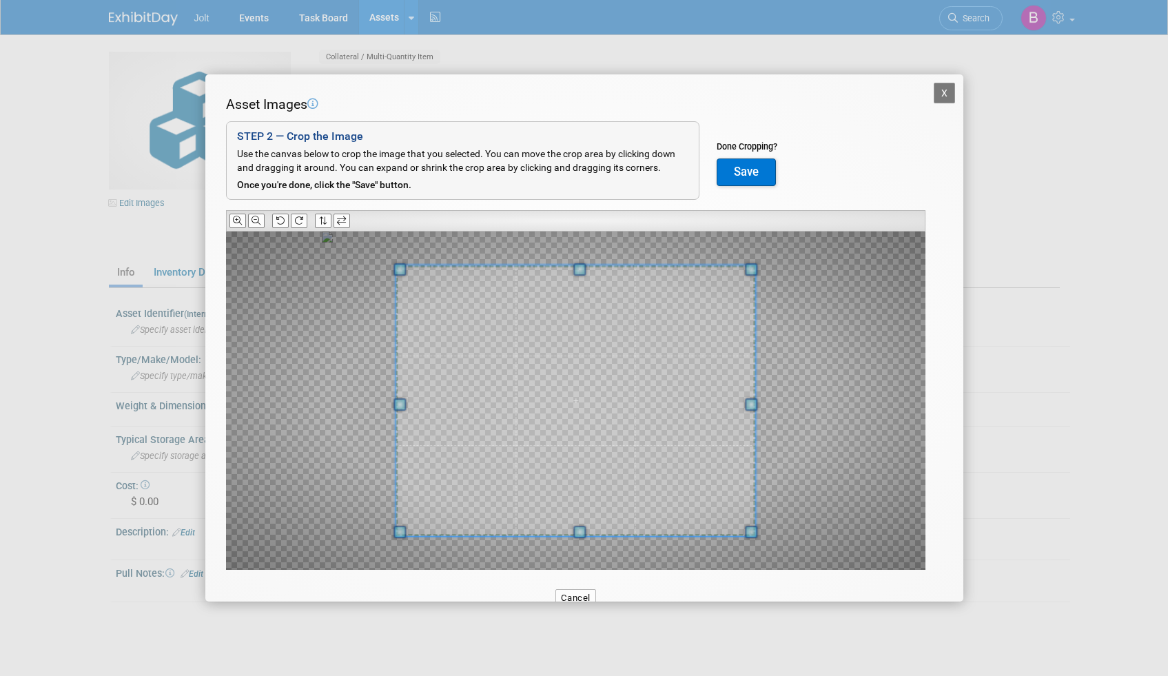
click at [743, 176] on button "Save" at bounding box center [746, 172] width 59 height 28
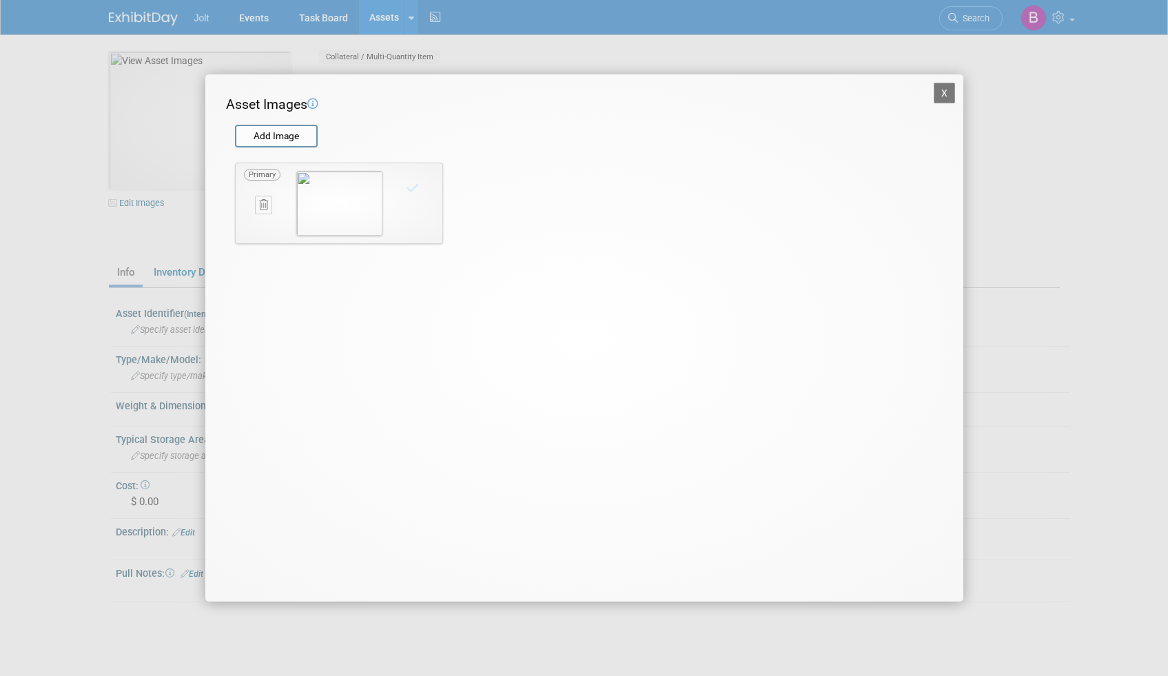
click at [939, 90] on button "X" at bounding box center [945, 93] width 22 height 21
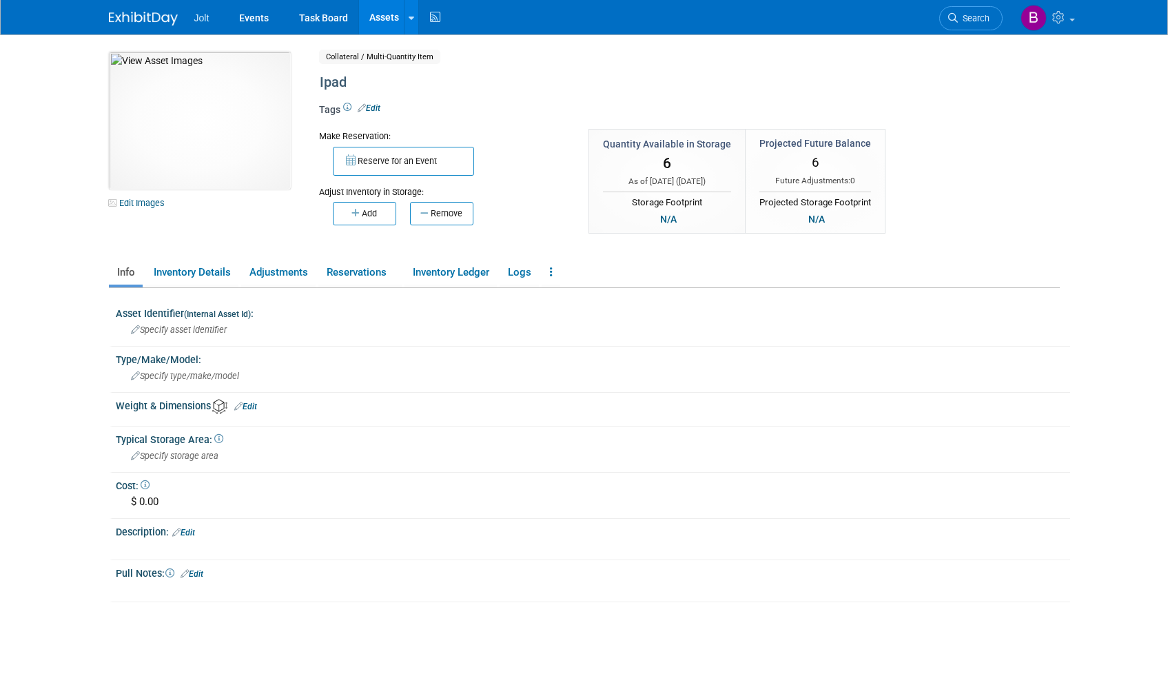
click at [377, 19] on link "Assets" at bounding box center [384, 17] width 50 height 34
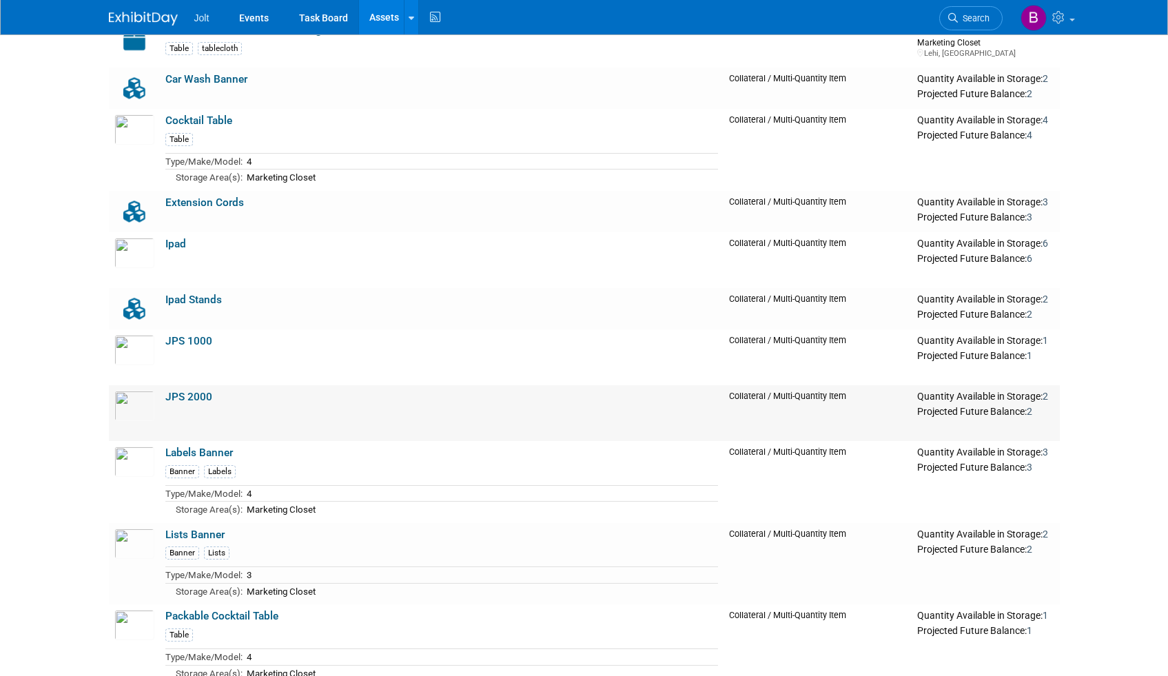
scroll to position [505, 0]
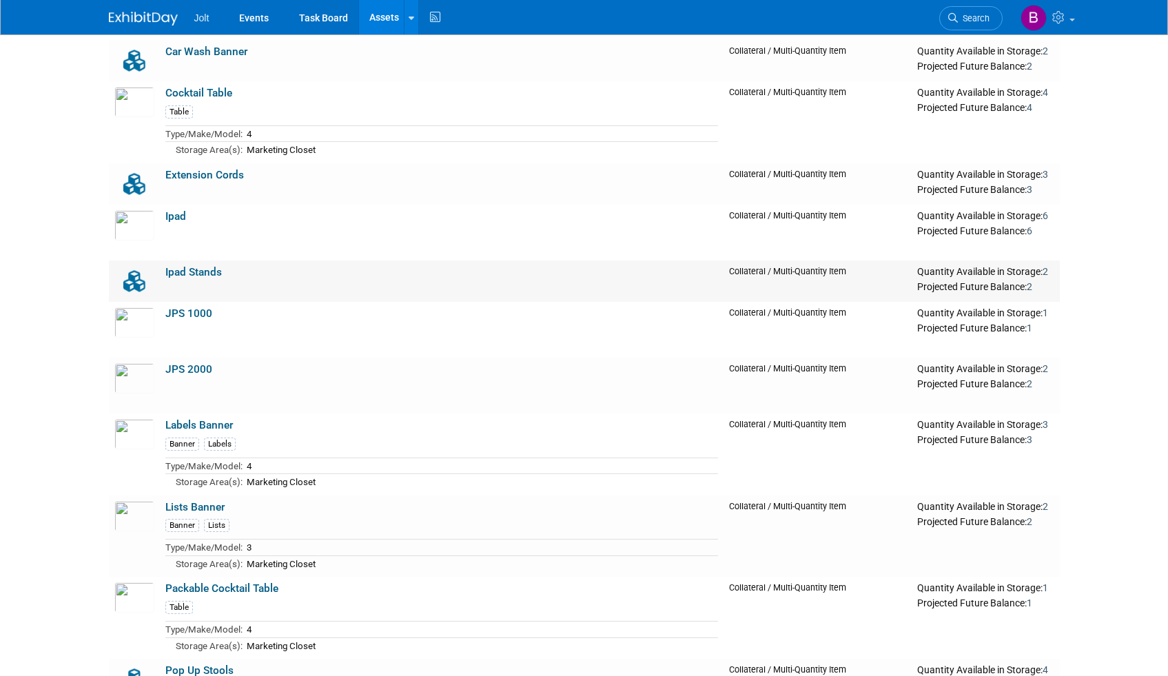
click at [147, 276] on img at bounding box center [134, 281] width 40 height 30
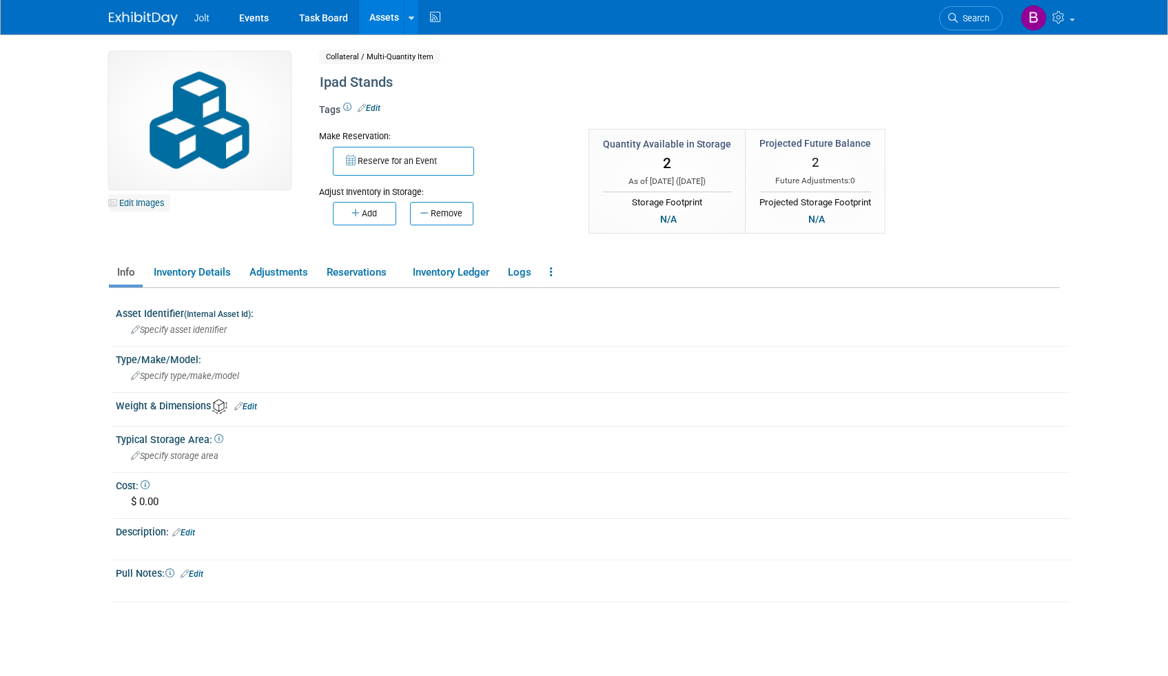
drag, startPoint x: 131, startPoint y: 208, endPoint x: 156, endPoint y: 210, distance: 25.6
click at [131, 208] on link "Edit Images" at bounding box center [139, 202] width 61 height 17
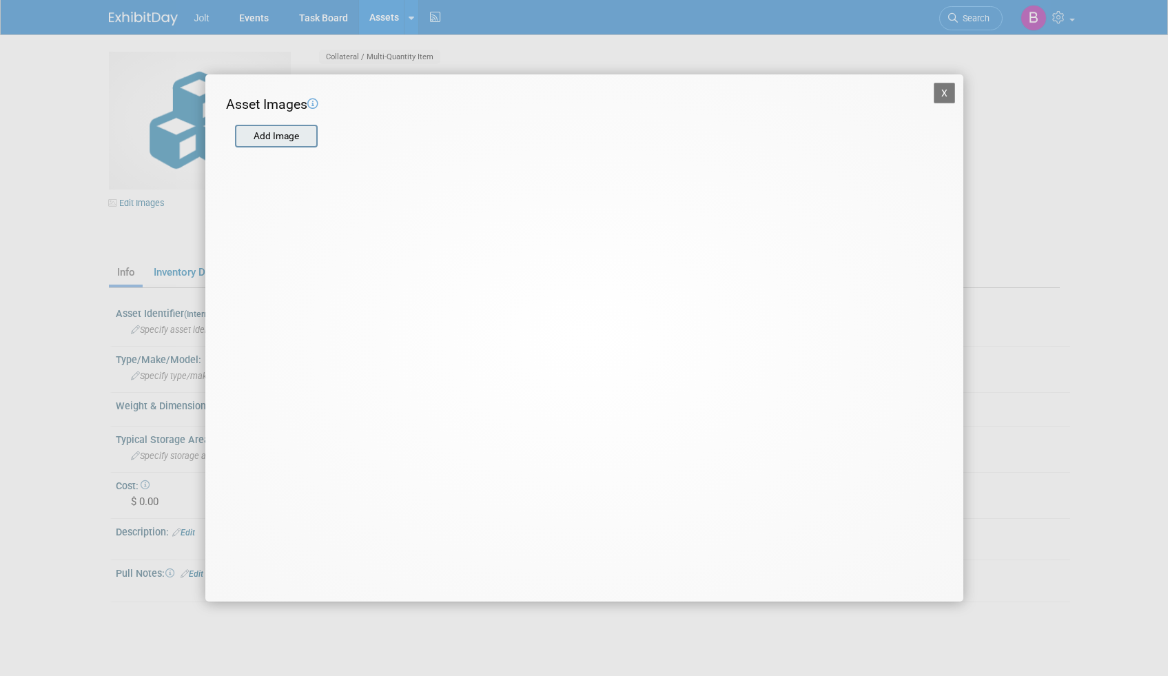
click at [283, 131] on input "file" at bounding box center [234, 136] width 164 height 21
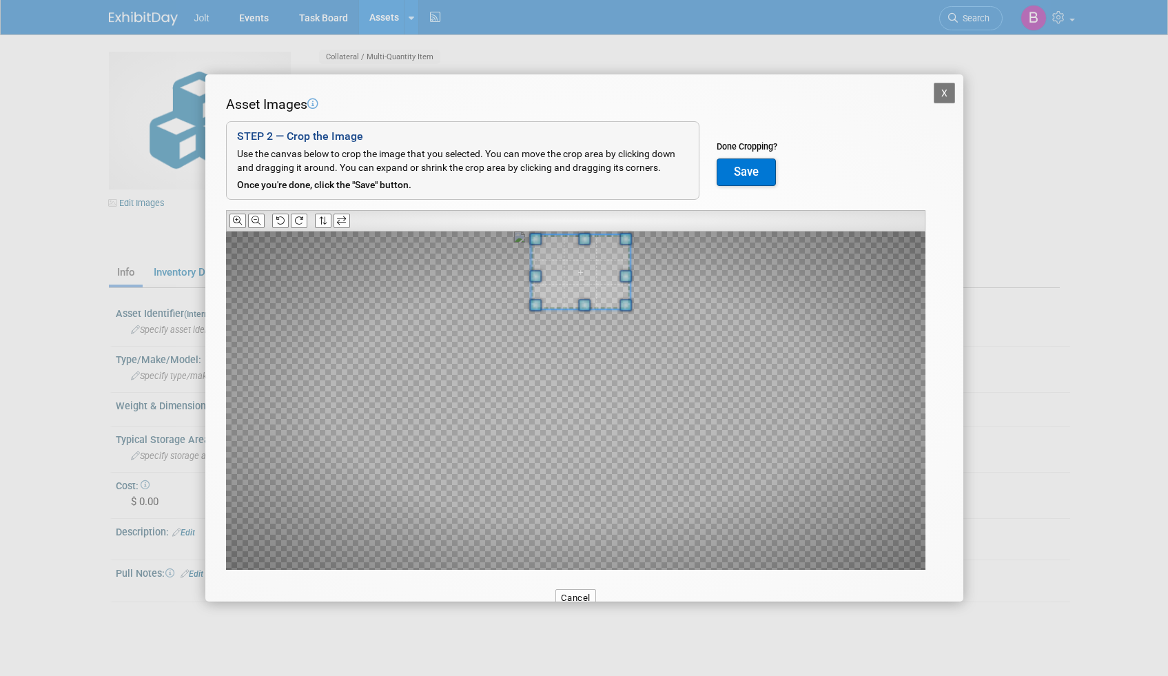
click at [595, 277] on span at bounding box center [580, 272] width 99 height 74
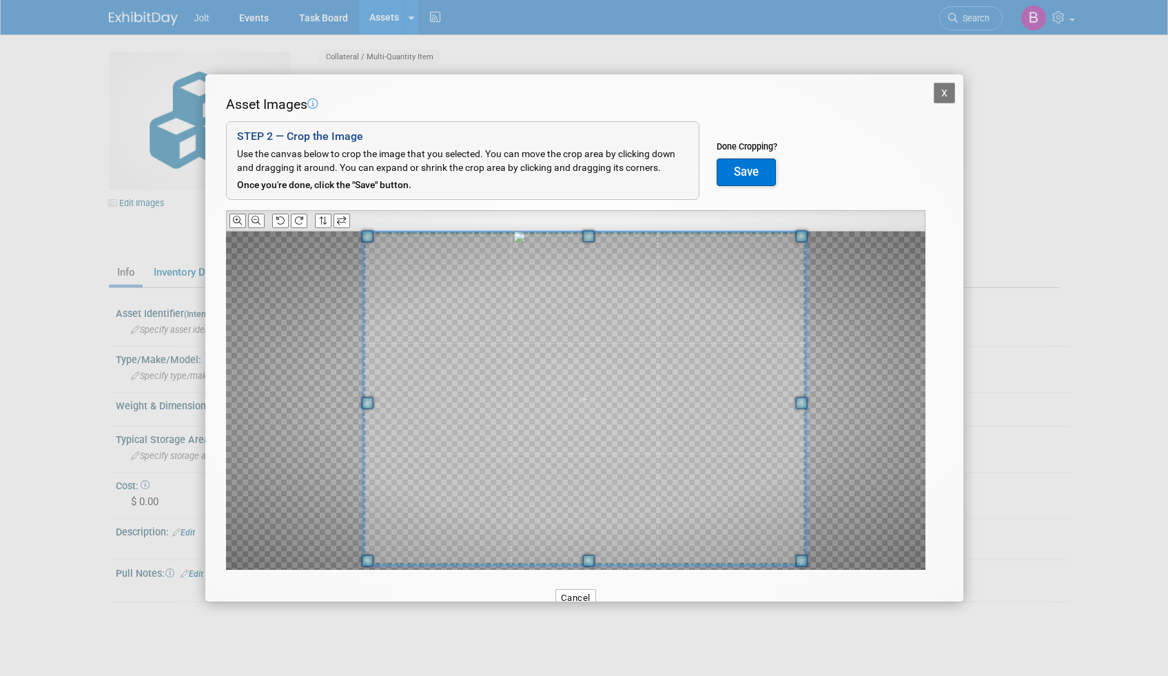
click at [619, 572] on div "Asset Images Add Image STEP 2 — Crop the Image Use the canvas below to crop the…" at bounding box center [584, 354] width 717 height 518
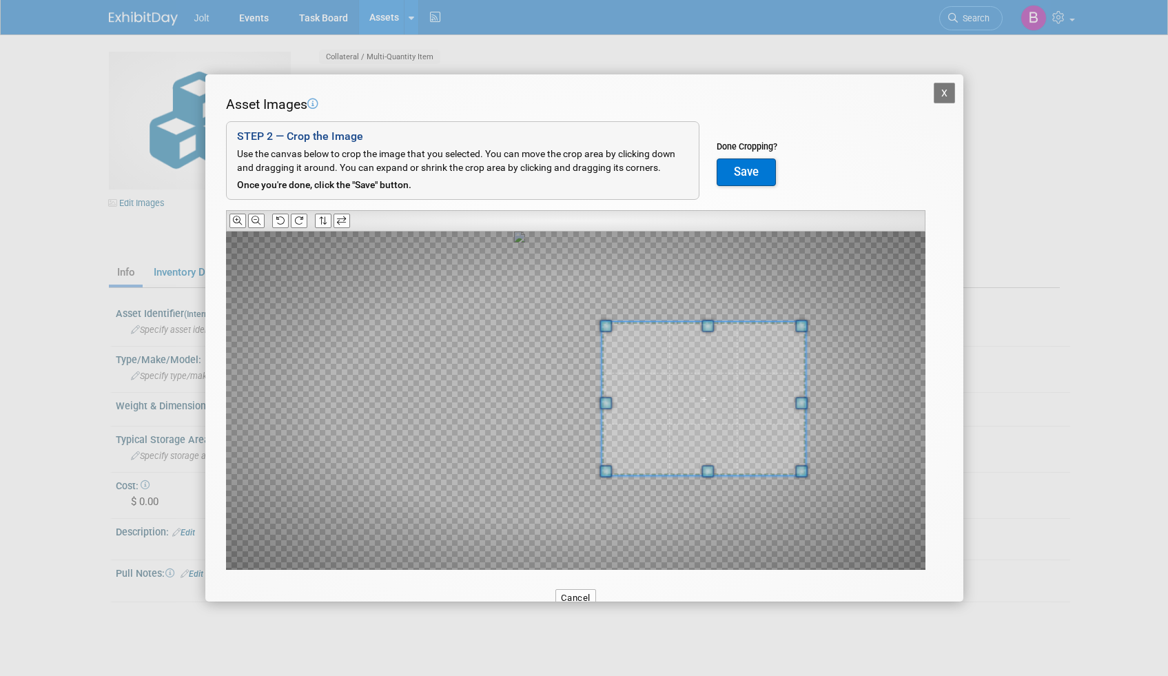
click at [612, 406] on span at bounding box center [605, 403] width 12 height 12
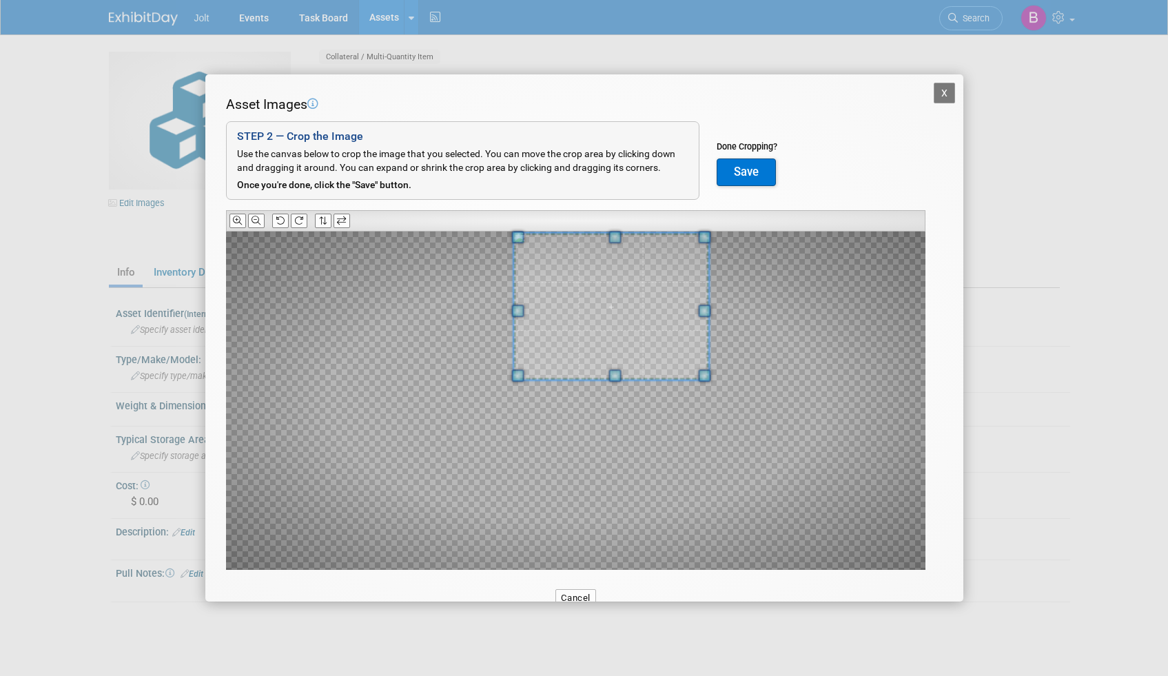
click at [620, 317] on span at bounding box center [610, 306] width 195 height 147
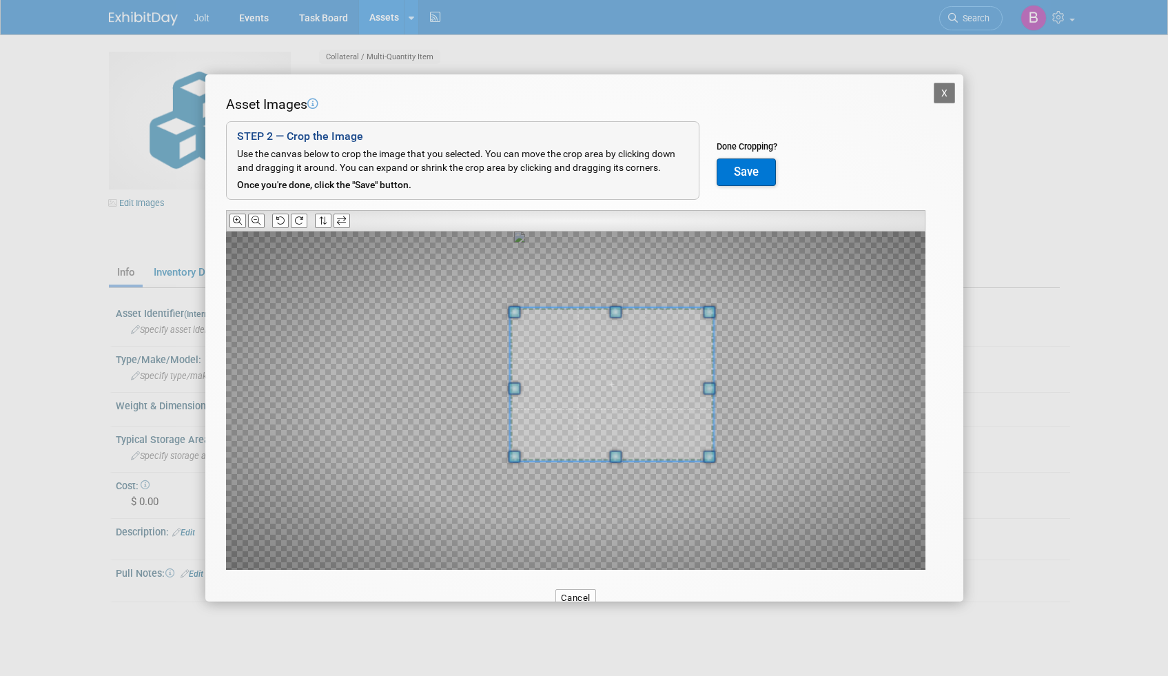
click at [583, 312] on div at bounding box center [575, 401] width 699 height 338
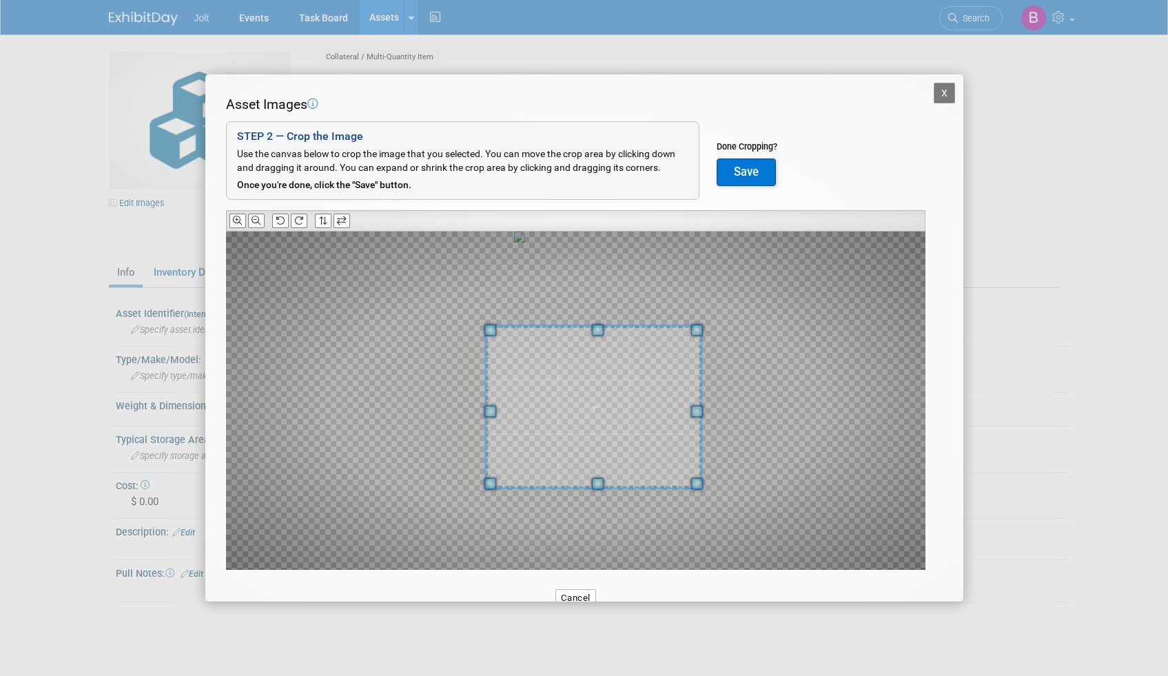
click at [548, 354] on span at bounding box center [594, 407] width 216 height 162
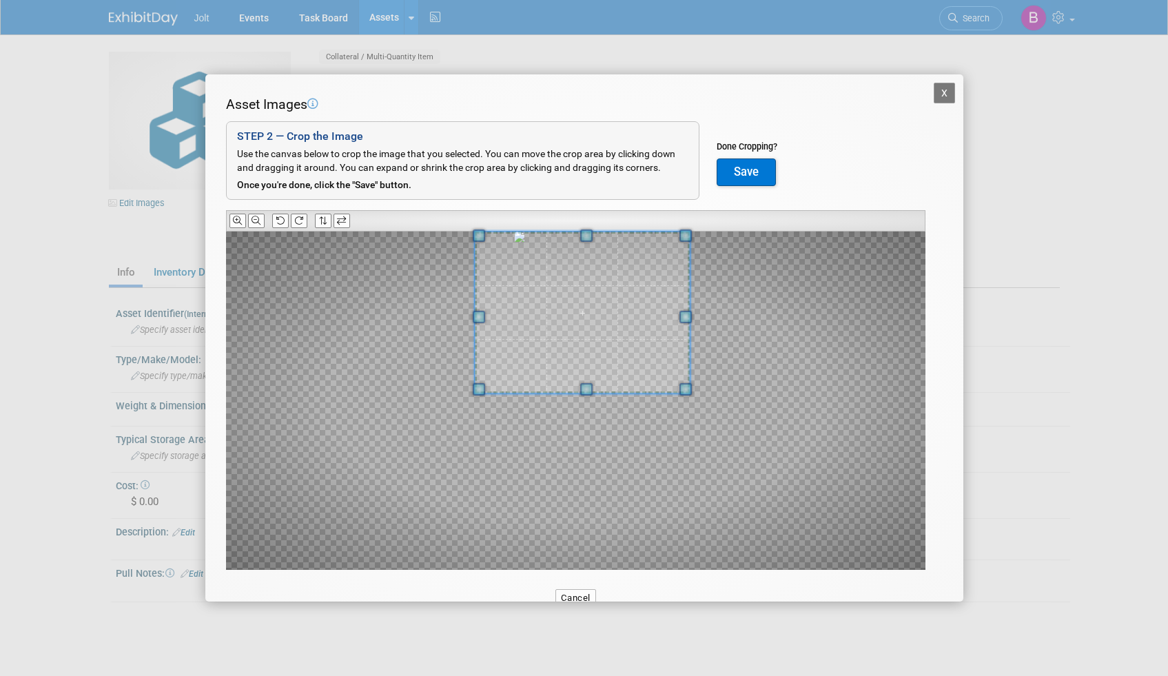
click at [566, 288] on span at bounding box center [583, 313] width 216 height 162
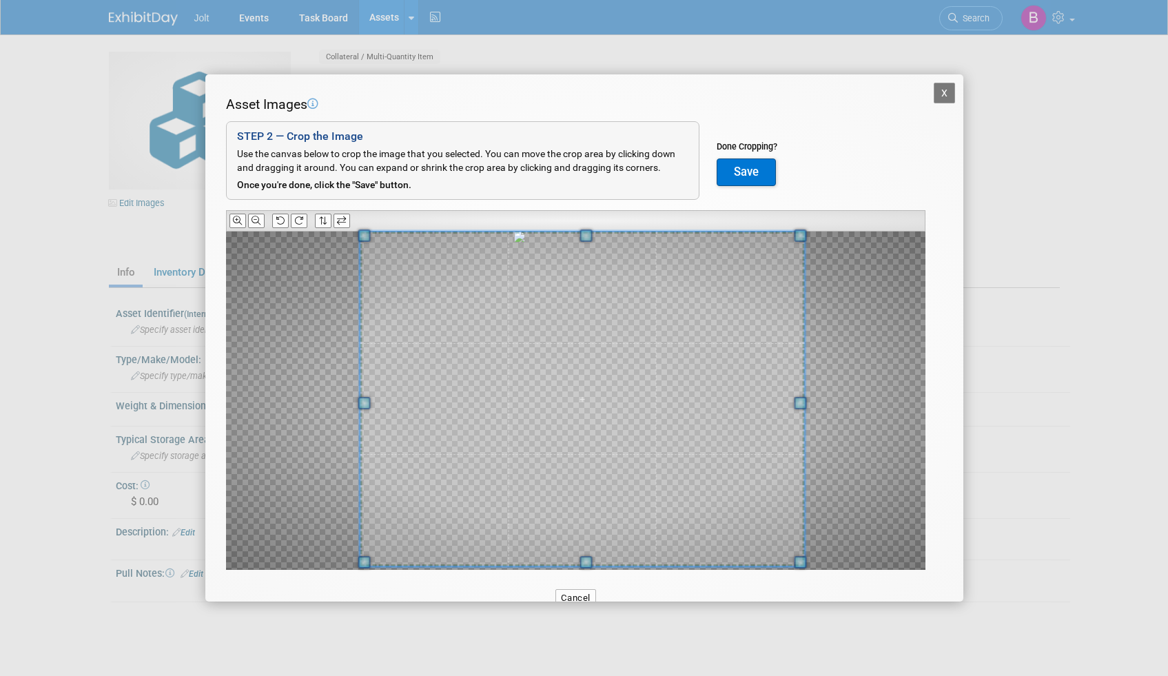
click at [622, 564] on div at bounding box center [582, 399] width 445 height 335
click at [739, 174] on button "Save" at bounding box center [746, 172] width 59 height 28
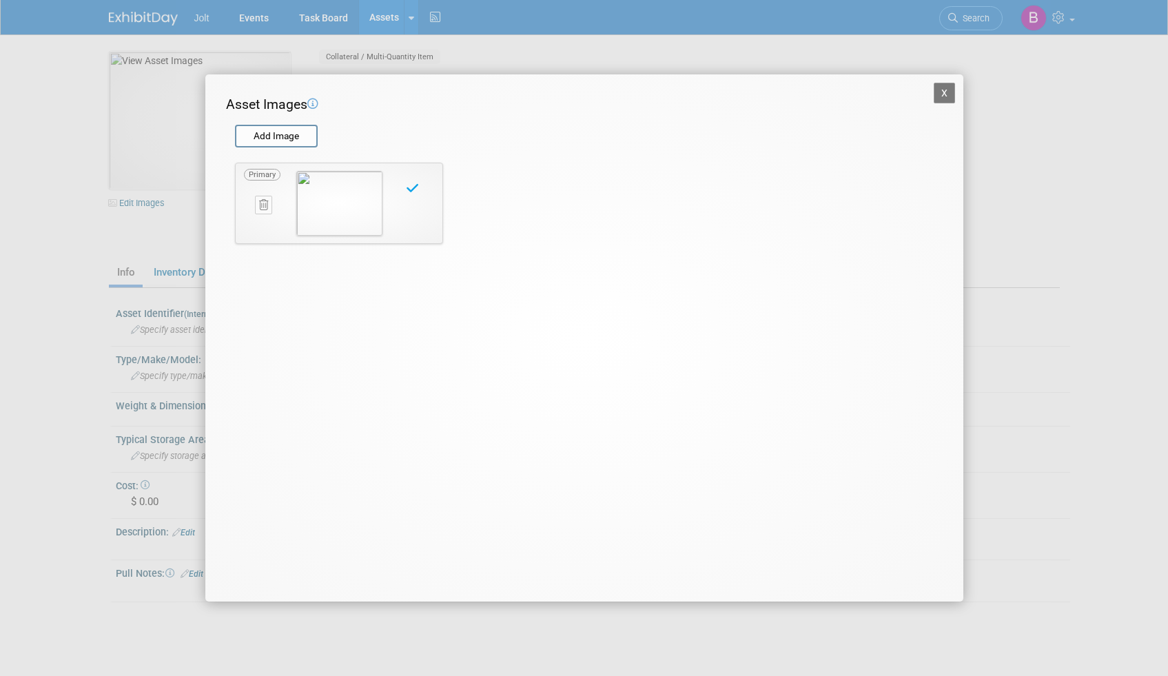
click at [940, 92] on button "X" at bounding box center [945, 93] width 22 height 21
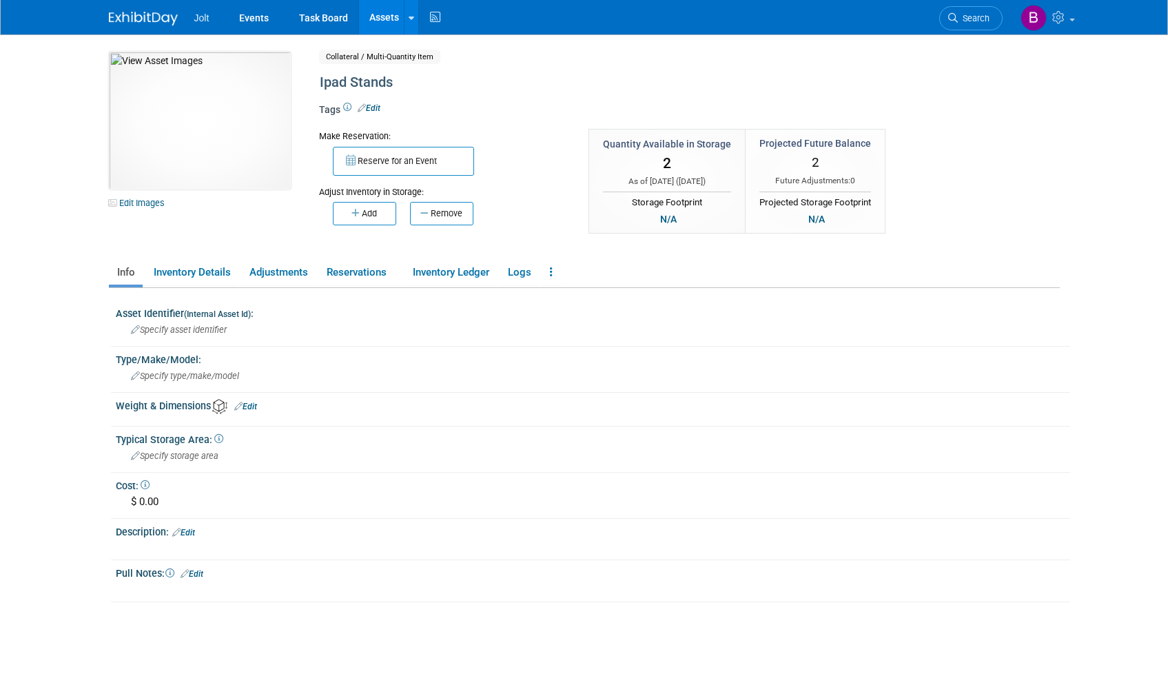
click at [379, 17] on link "Assets" at bounding box center [384, 17] width 50 height 34
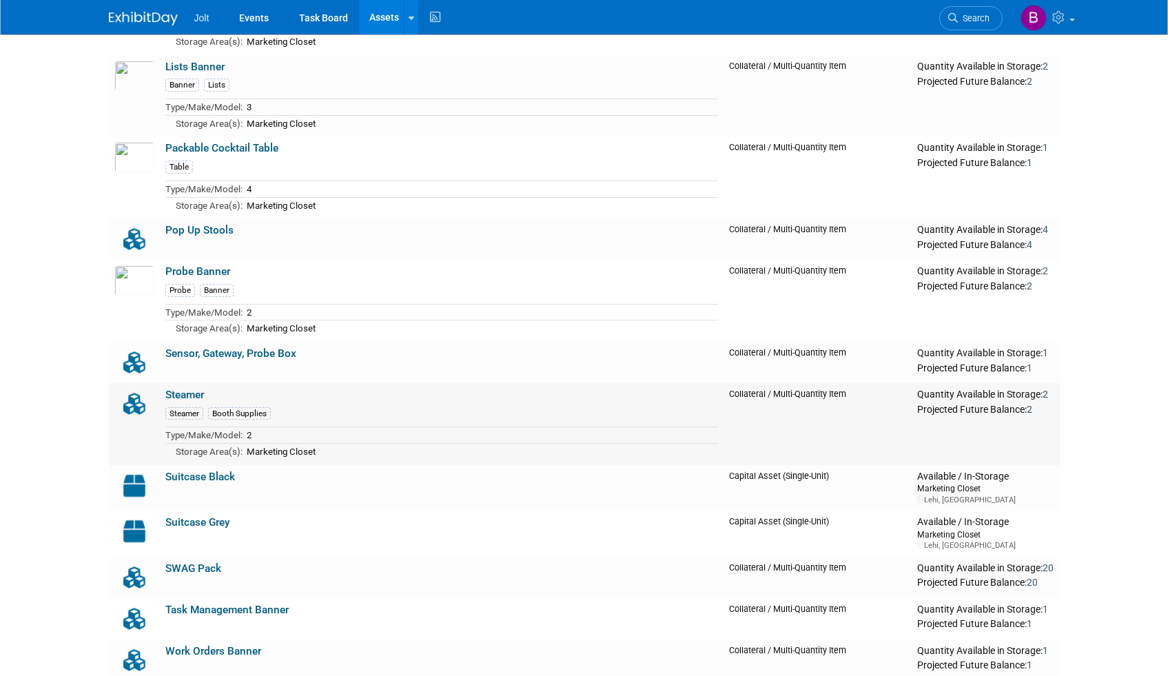
scroll to position [1022, 0]
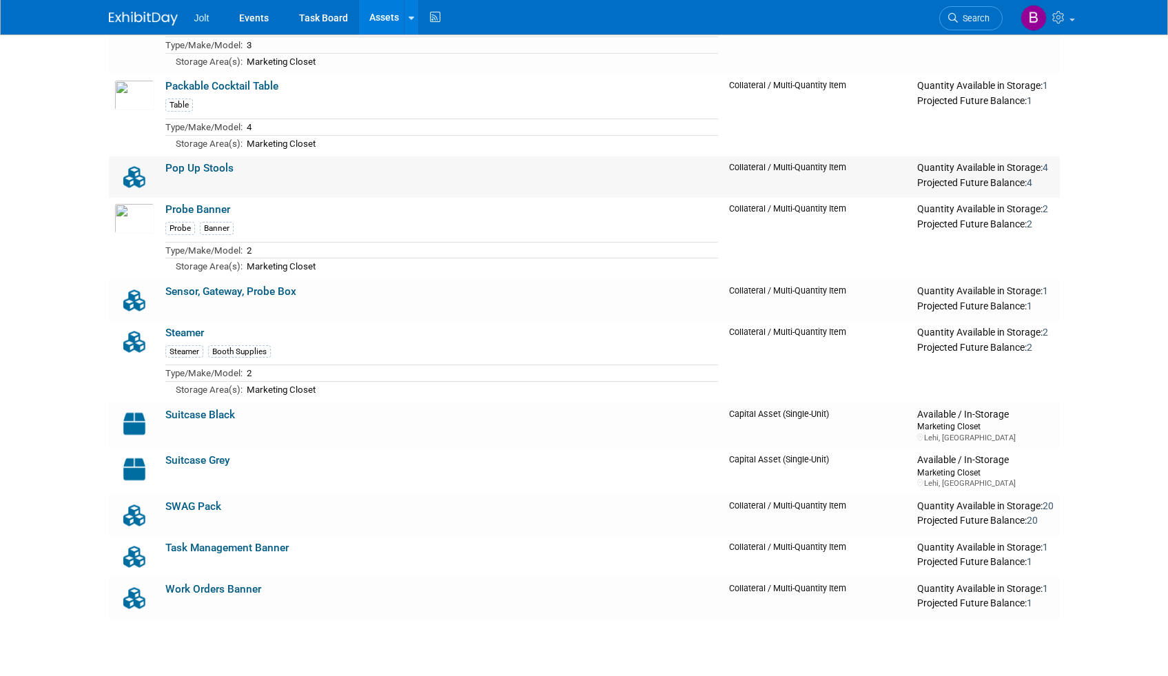
click at [174, 171] on link "Pop Up Stools" at bounding box center [199, 168] width 68 height 12
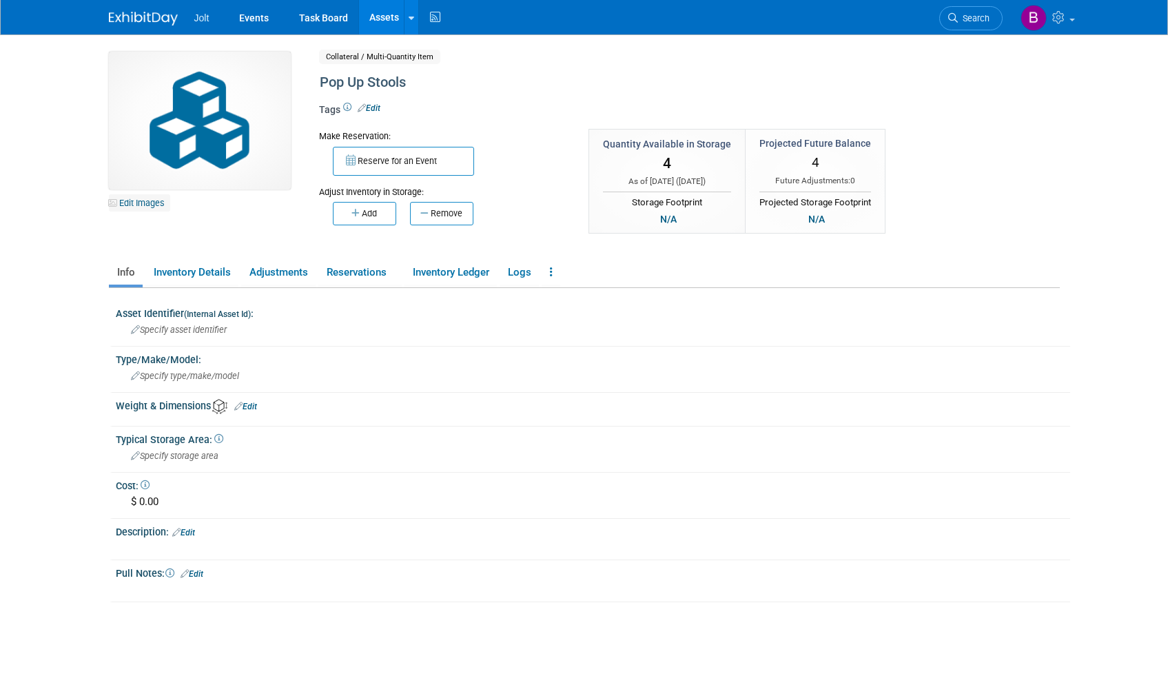
click at [148, 203] on link "Edit Images" at bounding box center [139, 202] width 61 height 17
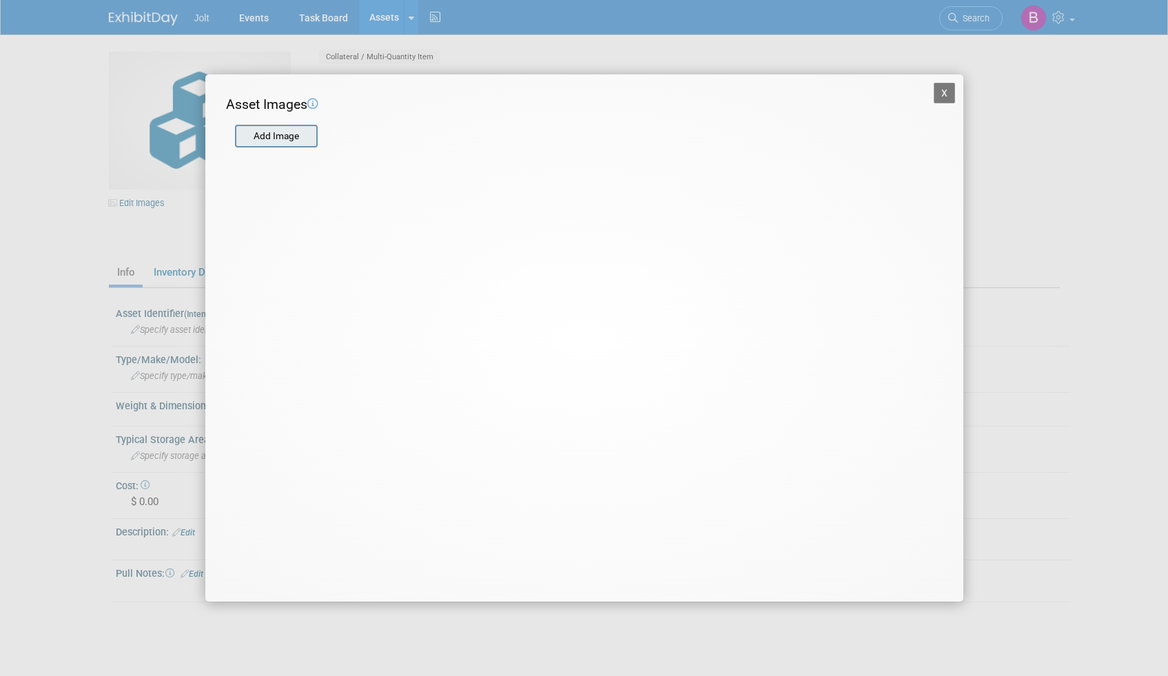
click at [305, 140] on input "file" at bounding box center [234, 136] width 164 height 21
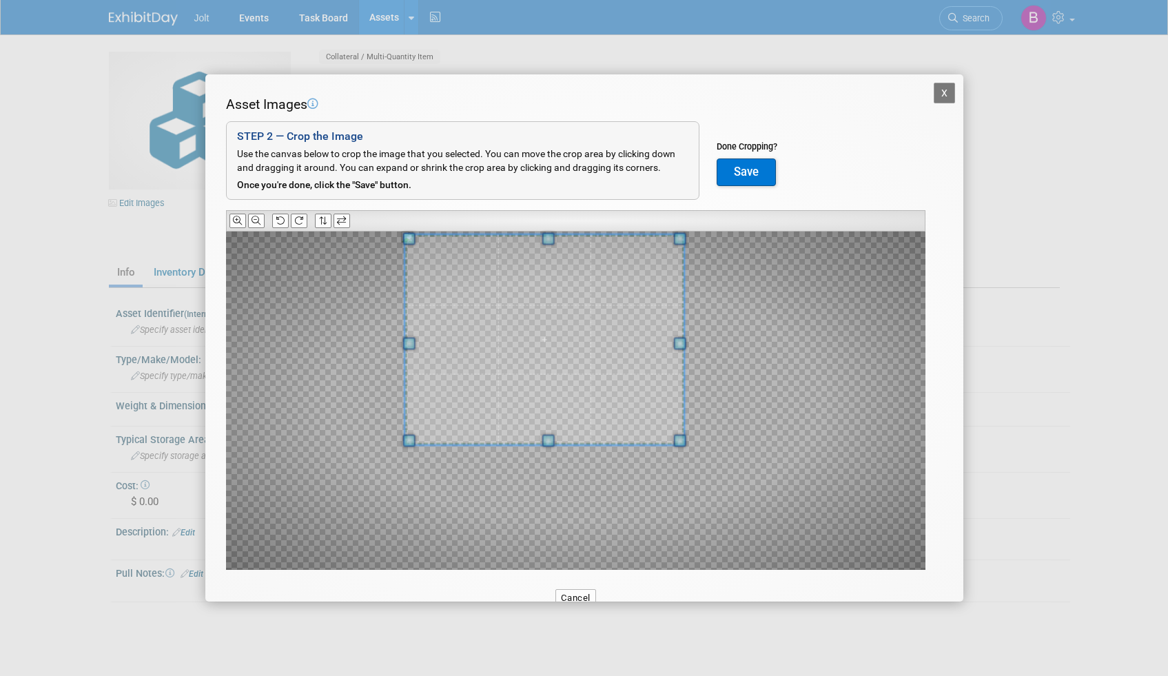
click at [580, 294] on span at bounding box center [543, 339] width 279 height 210
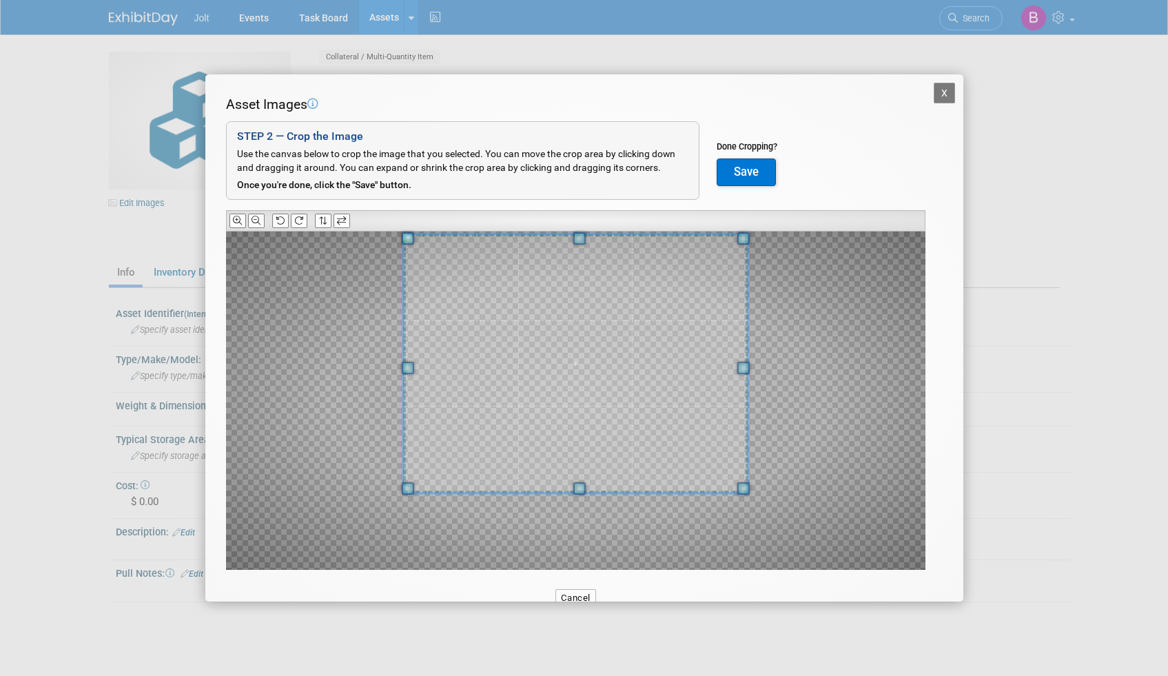
click at [745, 568] on div at bounding box center [575, 401] width 699 height 338
click at [692, 411] on span at bounding box center [574, 361] width 344 height 258
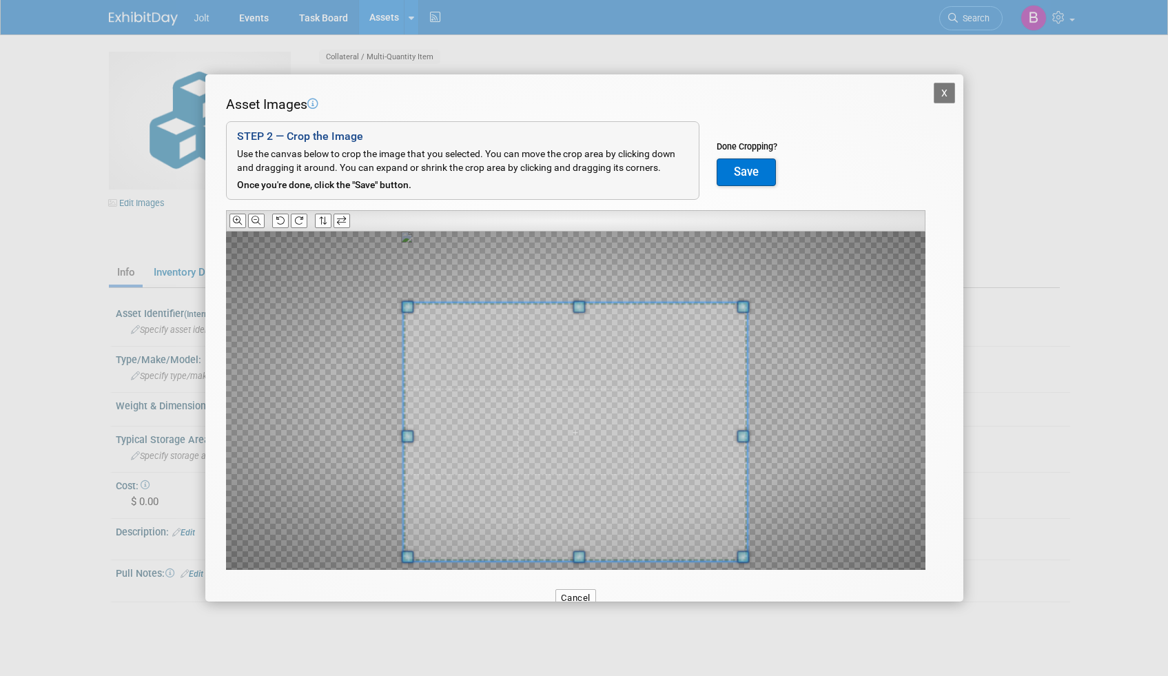
click at [693, 482] on span at bounding box center [575, 431] width 344 height 258
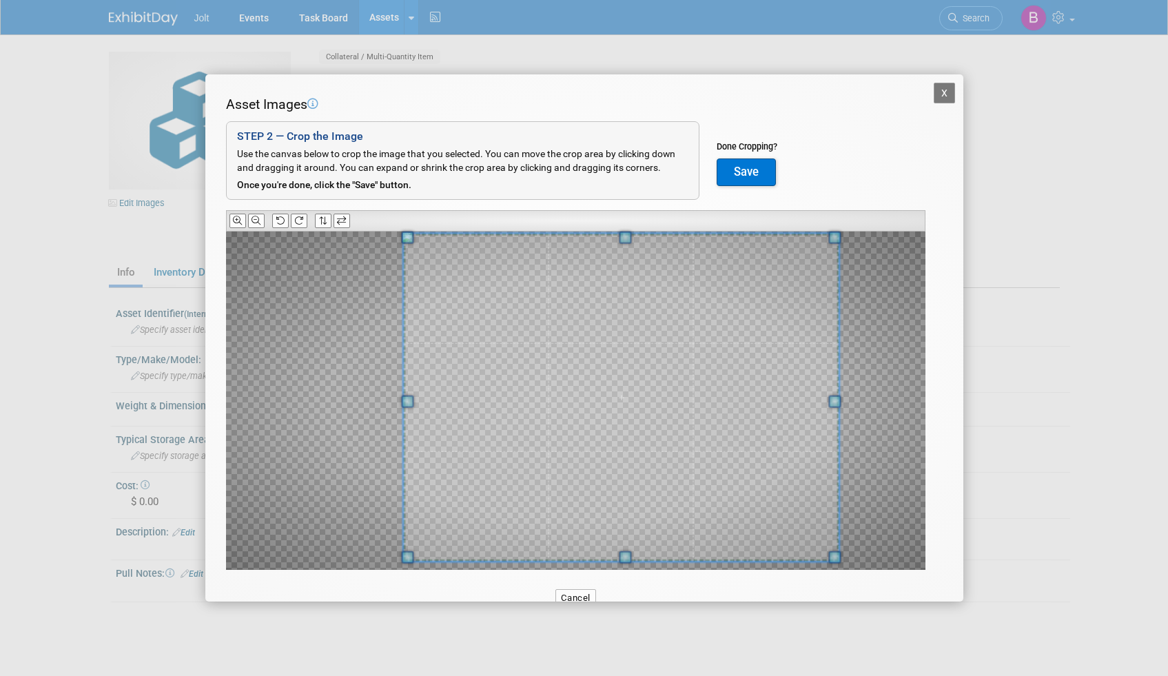
click at [750, 234] on div at bounding box center [621, 398] width 436 height 328
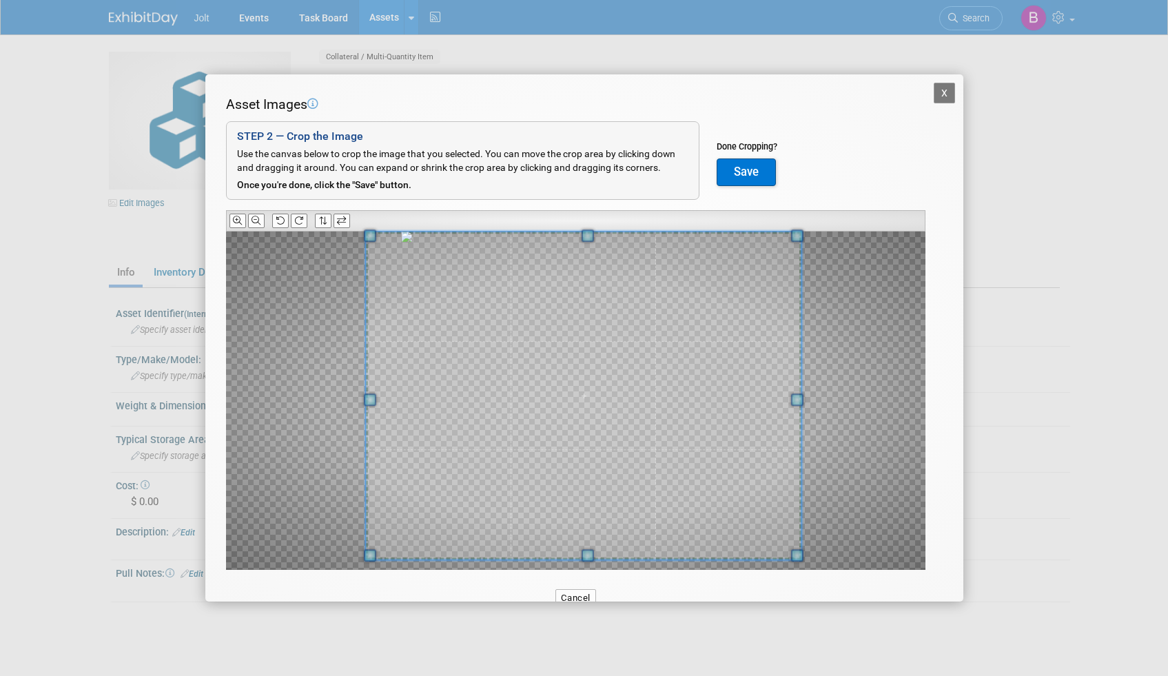
click at [683, 307] on span at bounding box center [583, 396] width 436 height 328
click at [742, 175] on button "Save" at bounding box center [746, 172] width 59 height 28
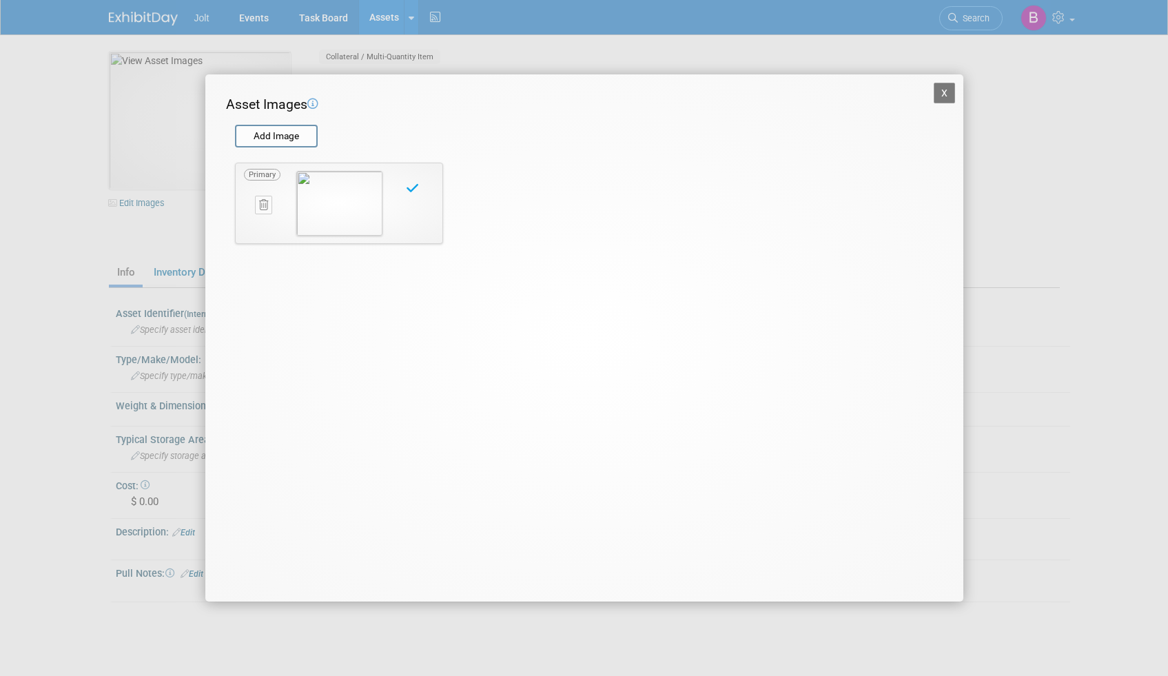
click at [943, 94] on button "X" at bounding box center [945, 93] width 22 height 21
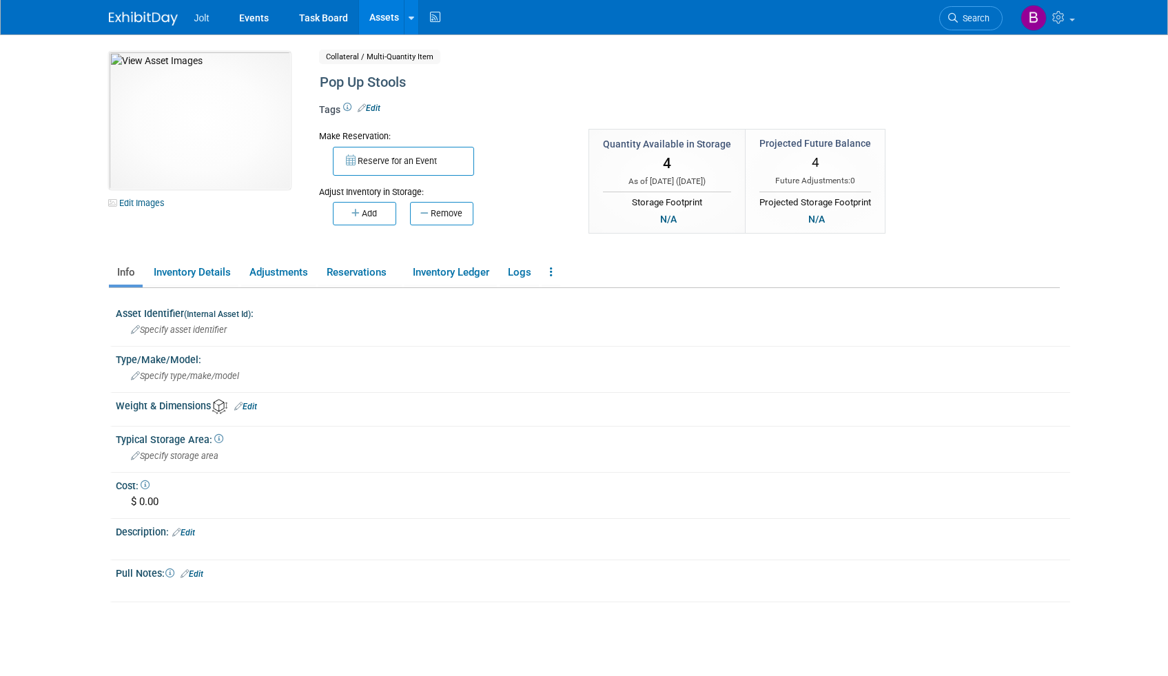
click at [375, 17] on link "Assets" at bounding box center [384, 17] width 50 height 34
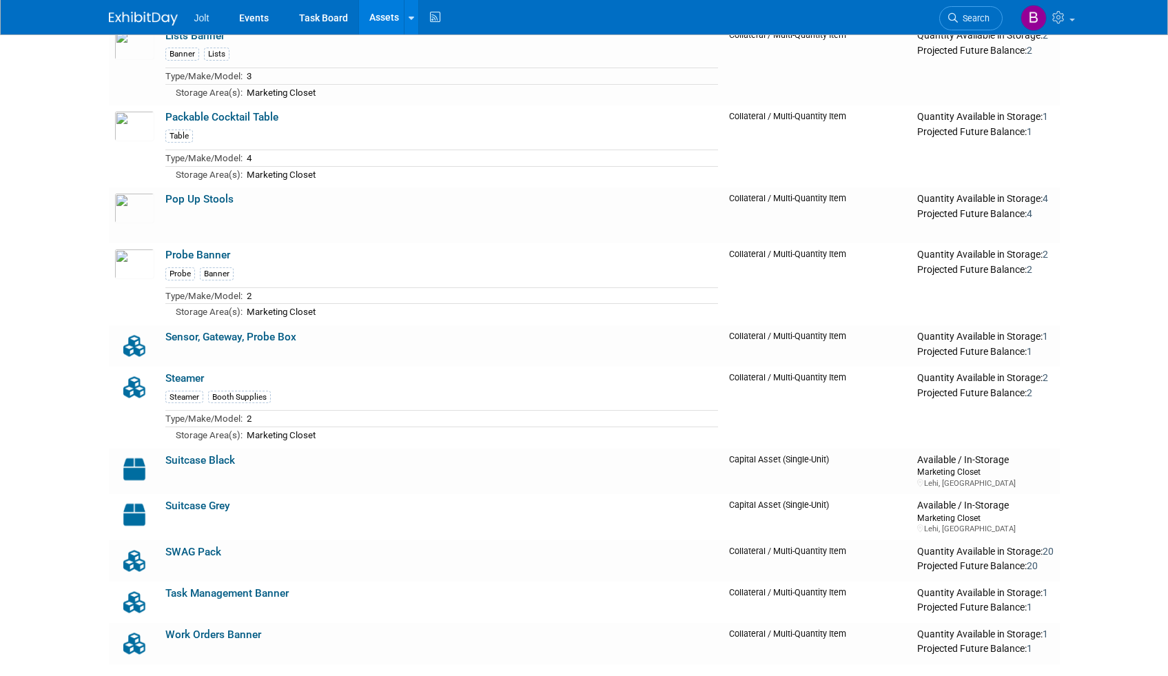
scroll to position [1103, 0]
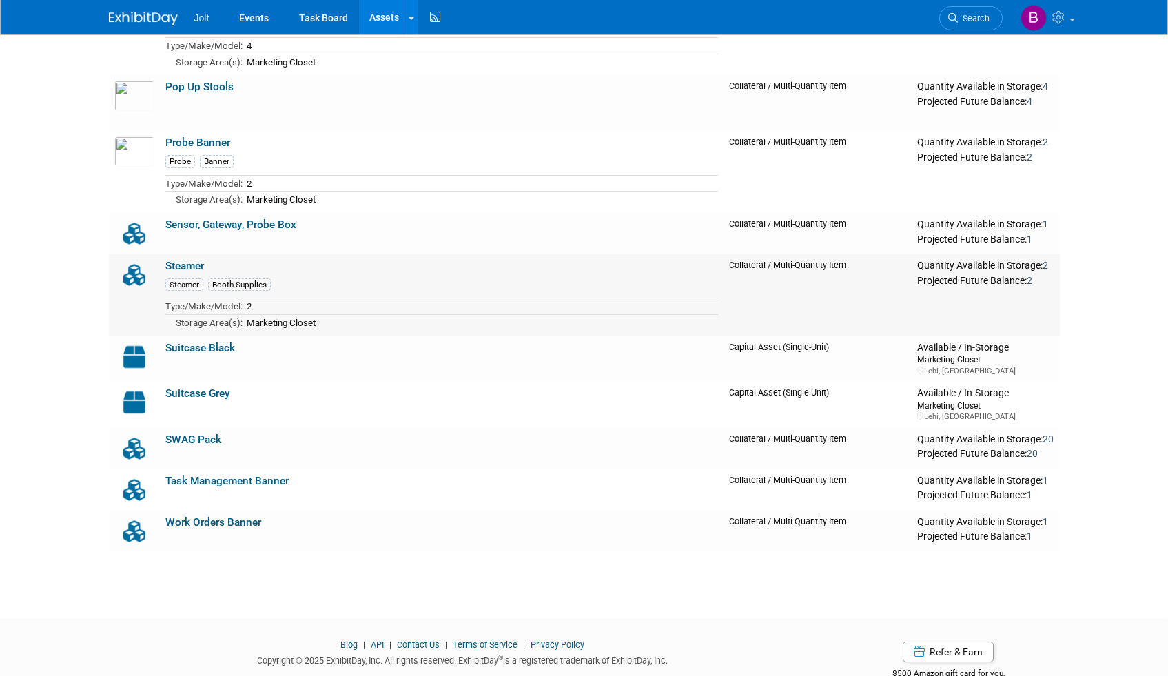
click at [133, 274] on img at bounding box center [134, 275] width 40 height 30
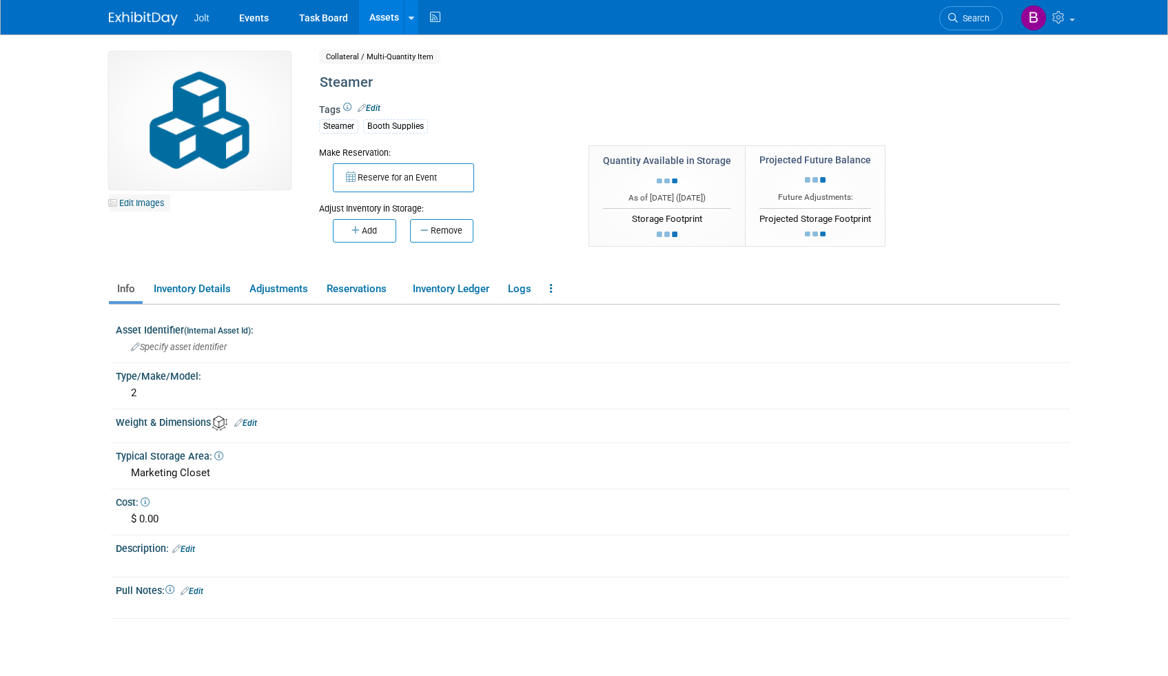
click at [145, 201] on link "Edit Images" at bounding box center [139, 202] width 61 height 17
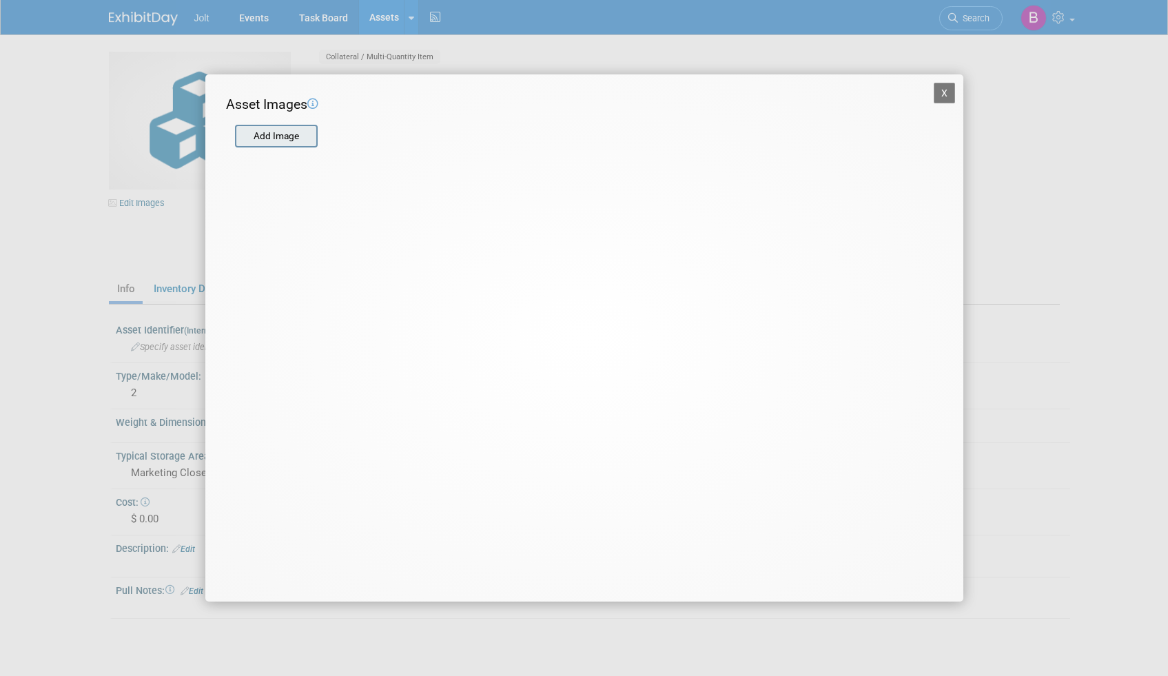
click at [239, 130] on input "file" at bounding box center [234, 136] width 164 height 21
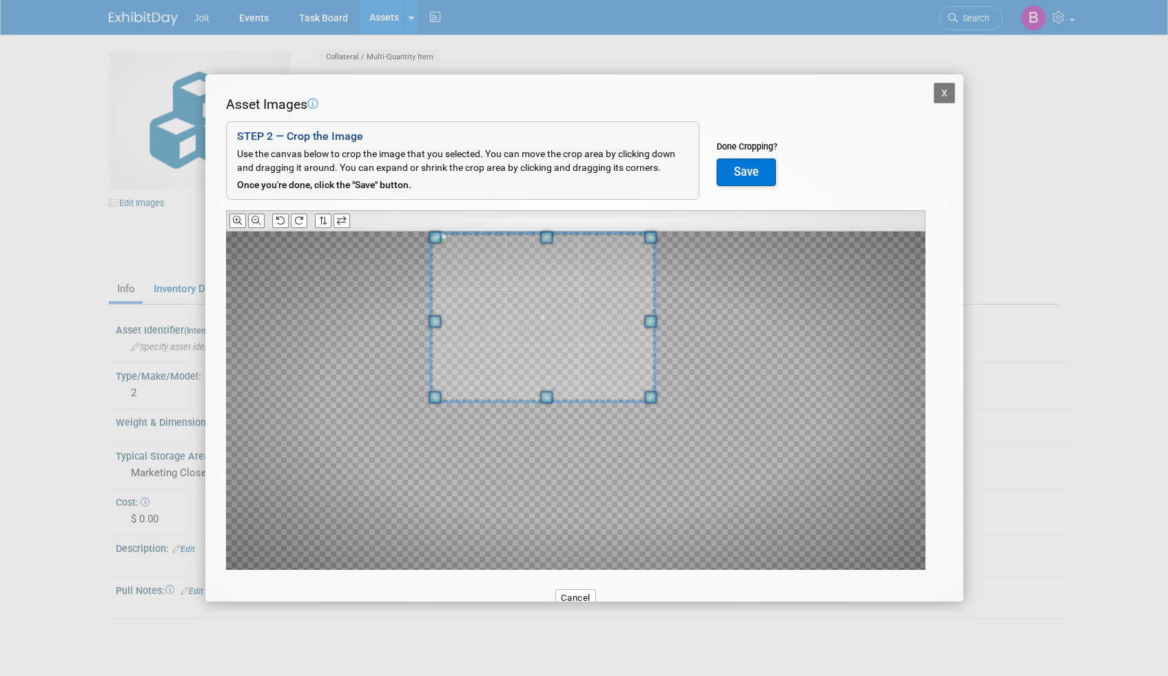
click at [556, 268] on span at bounding box center [543, 317] width 224 height 168
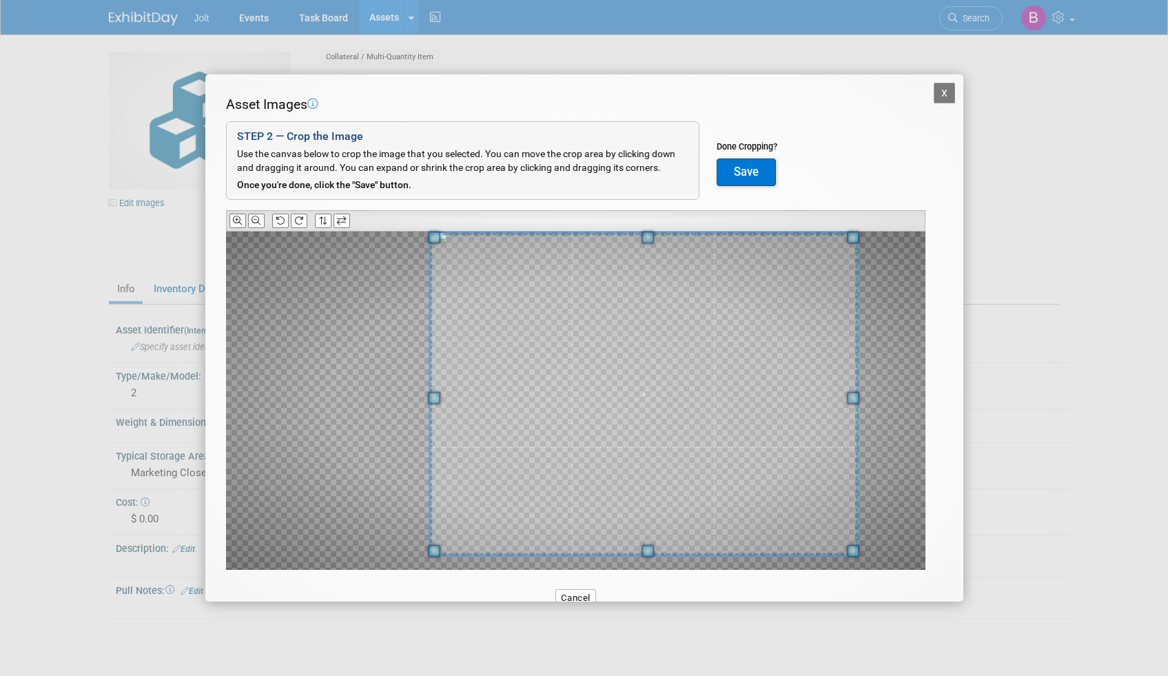
click at [843, 577] on div "Asset Images Add Image STEP 2 — Crop the Image Use the canvas below to crop the…" at bounding box center [584, 354] width 717 height 518
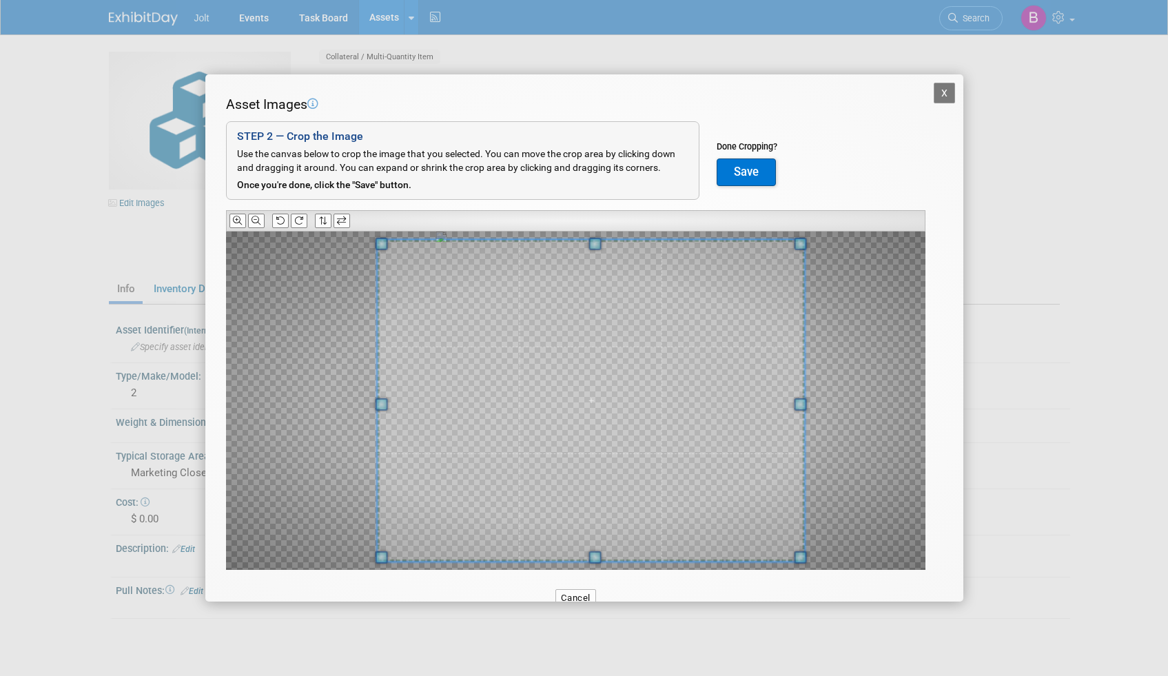
click at [665, 462] on span at bounding box center [590, 401] width 427 height 322
click at [753, 172] on button "Save" at bounding box center [746, 172] width 59 height 28
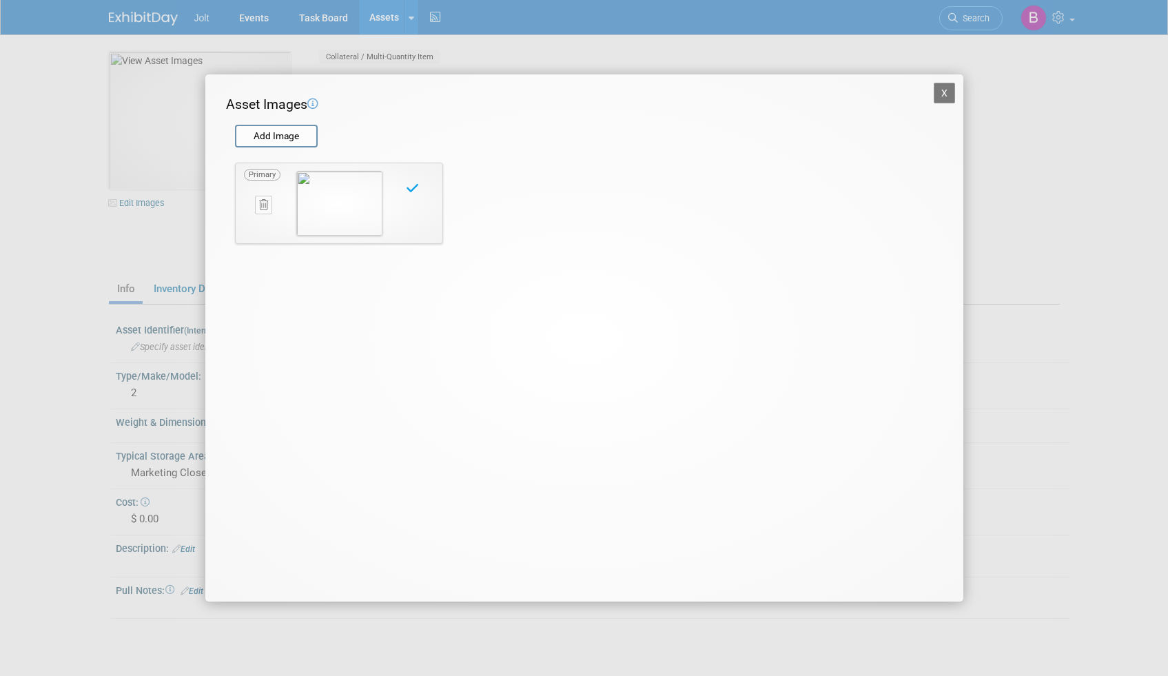
click at [945, 85] on button "X" at bounding box center [945, 93] width 22 height 21
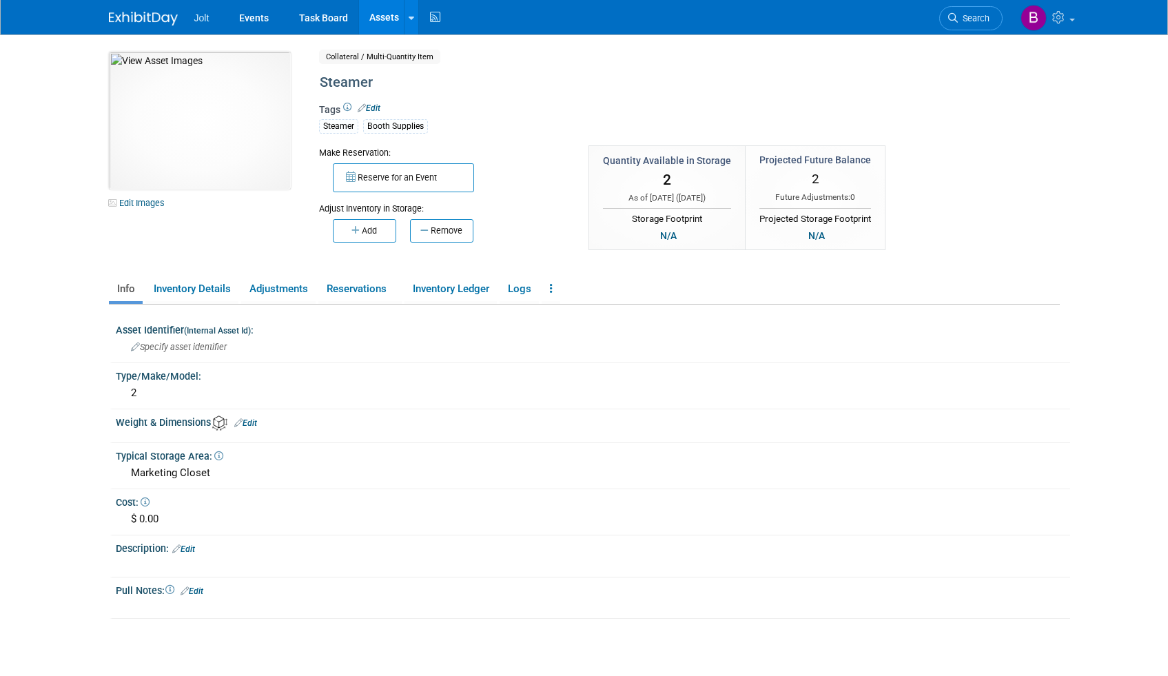
click at [374, 21] on link "Assets" at bounding box center [384, 17] width 50 height 34
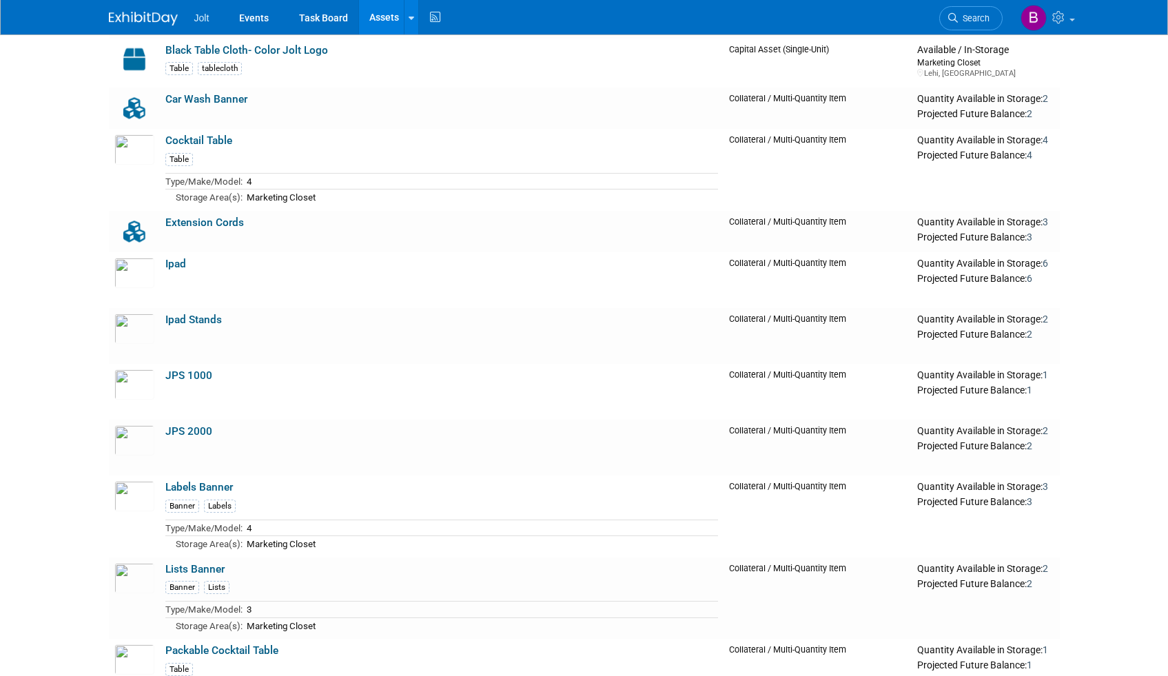
scroll to position [1137, 0]
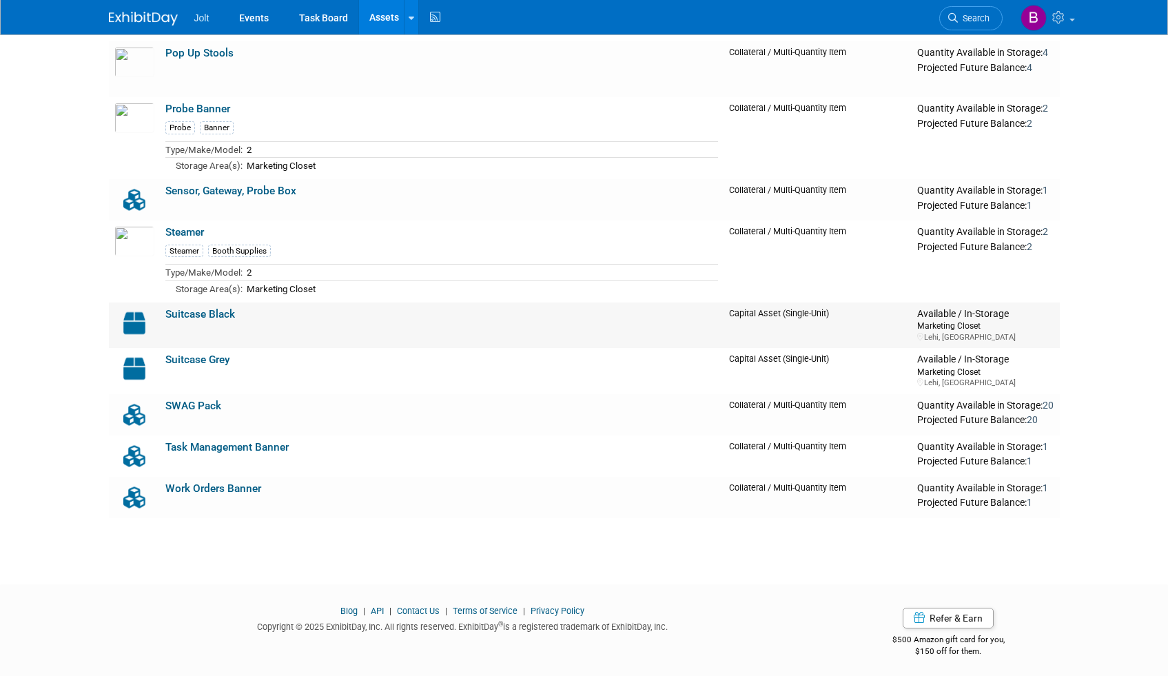
click at [131, 320] on img at bounding box center [134, 323] width 40 height 30
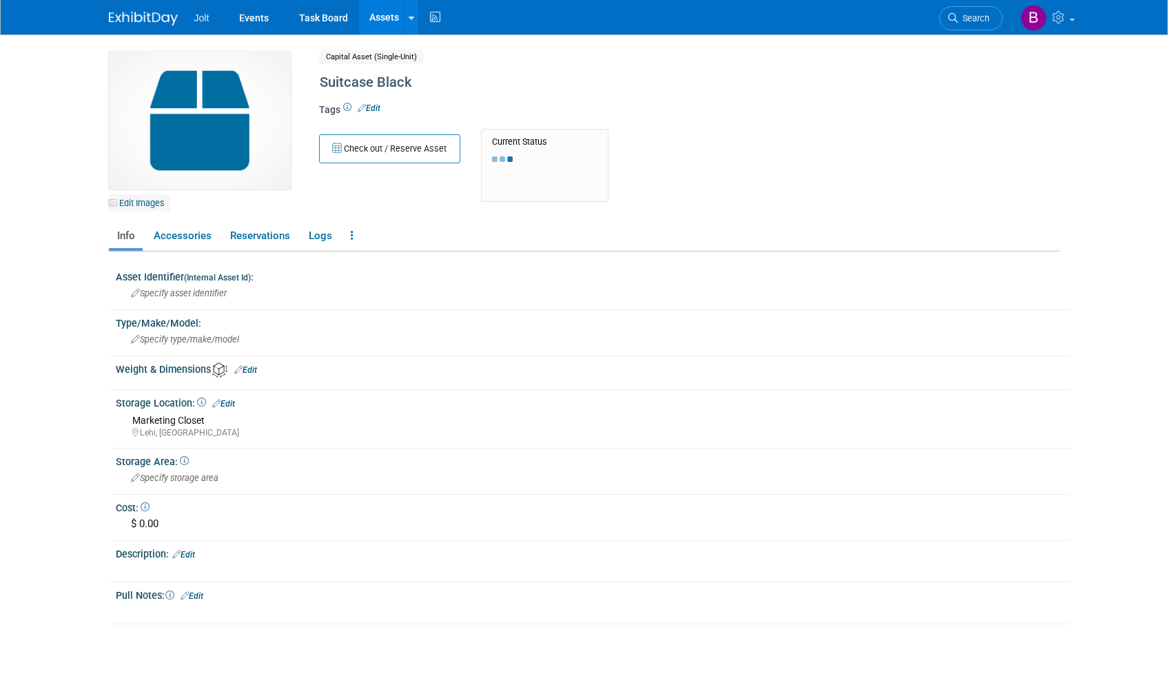
click at [154, 205] on link "Edit Images" at bounding box center [139, 202] width 61 height 17
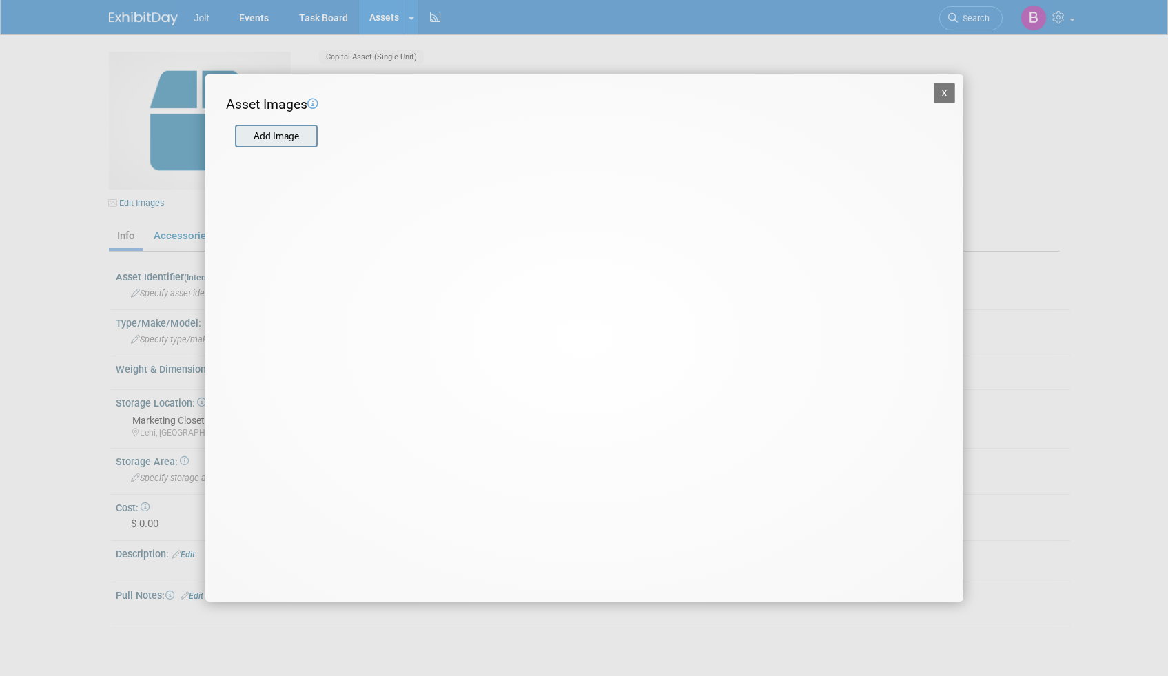
click at [278, 141] on input "file" at bounding box center [234, 136] width 164 height 21
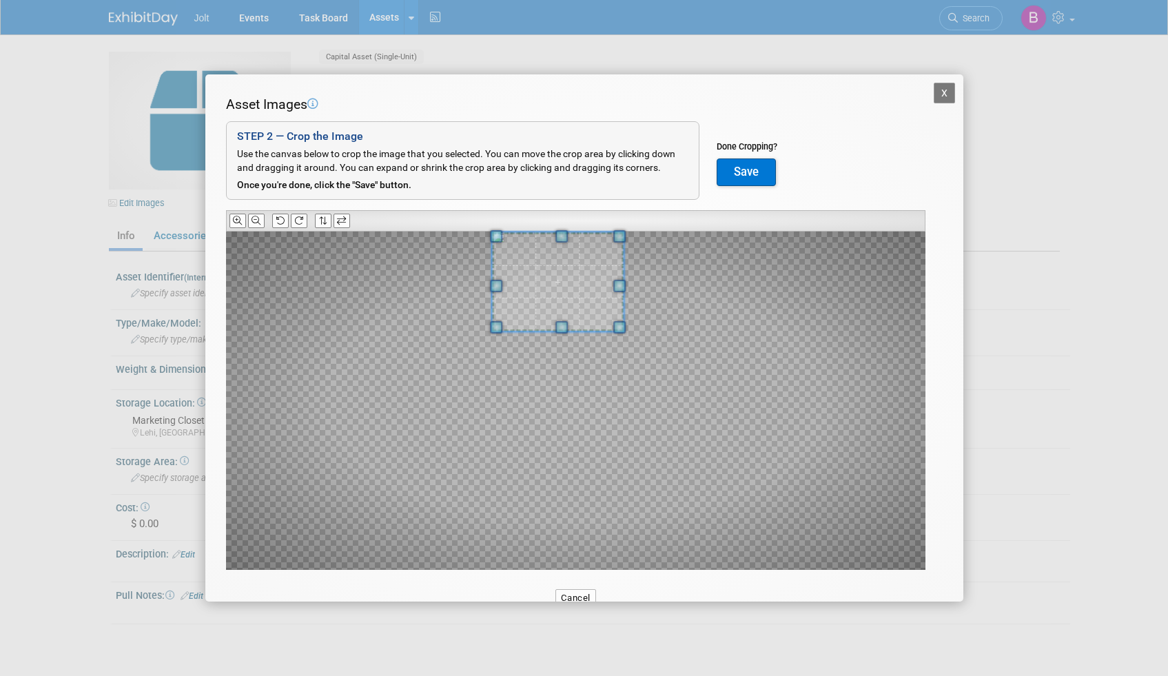
click at [558, 247] on span at bounding box center [558, 281] width 132 height 99
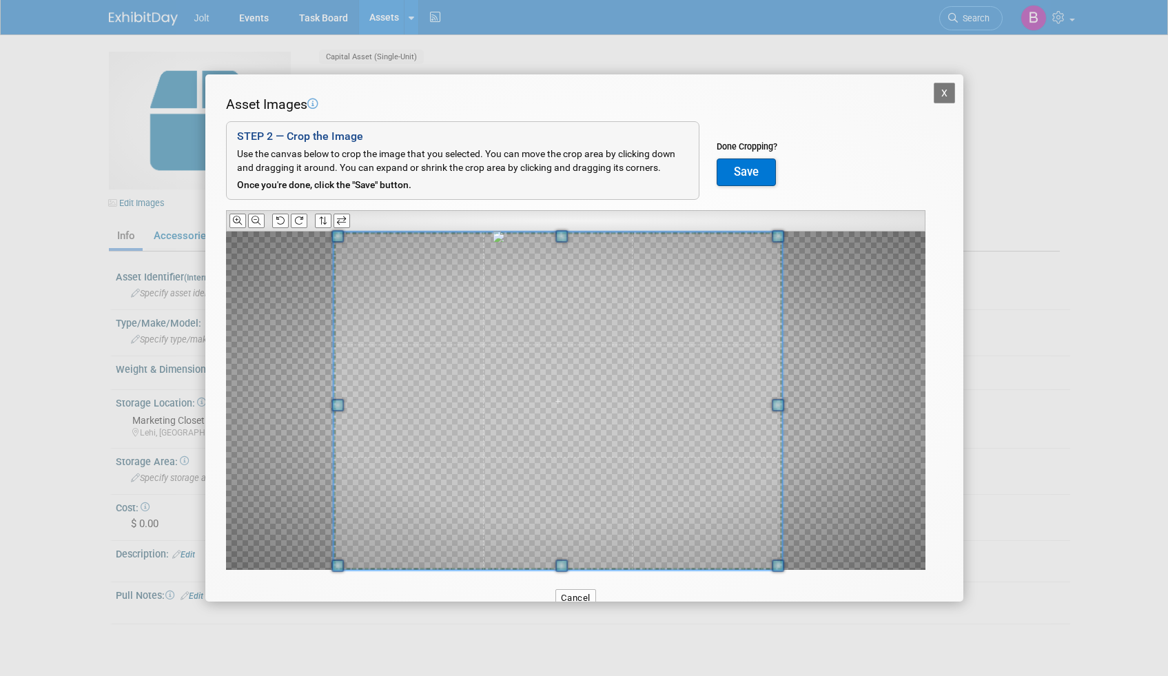
click at [637, 567] on div at bounding box center [557, 401] width 449 height 338
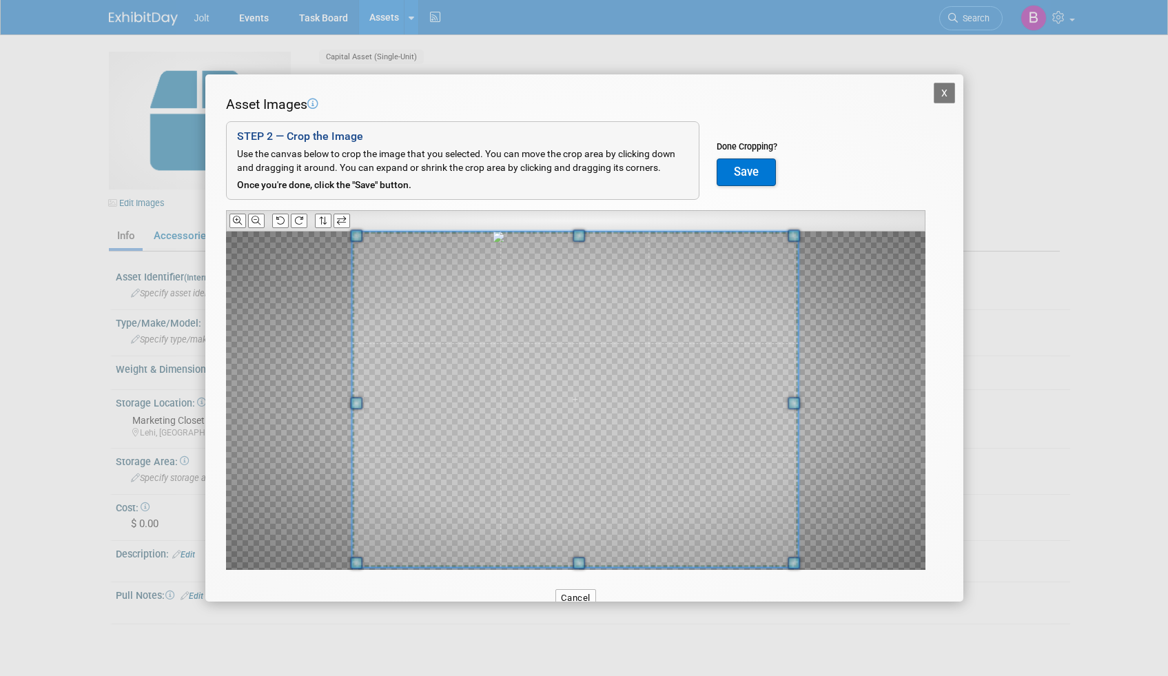
click at [621, 473] on span at bounding box center [575, 400] width 447 height 336
click at [748, 163] on button "Save" at bounding box center [746, 172] width 59 height 28
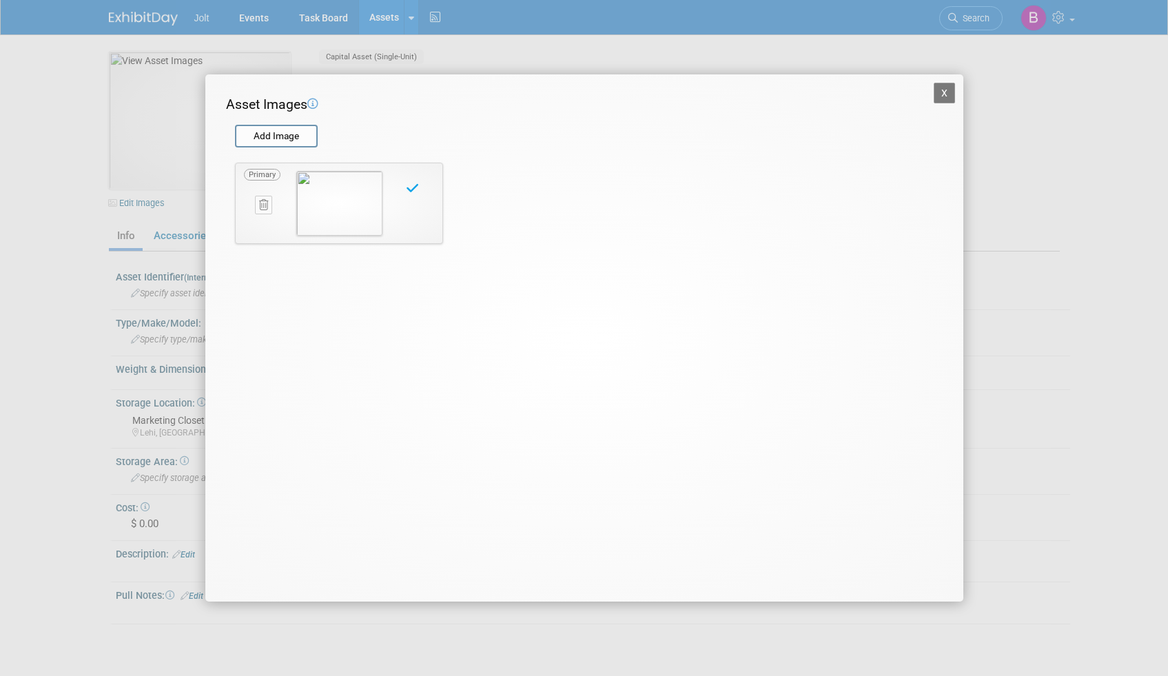
drag, startPoint x: 938, startPoint y: 94, endPoint x: 786, endPoint y: 103, distance: 153.2
click at [936, 94] on button "X" at bounding box center [945, 93] width 22 height 21
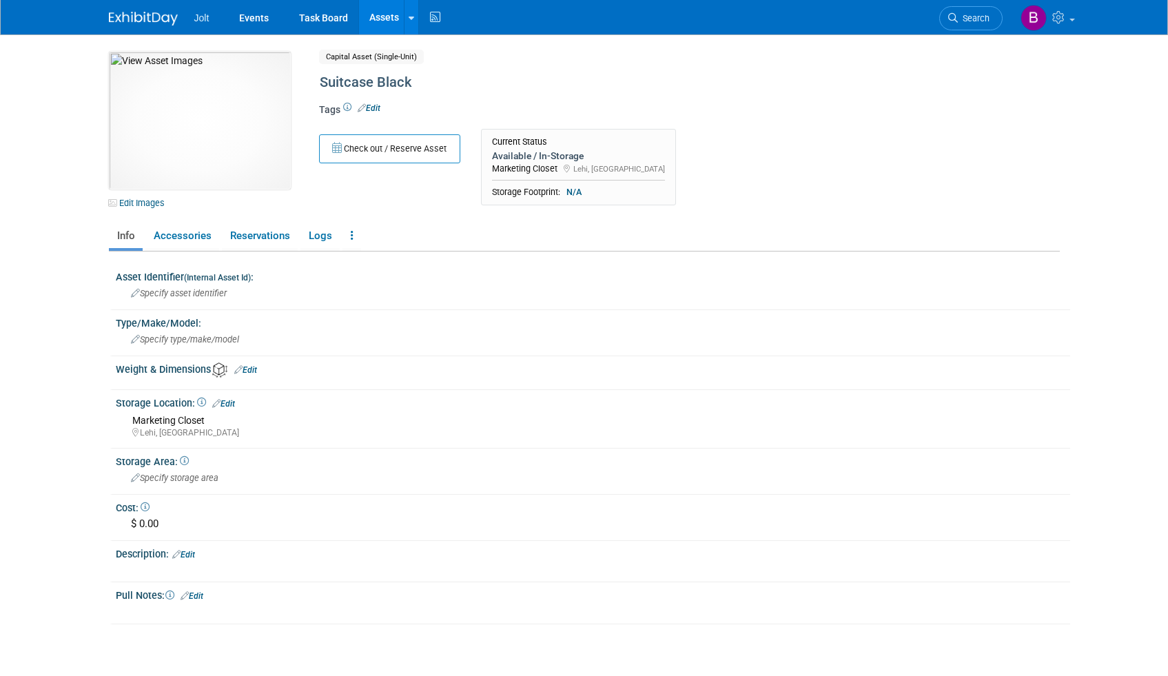
click at [383, 17] on link "Assets" at bounding box center [384, 17] width 50 height 34
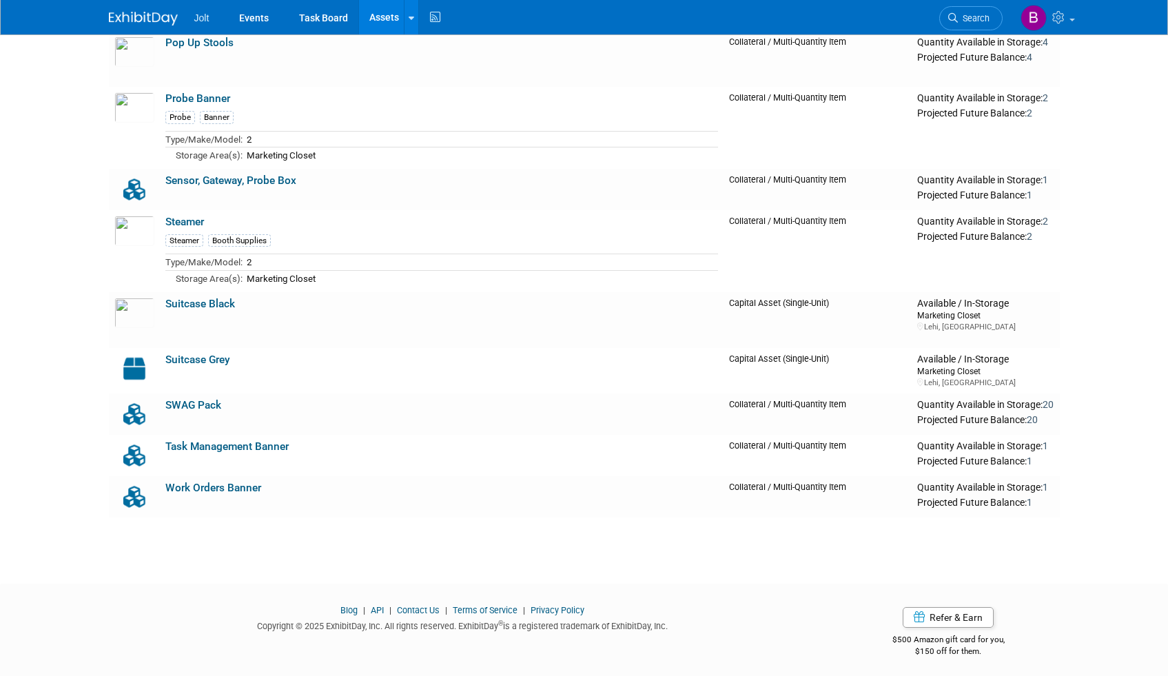
scroll to position [1151, 0]
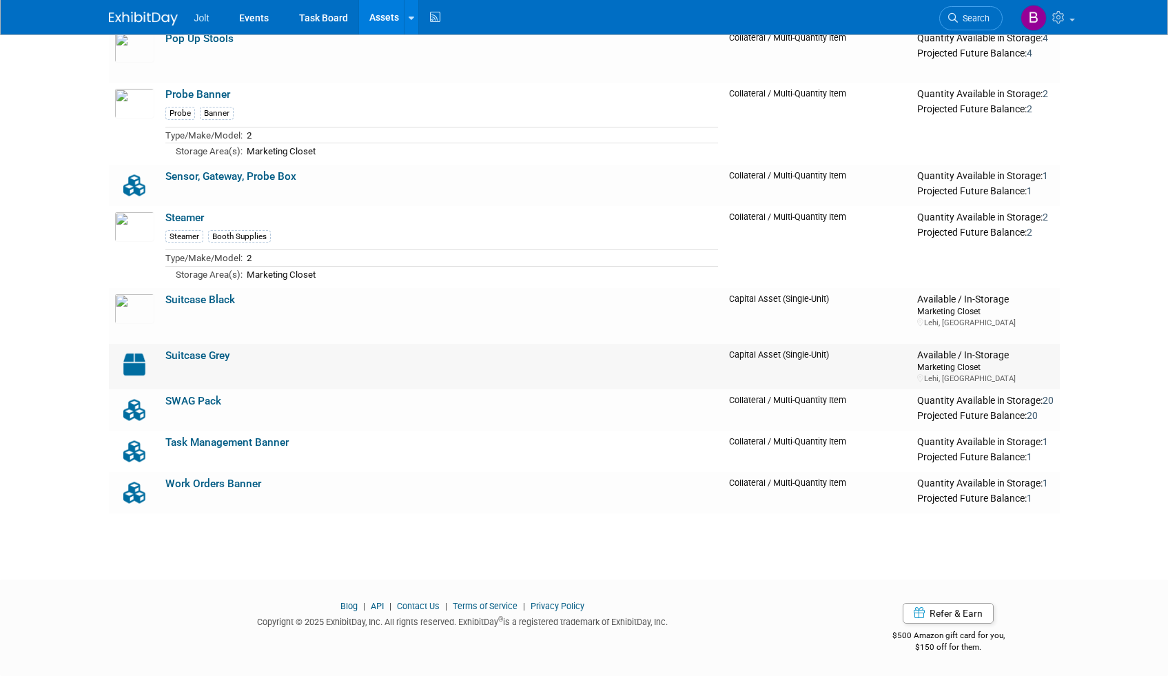
click at [144, 360] on img at bounding box center [134, 364] width 40 height 30
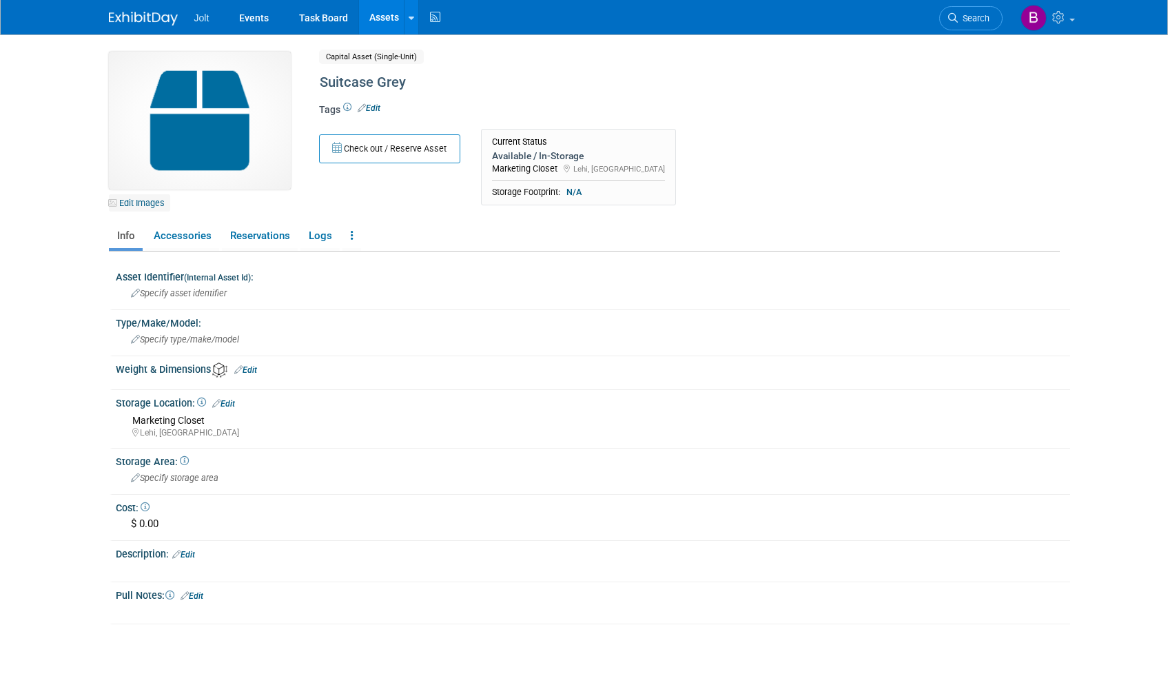
click at [150, 205] on link "Edit Images" at bounding box center [139, 202] width 61 height 17
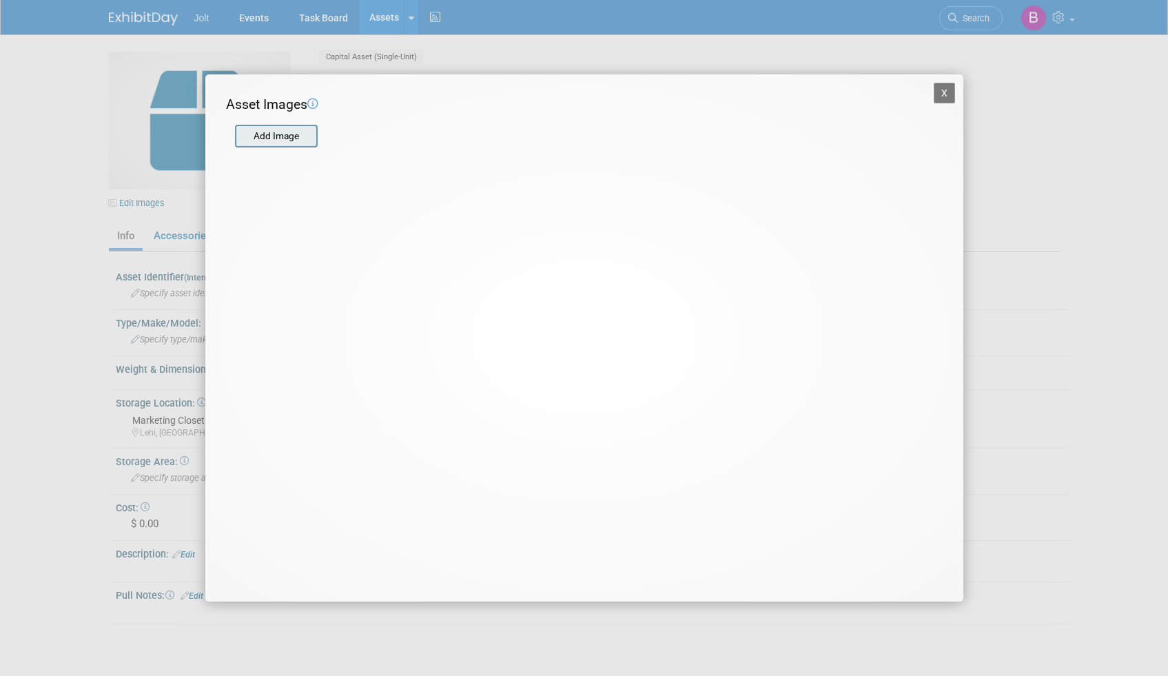
click at [277, 141] on input "file" at bounding box center [234, 136] width 164 height 21
drag, startPoint x: 938, startPoint y: 95, endPoint x: 969, endPoint y: 60, distance: 46.9
click at [938, 95] on button "X" at bounding box center [945, 93] width 22 height 21
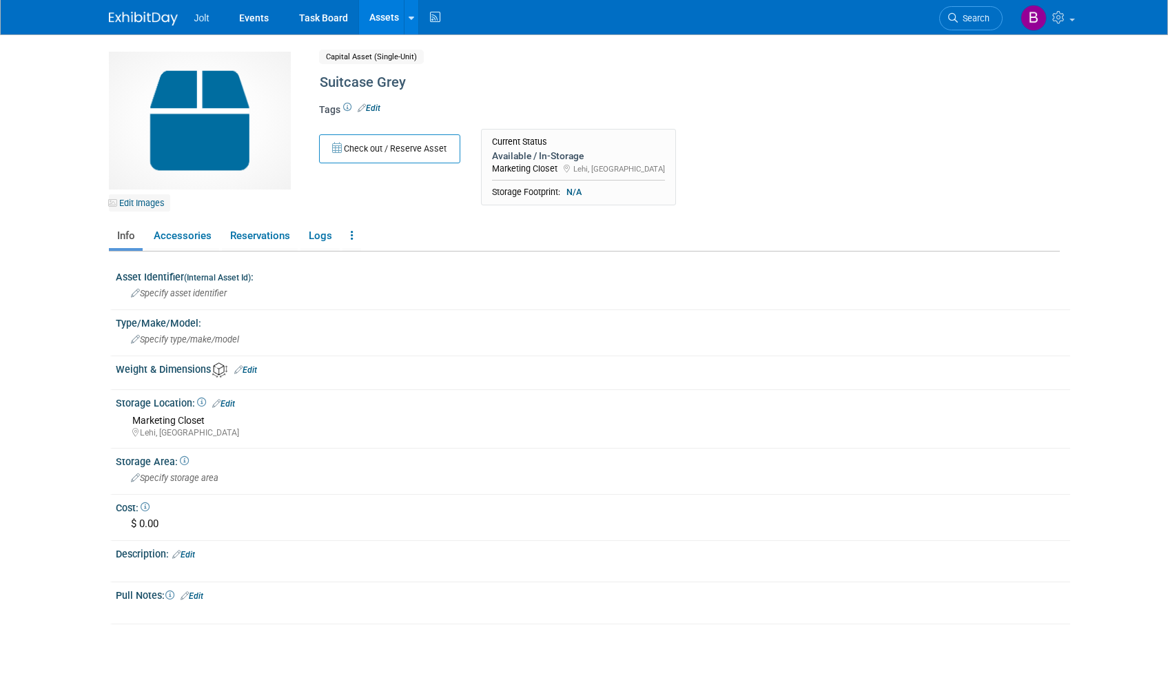
click at [146, 200] on link "Edit Images" at bounding box center [139, 202] width 61 height 17
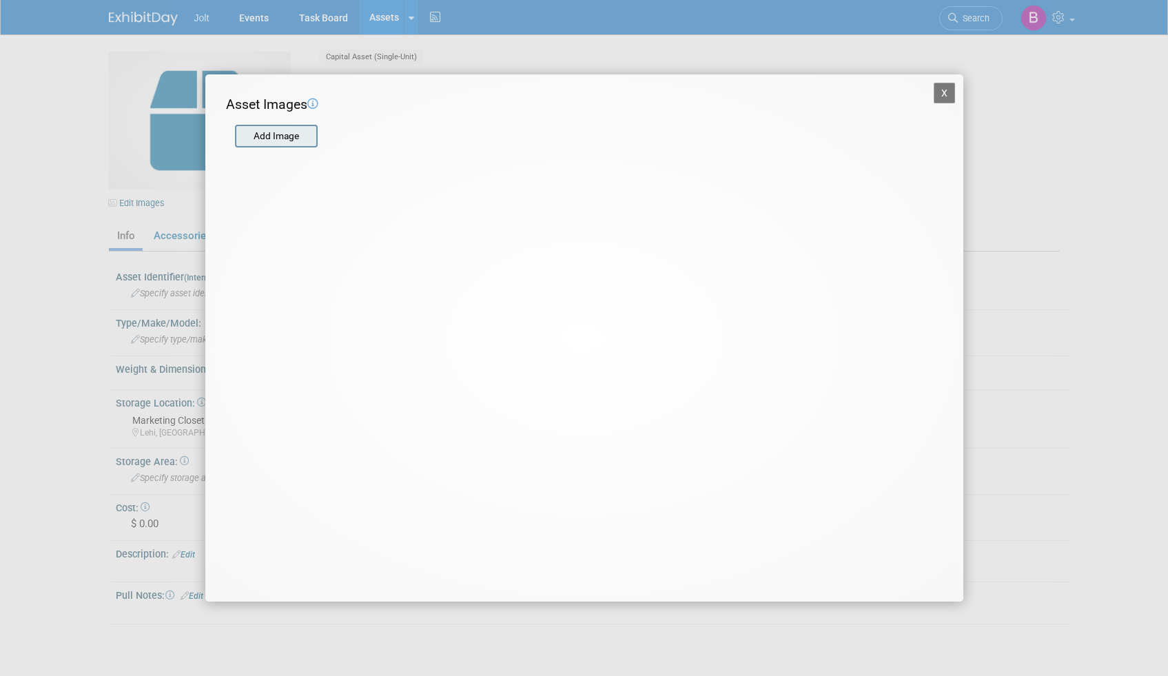
click at [293, 138] on input "file" at bounding box center [234, 136] width 164 height 21
click at [269, 135] on input "file" at bounding box center [234, 136] width 164 height 21
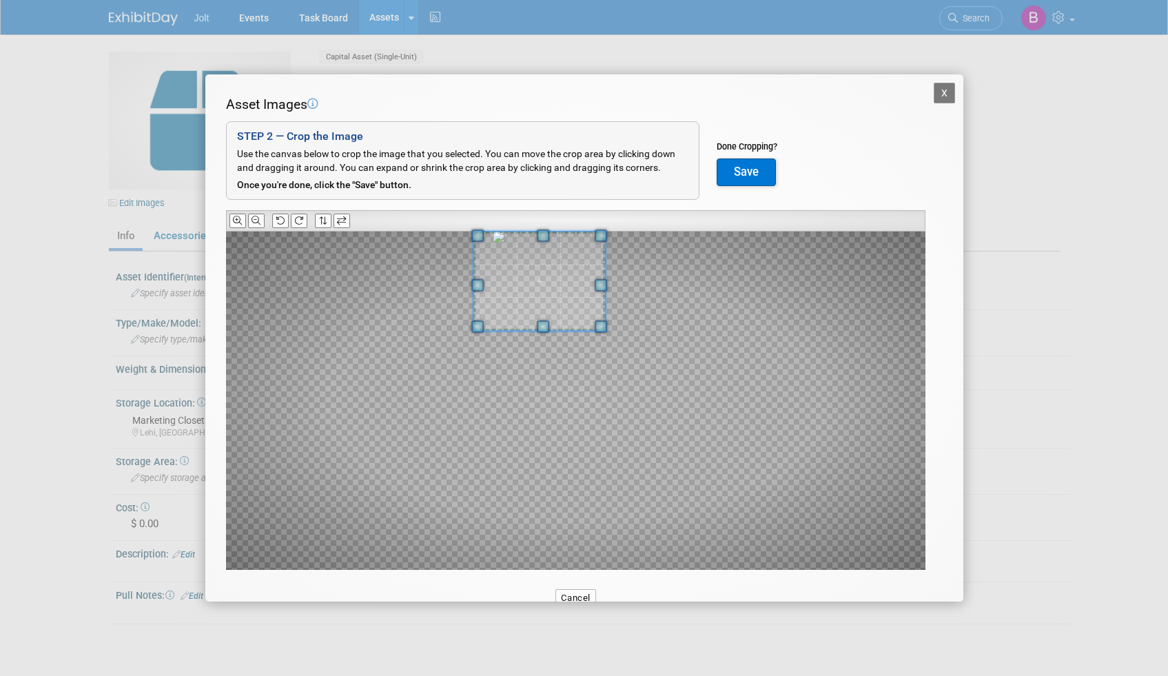
click at [537, 255] on span at bounding box center [539, 281] width 132 height 99
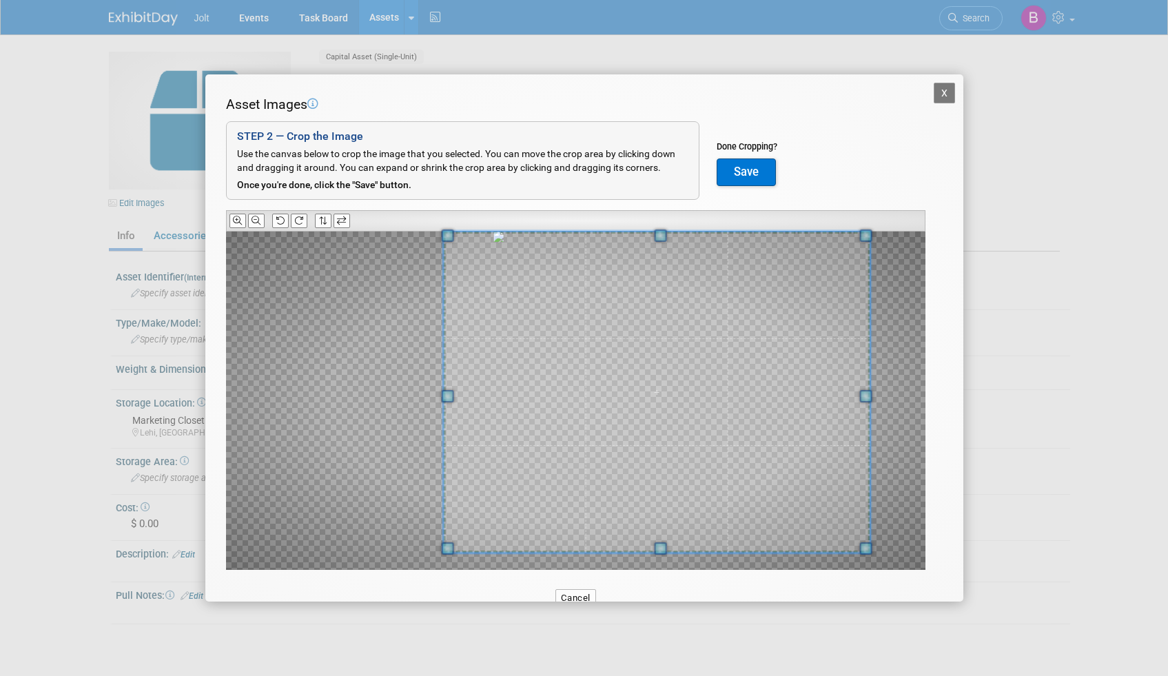
click at [903, 675] on div "X Asset Images Add Image STEP 2 — Crop the Image Use the canvas below to crop t…" at bounding box center [584, 338] width 1168 height 676
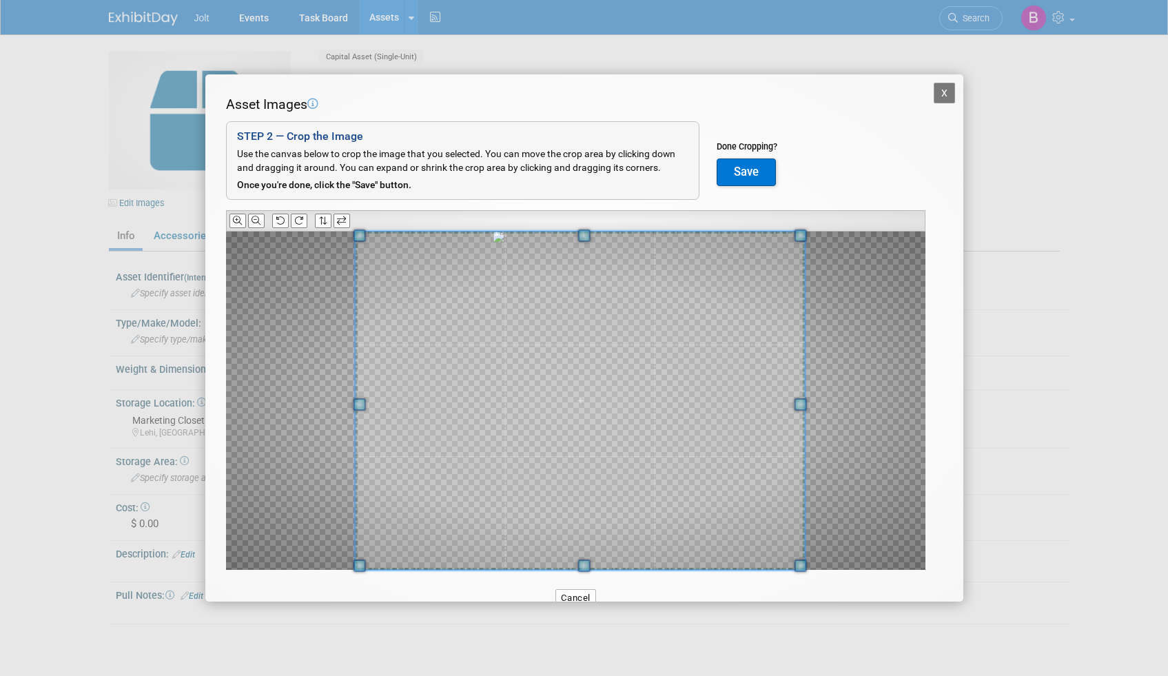
click at [659, 441] on span at bounding box center [580, 401] width 450 height 338
click at [737, 171] on button "Save" at bounding box center [746, 172] width 59 height 28
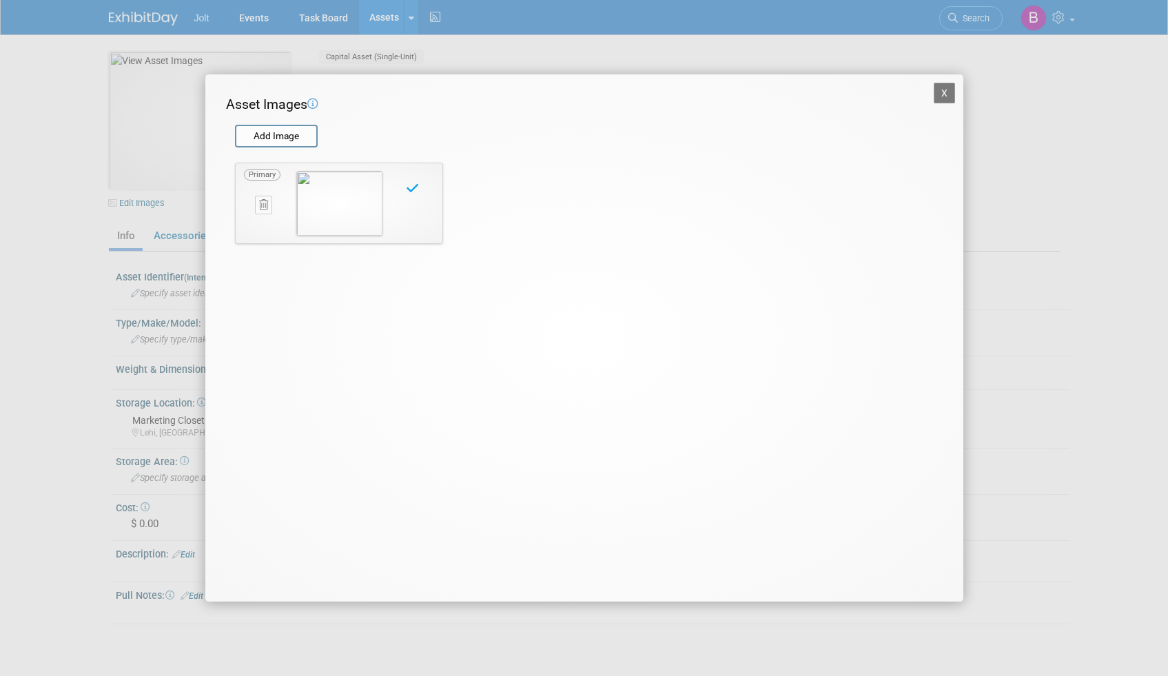
click at [942, 96] on button "X" at bounding box center [945, 93] width 22 height 21
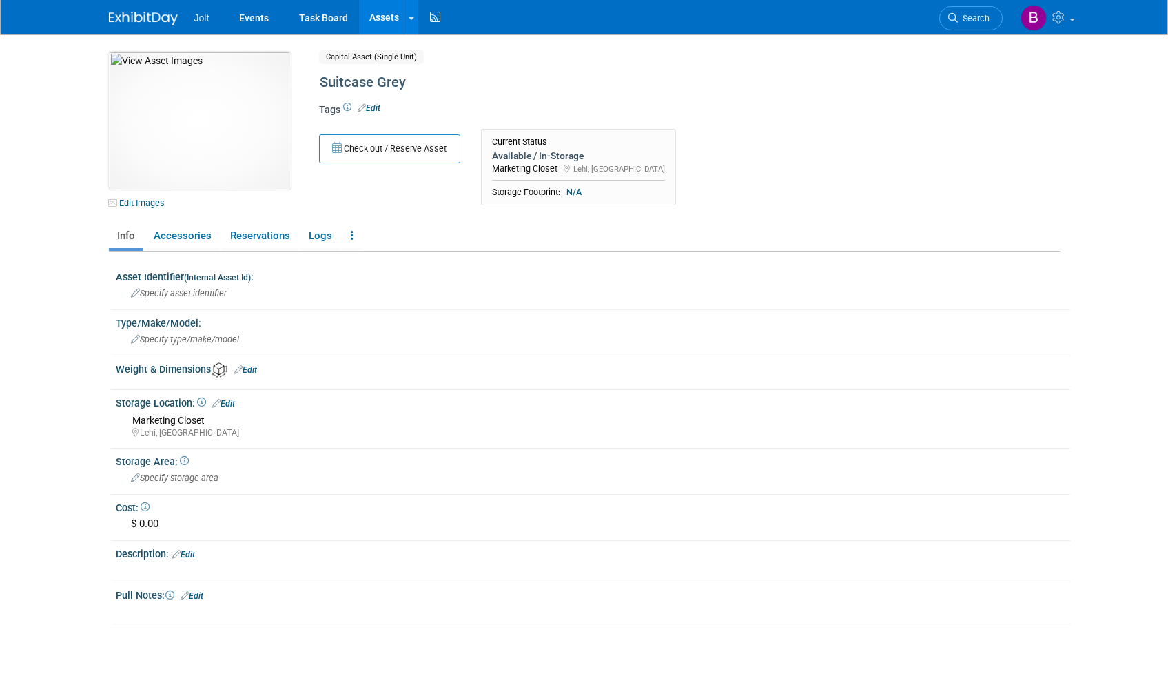
click at [373, 21] on link "Assets" at bounding box center [384, 17] width 50 height 34
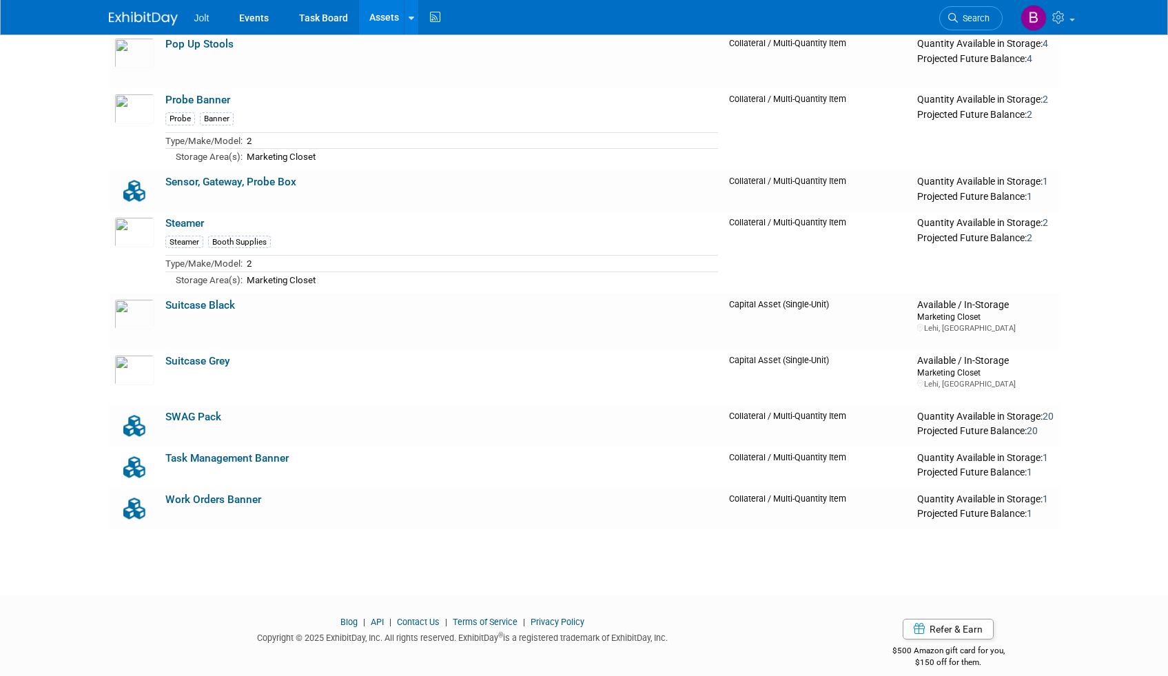
scroll to position [1162, 0]
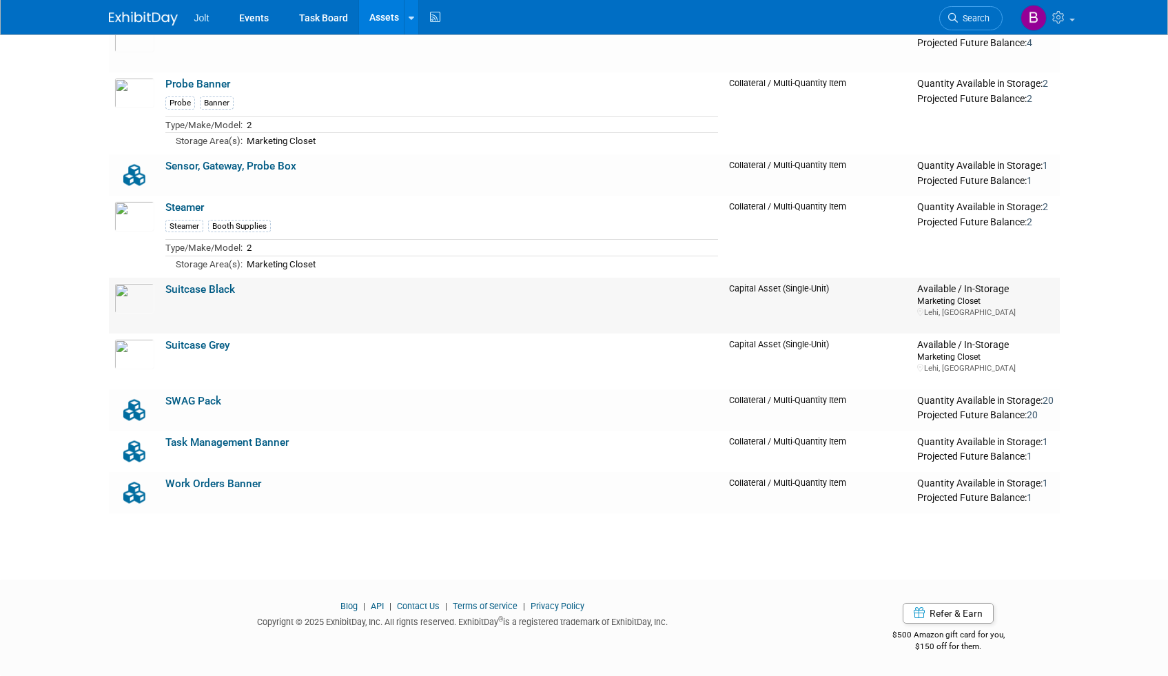
click at [185, 289] on link "Suitcase Black" at bounding box center [200, 289] width 70 height 12
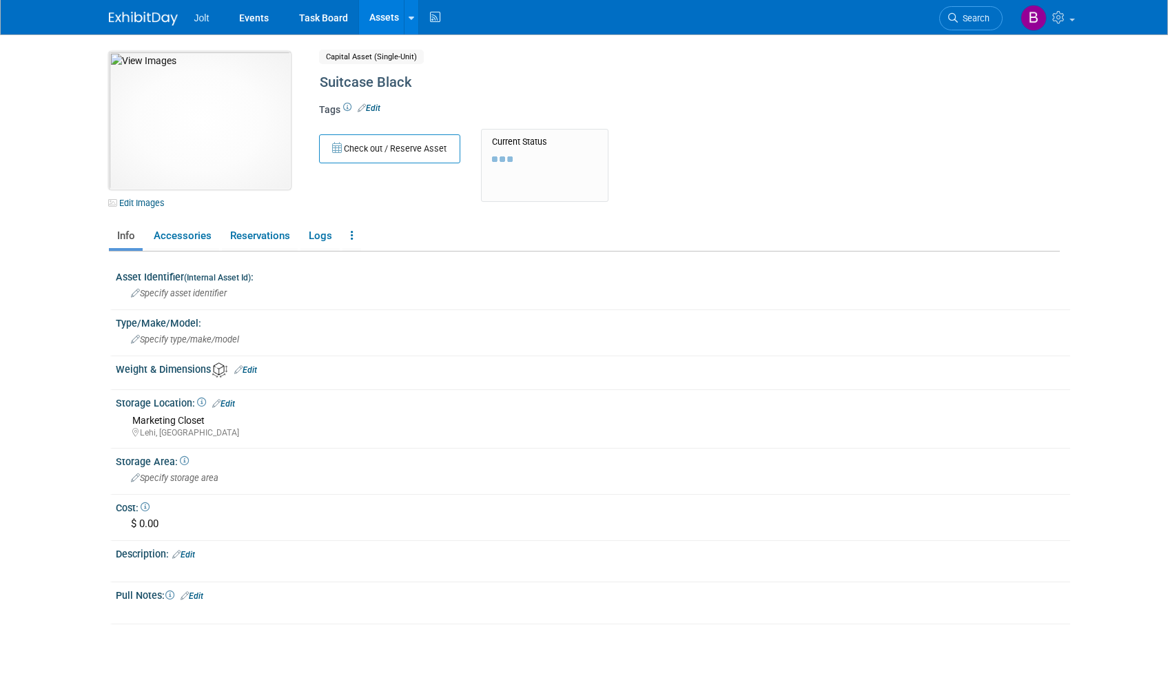
click at [208, 127] on img at bounding box center [200, 121] width 182 height 138
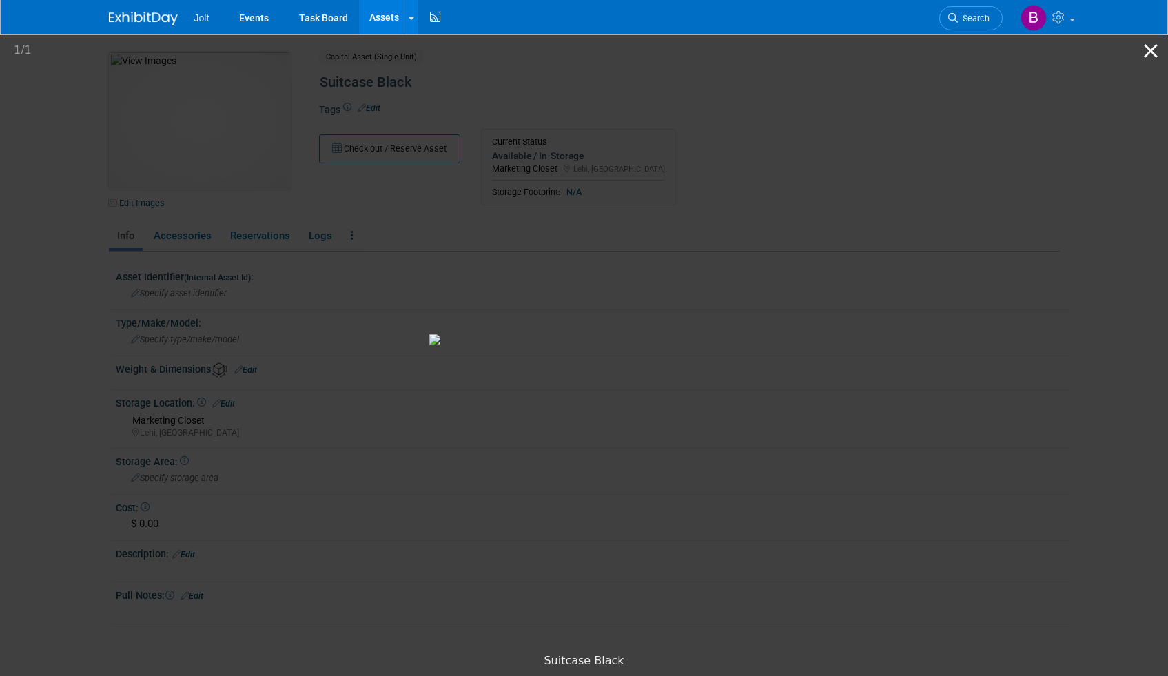
click at [1154, 46] on button "Close gallery" at bounding box center [1150, 50] width 34 height 32
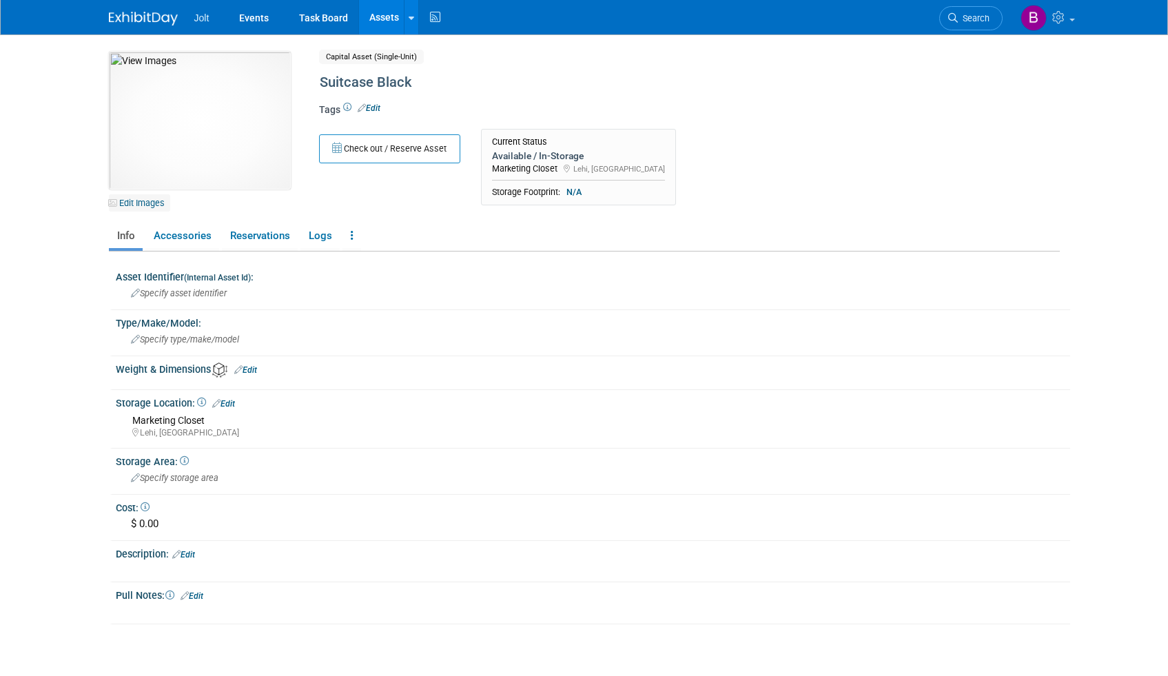
click at [135, 201] on link "Edit Images" at bounding box center [139, 202] width 61 height 17
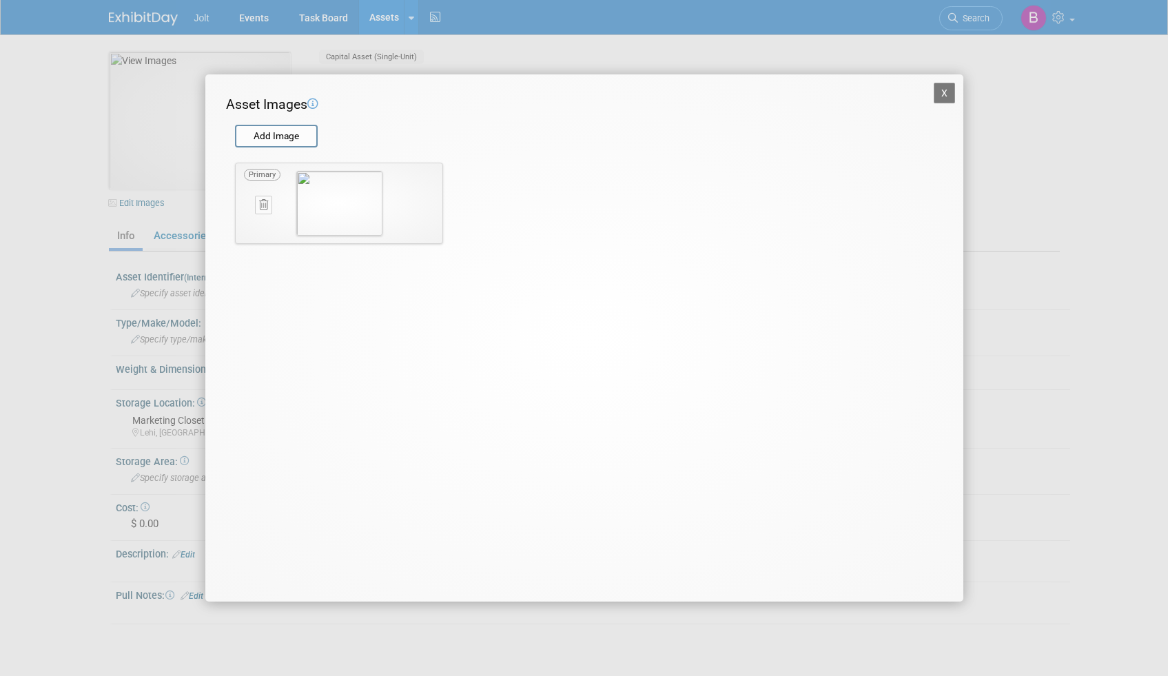
click at [264, 207] on icon at bounding box center [263, 205] width 9 height 10
drag, startPoint x: 255, startPoint y: 216, endPoint x: 266, endPoint y: 165, distance: 52.8
click at [255, 216] on icon "button" at bounding box center [256, 220] width 9 height 8
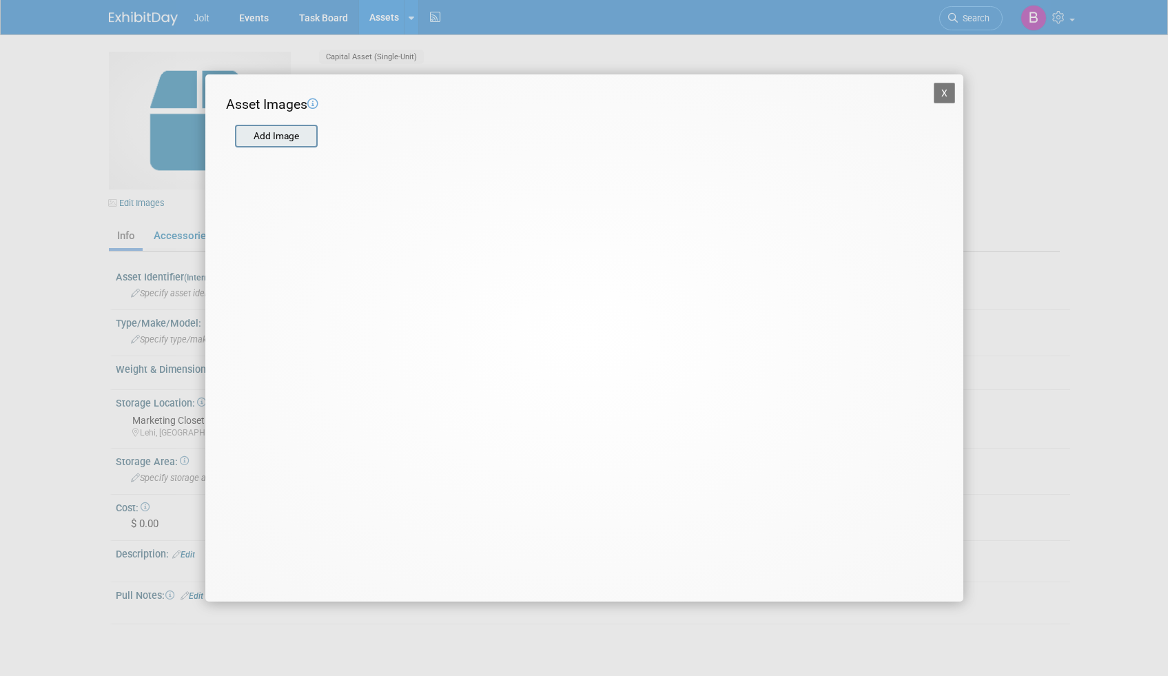
click at [272, 139] on input "file" at bounding box center [234, 136] width 164 height 21
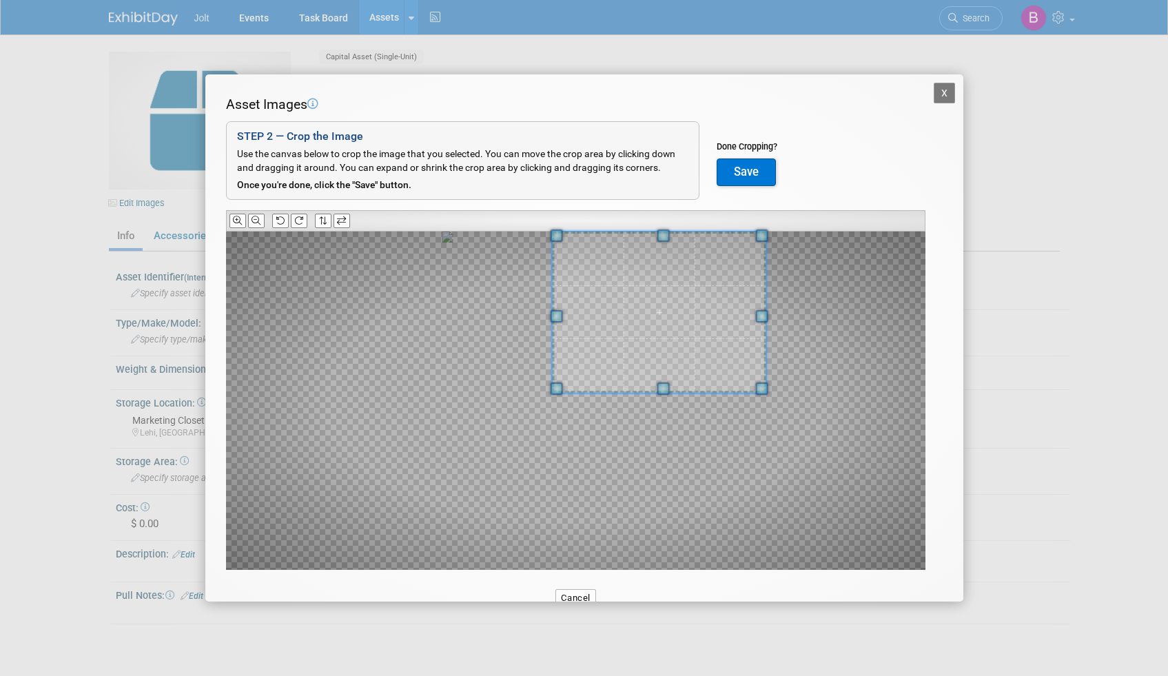
click at [666, 298] on span at bounding box center [659, 312] width 214 height 161
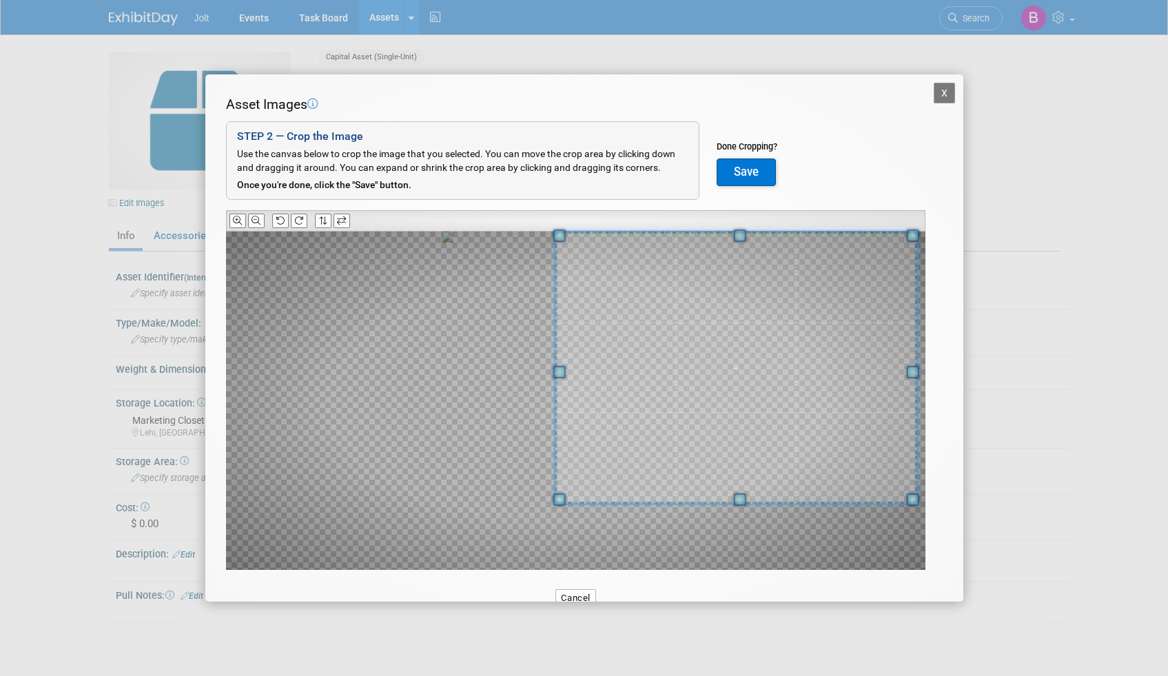
click at [1051, 624] on div "X Asset Images Add Image STEP 2 — Crop the Image Use the canvas below to crop t…" at bounding box center [584, 338] width 1168 height 676
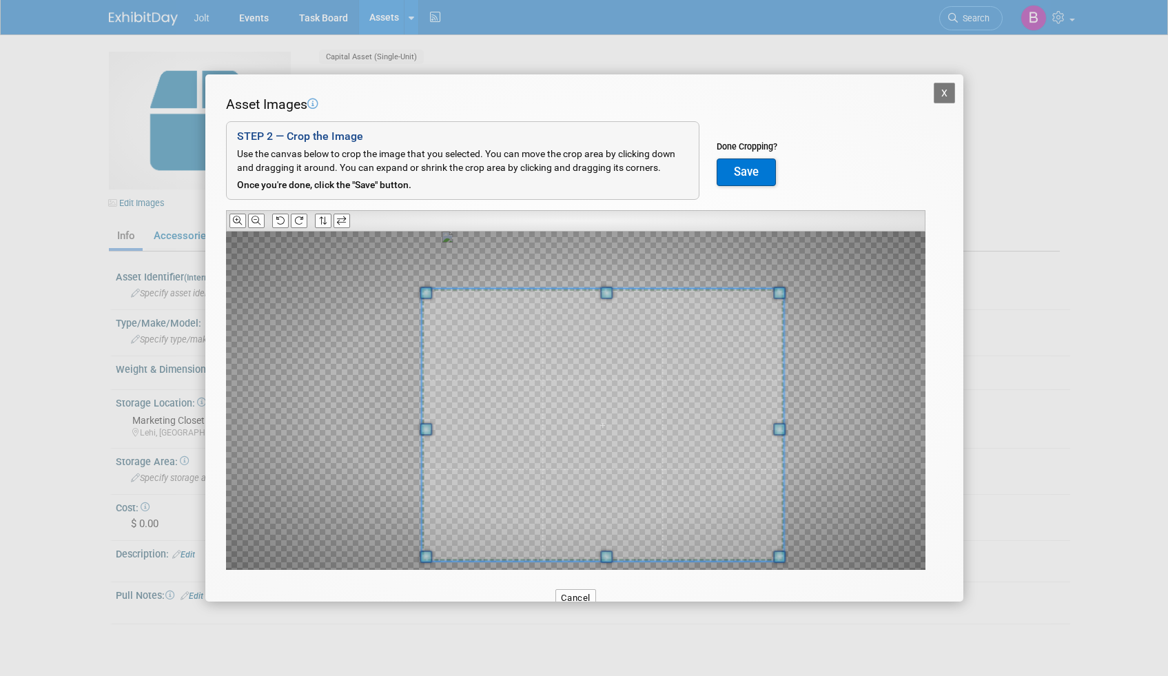
click at [660, 525] on span at bounding box center [603, 425] width 362 height 272
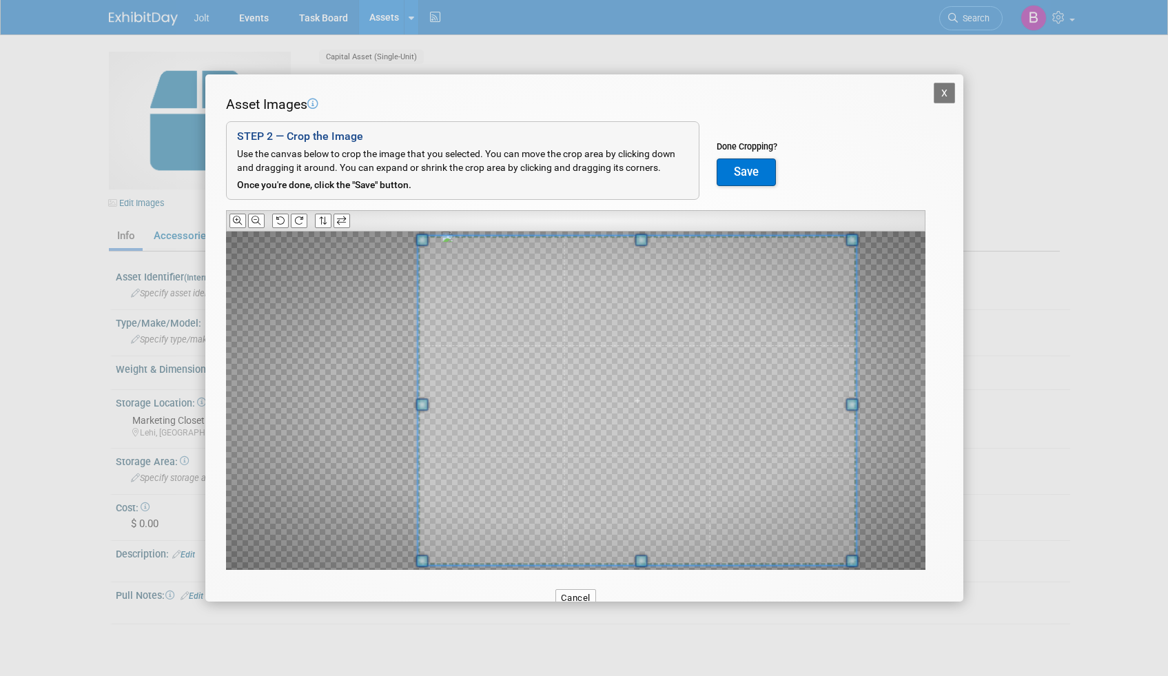
click at [814, 236] on div at bounding box center [637, 400] width 438 height 329
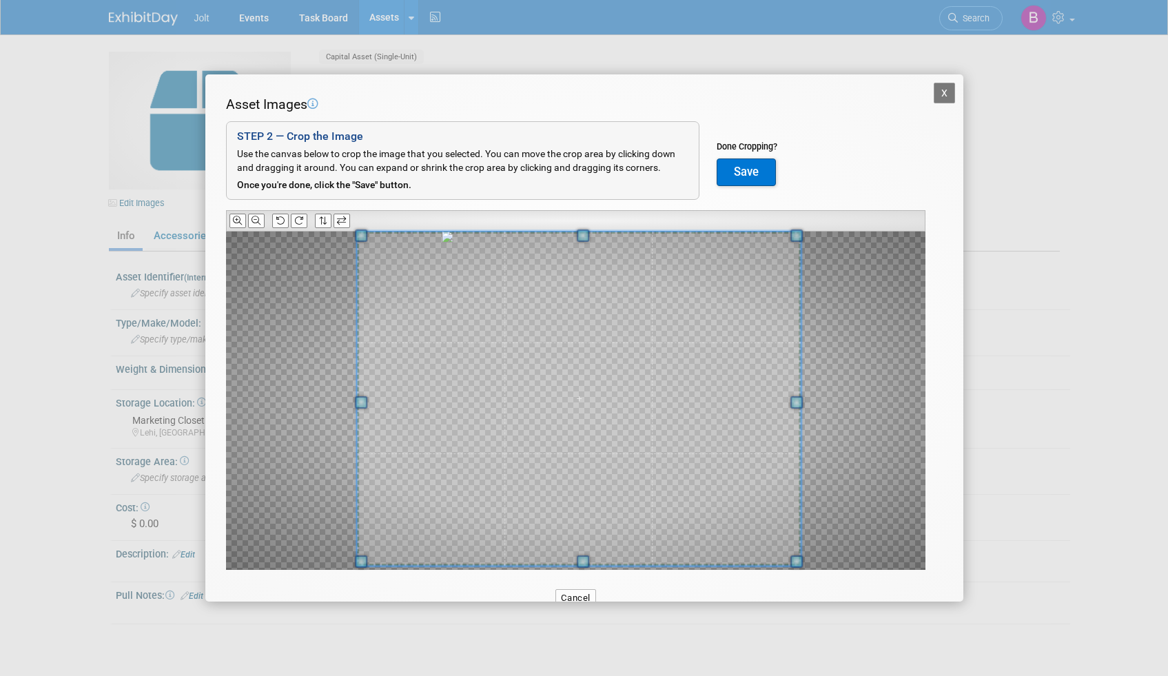
click at [622, 317] on span at bounding box center [579, 399] width 444 height 334
click at [766, 171] on button "Save" at bounding box center [746, 172] width 59 height 28
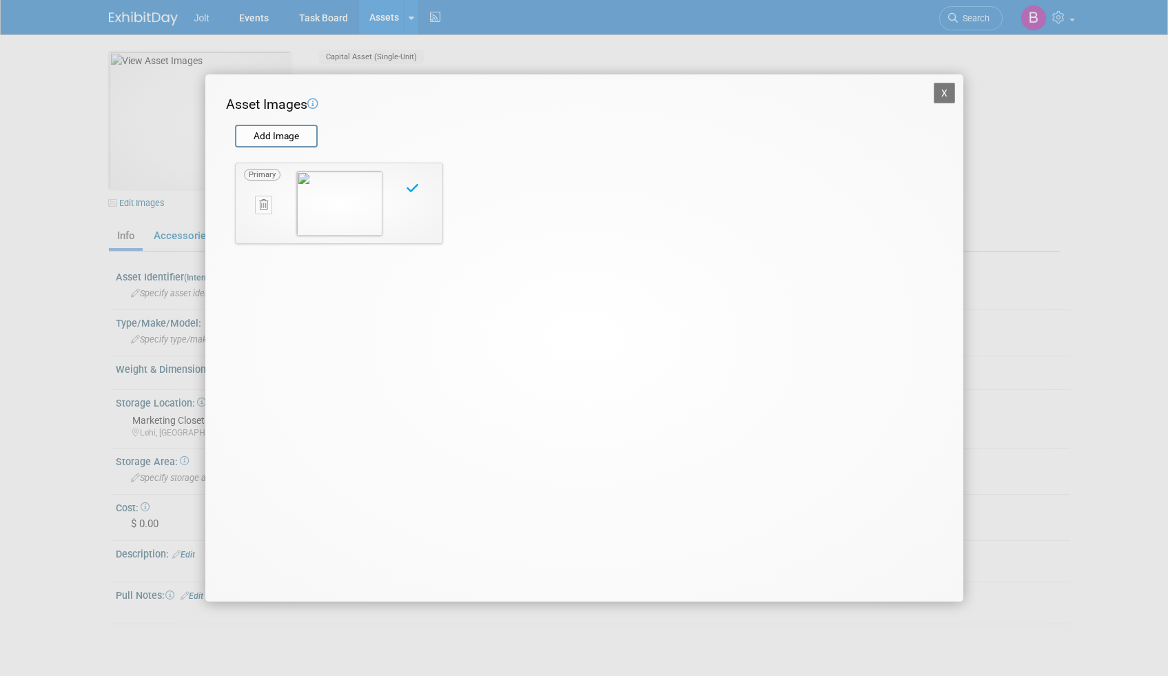
click at [944, 95] on button "X" at bounding box center [945, 93] width 22 height 21
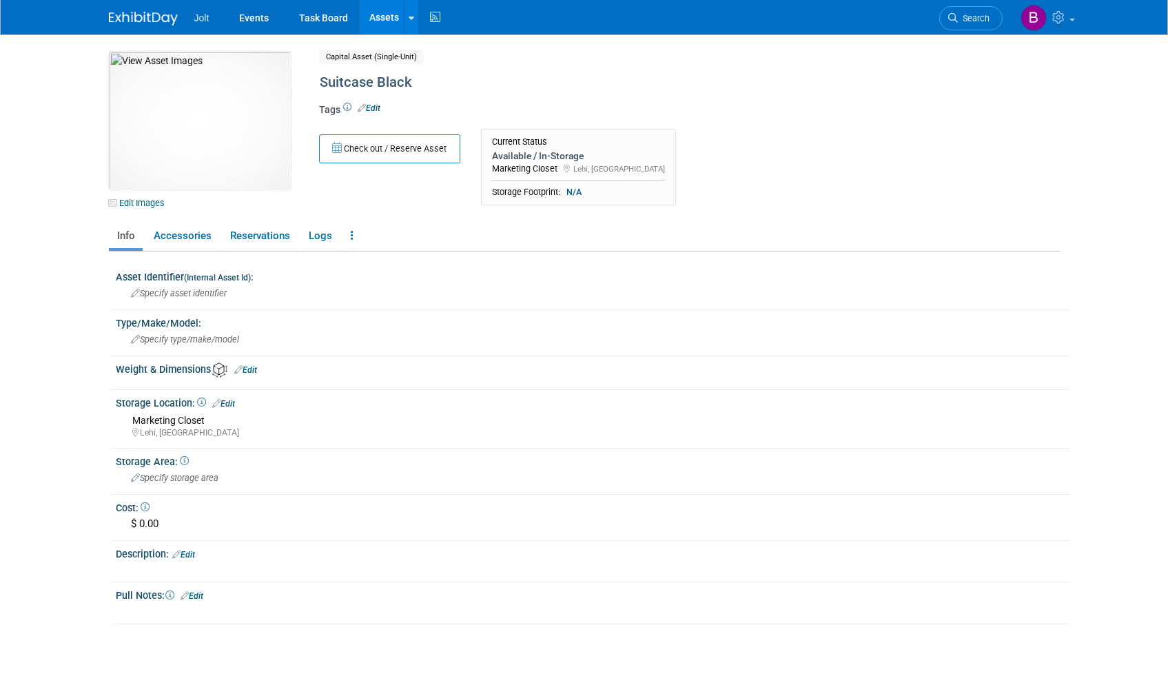
click at [377, 12] on link "Assets" at bounding box center [384, 17] width 50 height 34
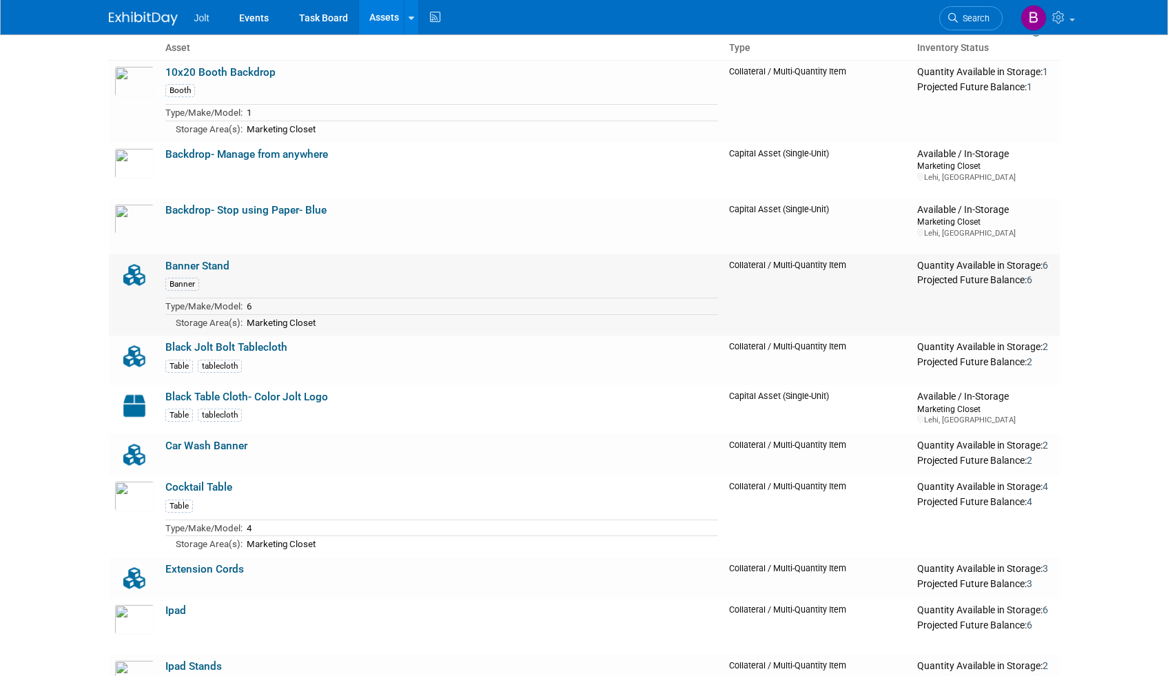
scroll to position [135, 0]
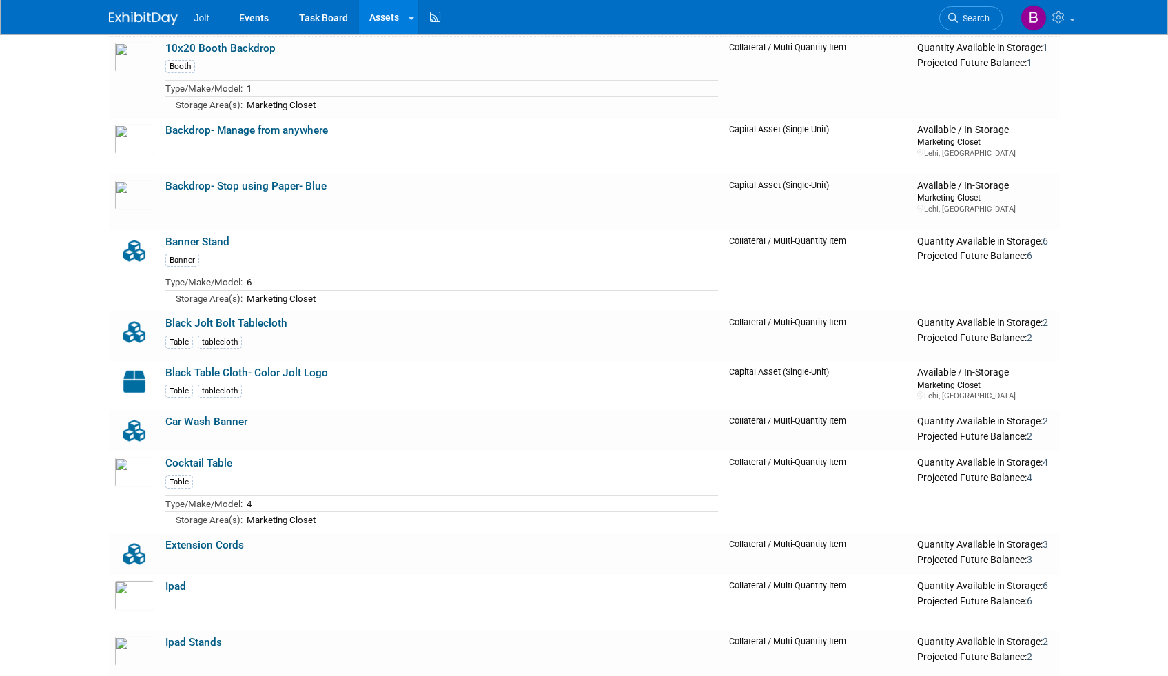
drag, startPoint x: 148, startPoint y: 249, endPoint x: 141, endPoint y: 248, distance: 7.7
click at [148, 249] on img at bounding box center [134, 251] width 40 height 30
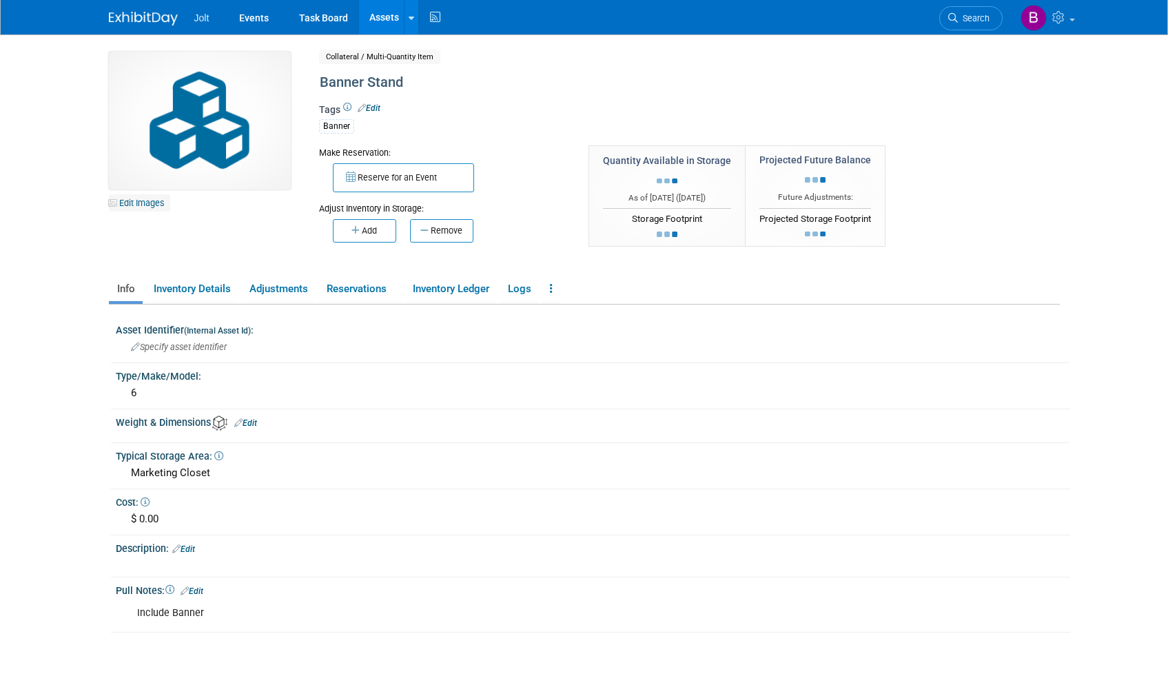
click at [138, 197] on link "Edit Images" at bounding box center [139, 202] width 61 height 17
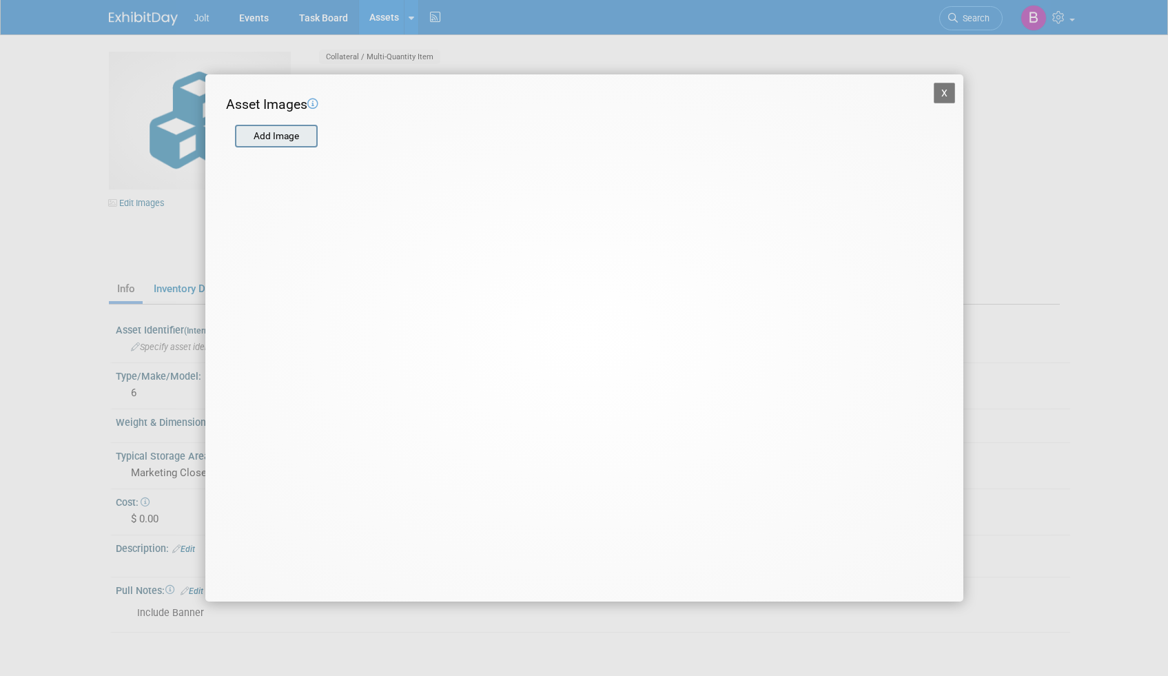
click at [282, 139] on input "file" at bounding box center [234, 136] width 164 height 21
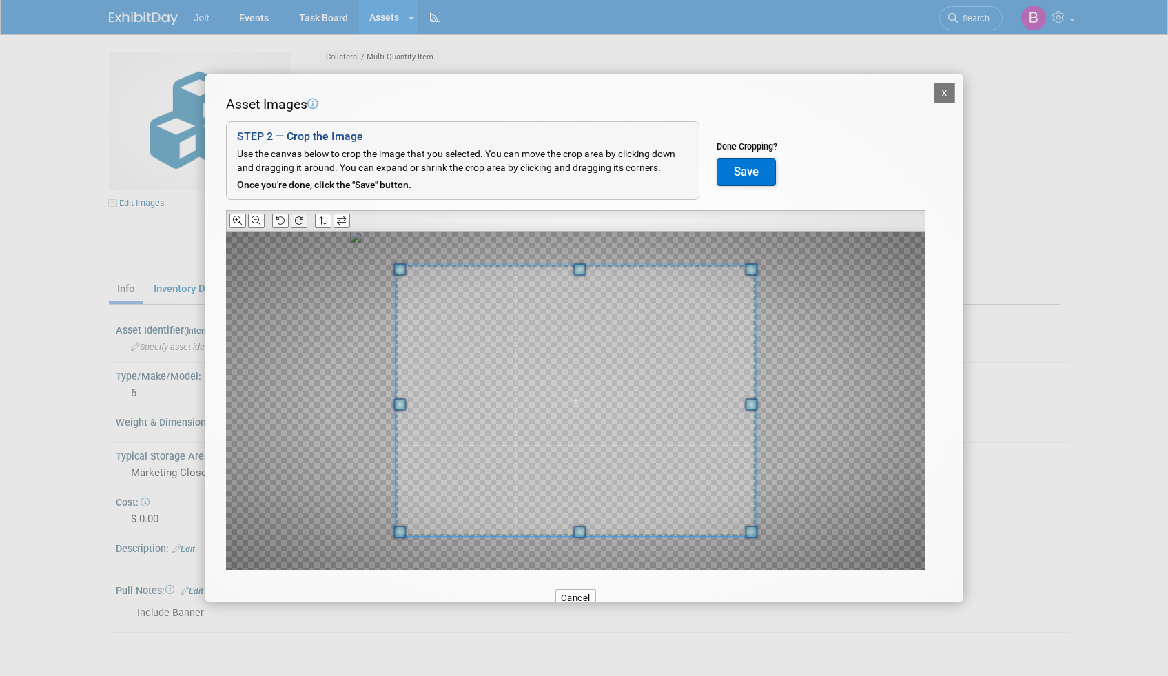
click at [295, 218] on icon at bounding box center [298, 220] width 9 height 9
click at [296, 219] on icon at bounding box center [298, 220] width 9 height 9
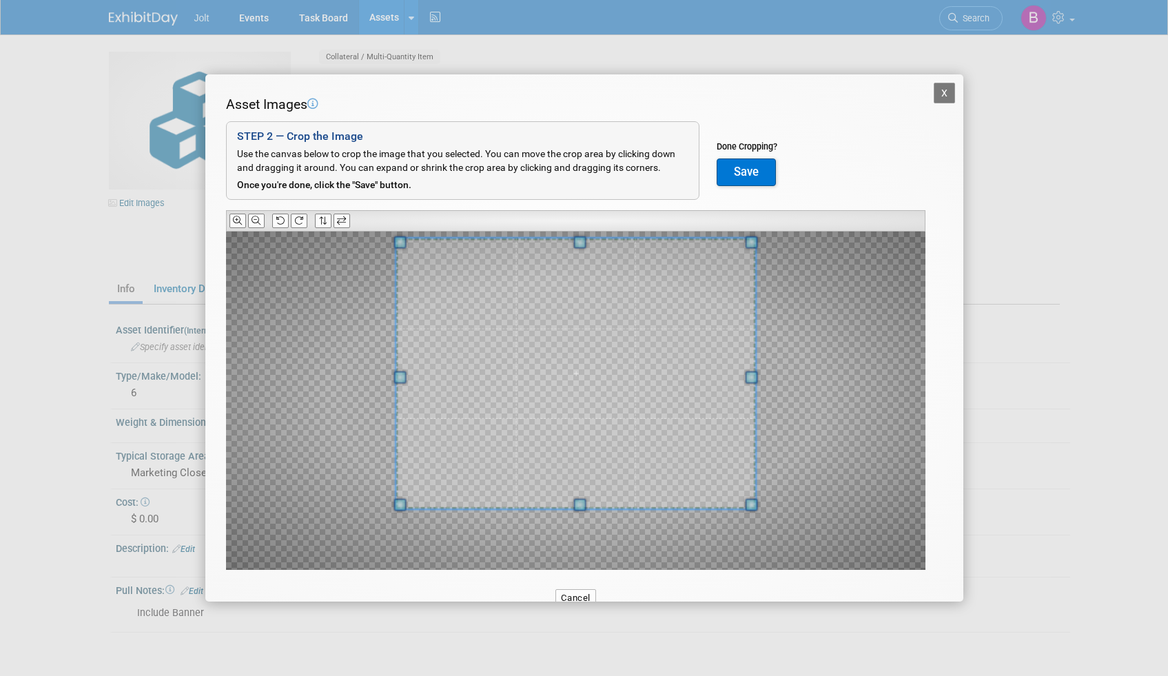
click at [615, 391] on span at bounding box center [576, 373] width 360 height 271
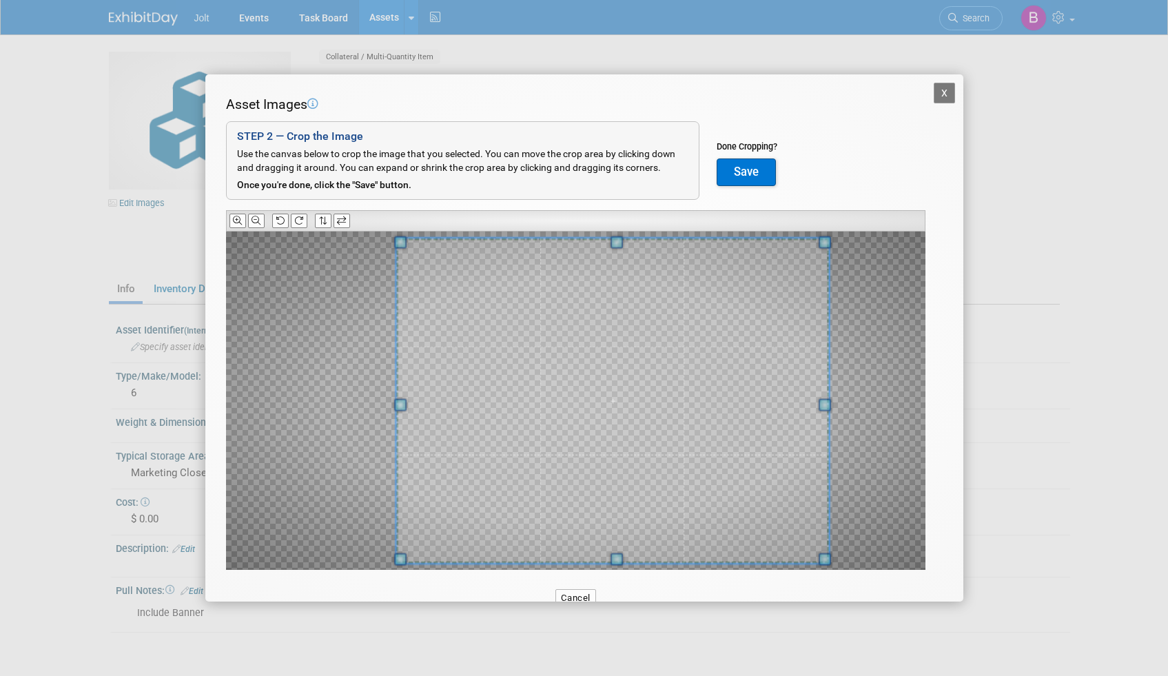
click at [826, 605] on div "X Asset Images Add Image STEP 2 — Crop the Image Use the canvas below to crop t…" at bounding box center [584, 338] width 1168 height 676
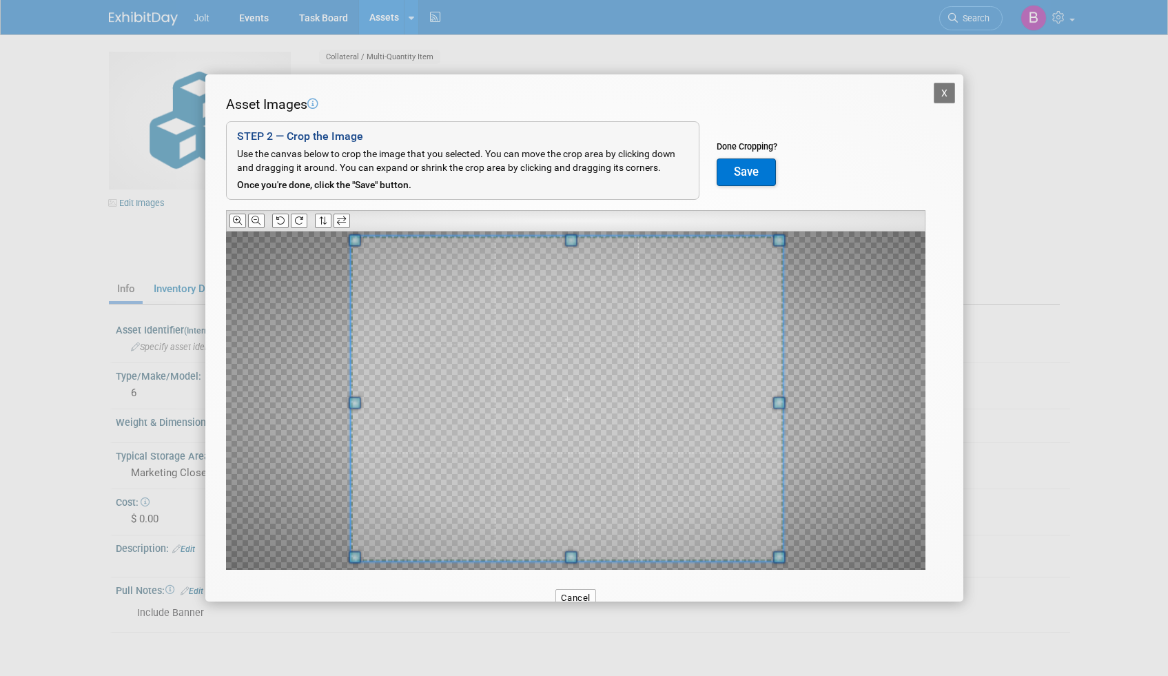
click at [653, 470] on span at bounding box center [566, 398] width 433 height 325
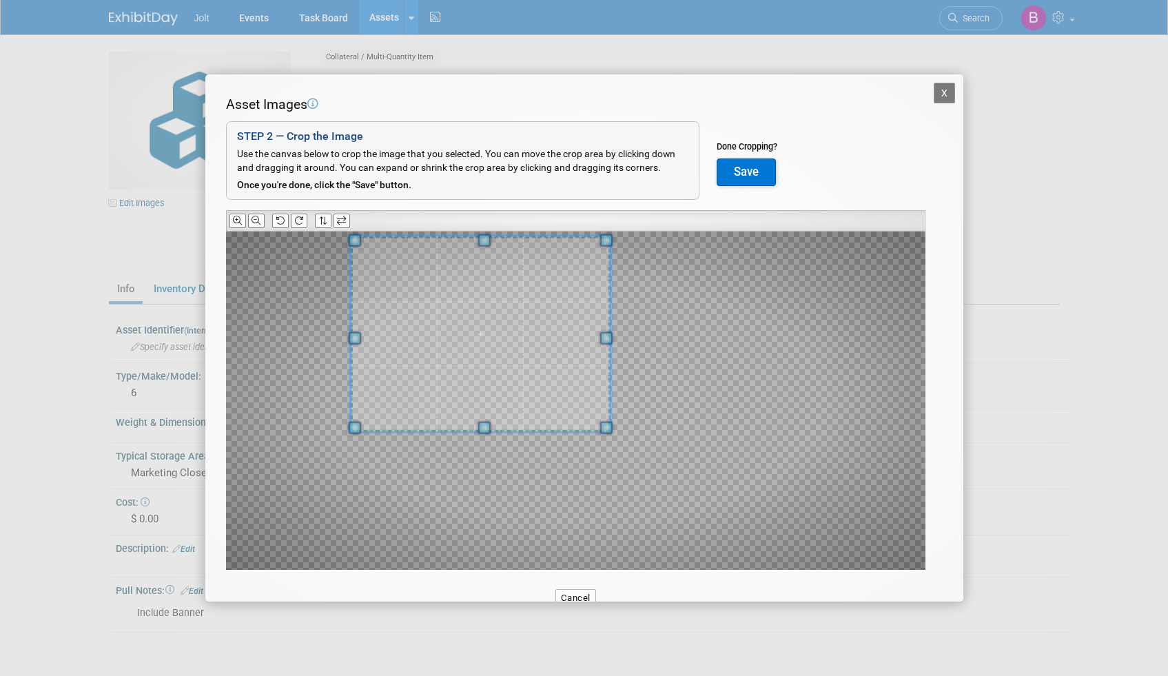
click at [593, 432] on div at bounding box center [575, 401] width 699 height 338
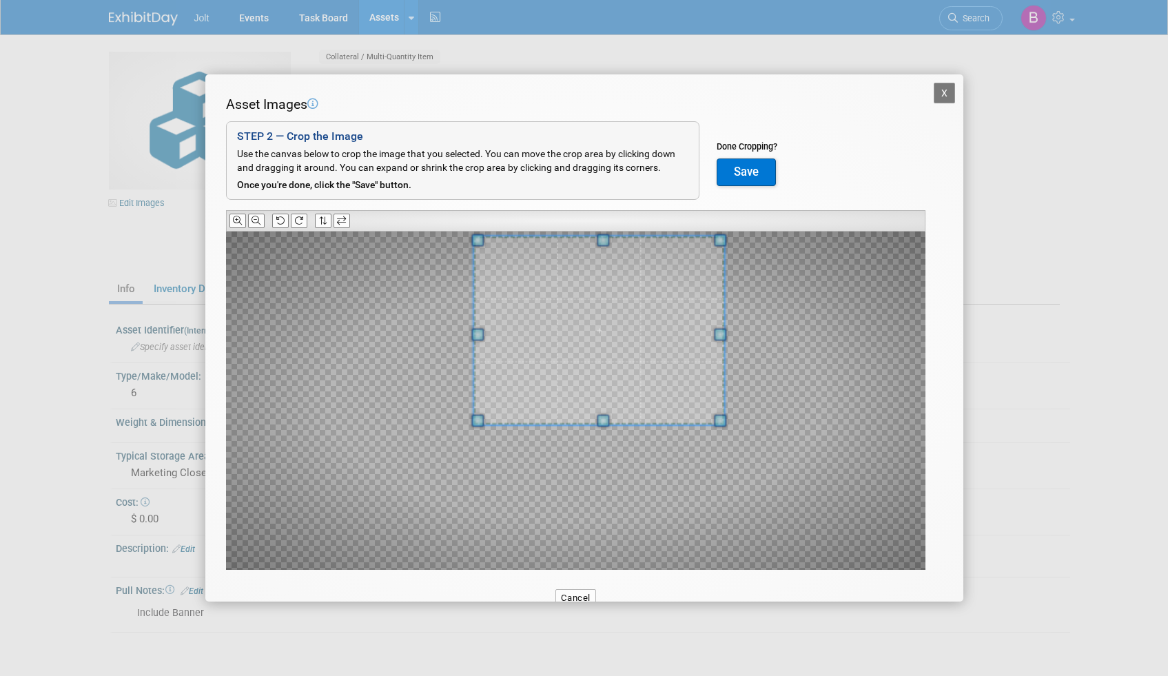
click at [648, 385] on span at bounding box center [599, 330] width 252 height 189
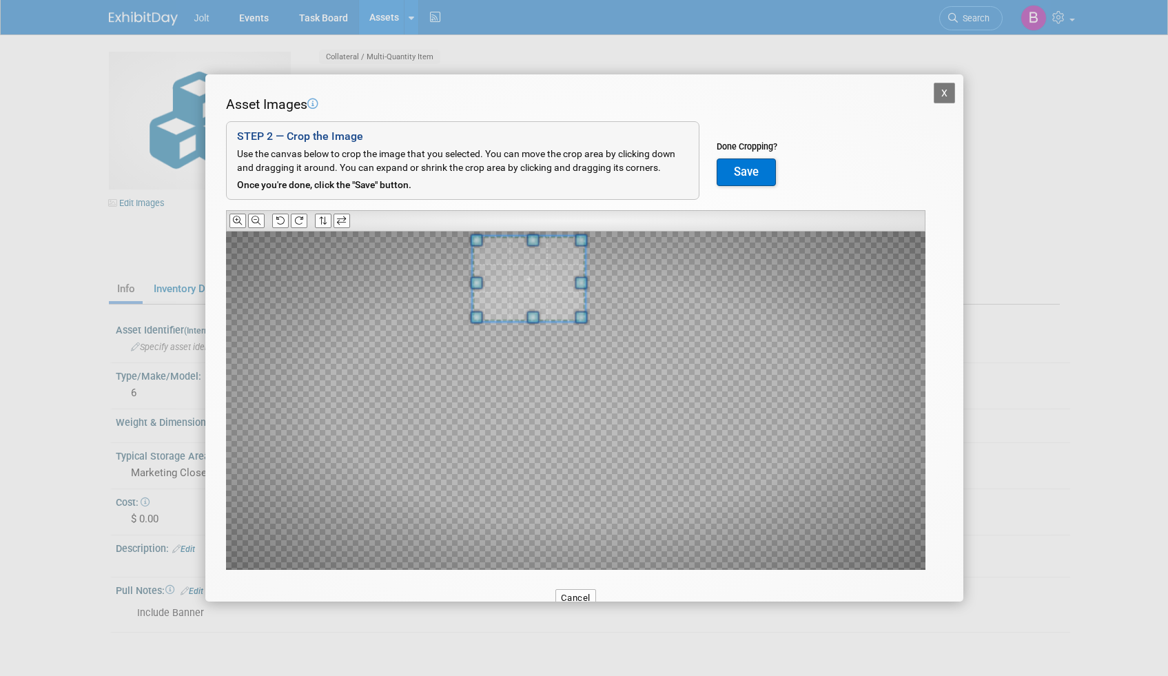
click at [584, 363] on div at bounding box center [575, 401] width 699 height 338
click at [560, 289] on span at bounding box center [553, 278] width 114 height 85
click at [639, 367] on div at bounding box center [575, 401] width 699 height 338
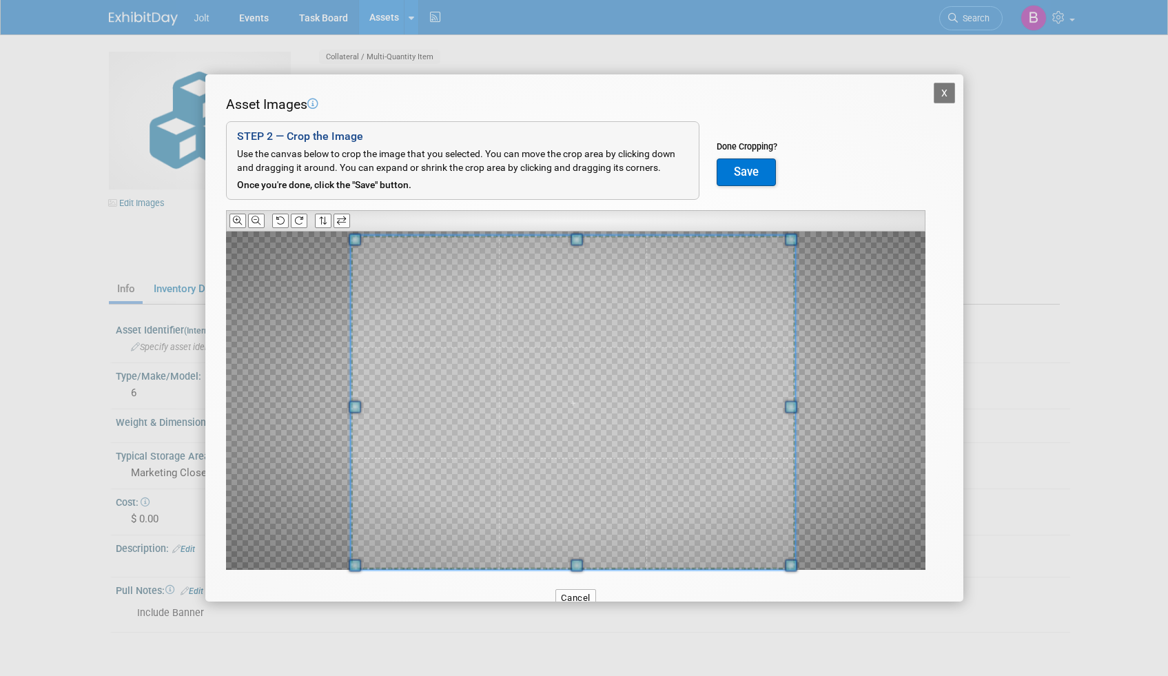
click at [537, 573] on div "Asset Images Add Image STEP 2 — Crop the Image Use the canvas below to crop the…" at bounding box center [584, 354] width 717 height 518
click at [325, 221] on icon at bounding box center [323, 220] width 8 height 9
click at [938, 92] on button "X" at bounding box center [945, 93] width 22 height 21
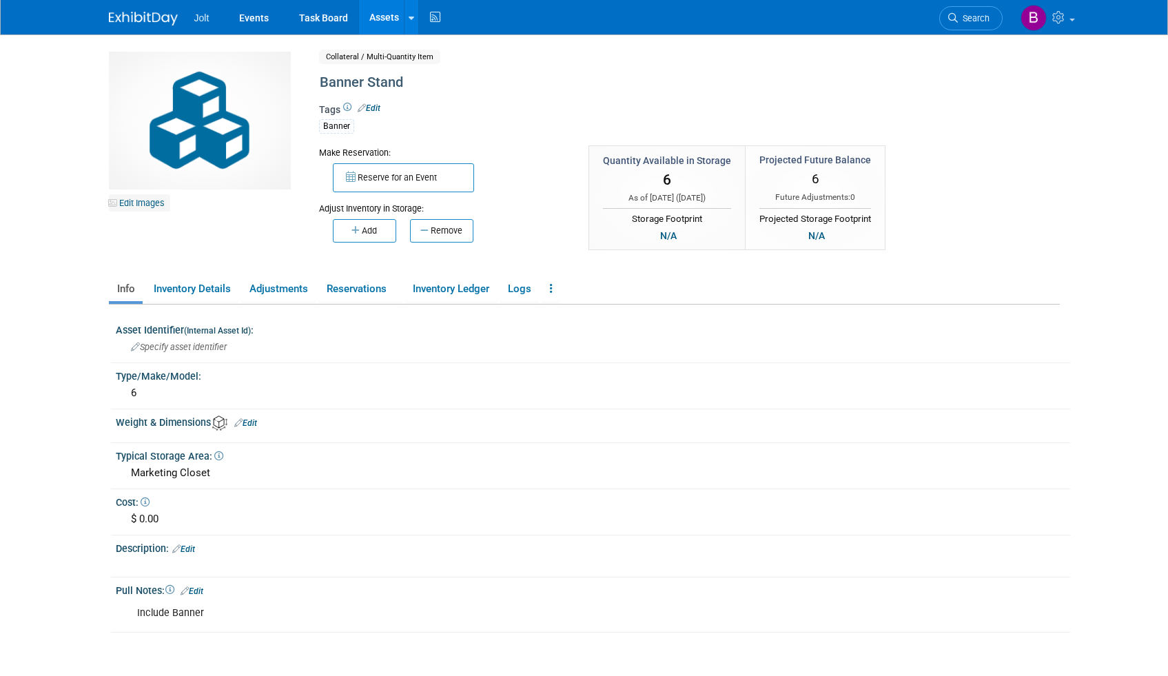
click at [154, 203] on link "Edit Images" at bounding box center [139, 202] width 61 height 17
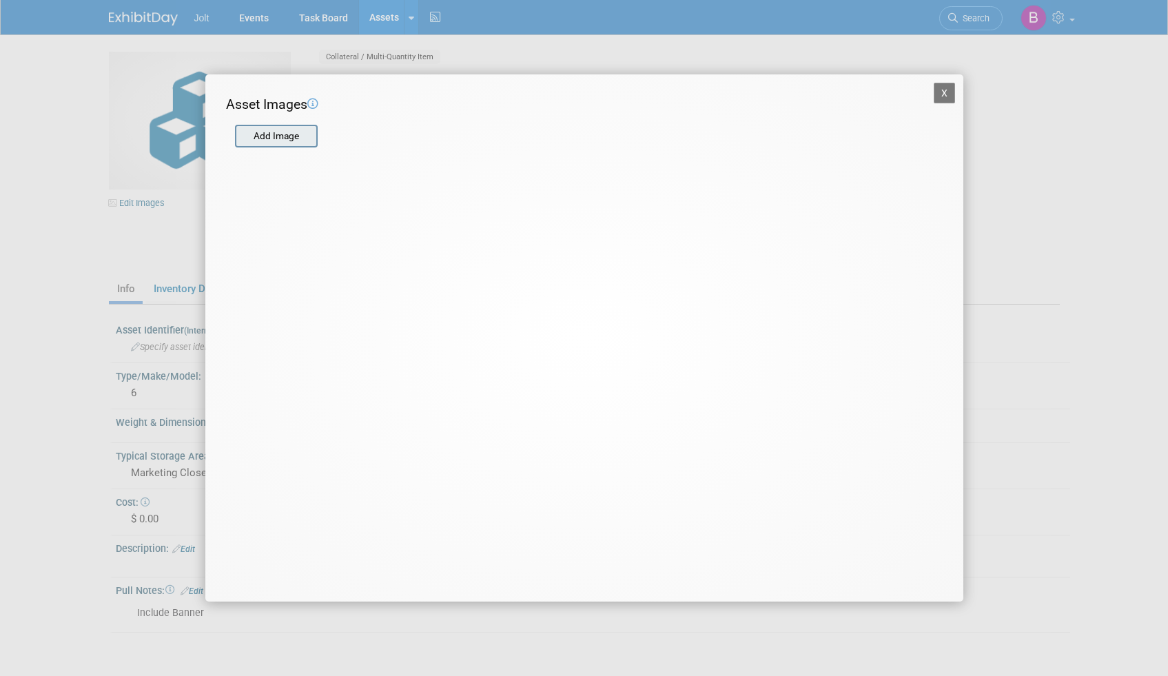
click at [286, 143] on input "file" at bounding box center [234, 136] width 164 height 21
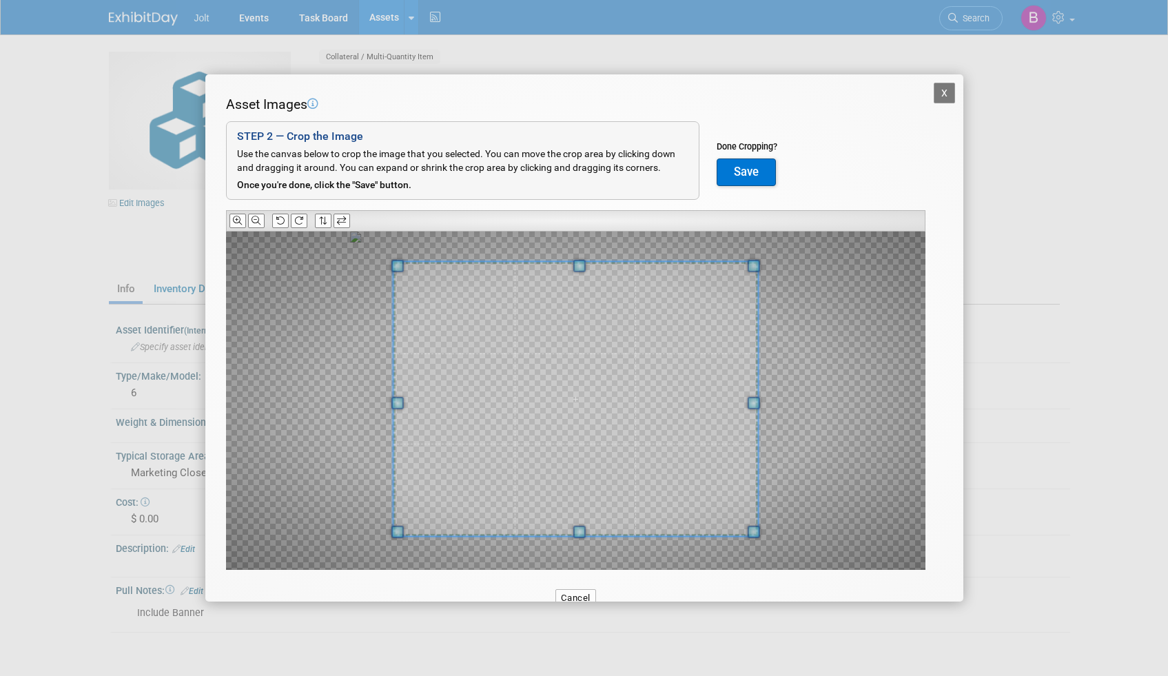
click at [596, 265] on div at bounding box center [575, 399] width 365 height 274
click at [739, 174] on button "Save" at bounding box center [746, 172] width 59 height 28
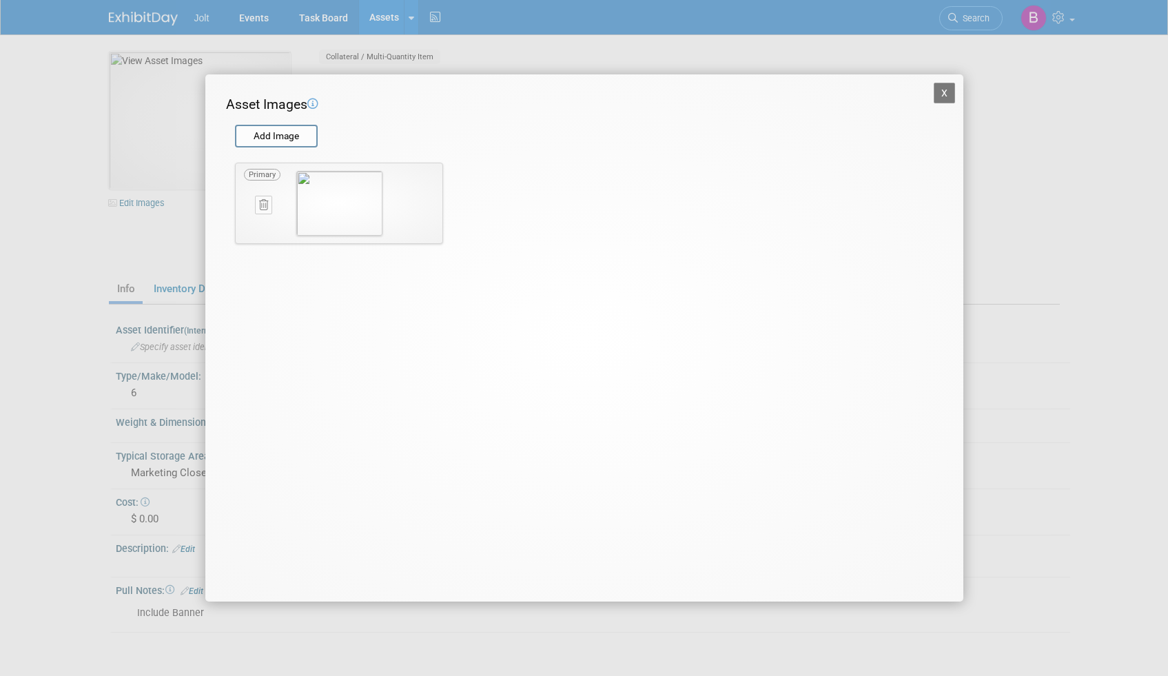
click at [264, 201] on icon at bounding box center [263, 205] width 9 height 10
click at [254, 223] on icon "button" at bounding box center [256, 220] width 9 height 8
click at [284, 140] on input "file" at bounding box center [234, 136] width 164 height 21
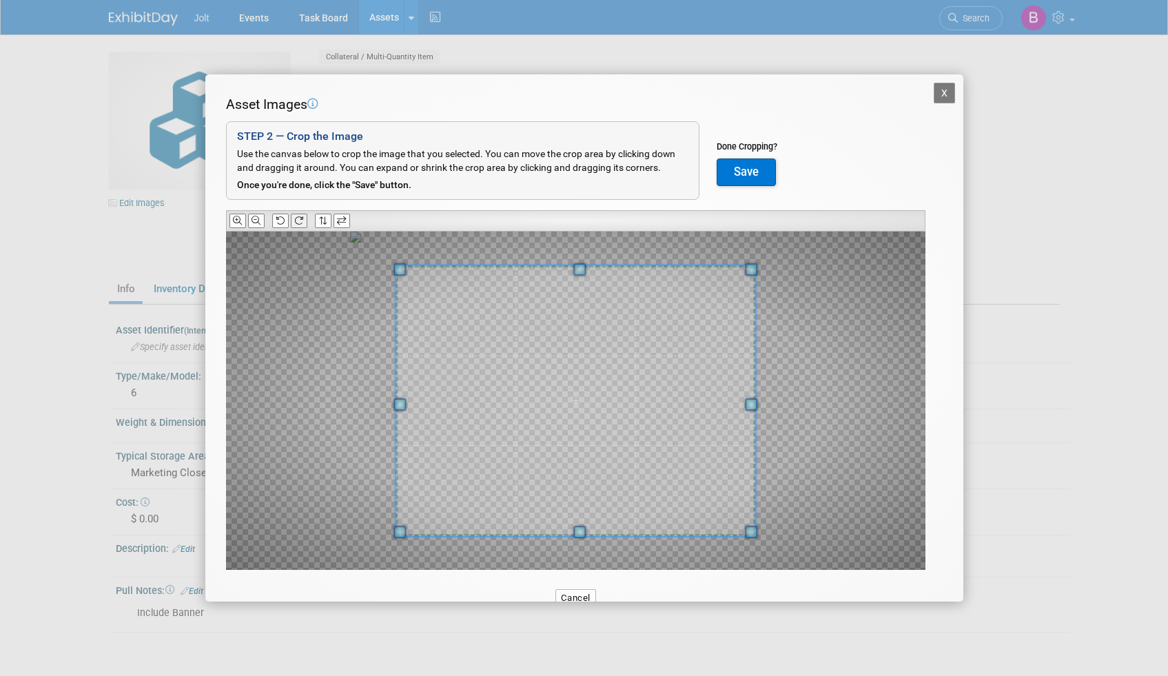
click at [298, 223] on icon at bounding box center [298, 220] width 9 height 9
click at [642, 438] on span at bounding box center [577, 404] width 360 height 271
drag, startPoint x: 756, startPoint y: 177, endPoint x: 784, endPoint y: 148, distance: 40.4
click at [756, 177] on button "Save" at bounding box center [746, 172] width 59 height 28
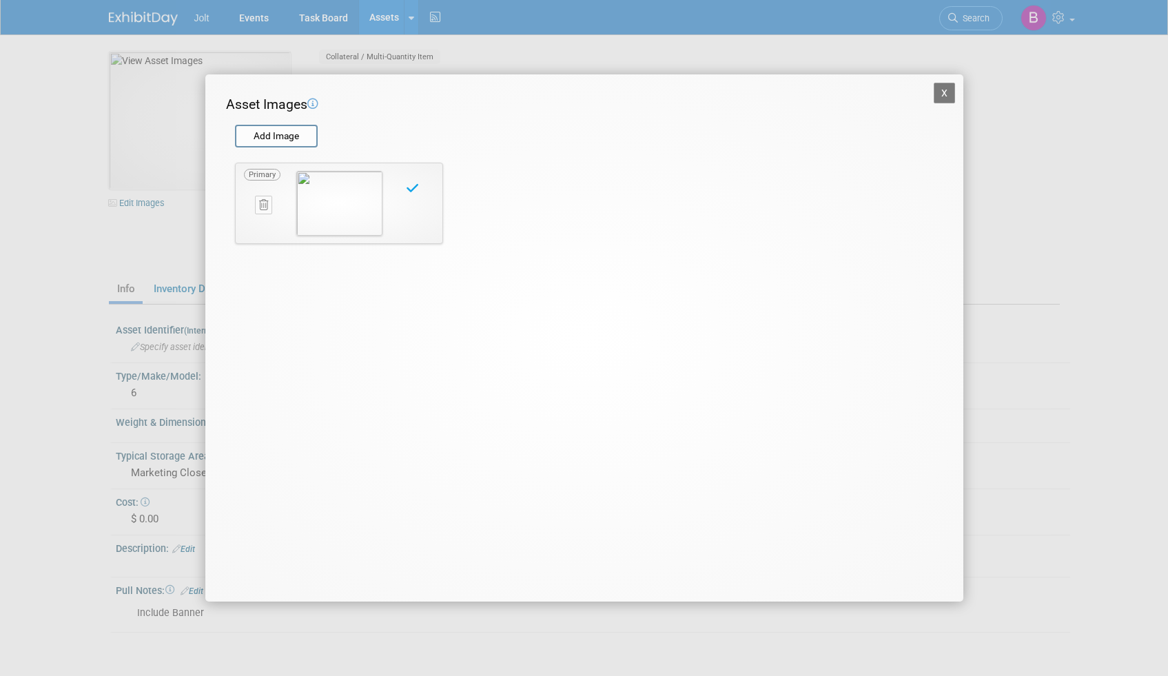
click at [947, 92] on button "X" at bounding box center [945, 93] width 22 height 21
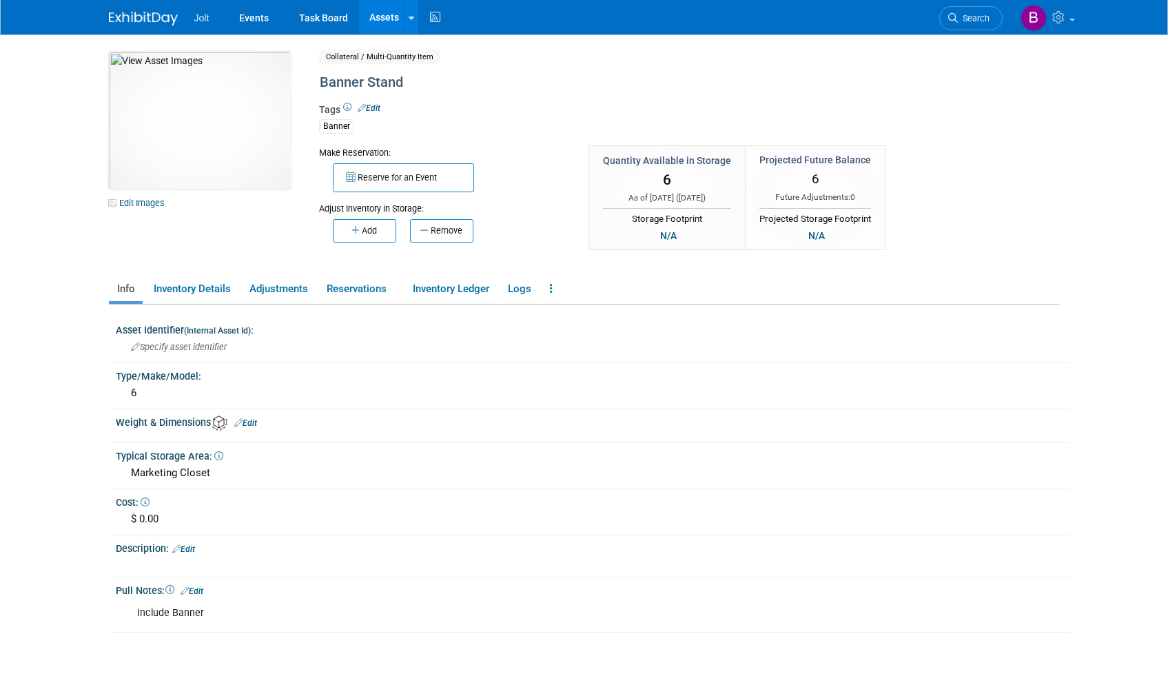
click at [375, 14] on link "Assets" at bounding box center [384, 17] width 50 height 34
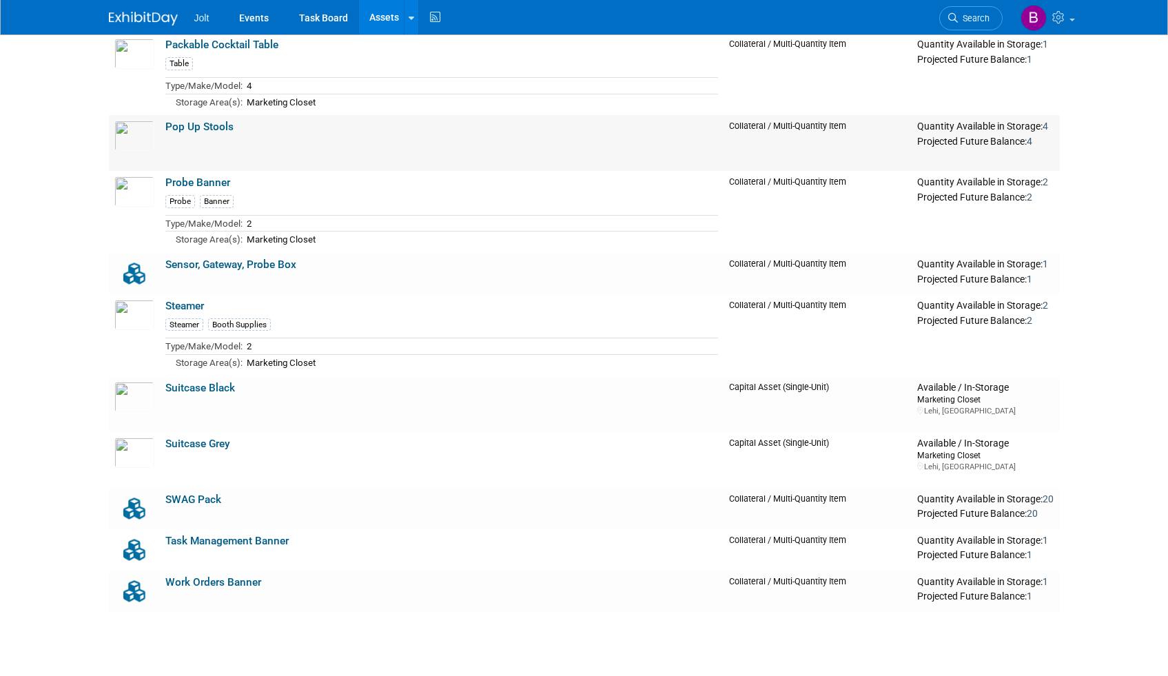
scroll to position [1162, 0]
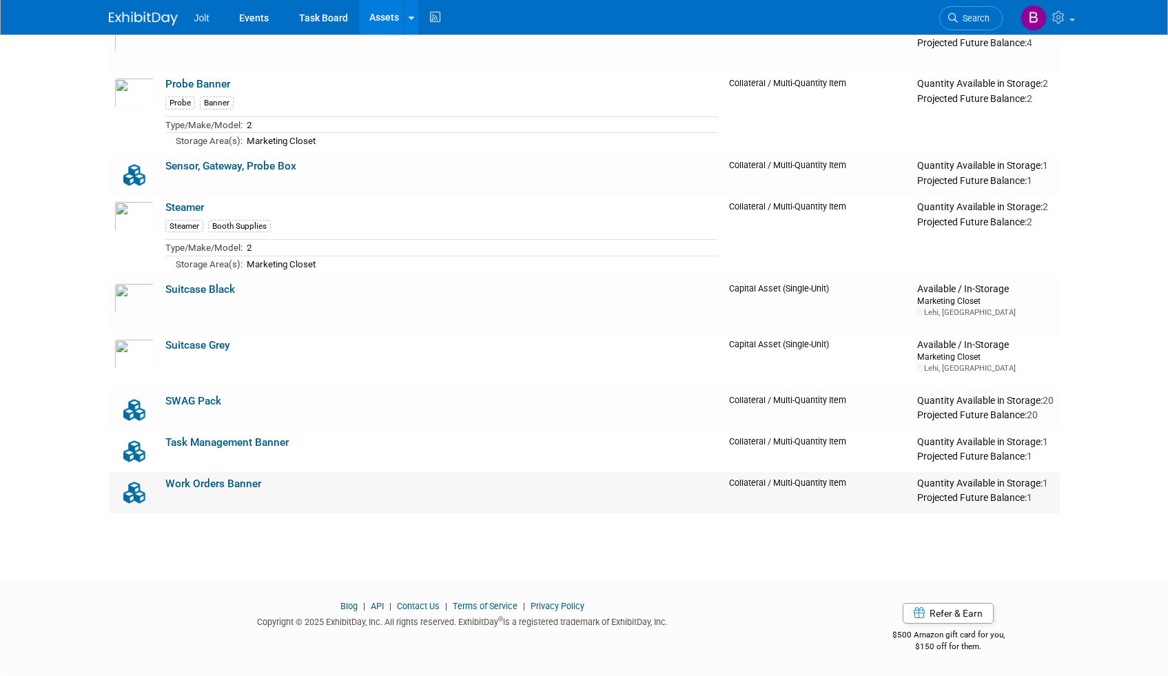
click at [134, 493] on img at bounding box center [134, 493] width 40 height 30
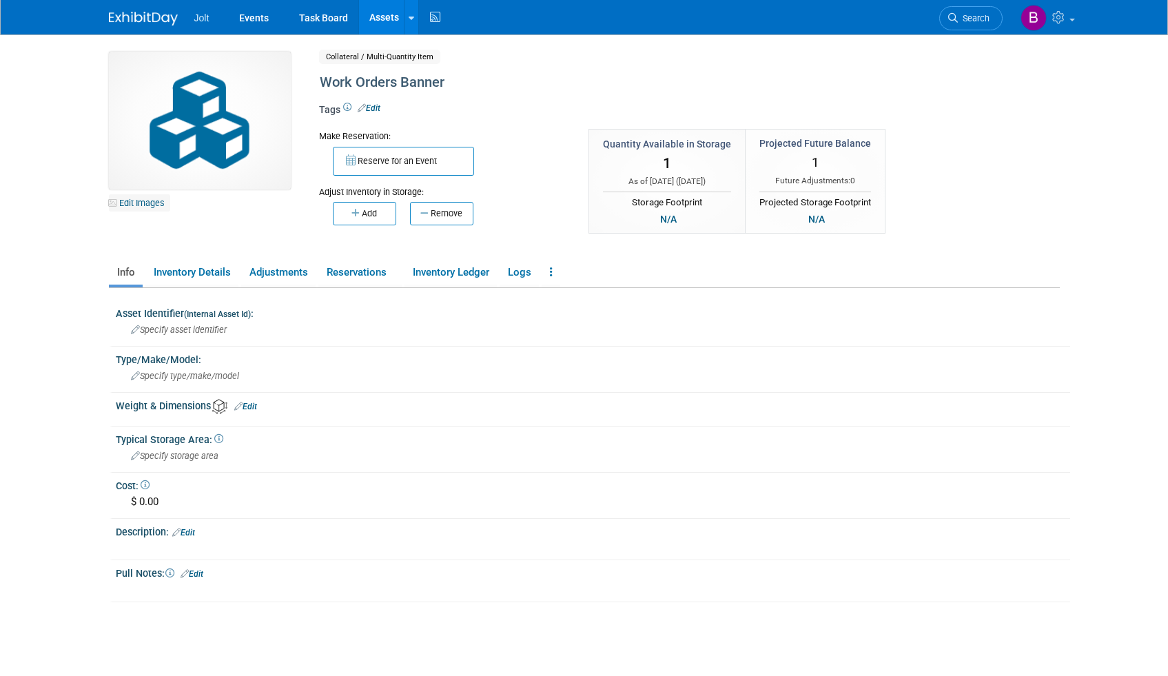
click at [138, 201] on link "Edit Images" at bounding box center [139, 202] width 61 height 17
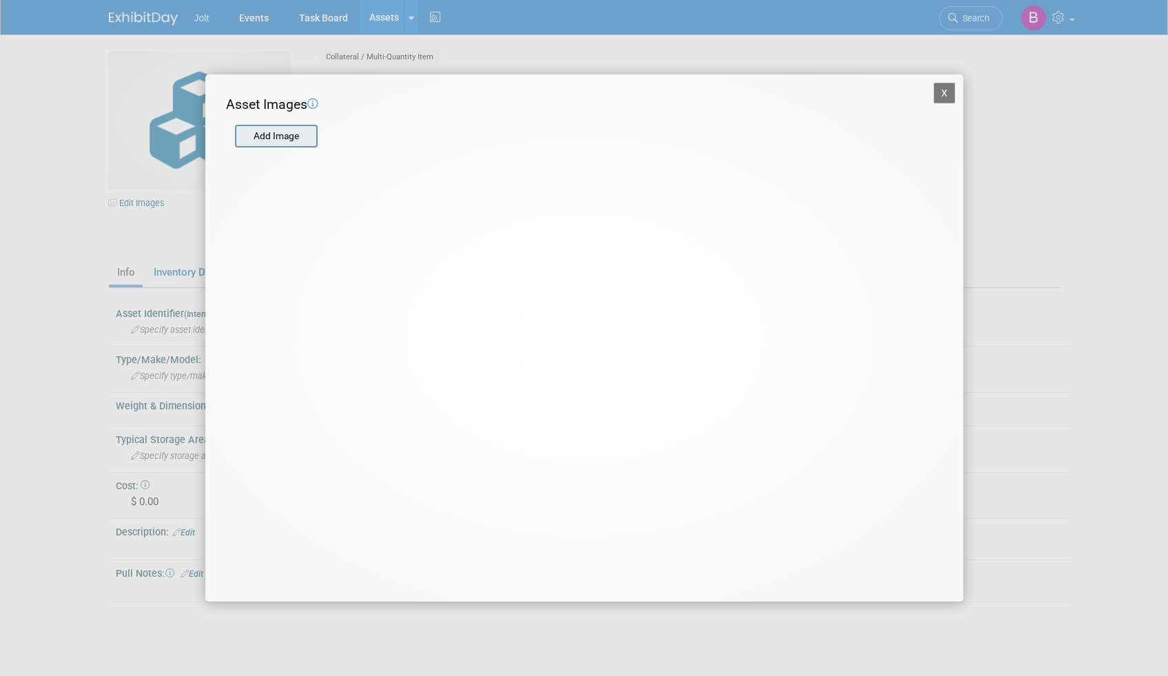
click at [278, 136] on input "file" at bounding box center [234, 136] width 164 height 21
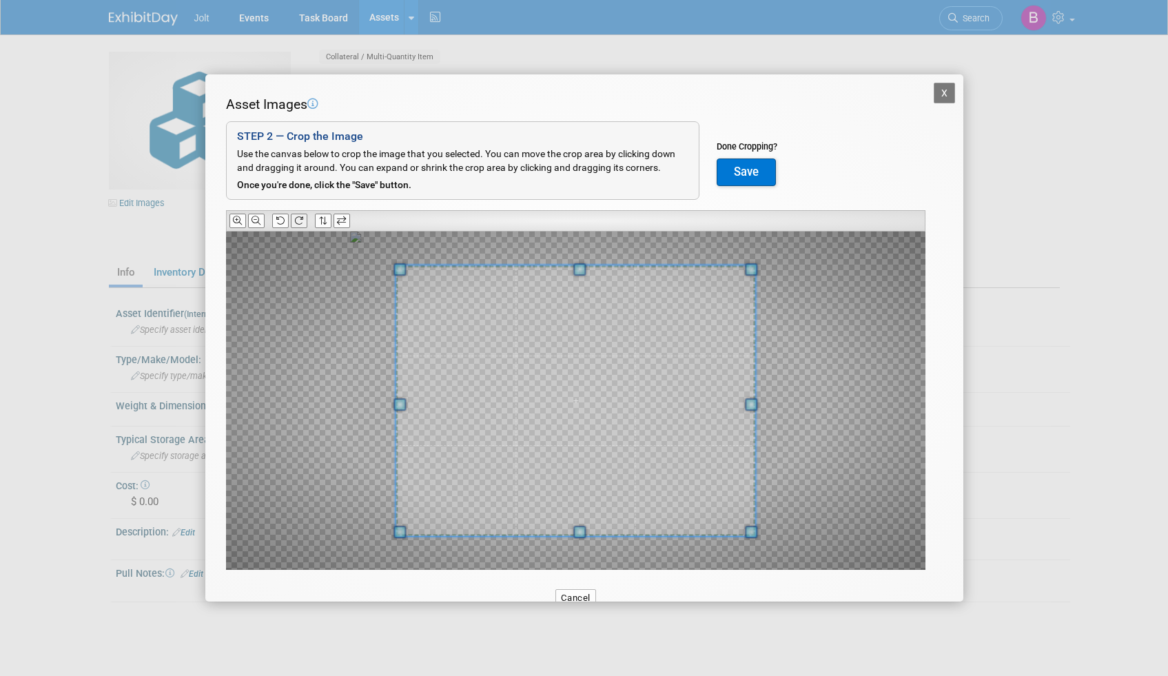
click at [302, 224] on icon at bounding box center [298, 220] width 9 height 9
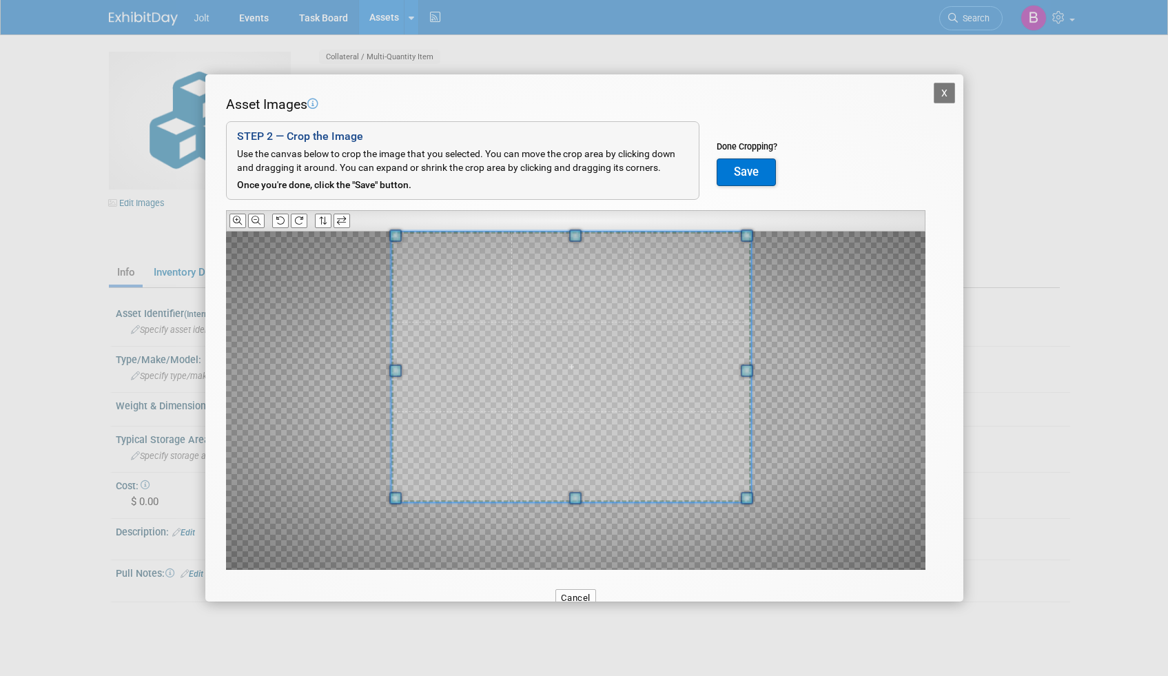
click at [586, 338] on span at bounding box center [571, 367] width 360 height 271
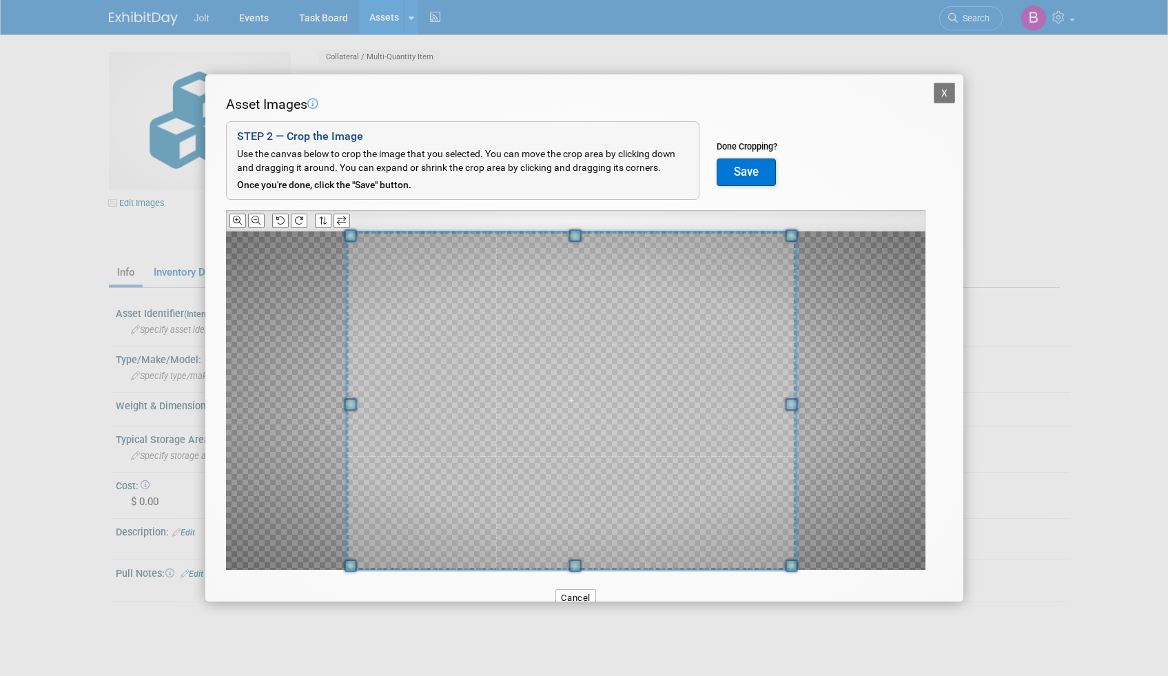
click at [591, 575] on div "Asset Images Add Image STEP 2 — Crop the Image Use the canvas below to crop the…" at bounding box center [584, 354] width 717 height 518
click at [750, 168] on button "Save" at bounding box center [746, 172] width 59 height 28
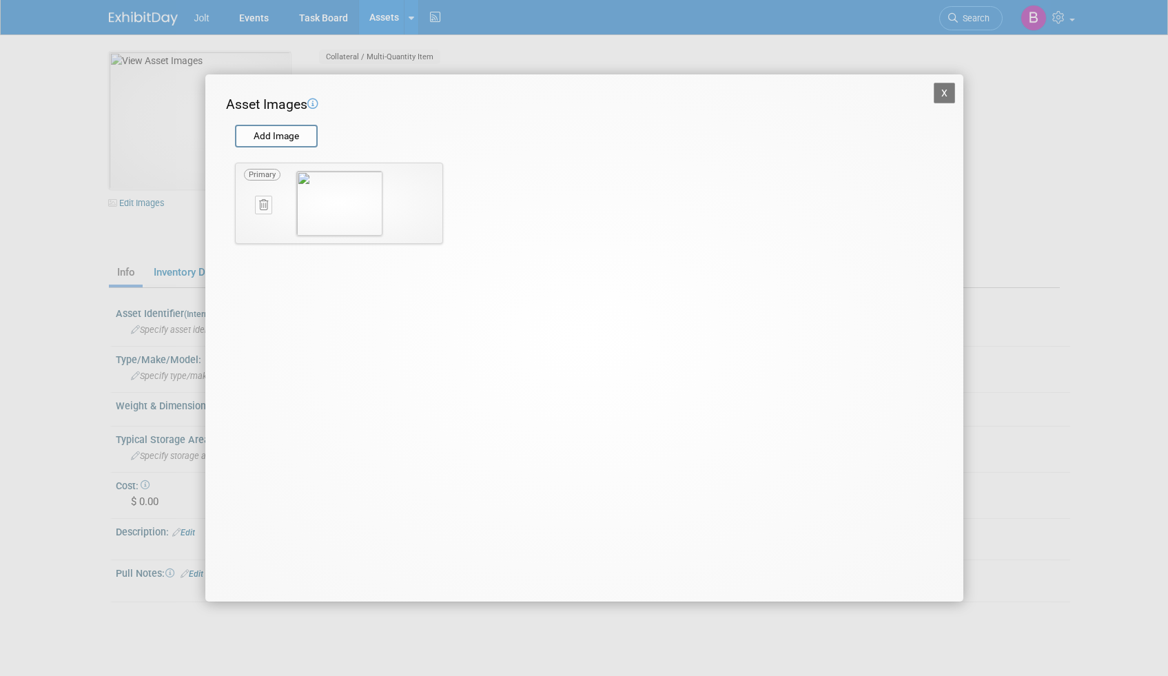
click at [947, 93] on button "X" at bounding box center [945, 93] width 22 height 21
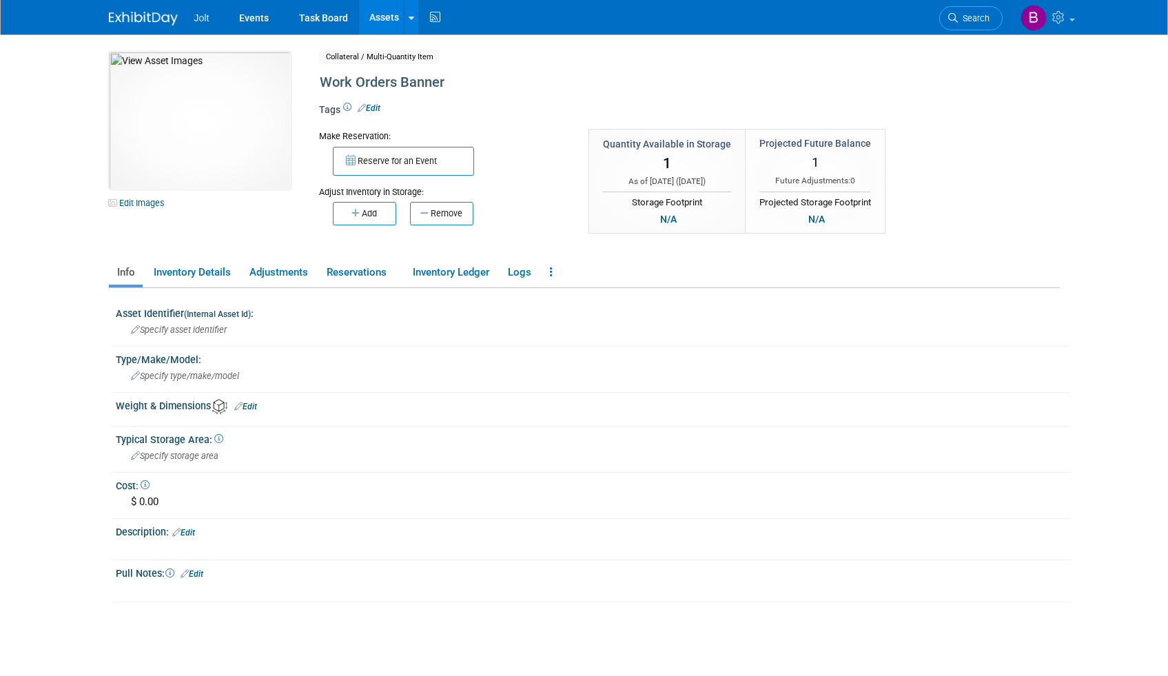
click at [377, 14] on link "Assets" at bounding box center [384, 17] width 50 height 34
